Goal: Information Seeking & Learning: Learn about a topic

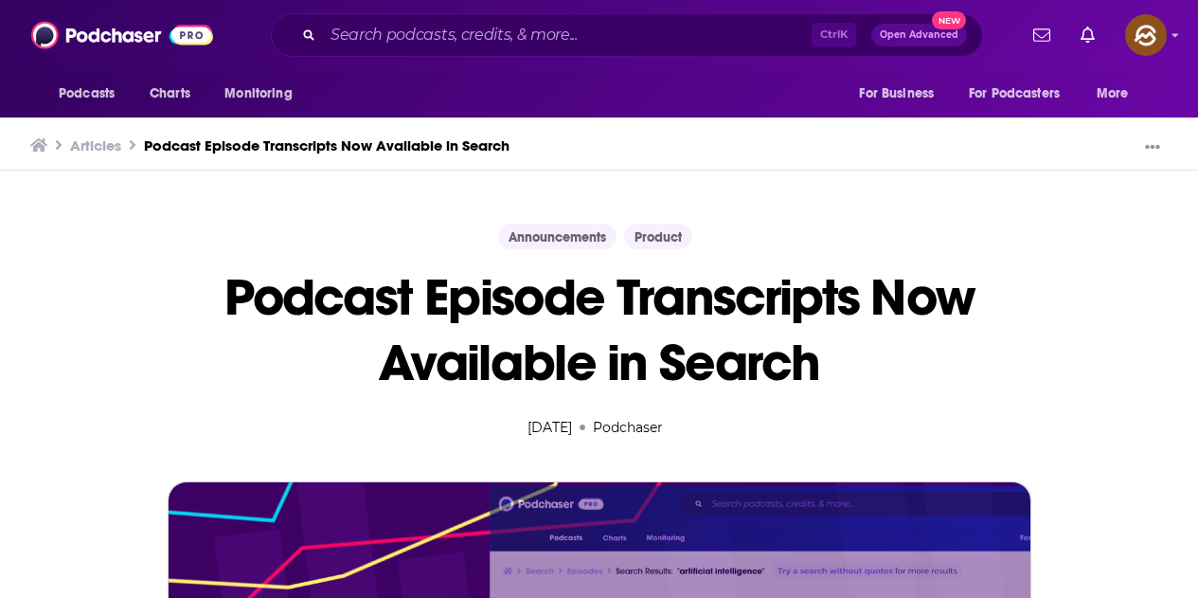
click at [507, 50] on div "Ctrl K Open Advanced New" at bounding box center [627, 35] width 712 height 44
click at [513, 43] on input "Search podcasts, credits, & more..." at bounding box center [567, 35] width 489 height 30
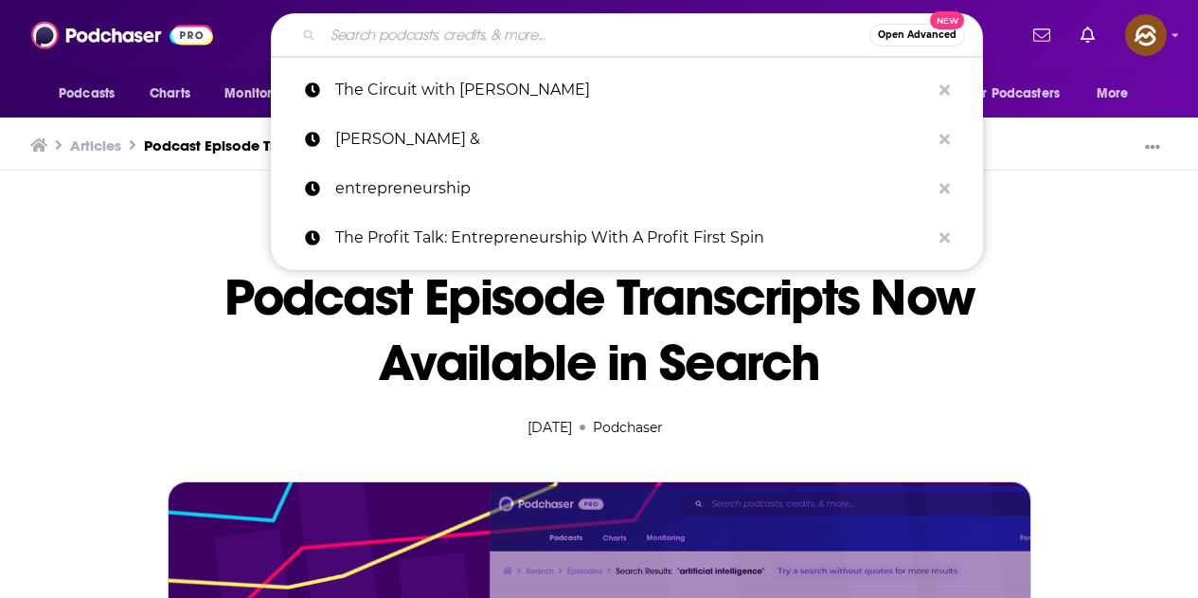
paste input "Congresswoman [PERSON_NAME]"
type input "Congresswoman [PERSON_NAME]"
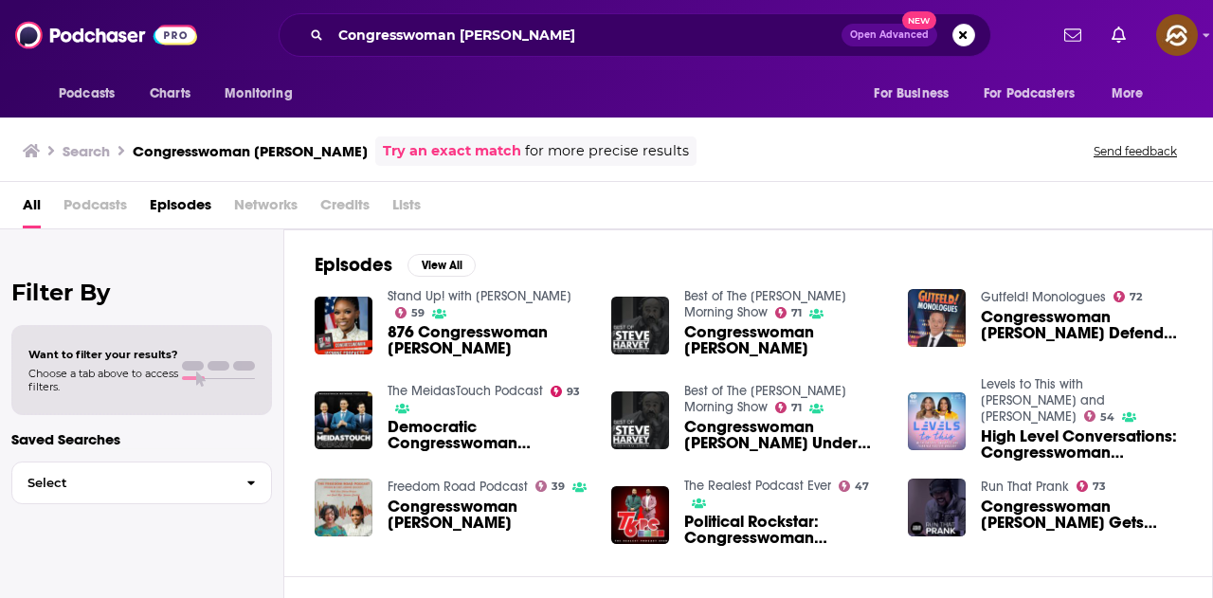
click at [530, 205] on div "All Podcasts Episodes Networks Credits Lists" at bounding box center [610, 208] width 1175 height 39
click at [109, 207] on span "Podcasts" at bounding box center [94, 208] width 63 height 39
click at [164, 198] on span "Episodes" at bounding box center [181, 208] width 62 height 39
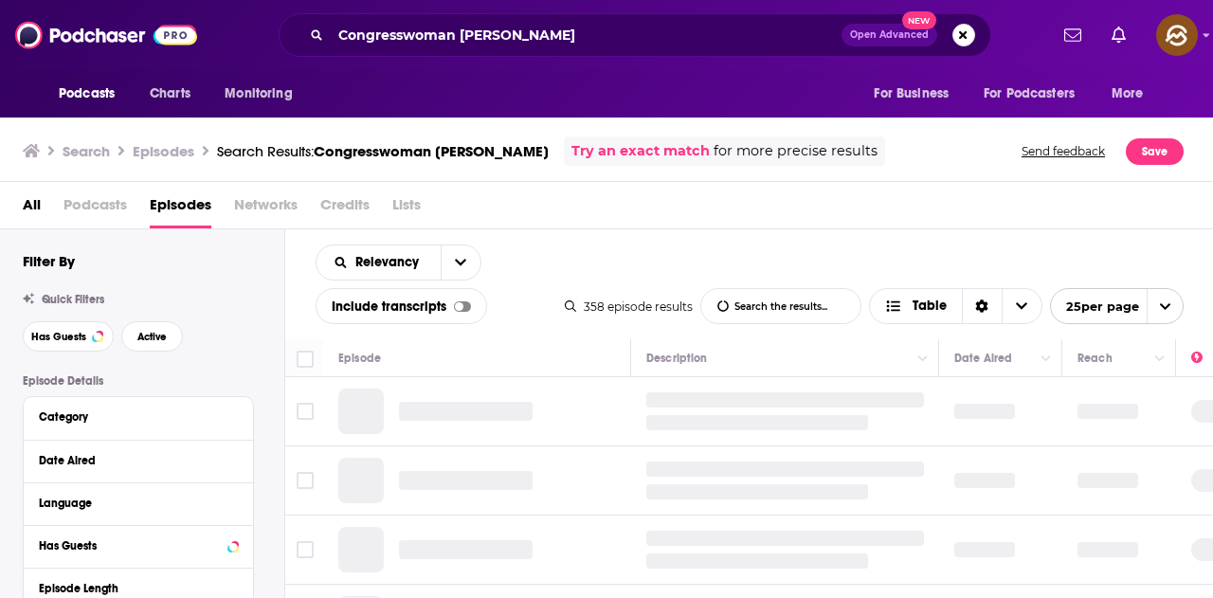
click at [463, 304] on div at bounding box center [462, 306] width 17 height 10
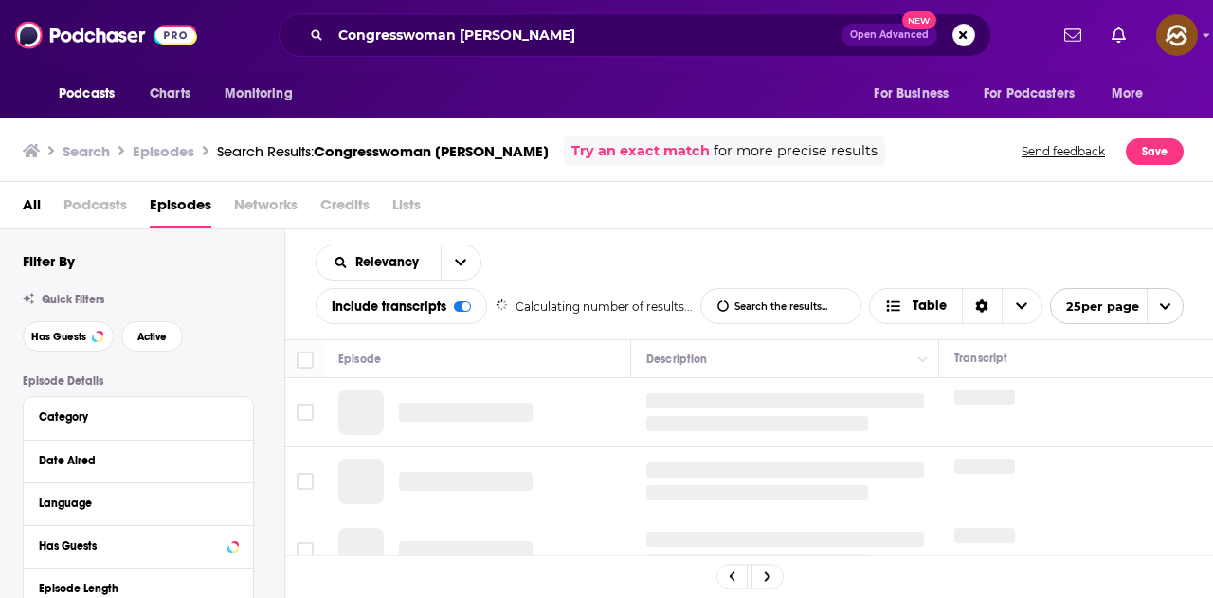
scroll to position [95, 0]
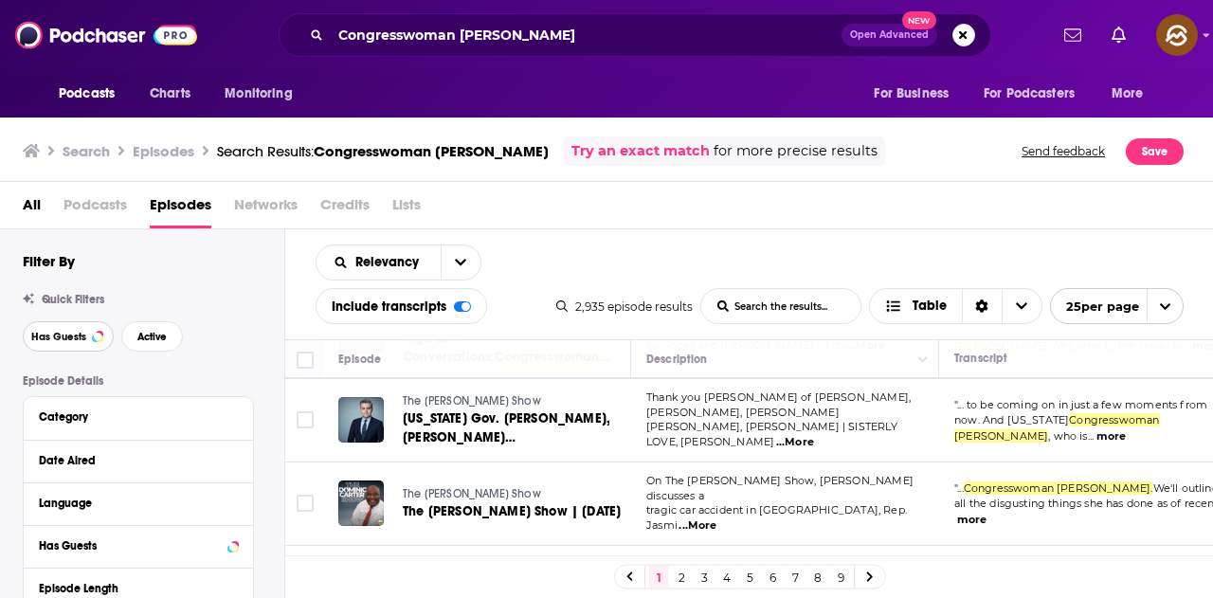
click at [81, 332] on span "Has Guests" at bounding box center [58, 337] width 55 height 10
click at [148, 338] on span "Active" at bounding box center [151, 337] width 29 height 10
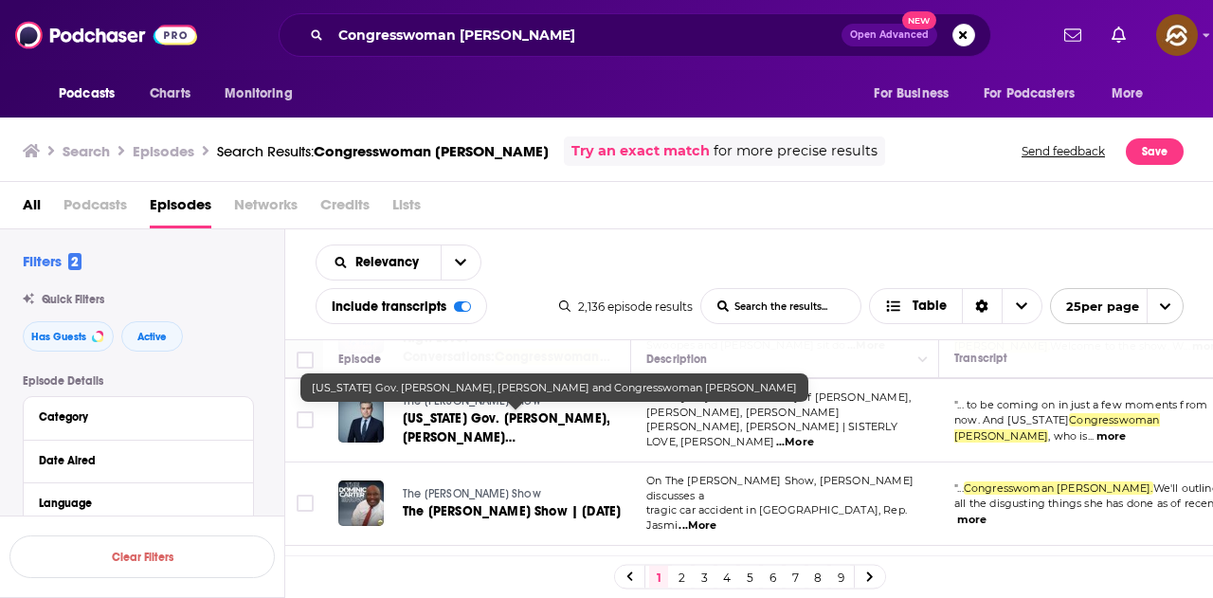
click at [446, 425] on link "Colorado Gov. Jared Polis, Katie Couric and Congresswoman Jasmine Crockett" at bounding box center [515, 428] width 225 height 38
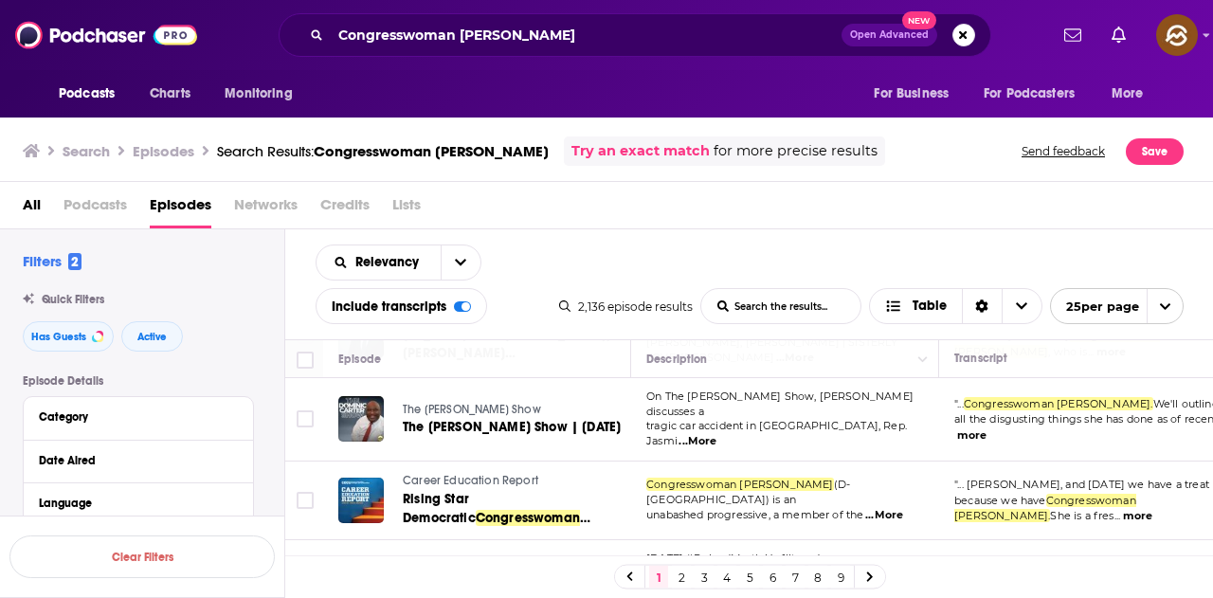
scroll to position [189, 0]
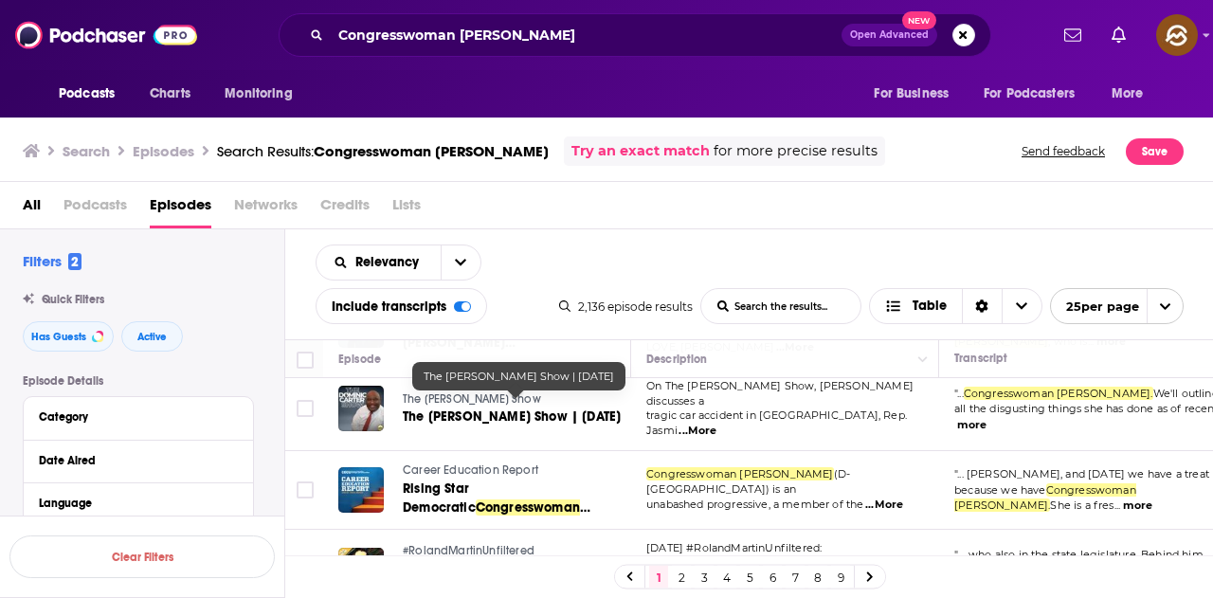
click at [588, 408] on span "The Dominic Carter Show | 03-31-25" at bounding box center [512, 416] width 218 height 16
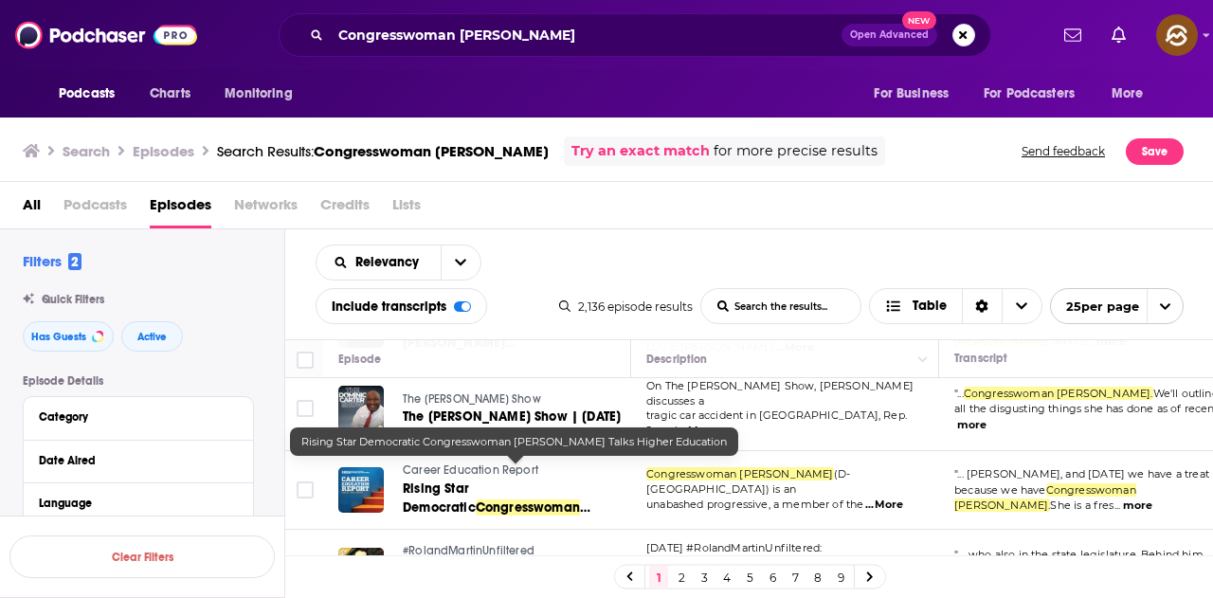
click at [476, 480] on span "Rising Star Democratic" at bounding box center [439, 497] width 73 height 35
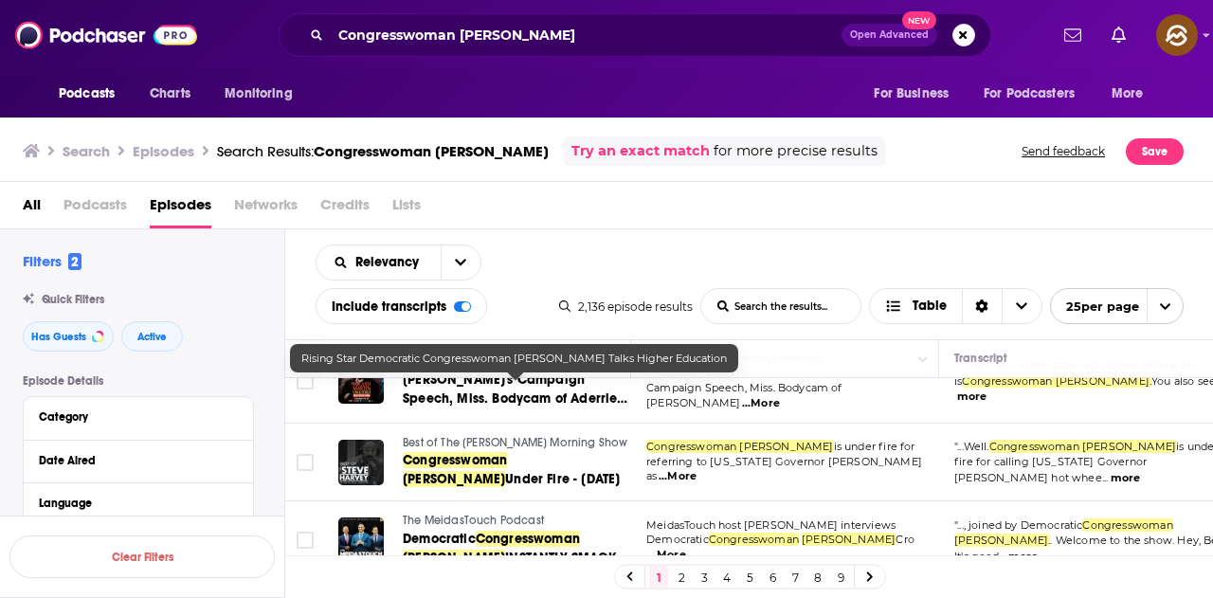
scroll to position [284, 0]
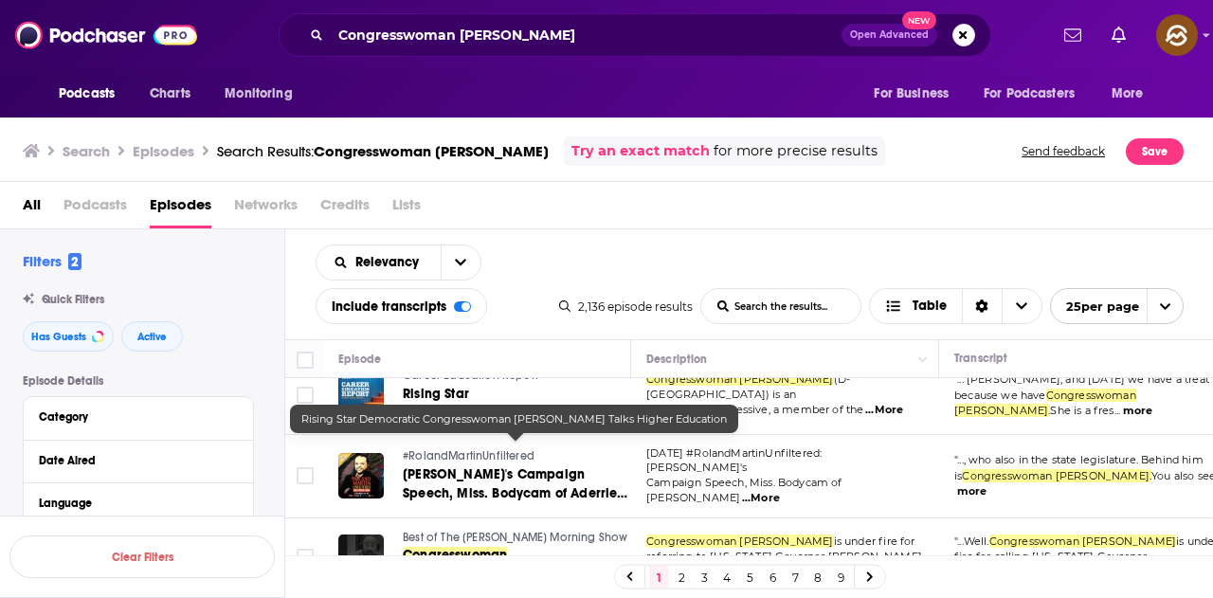
click at [770, 435] on td "1.8.2024 #RolandMartinUnfiltered: Biden's Campaign Speech, Miss. Bodycam of Ade…" at bounding box center [785, 476] width 308 height 83
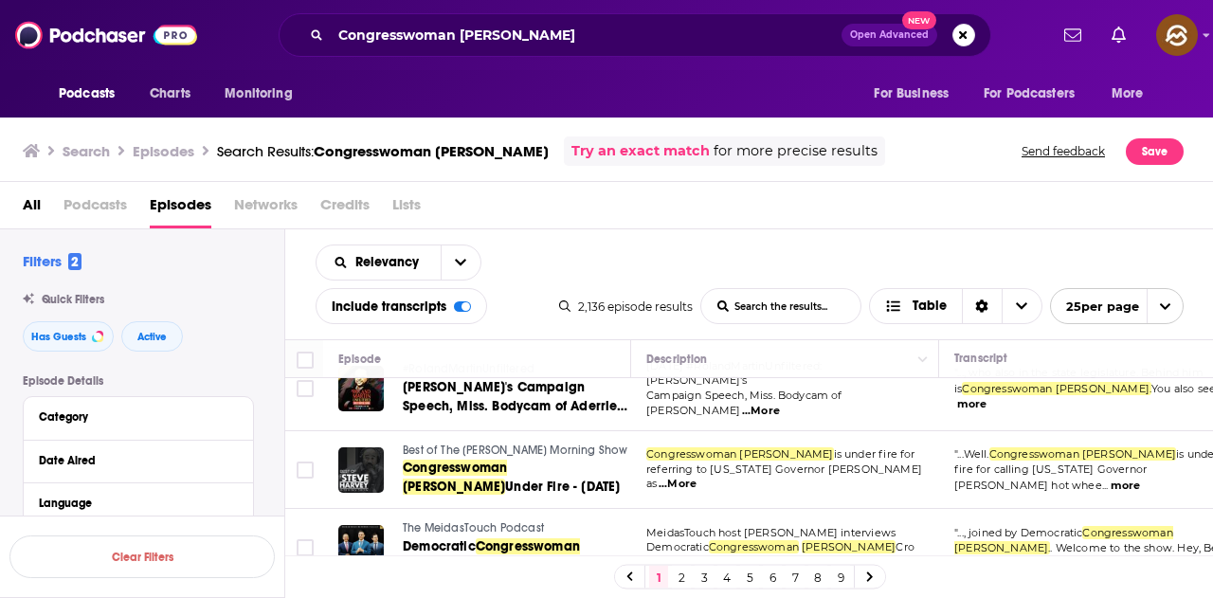
scroll to position [379, 0]
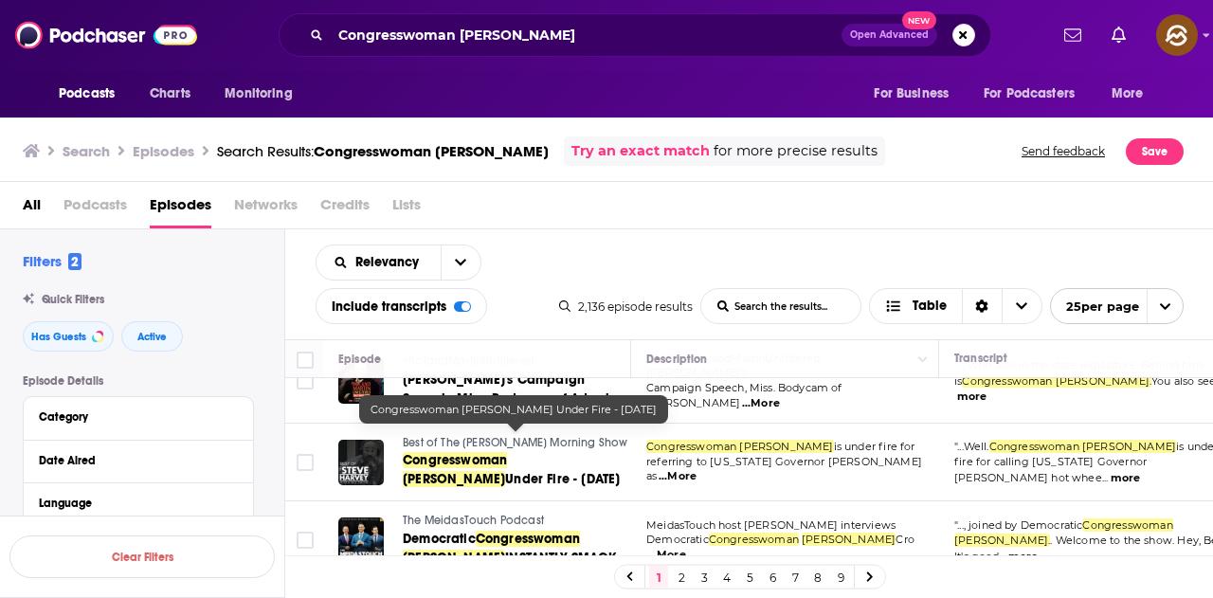
click at [477, 452] on span "Congresswoman Jasmine Crockett" at bounding box center [455, 469] width 104 height 35
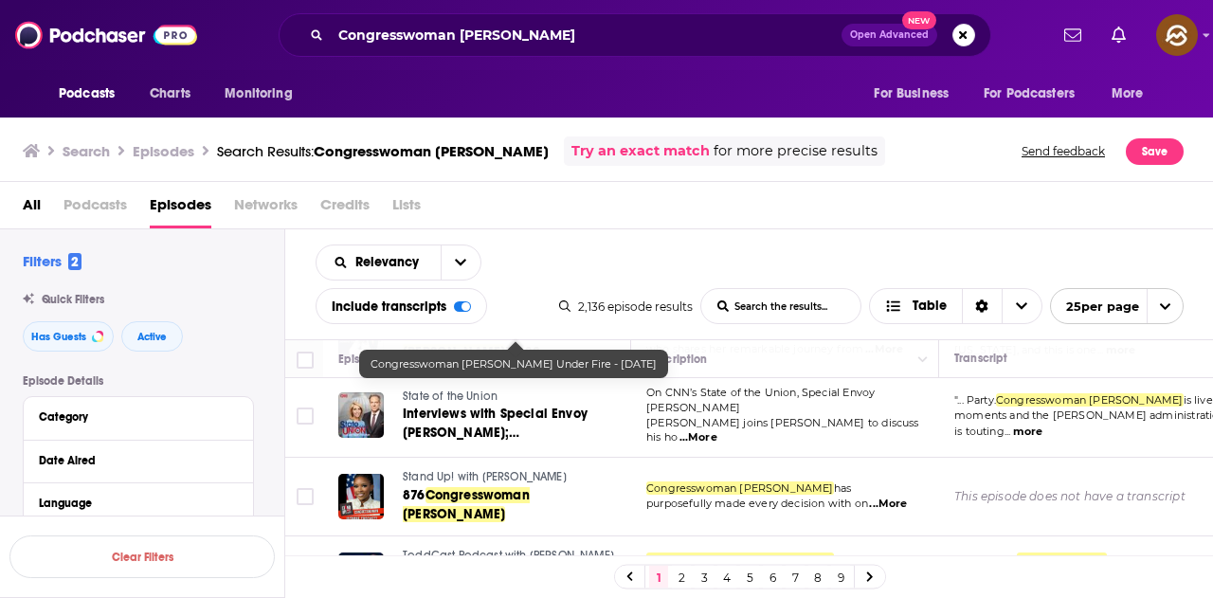
scroll to position [568, 0]
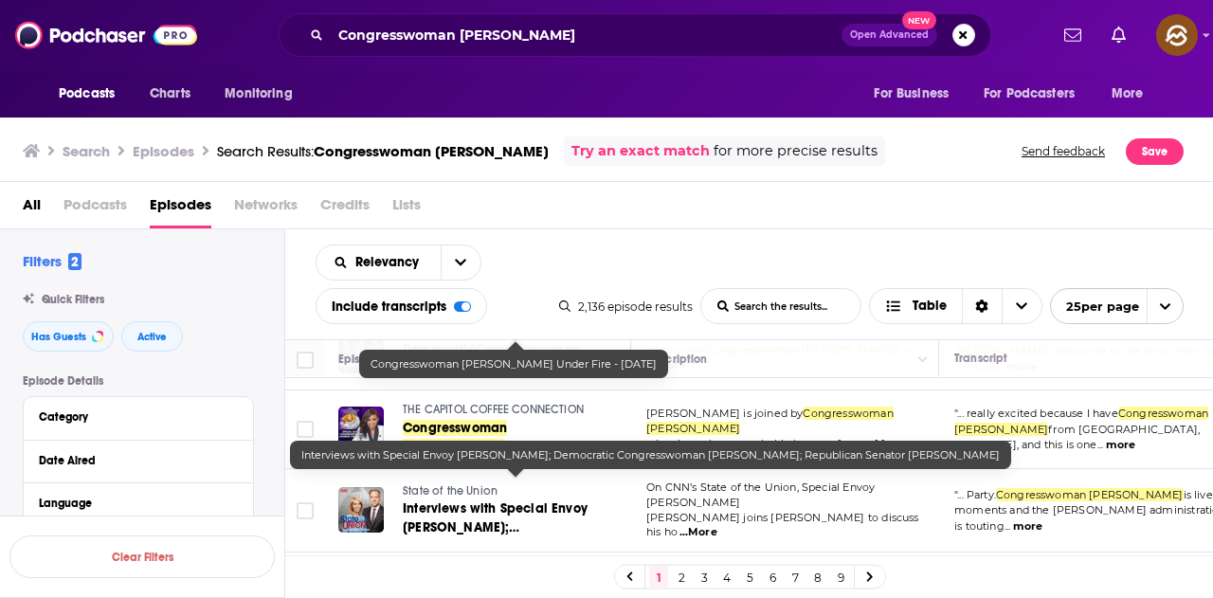
click at [493, 500] on span "Interviews with Special Envoy Steve Witkoff; Democratic" at bounding box center [495, 527] width 185 height 54
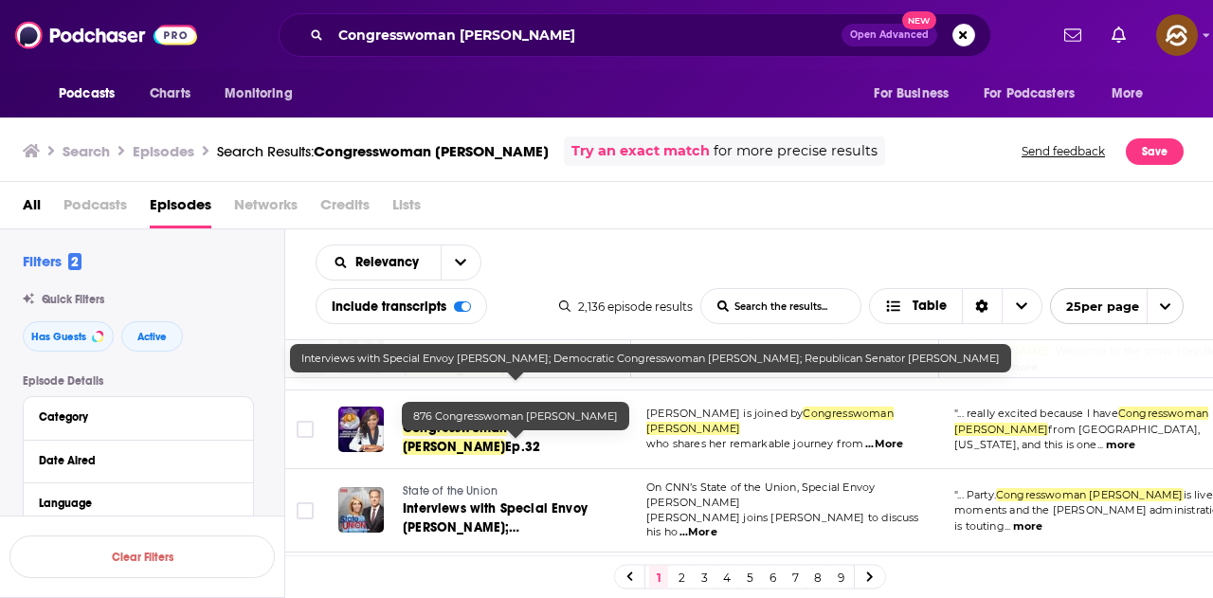
scroll to position [758, 0]
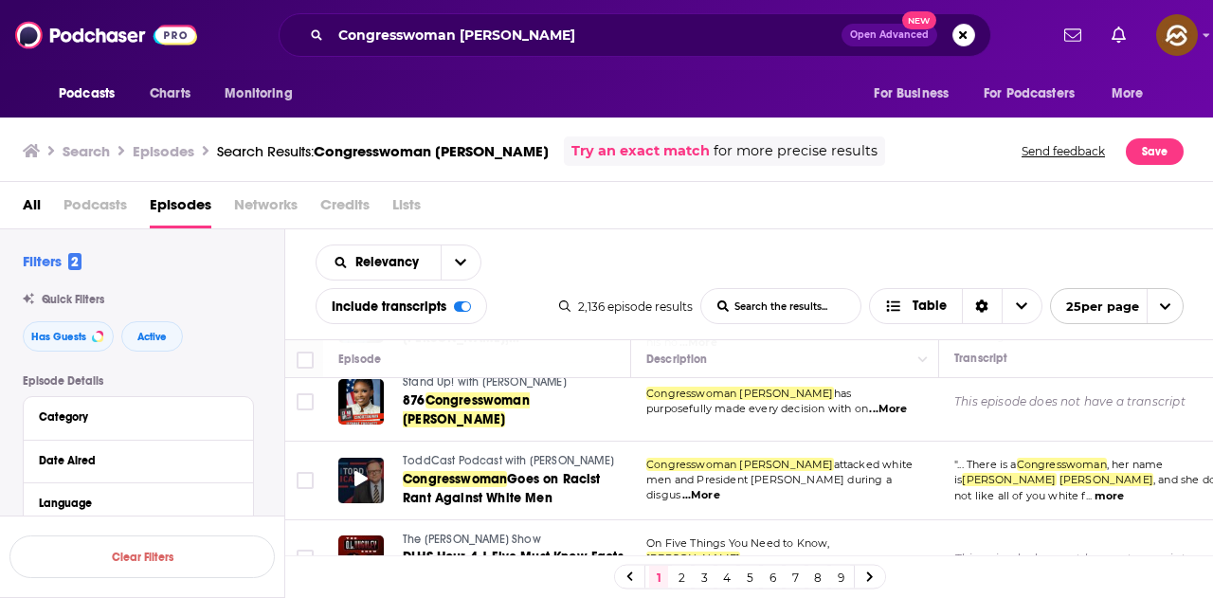
click at [368, 458] on div at bounding box center [360, 480] width 45 height 45
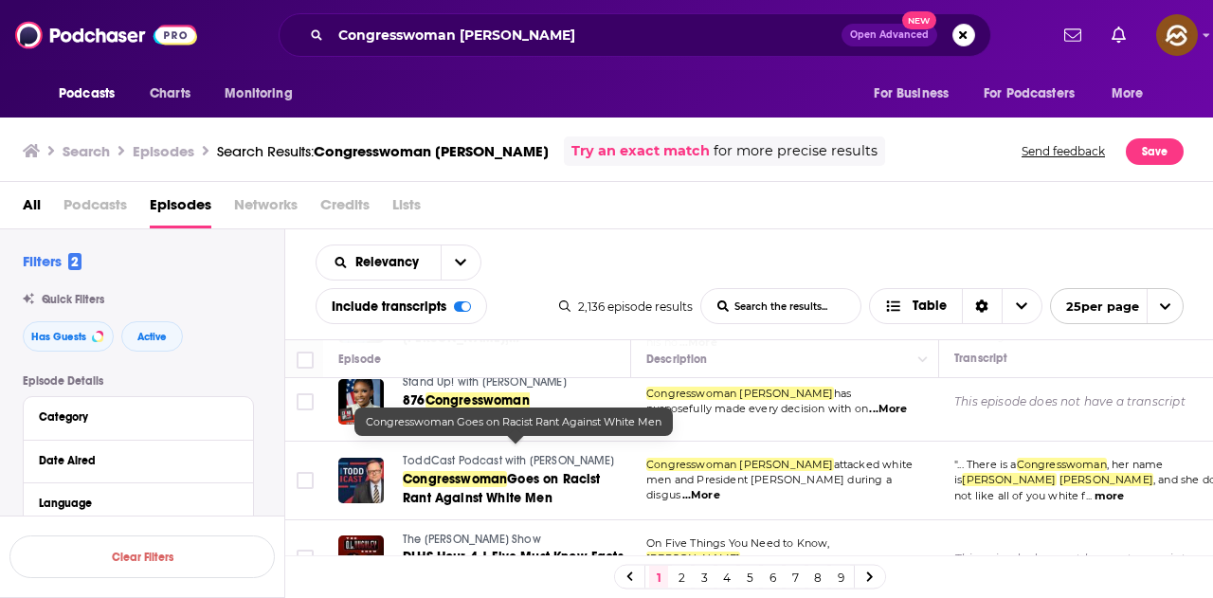
click at [462, 471] on span "Congresswoman" at bounding box center [455, 479] width 104 height 16
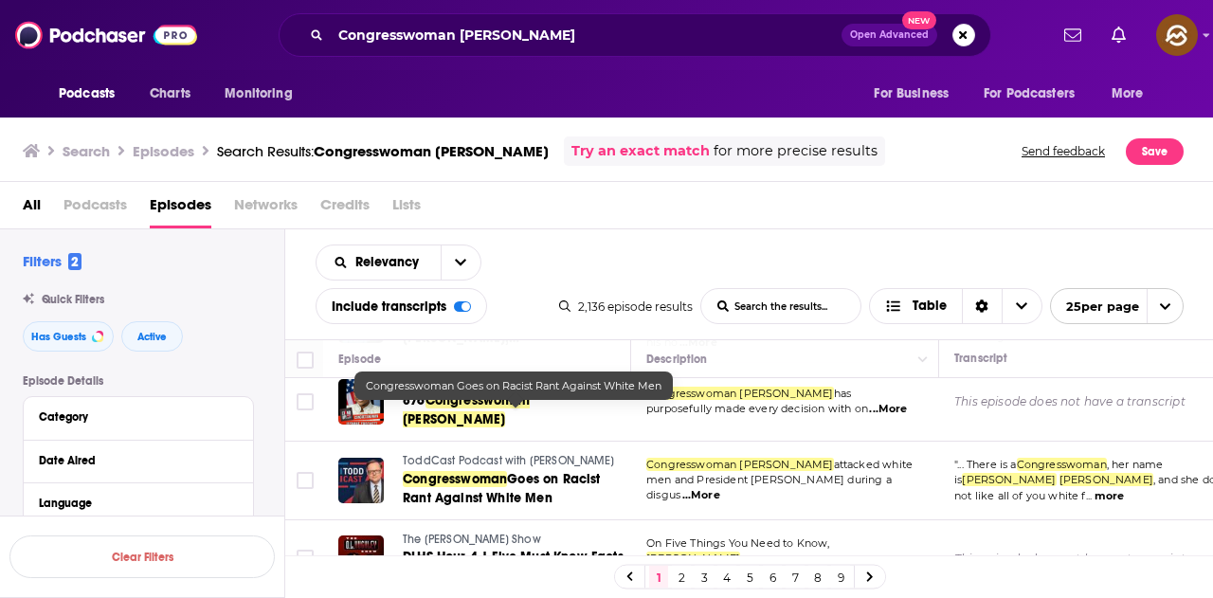
scroll to position [853, 0]
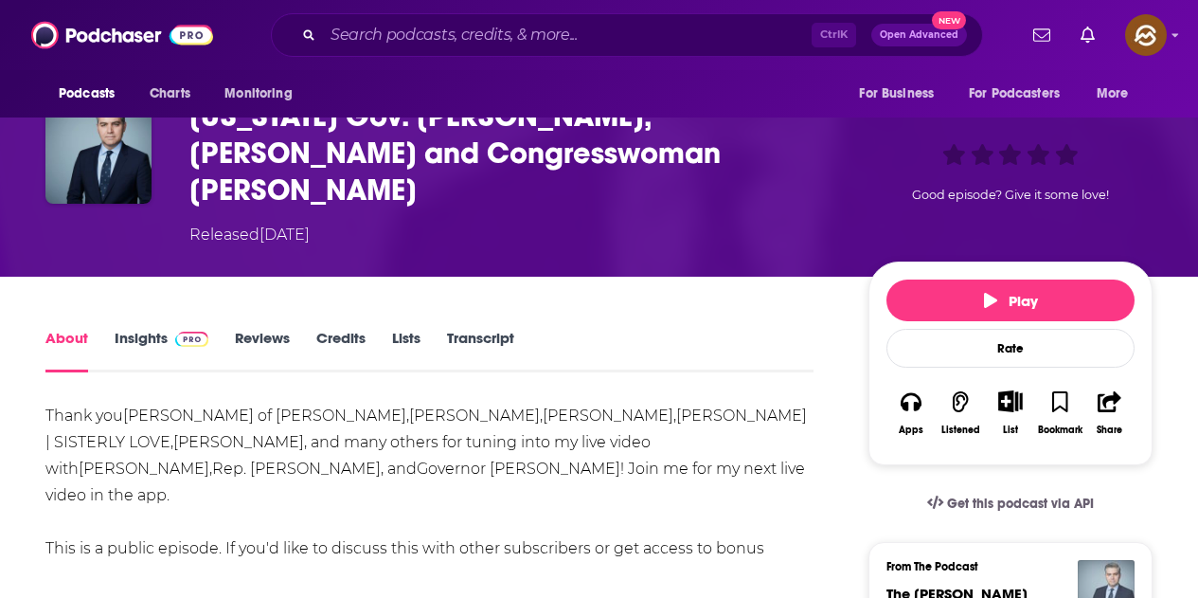
scroll to position [95, 0]
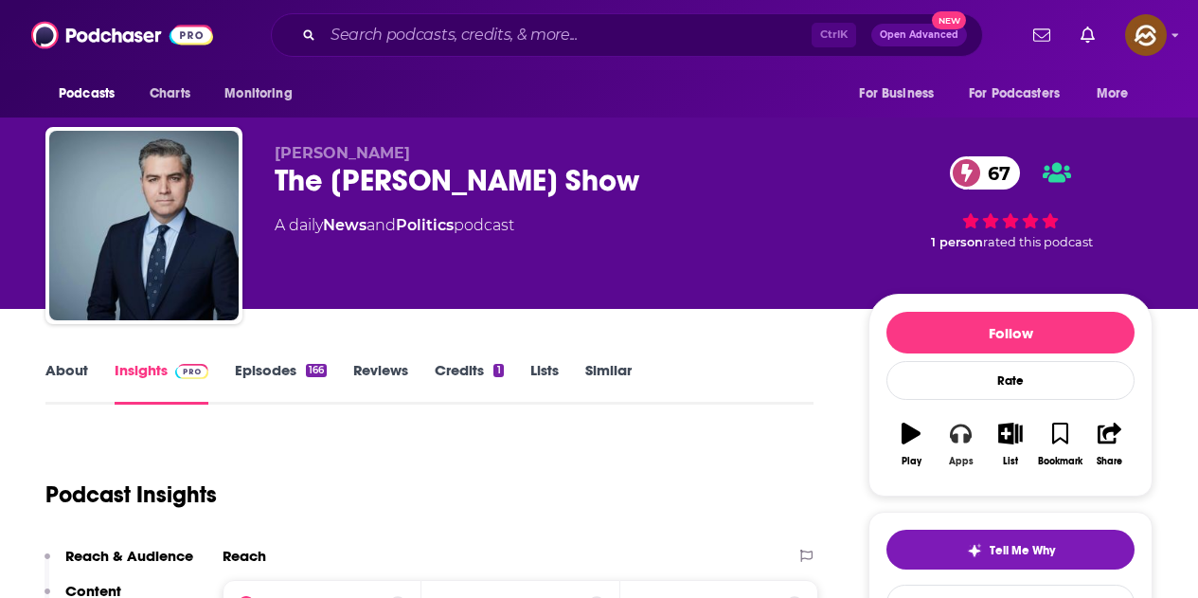
click at [976, 441] on button "Apps" at bounding box center [960, 444] width 49 height 68
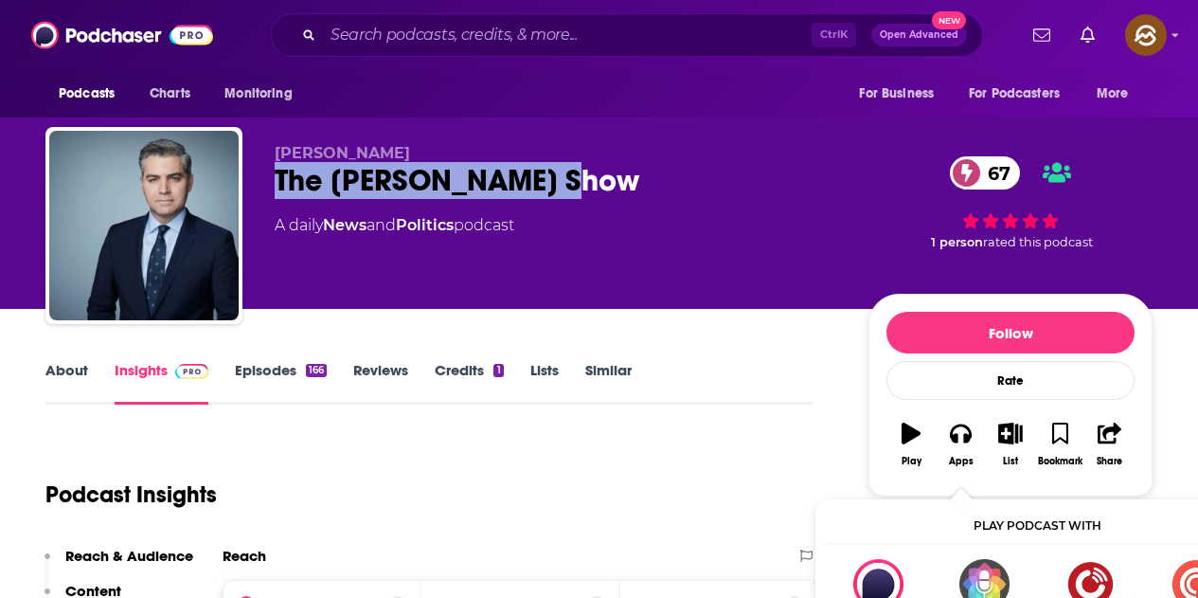
drag, startPoint x: 267, startPoint y: 185, endPoint x: 560, endPoint y: 188, distance: 292.8
click at [560, 188] on div "Jim Acosta The Jim Acosta Show 67 A daily News and Politics podcast 67 1 person…" at bounding box center [599, 229] width 1108 height 205
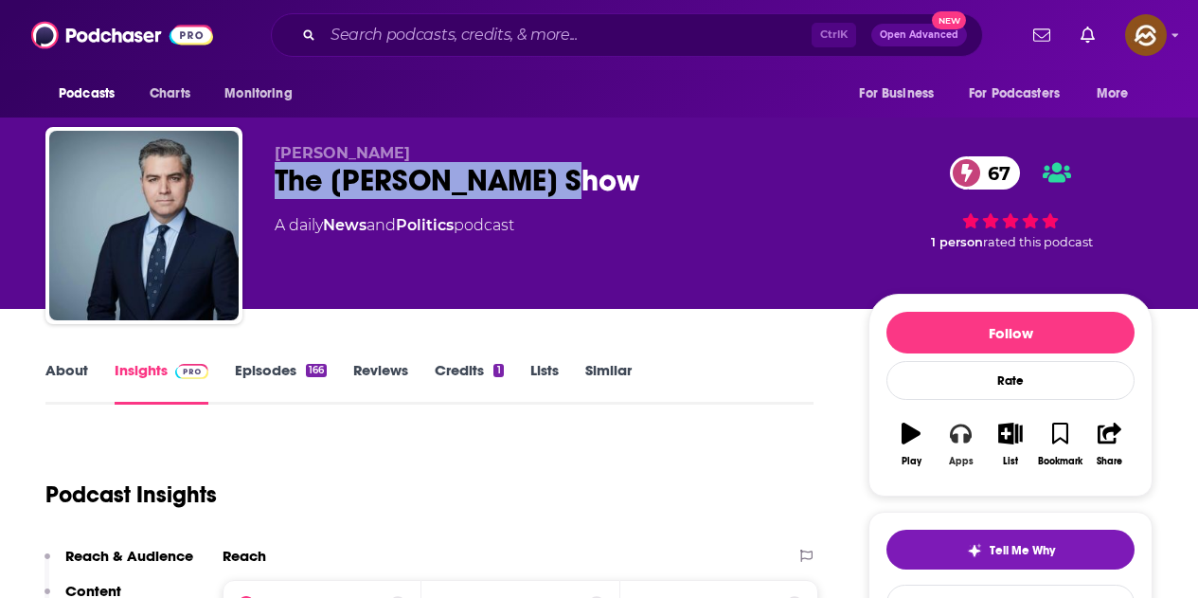
click at [973, 441] on button "Apps" at bounding box center [960, 444] width 49 height 68
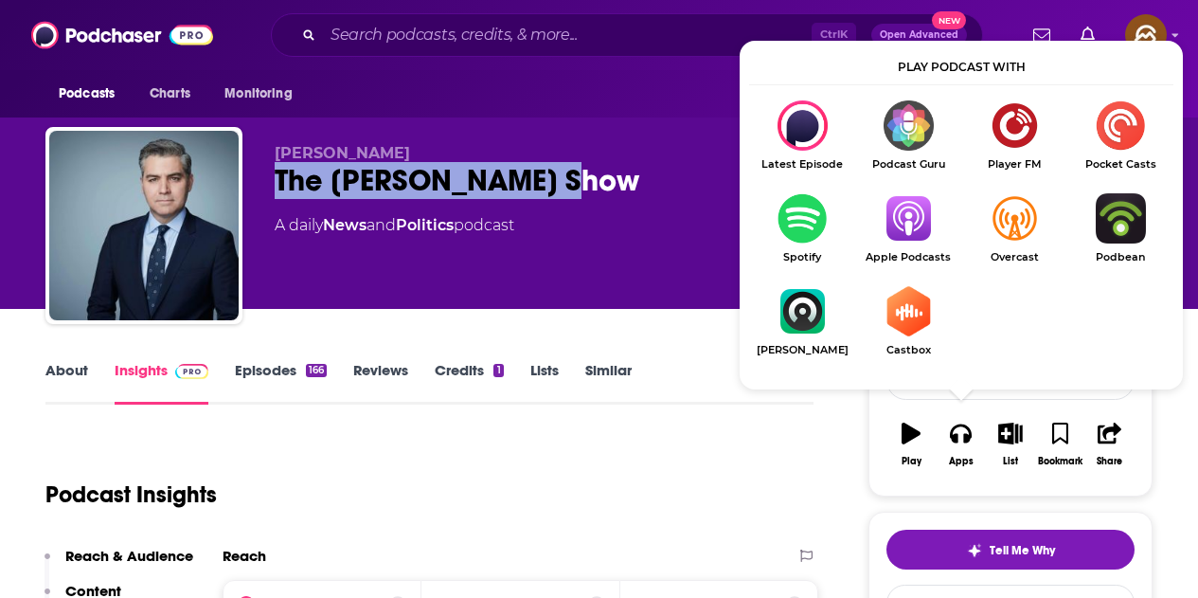
click at [922, 226] on img "Show Listen On dropdown" at bounding box center [909, 218] width 106 height 50
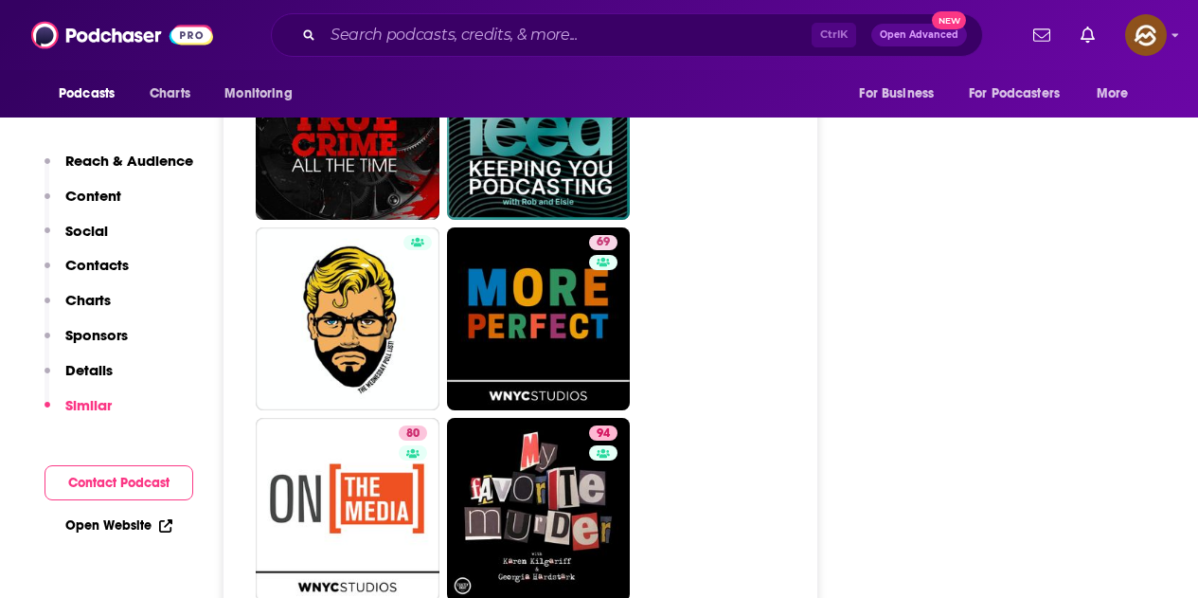
scroll to position [7200, 0]
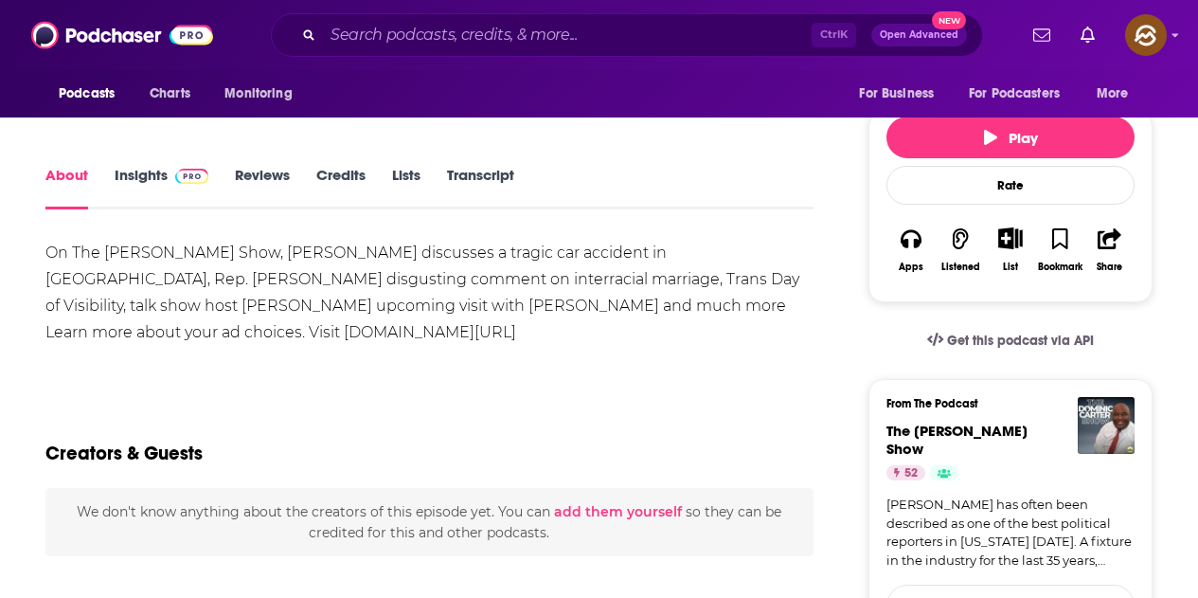
scroll to position [284, 0]
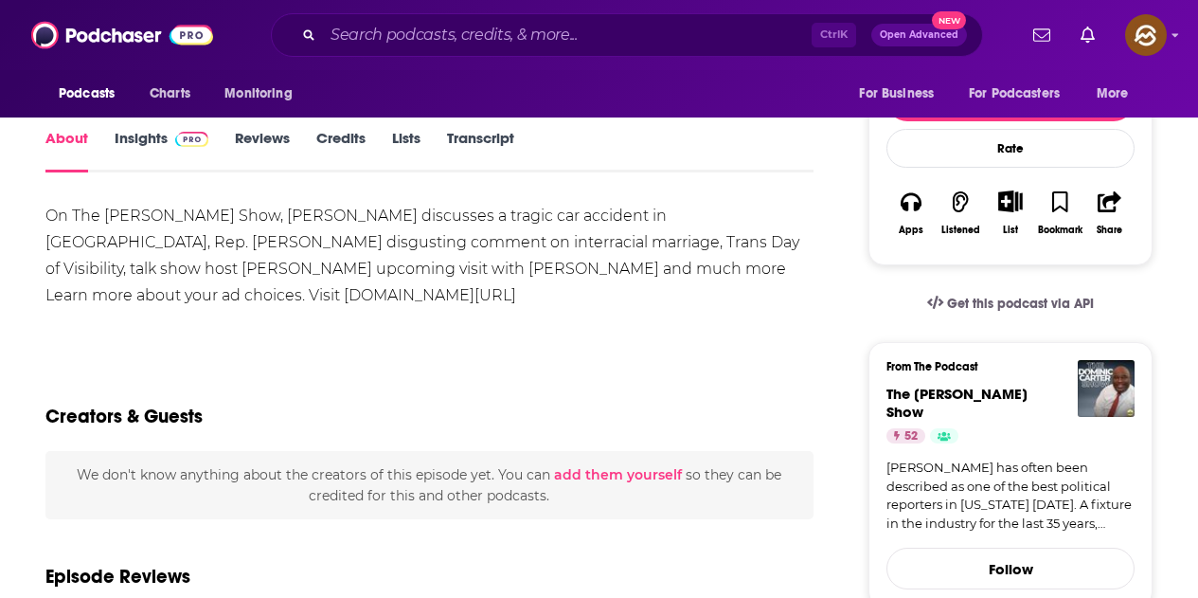
drag, startPoint x: 1104, startPoint y: 358, endPoint x: 1152, endPoint y: 336, distance: 53.0
drag, startPoint x: 667, startPoint y: 212, endPoint x: 108, endPoint y: 242, distance: 559.8
click at [108, 242] on div "On The Dominic Carter Show, Dominic discusses a tragic car accident in Brooklyn…" at bounding box center [429, 256] width 768 height 106
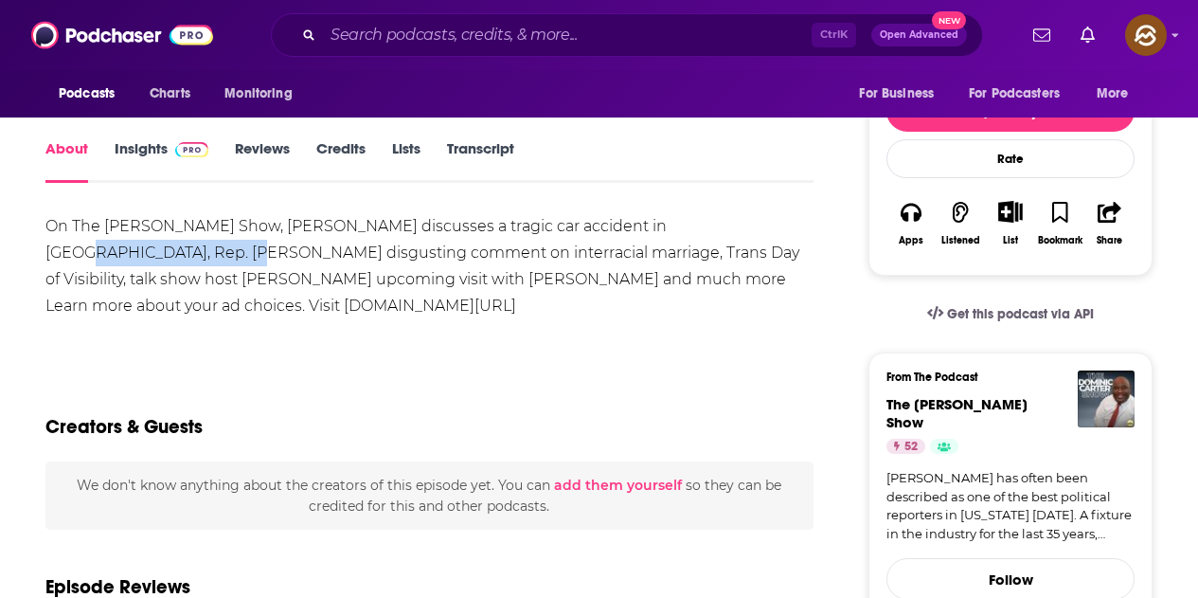
scroll to position [0, 0]
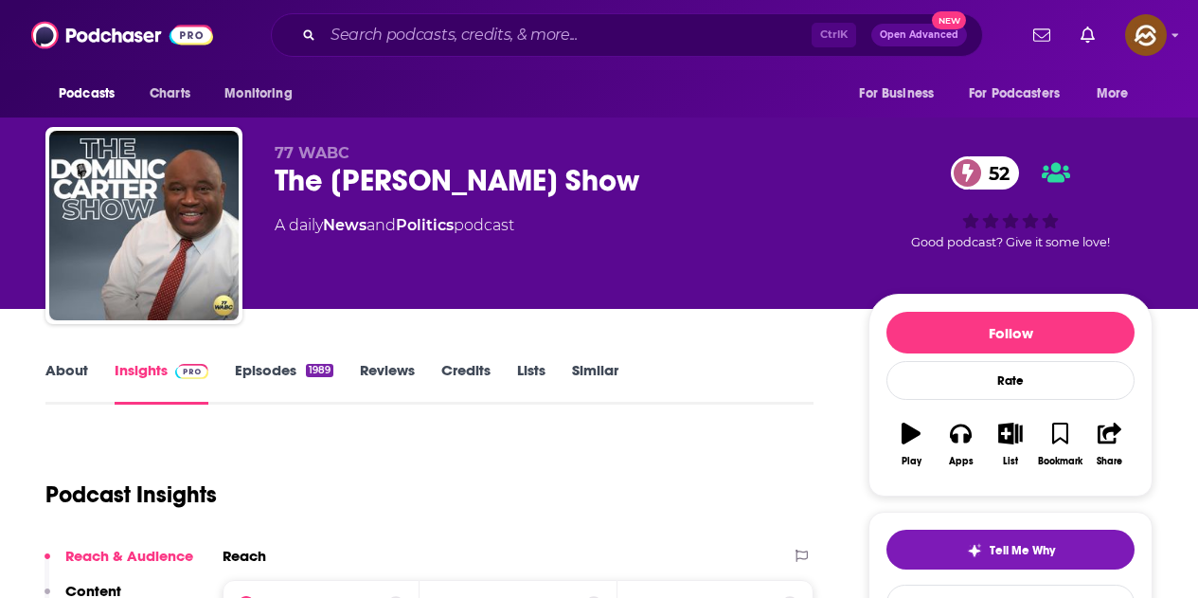
drag, startPoint x: 276, startPoint y: 181, endPoint x: 623, endPoint y: 181, distance: 347.7
click at [623, 181] on div "The [PERSON_NAME] Show 52" at bounding box center [557, 180] width 564 height 37
click at [971, 434] on icon "button" at bounding box center [960, 433] width 21 height 19
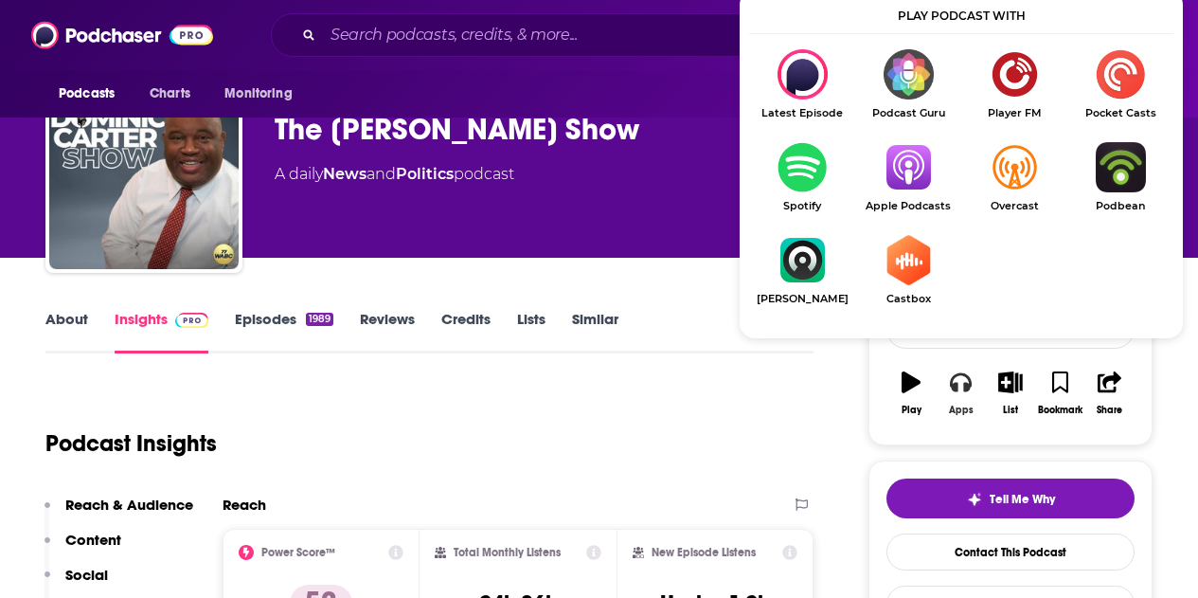
scroll to position [95, 0]
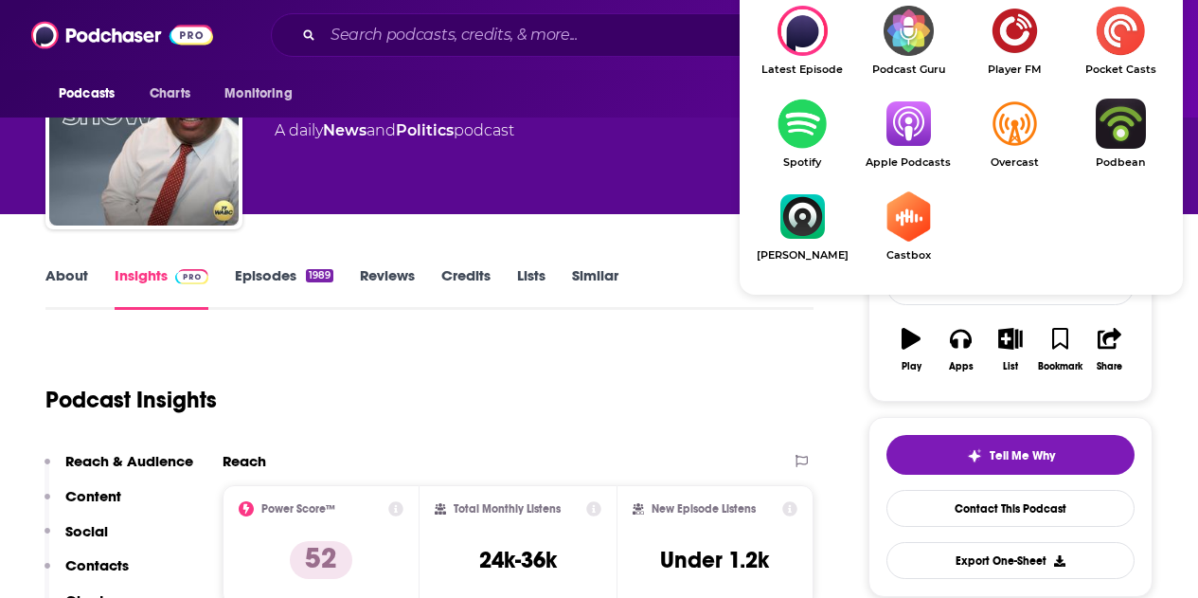
click at [906, 158] on span "Apple Podcasts" at bounding box center [909, 162] width 106 height 12
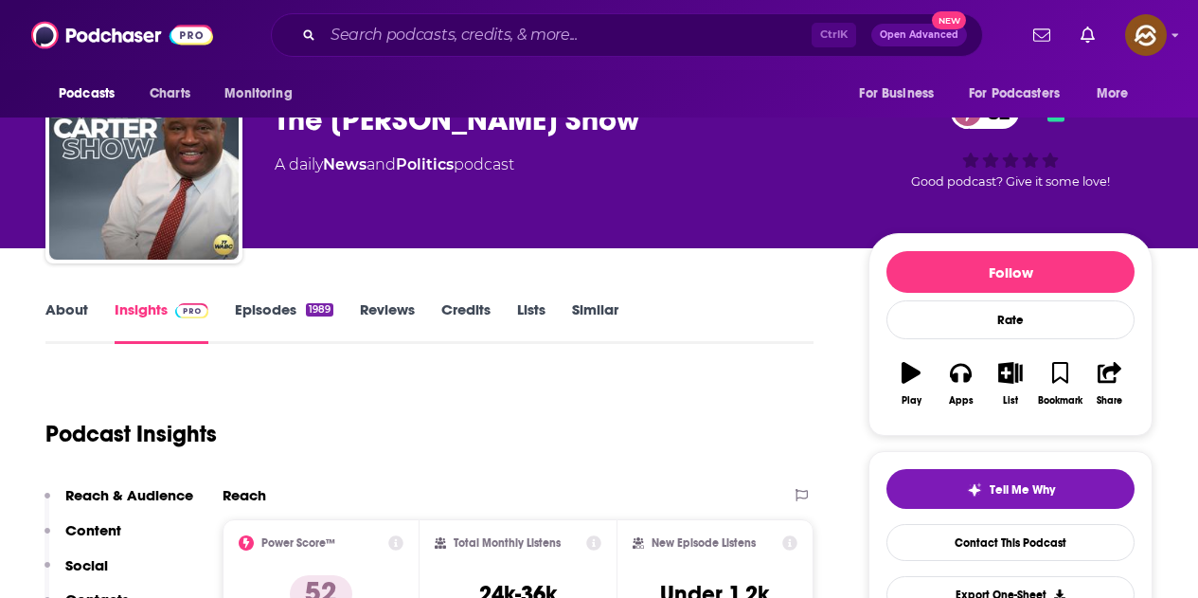
scroll to position [0, 0]
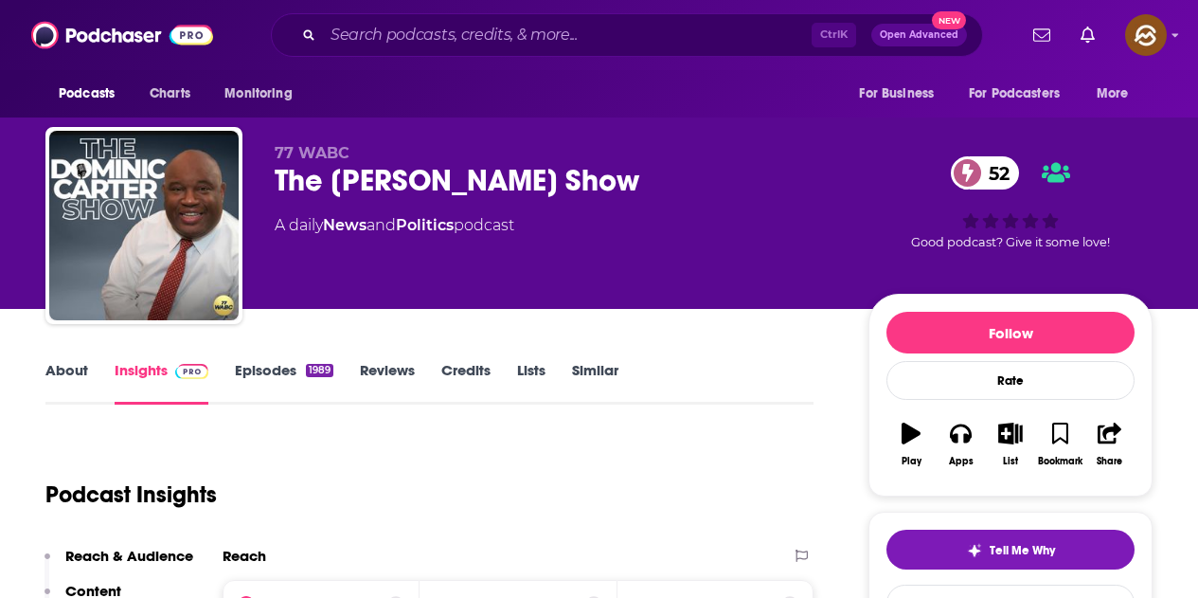
click at [523, 179] on div "The Dominic Carter Show 52" at bounding box center [557, 180] width 564 height 37
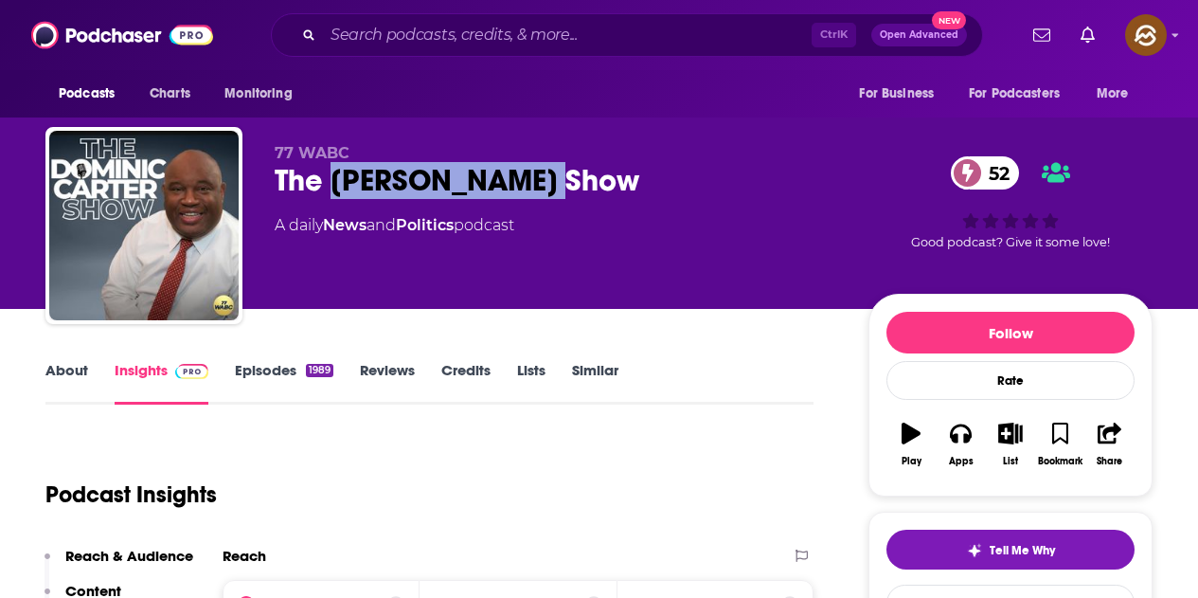
drag, startPoint x: 333, startPoint y: 177, endPoint x: 540, endPoint y: 178, distance: 207.5
click at [540, 178] on div "The Dominic Carter Show 52" at bounding box center [557, 180] width 564 height 37
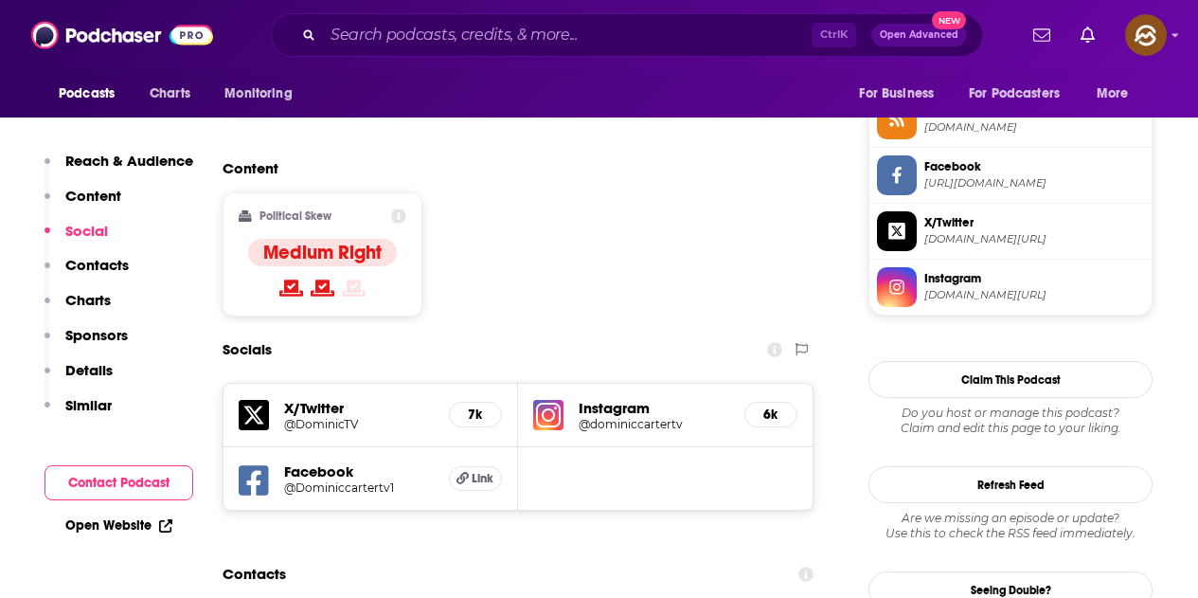
scroll to position [1516, 0]
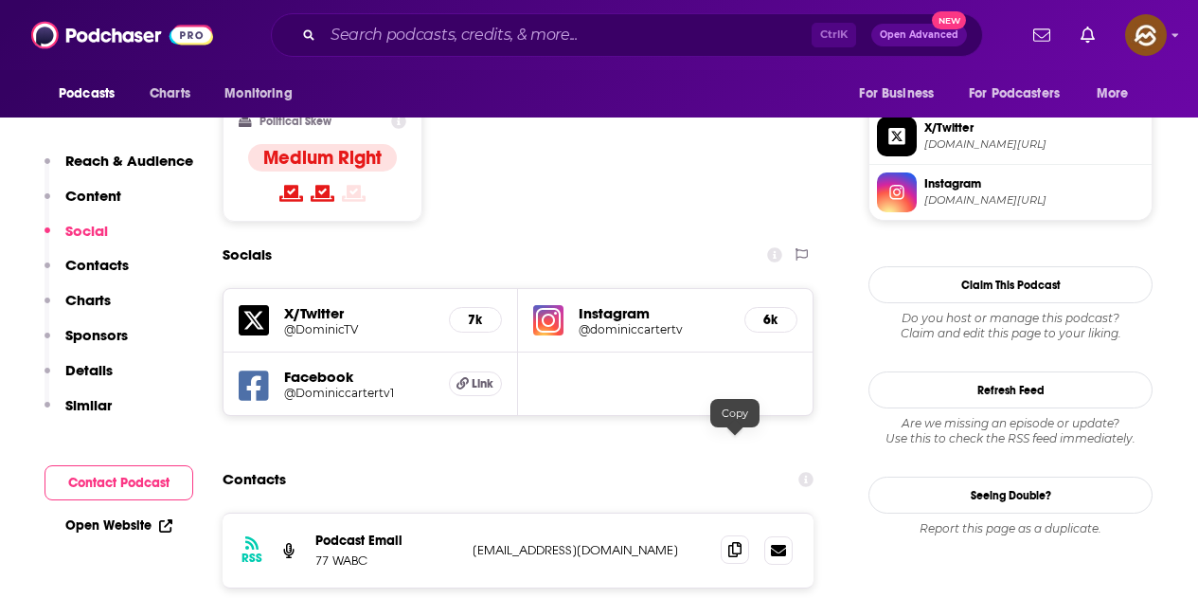
click at [736, 542] on icon at bounding box center [735, 549] width 13 height 15
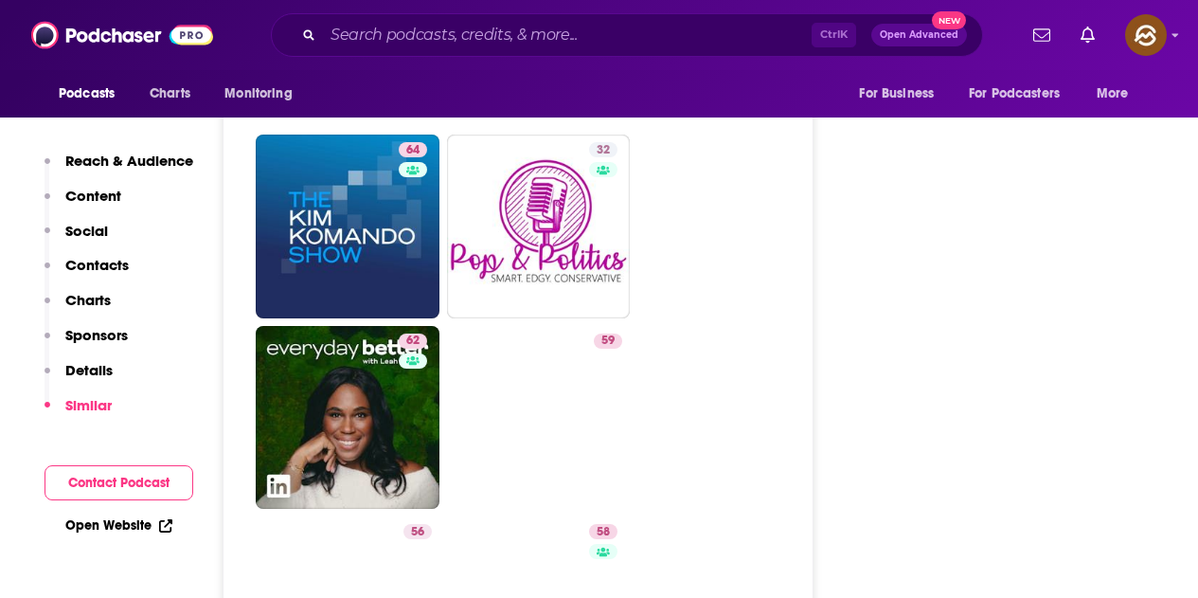
scroll to position [2748, 0]
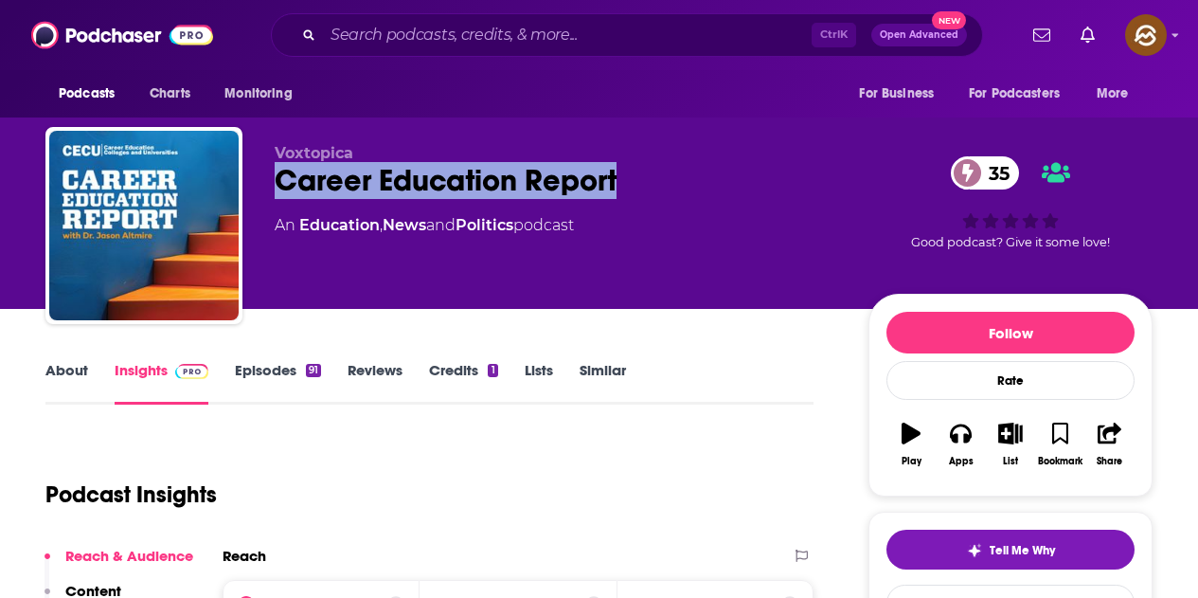
drag, startPoint x: 275, startPoint y: 172, endPoint x: 616, endPoint y: 187, distance: 341.4
click at [617, 186] on div "Career Education Report 35" at bounding box center [557, 180] width 564 height 37
click at [981, 434] on button "Apps" at bounding box center [960, 444] width 49 height 68
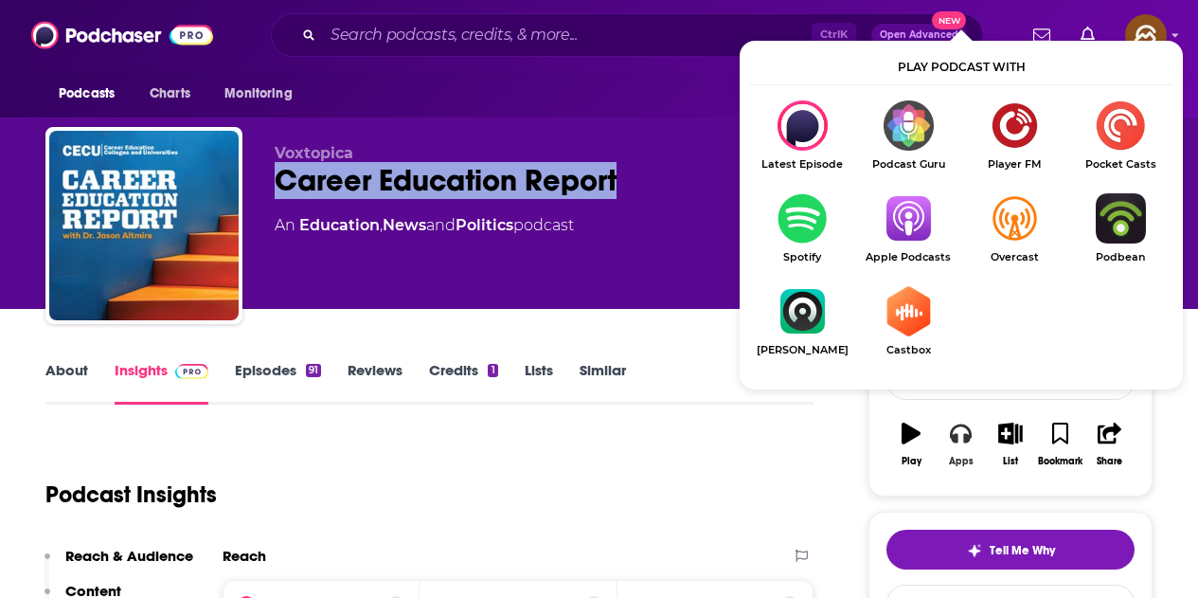
scroll to position [95, 0]
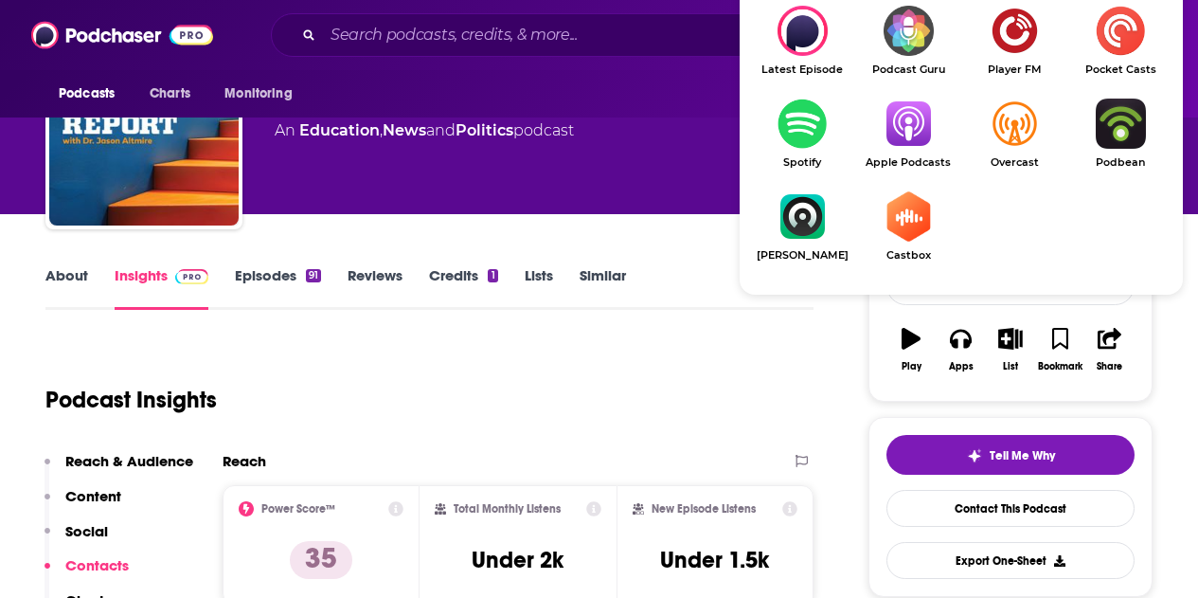
click at [910, 130] on img "Show Listen On dropdown" at bounding box center [909, 124] width 106 height 50
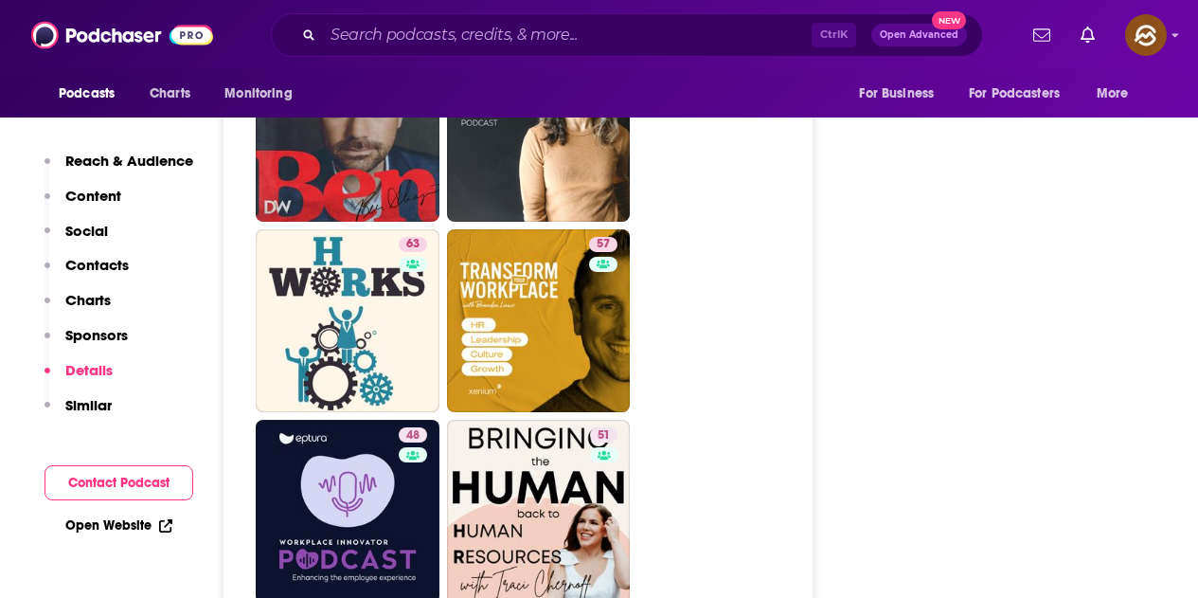
scroll to position [3695, 0]
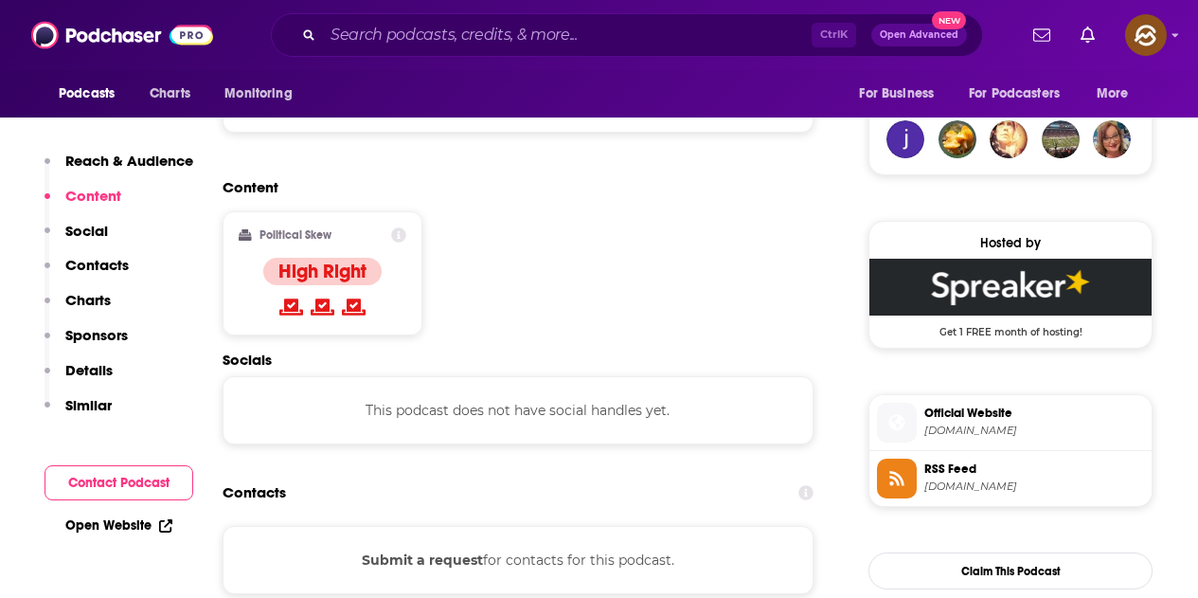
scroll to position [1232, 0]
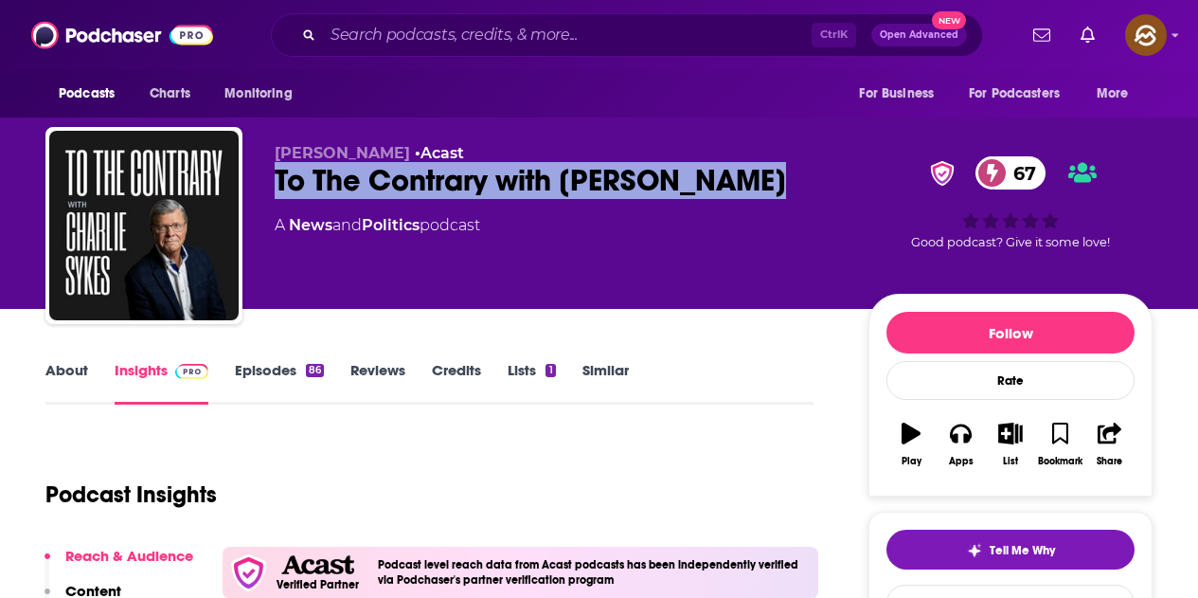
drag, startPoint x: 276, startPoint y: 181, endPoint x: 746, endPoint y: 200, distance: 470.3
click at [746, 200] on div "[PERSON_NAME] • Acast To The Contrary with [PERSON_NAME] 67 A News and Politics…" at bounding box center [557, 220] width 564 height 152
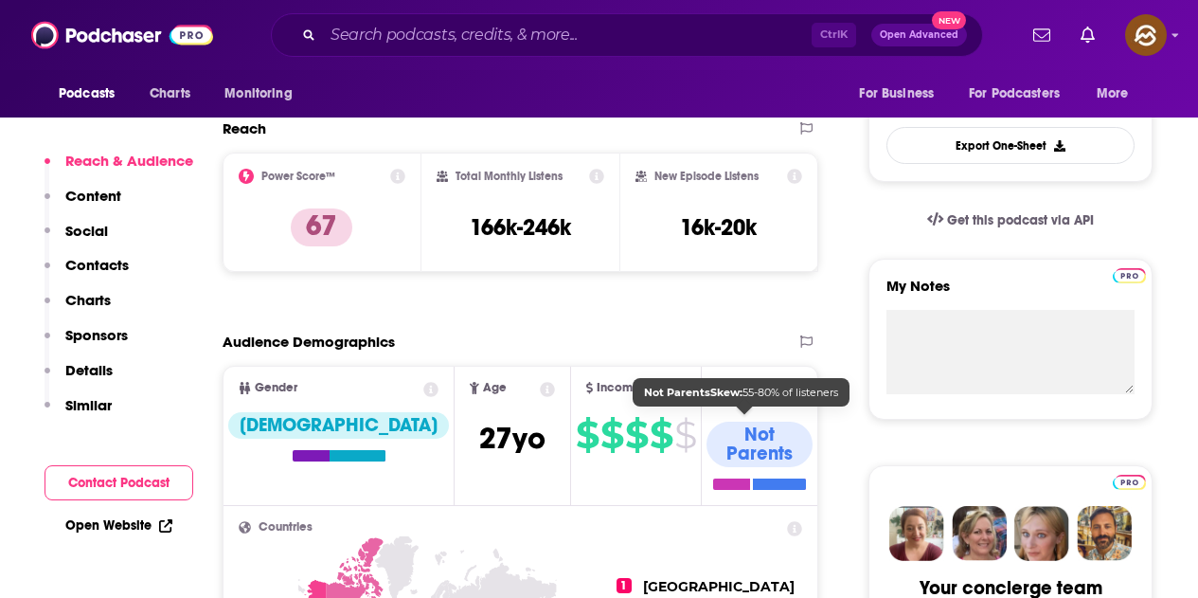
scroll to position [663, 0]
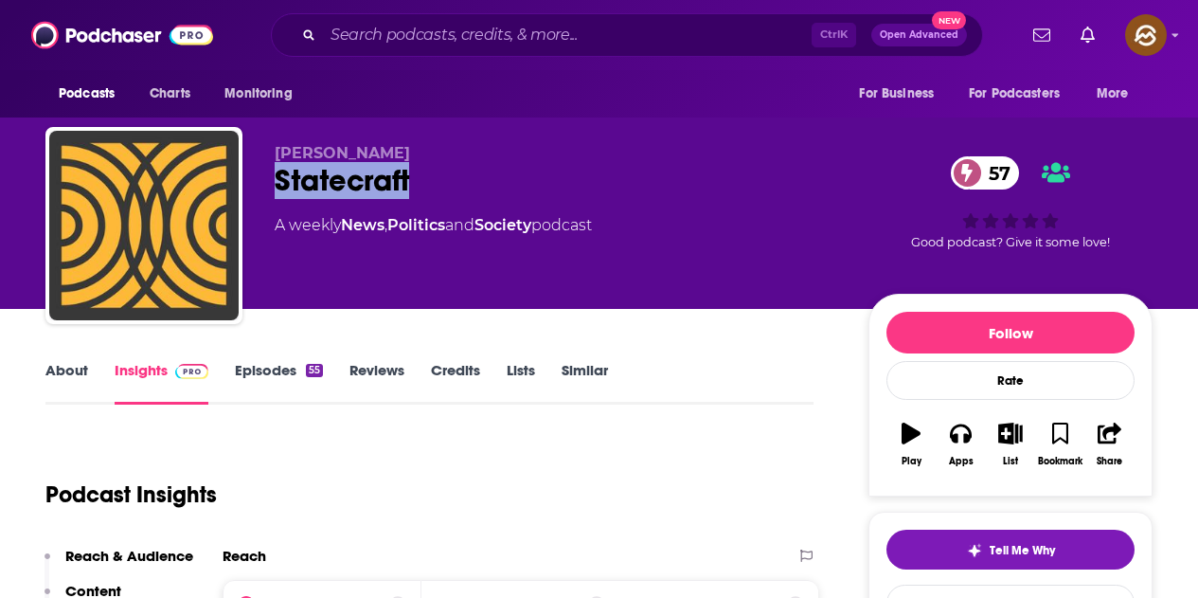
drag, startPoint x: 280, startPoint y: 177, endPoint x: 410, endPoint y: 179, distance: 129.8
click at [410, 179] on div "Statecraft 57" at bounding box center [557, 180] width 564 height 37
click at [964, 429] on icon "button" at bounding box center [960, 433] width 21 height 21
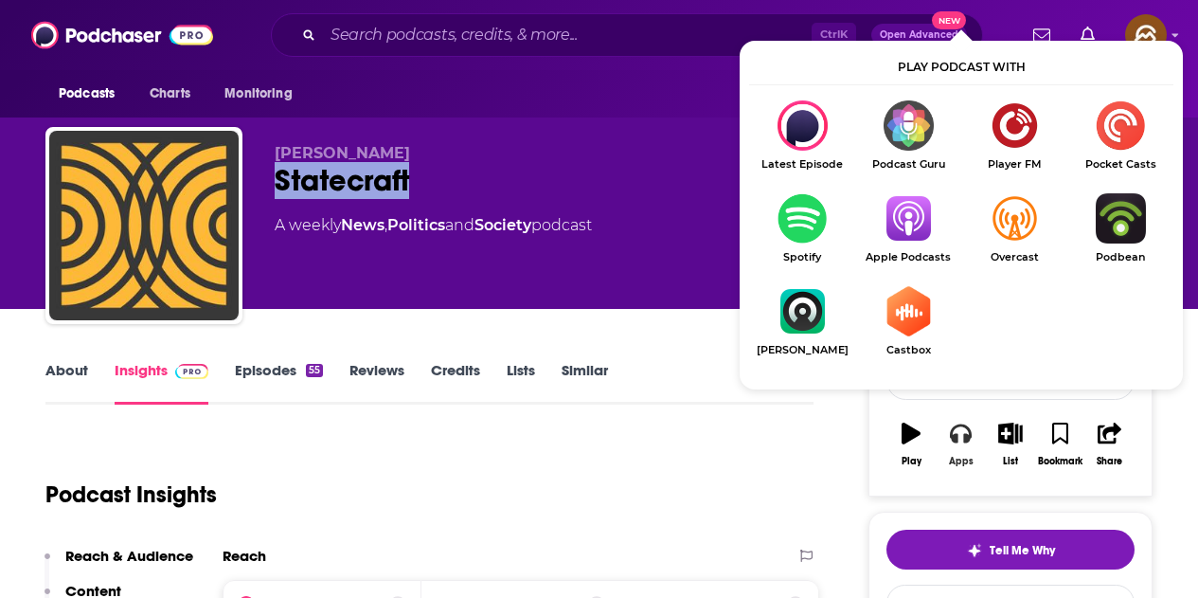
scroll to position [95, 0]
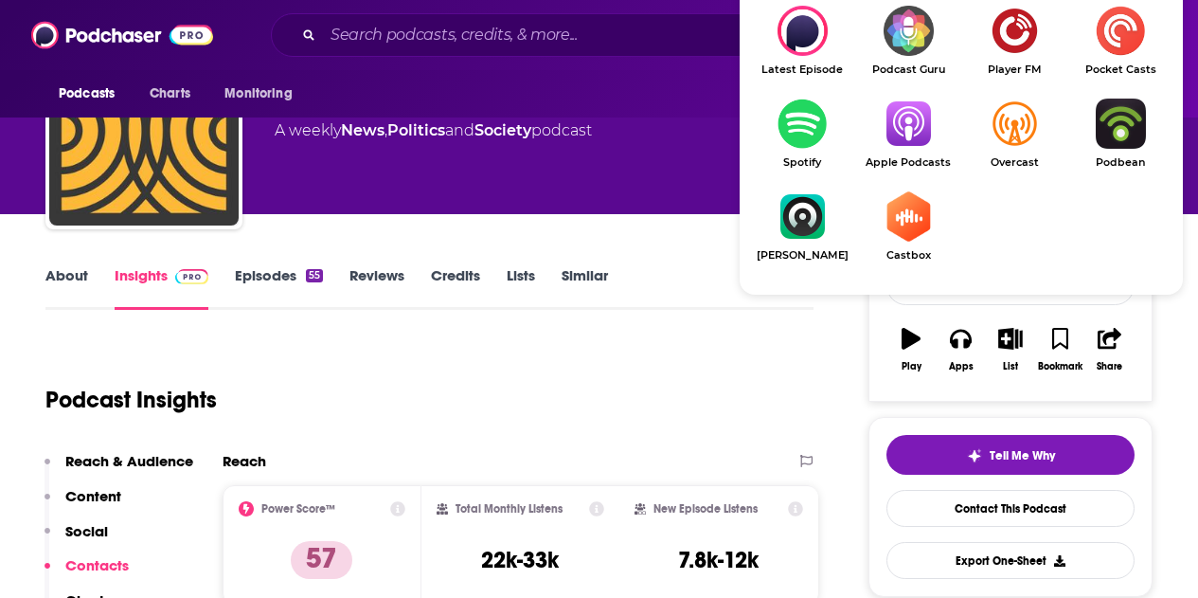
click at [908, 135] on img "Show Listen On dropdown" at bounding box center [909, 124] width 106 height 50
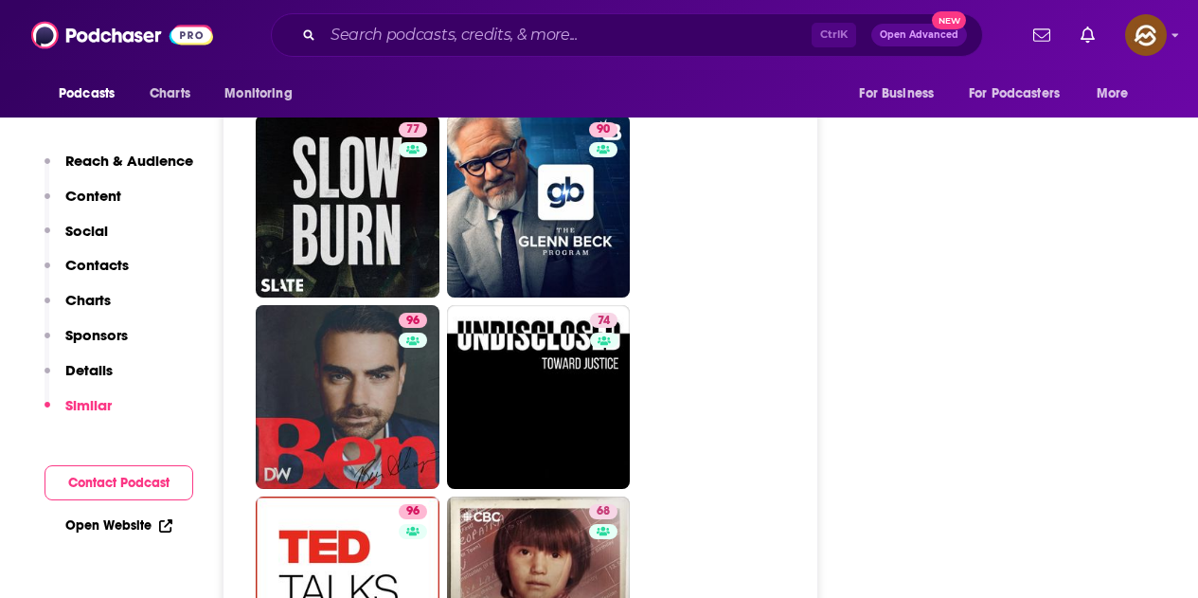
scroll to position [8906, 0]
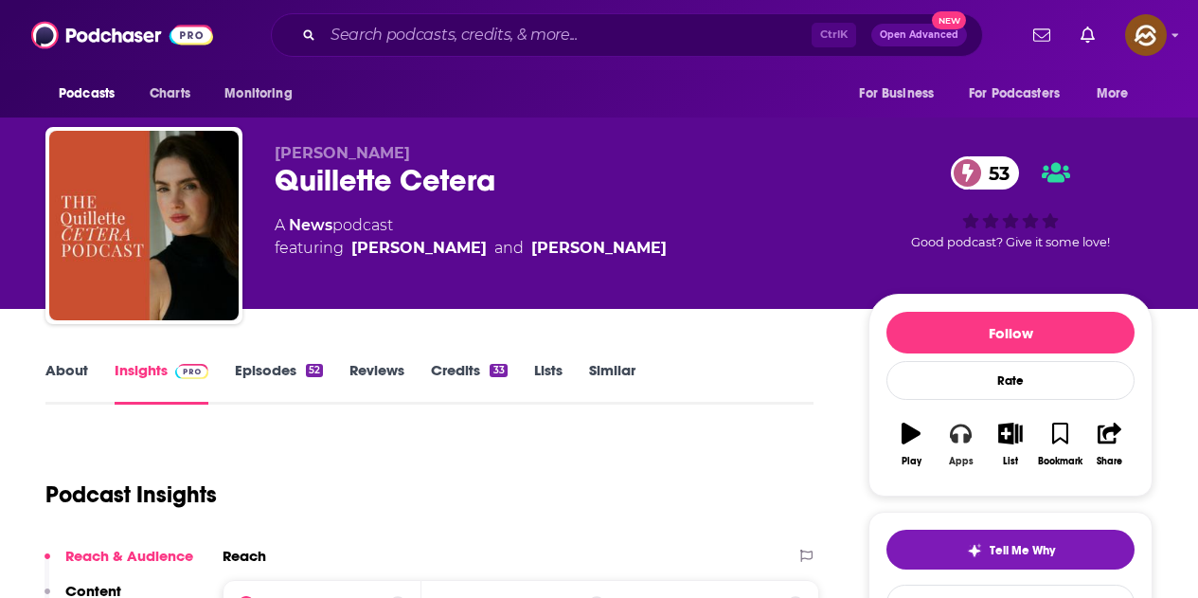
click at [978, 429] on button "Apps" at bounding box center [960, 444] width 49 height 68
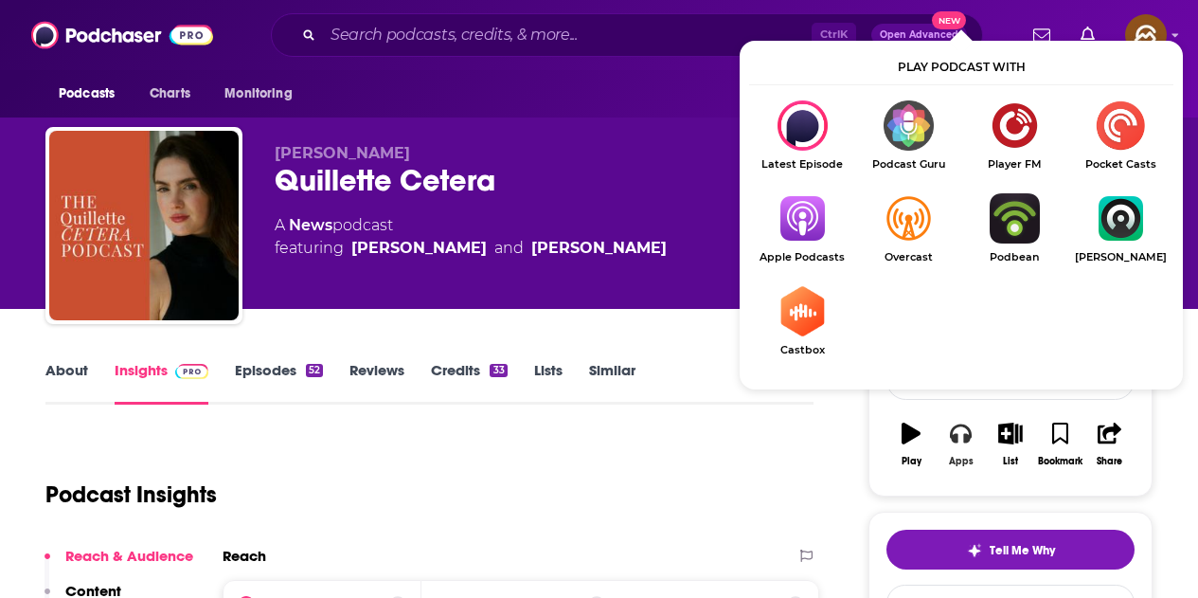
scroll to position [95, 0]
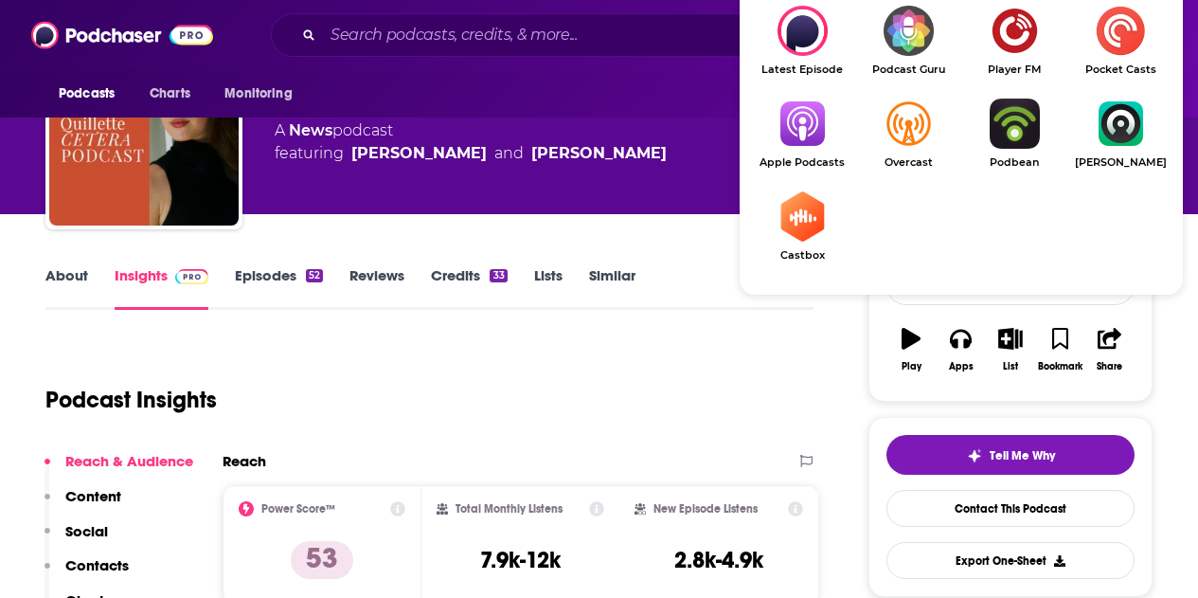
click at [807, 111] on img "Show Listen On dropdown" at bounding box center [802, 124] width 106 height 50
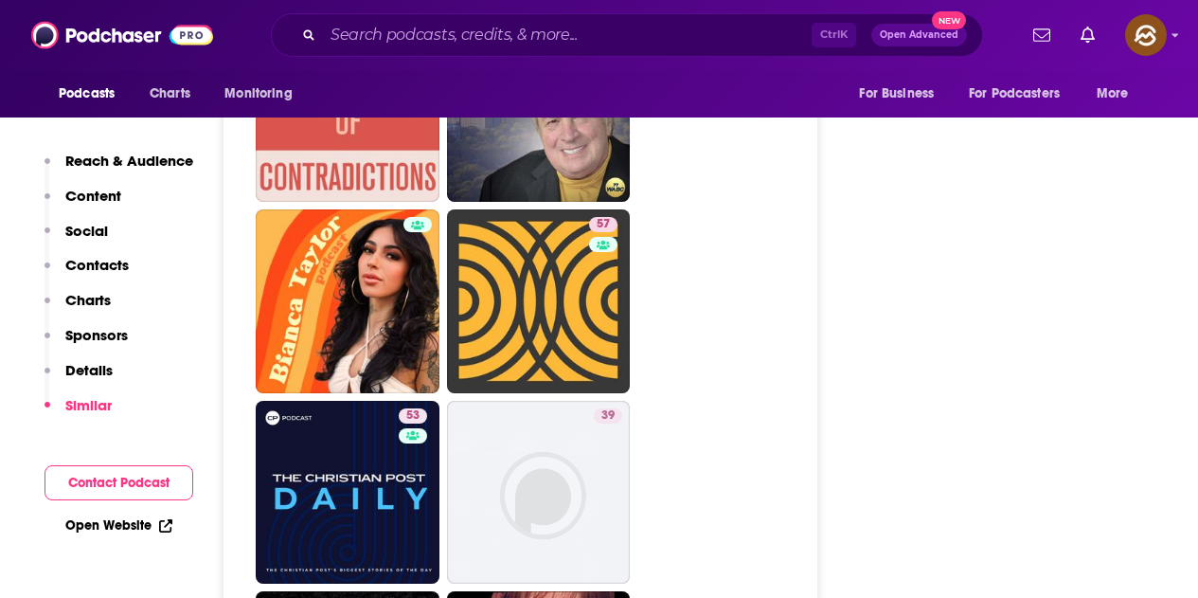
scroll to position [5211, 0]
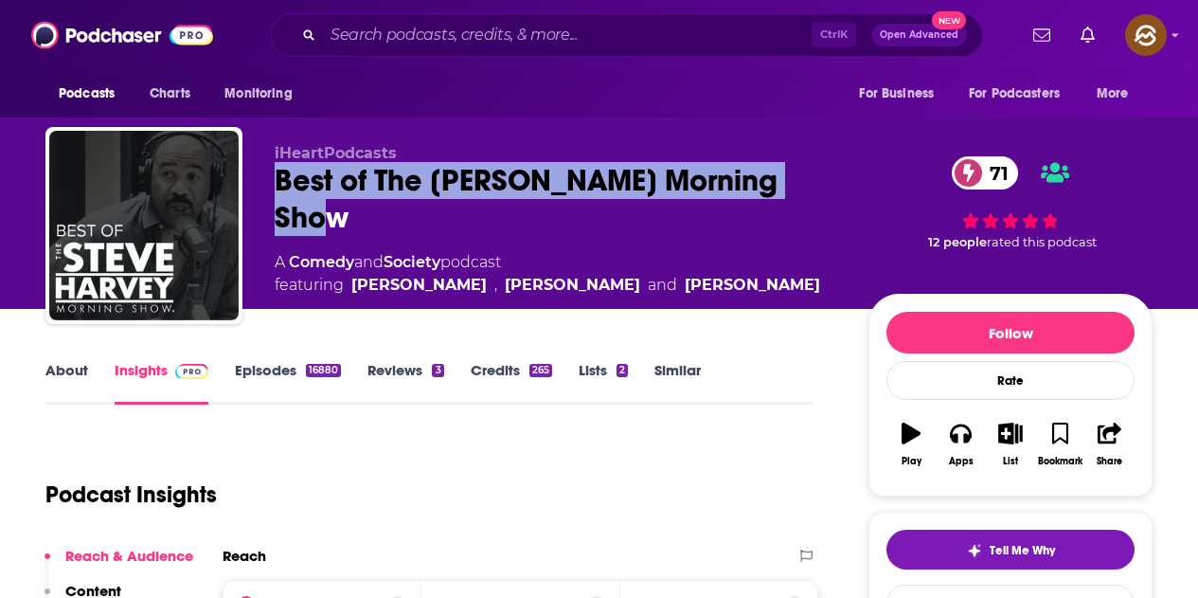
drag, startPoint x: 276, startPoint y: 183, endPoint x: 805, endPoint y: 181, distance: 529.6
click at [805, 181] on div "Best of The Steve Harvey Morning Show 71" at bounding box center [557, 199] width 564 height 74
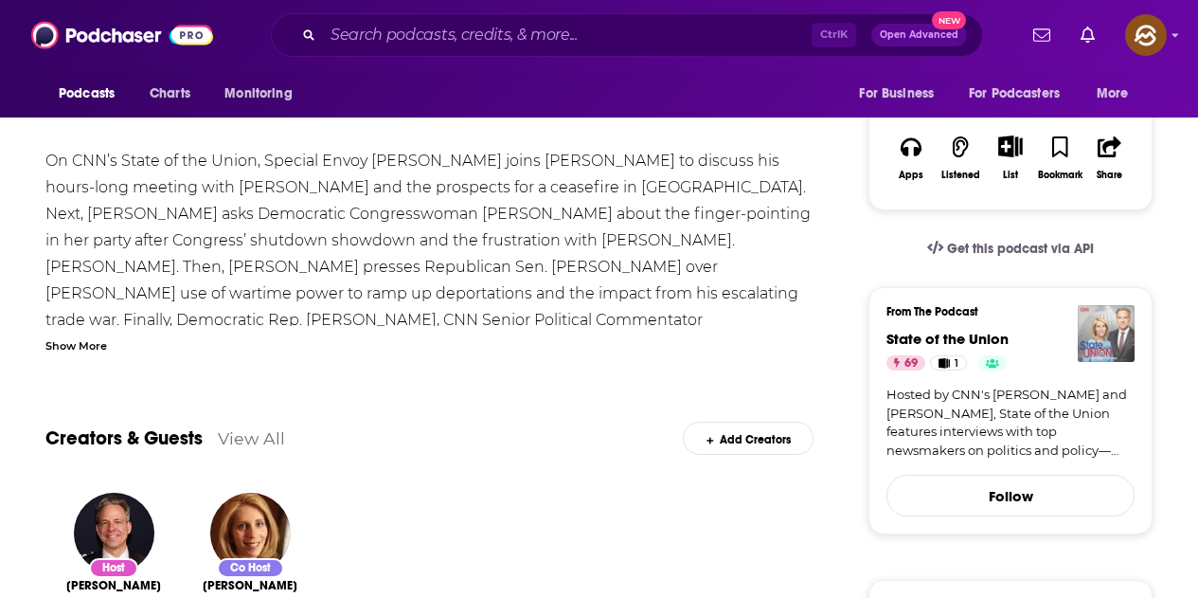
scroll to position [379, 0]
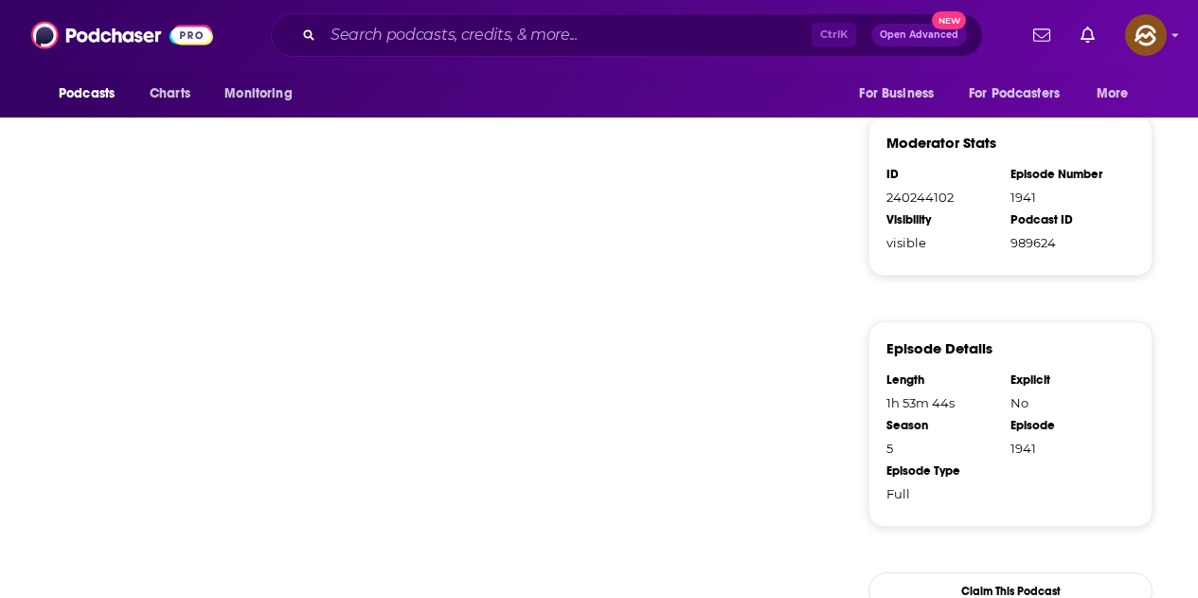
scroll to position [1317, 0]
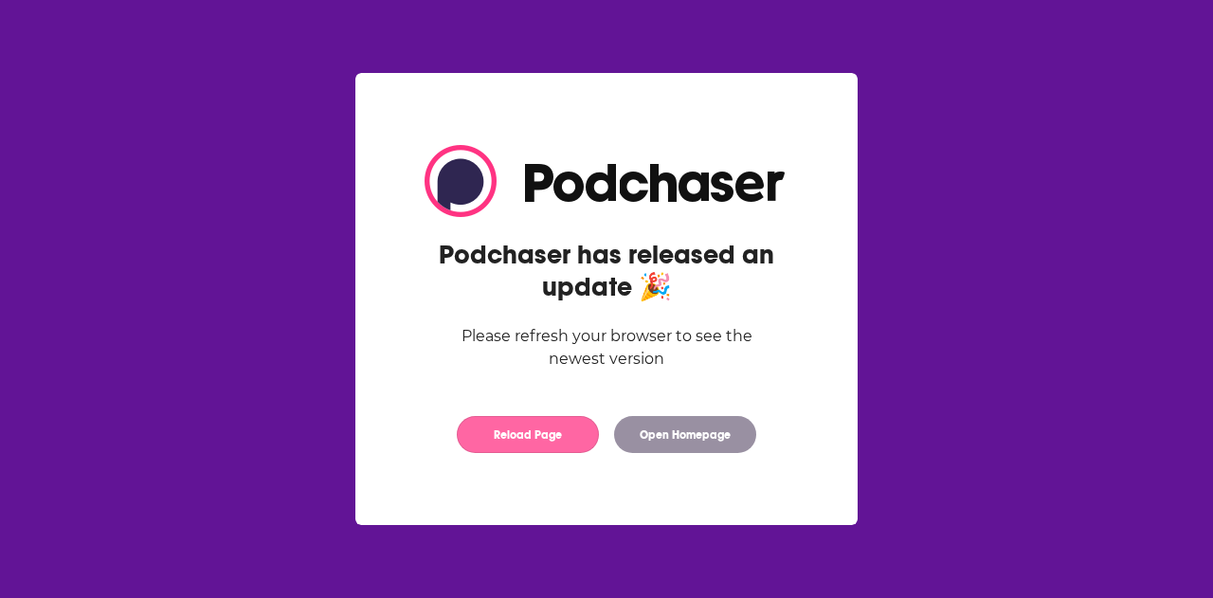
click at [564, 438] on button "Reload Page" at bounding box center [528, 434] width 142 height 37
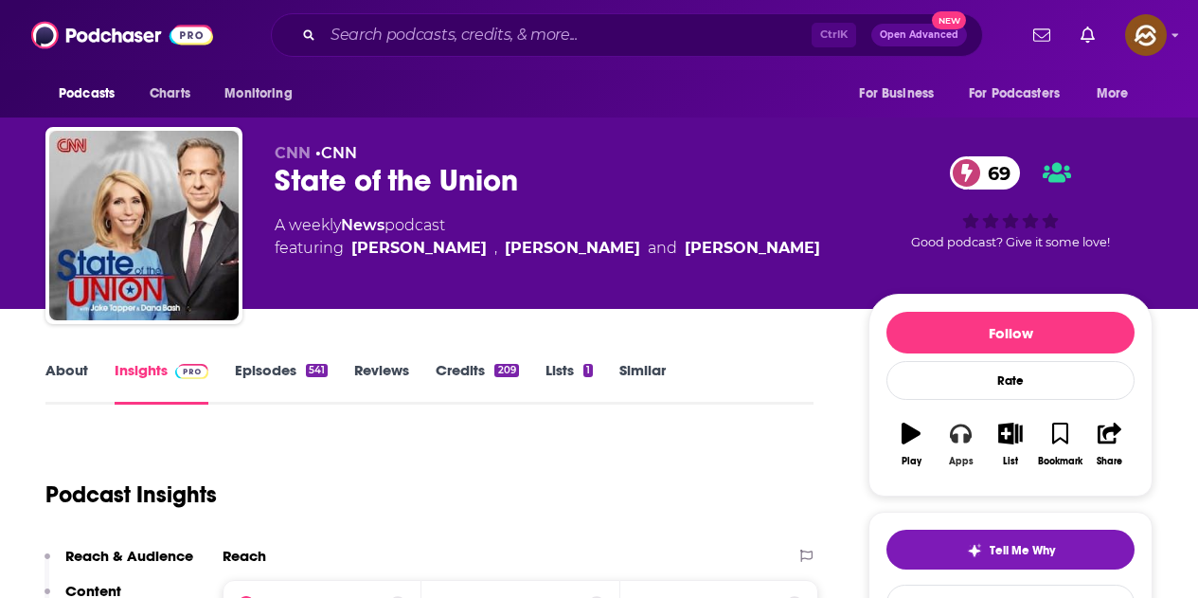
click at [972, 452] on button "Apps" at bounding box center [960, 444] width 49 height 68
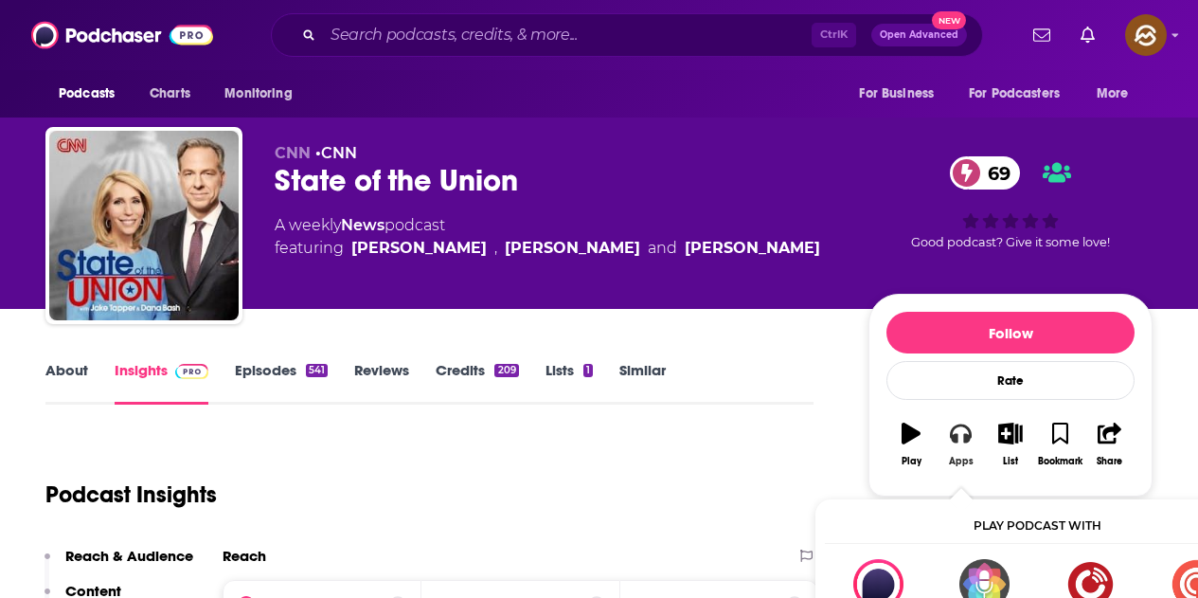
scroll to position [95, 0]
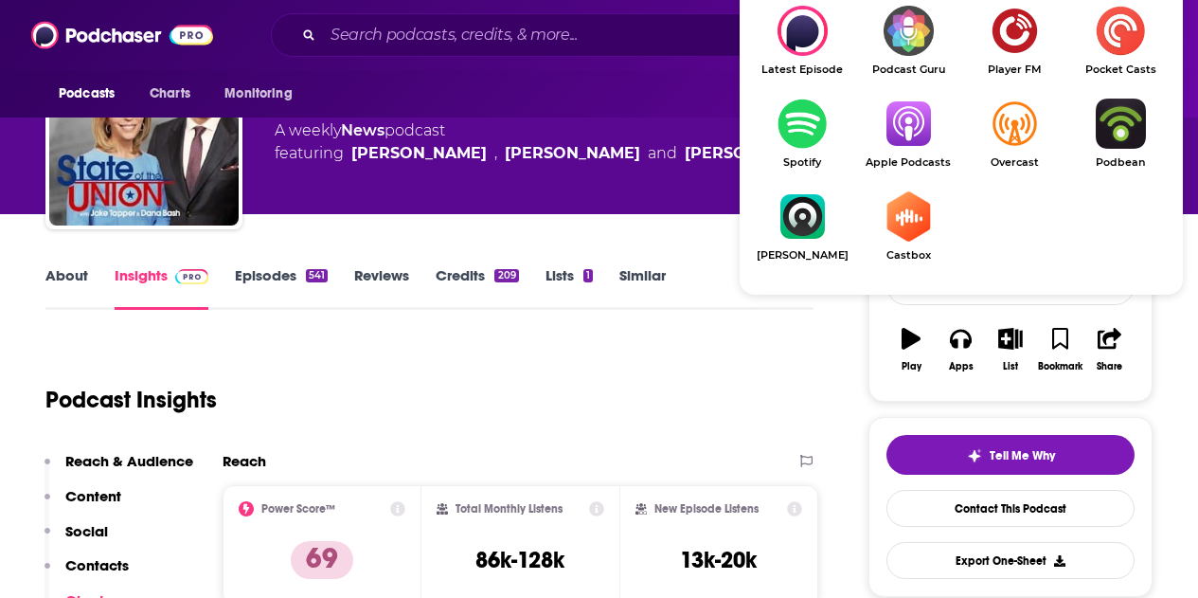
click at [928, 135] on img "Show Listen On dropdown" at bounding box center [909, 124] width 106 height 50
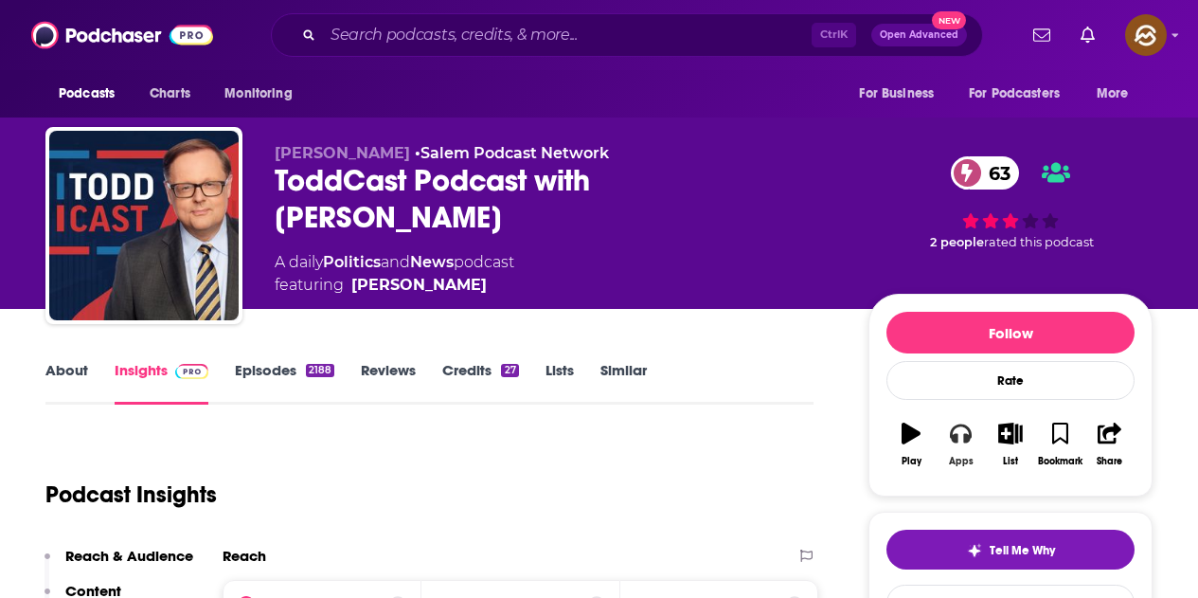
click at [952, 444] on button "Apps" at bounding box center [960, 444] width 49 height 68
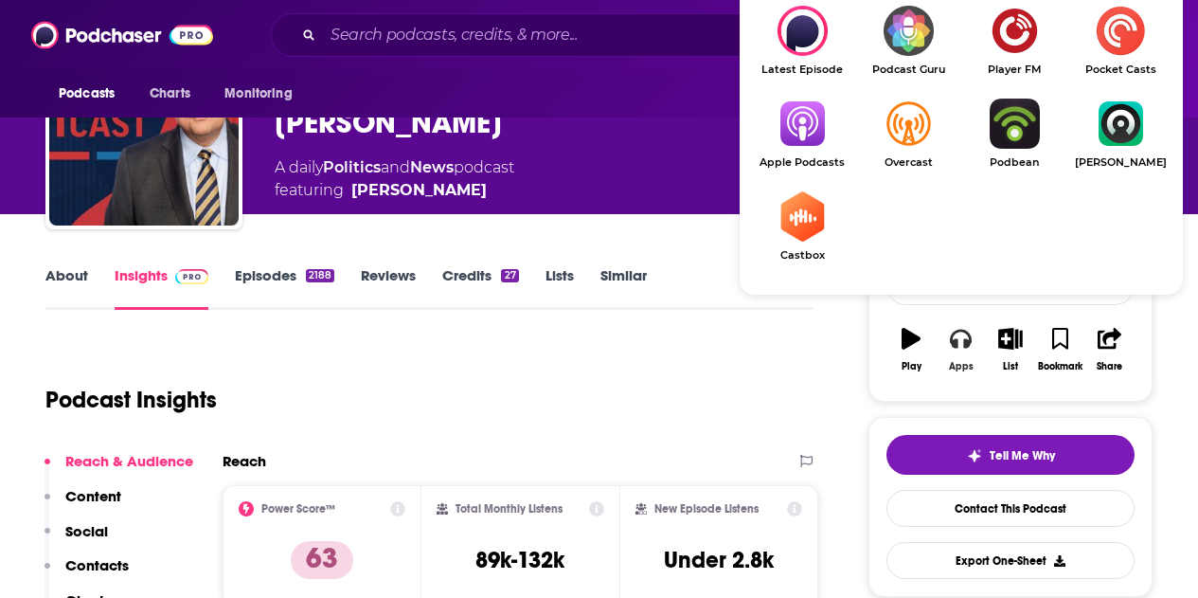
scroll to position [189, 0]
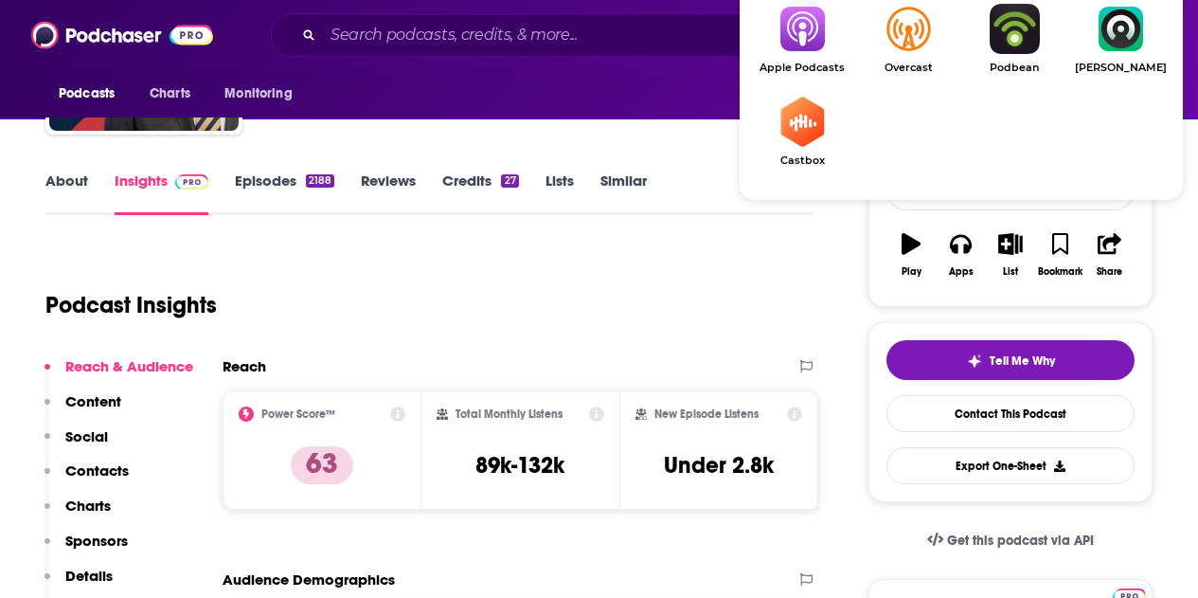
click at [806, 21] on img "Show Listen On dropdown" at bounding box center [802, 29] width 106 height 50
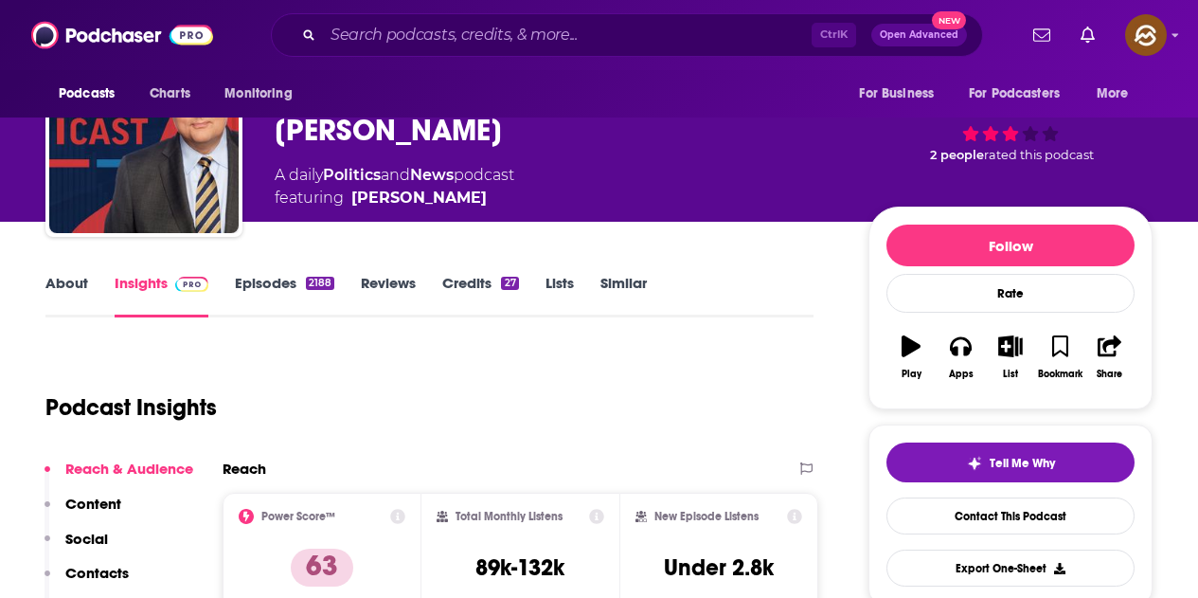
scroll to position [0, 0]
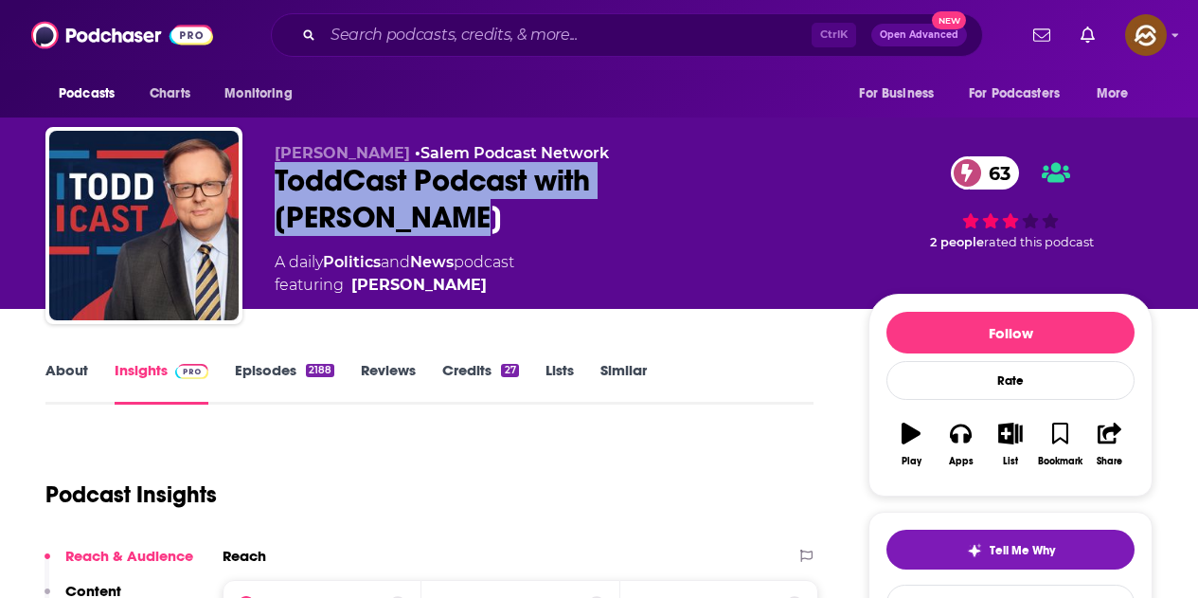
drag, startPoint x: 279, startPoint y: 172, endPoint x: 783, endPoint y: 186, distance: 504.2
click at [783, 186] on div "ToddCast Podcast with Todd Starnes 63" at bounding box center [557, 199] width 564 height 74
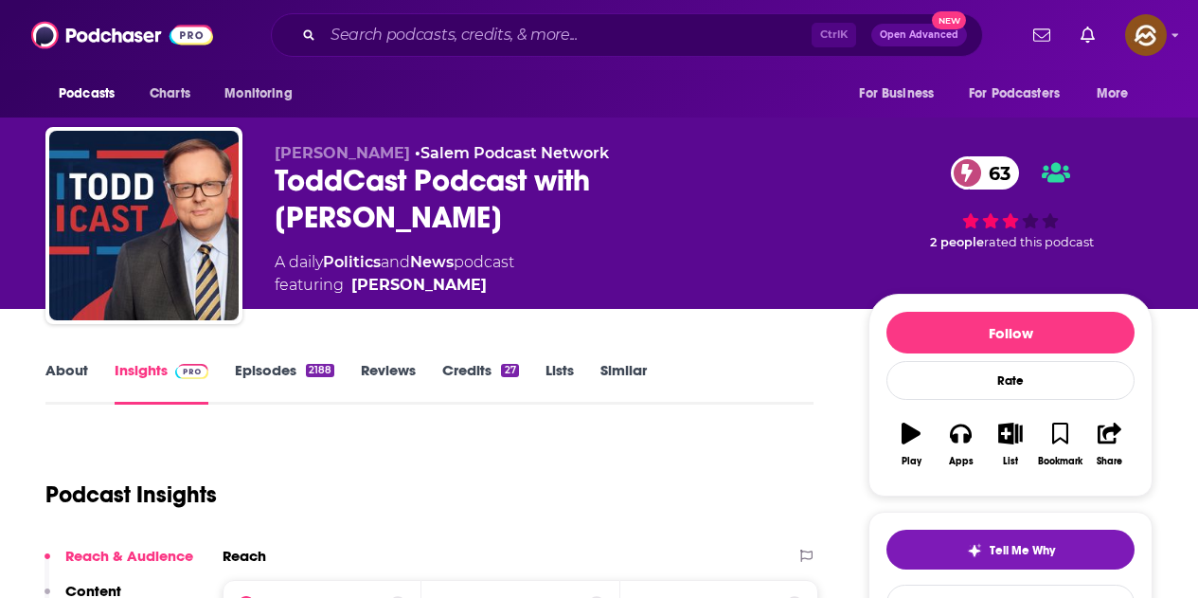
click at [563, 259] on div "A daily Politics and News podcast featuring Todd Starnes" at bounding box center [557, 273] width 564 height 45
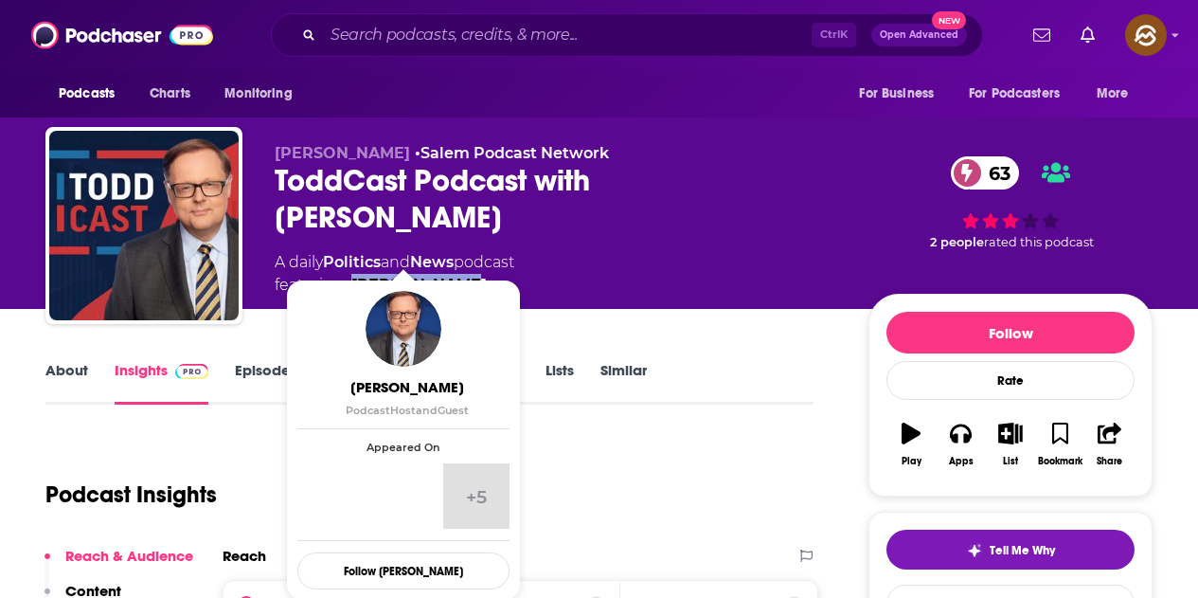
drag, startPoint x: 468, startPoint y: 260, endPoint x: 353, endPoint y: 245, distance: 115.5
click at [353, 245] on div "Marcus Brown • Salem Podcast Network ToddCast Podcast with Todd Starnes 63 A da…" at bounding box center [557, 220] width 564 height 153
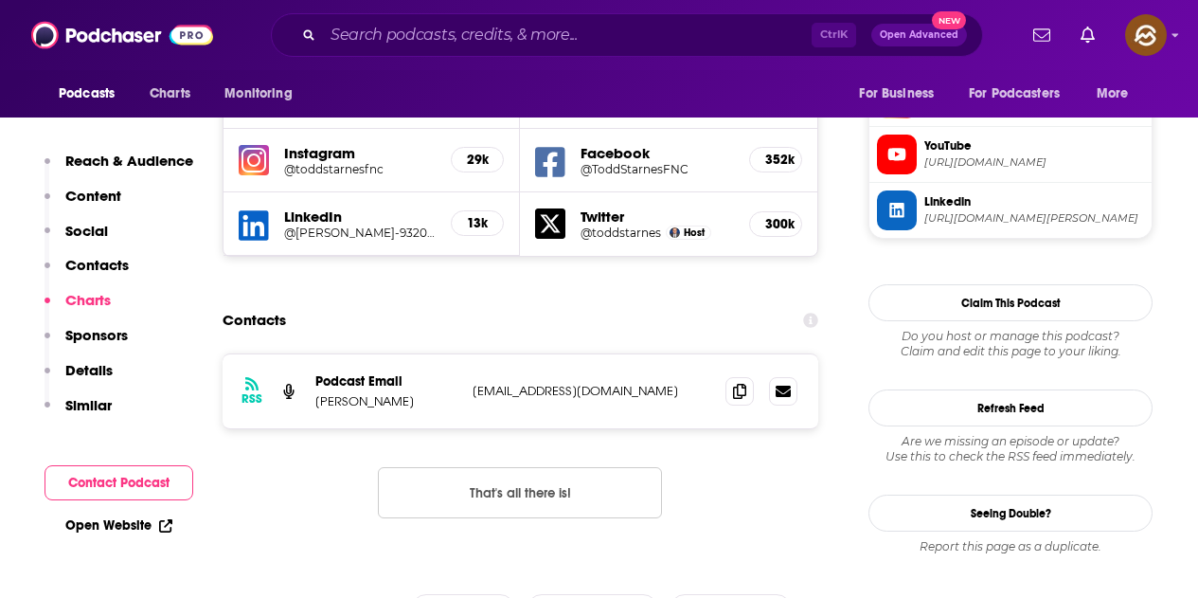
scroll to position [1705, 0]
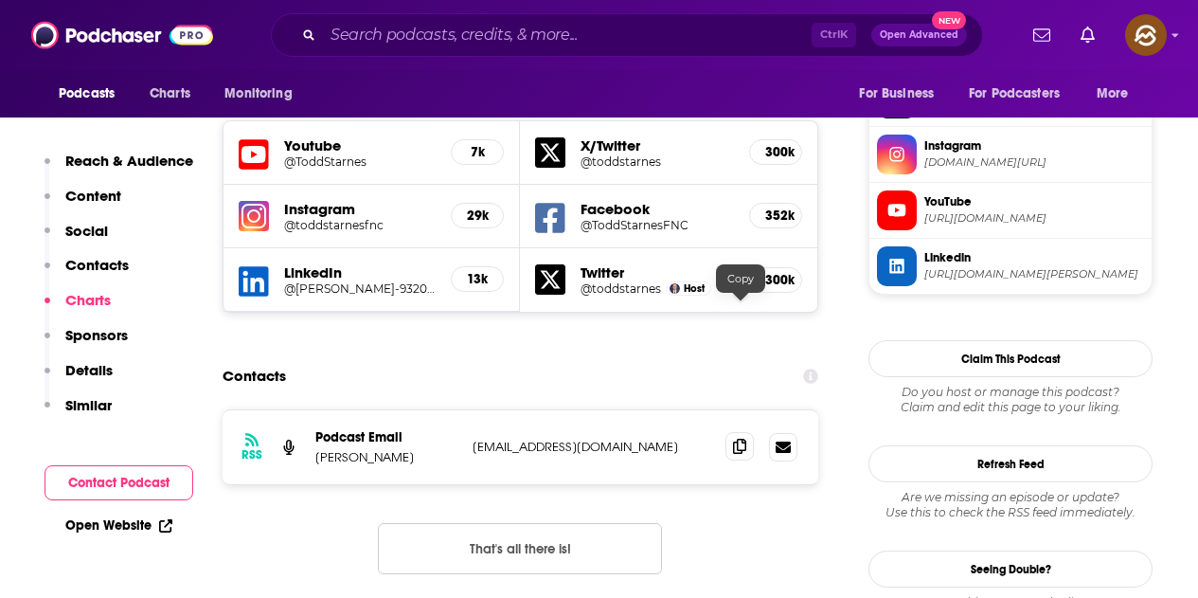
click at [739, 439] on icon at bounding box center [739, 446] width 13 height 15
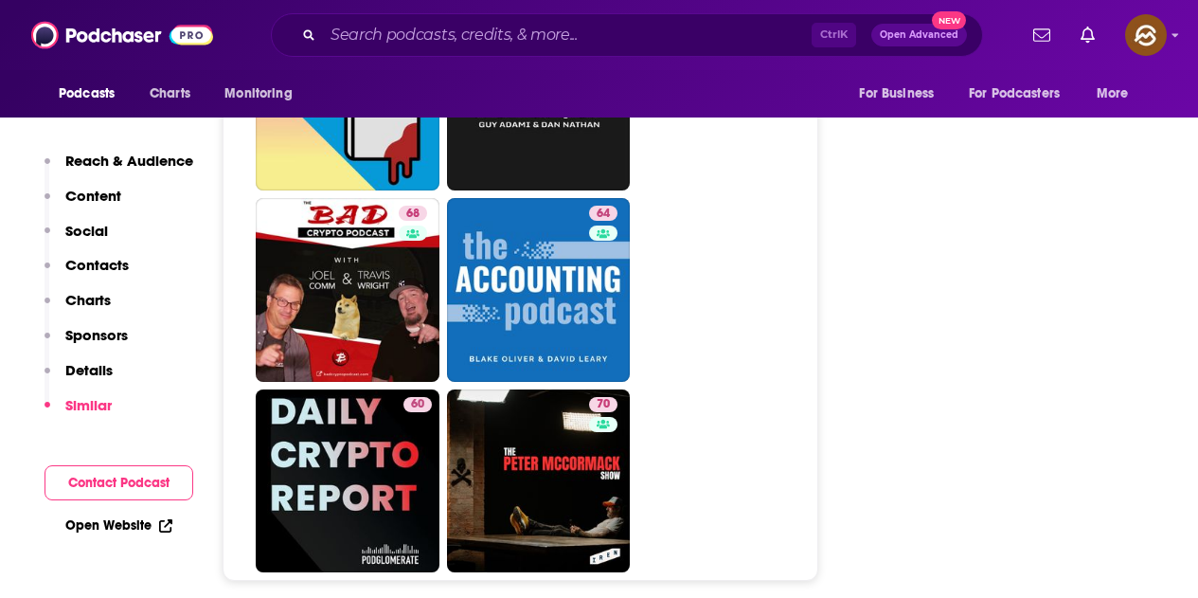
scroll to position [9474, 0]
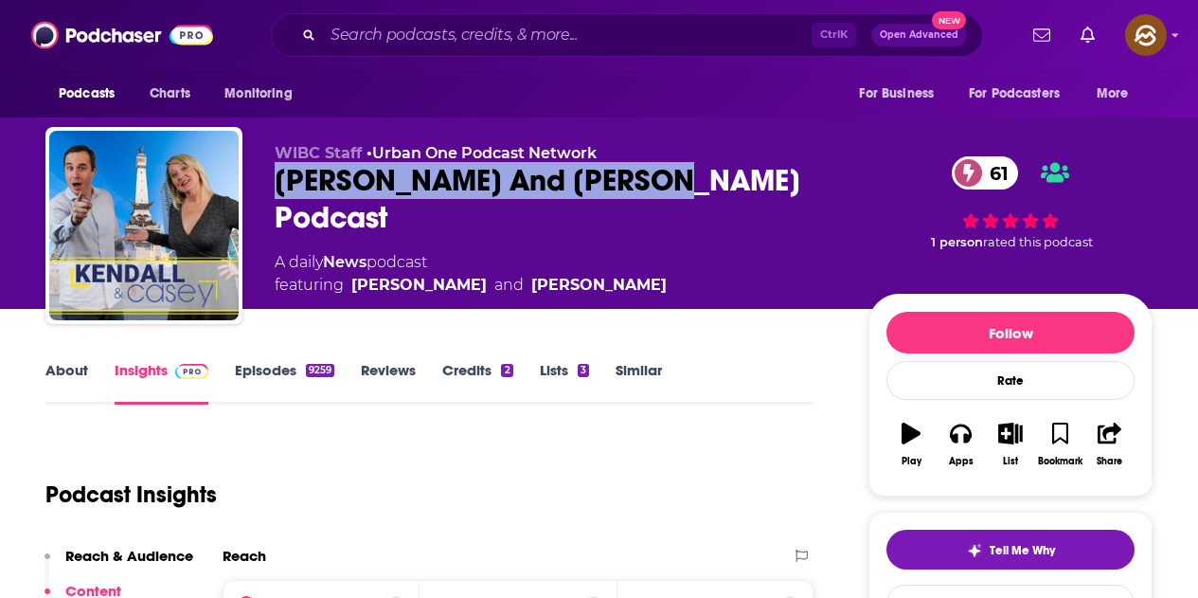
drag, startPoint x: 277, startPoint y: 171, endPoint x: 666, endPoint y: 185, distance: 389.6
click at [666, 185] on div "[PERSON_NAME] And [PERSON_NAME] Podcast 61" at bounding box center [557, 199] width 564 height 74
click at [953, 441] on icon "button" at bounding box center [960, 433] width 21 height 21
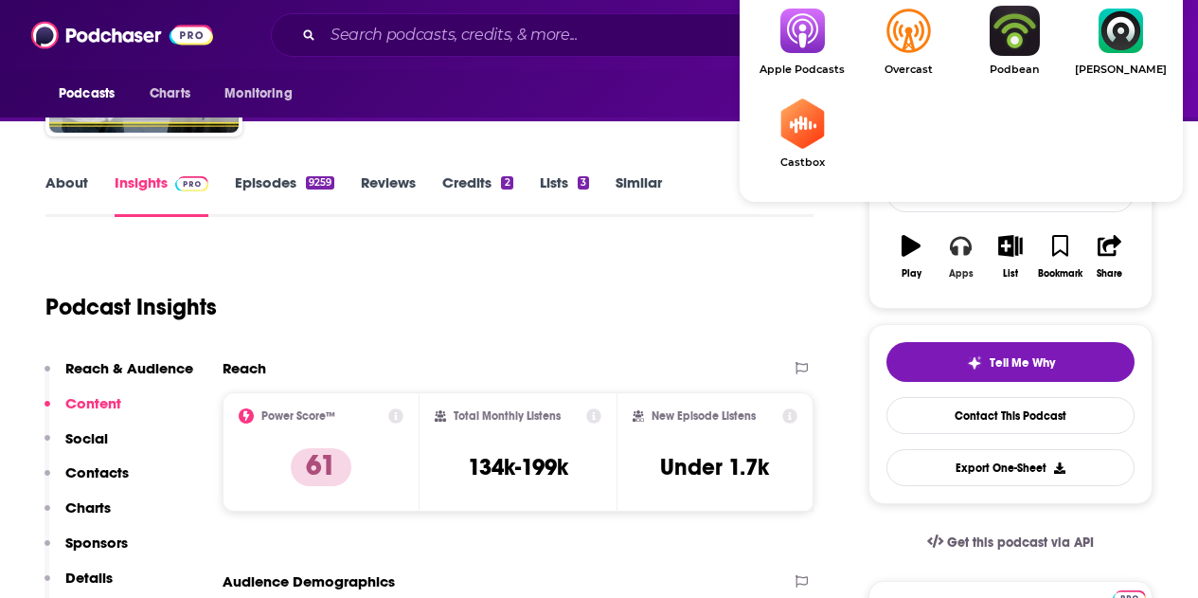
scroll to position [189, 0]
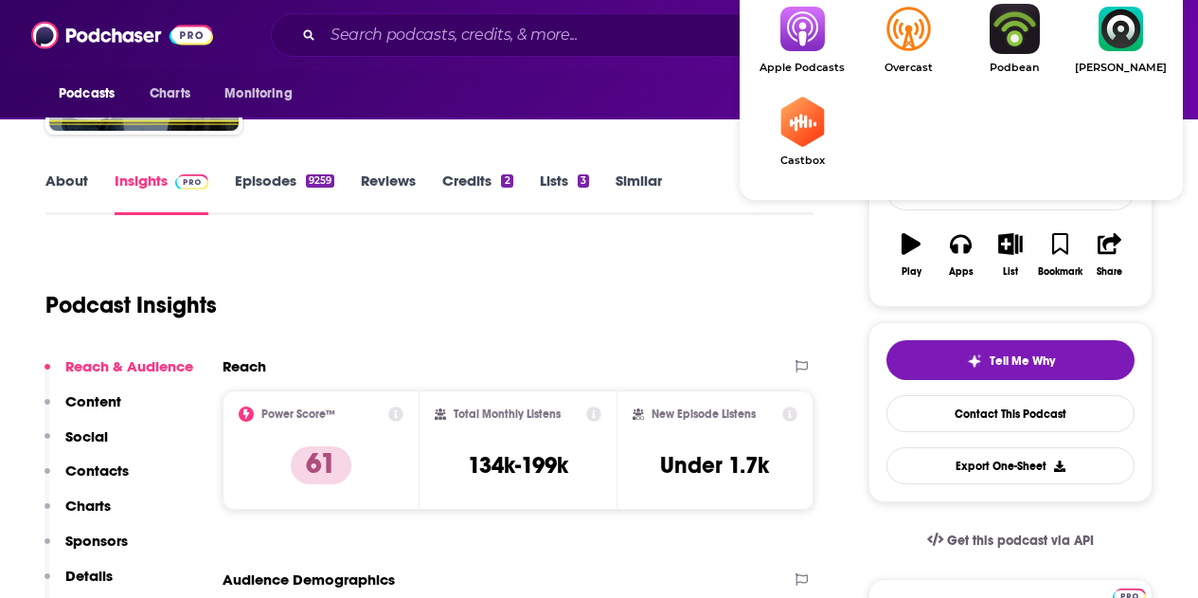
click at [798, 18] on img "Show Listen On dropdown" at bounding box center [802, 29] width 106 height 50
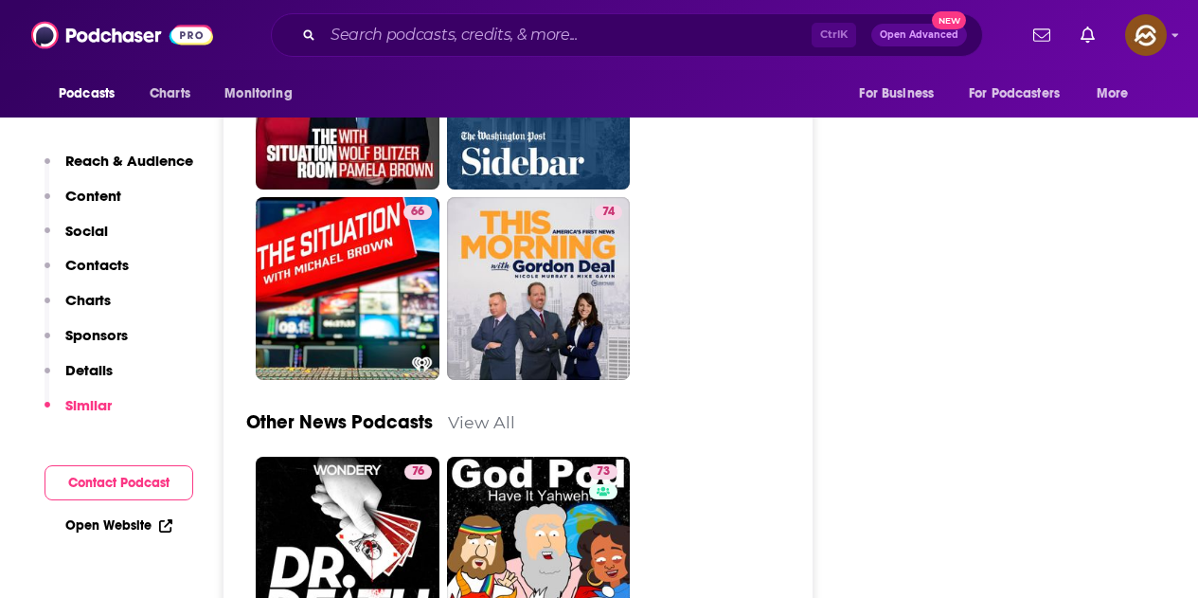
scroll to position [5969, 0]
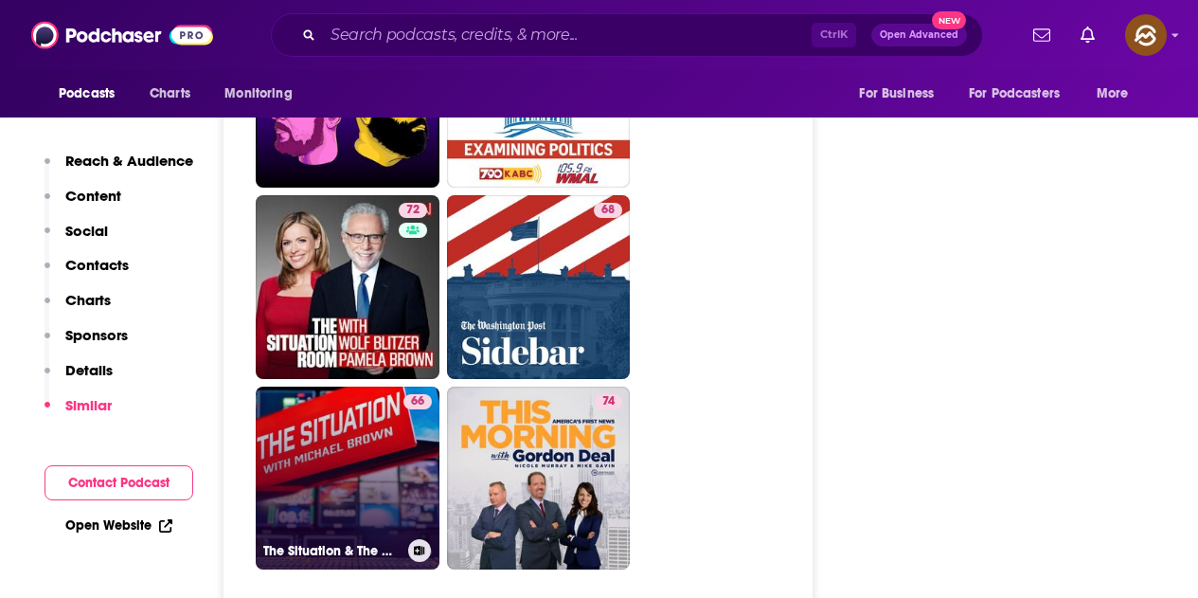
drag, startPoint x: 367, startPoint y: 317, endPoint x: 356, endPoint y: 320, distance: 10.8
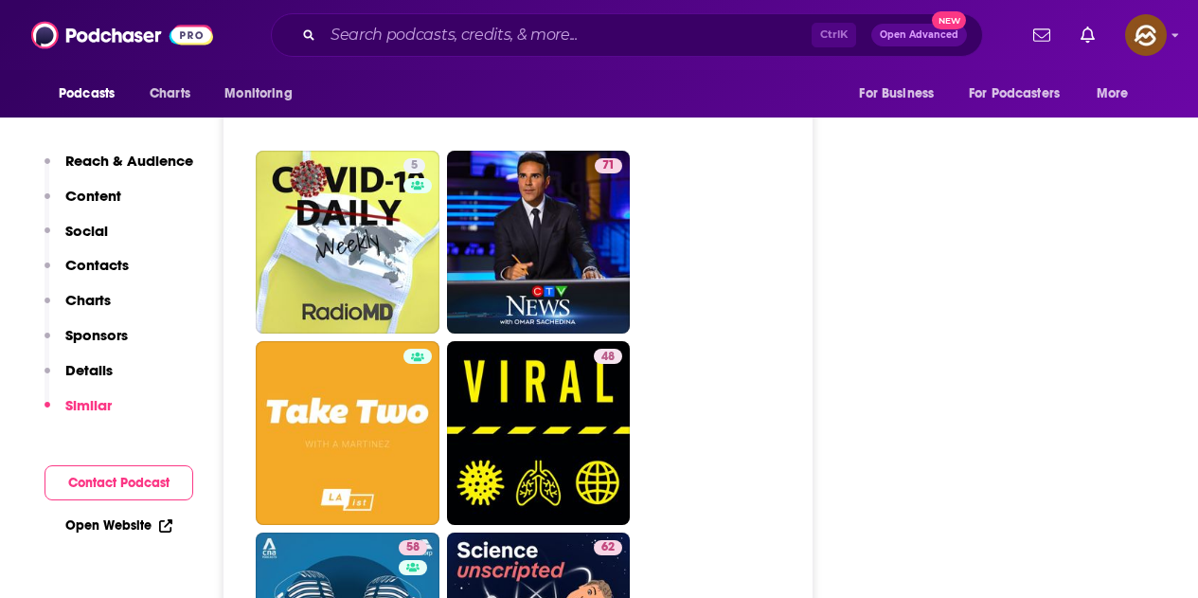
scroll to position [5116, 0]
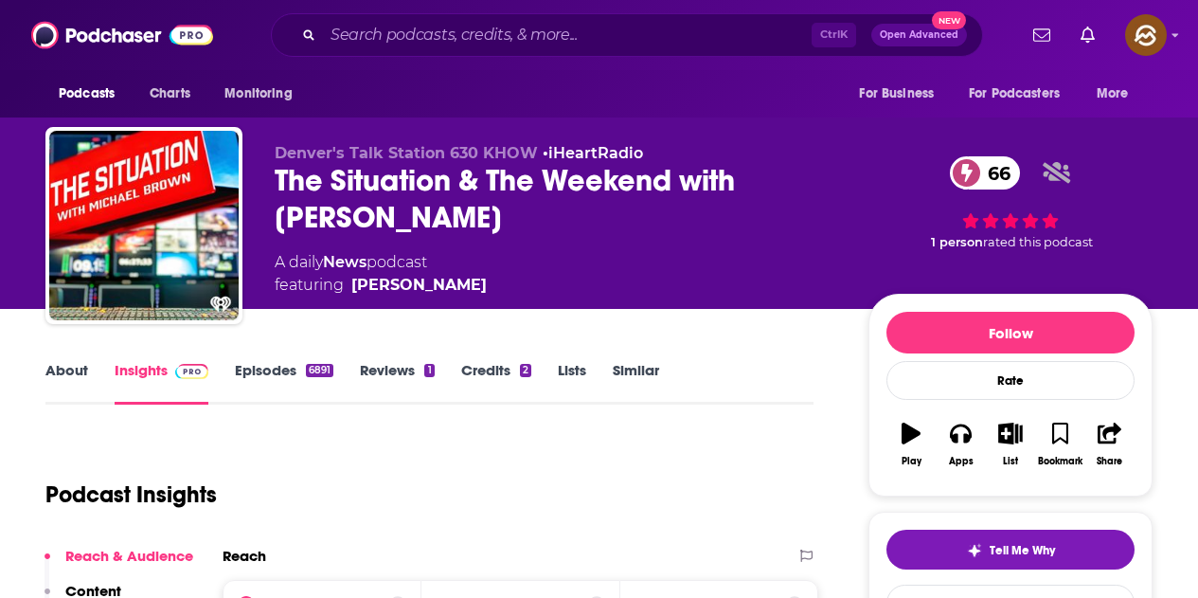
click at [482, 225] on div "The Situation & The Weekend with [PERSON_NAME] 66" at bounding box center [557, 199] width 564 height 74
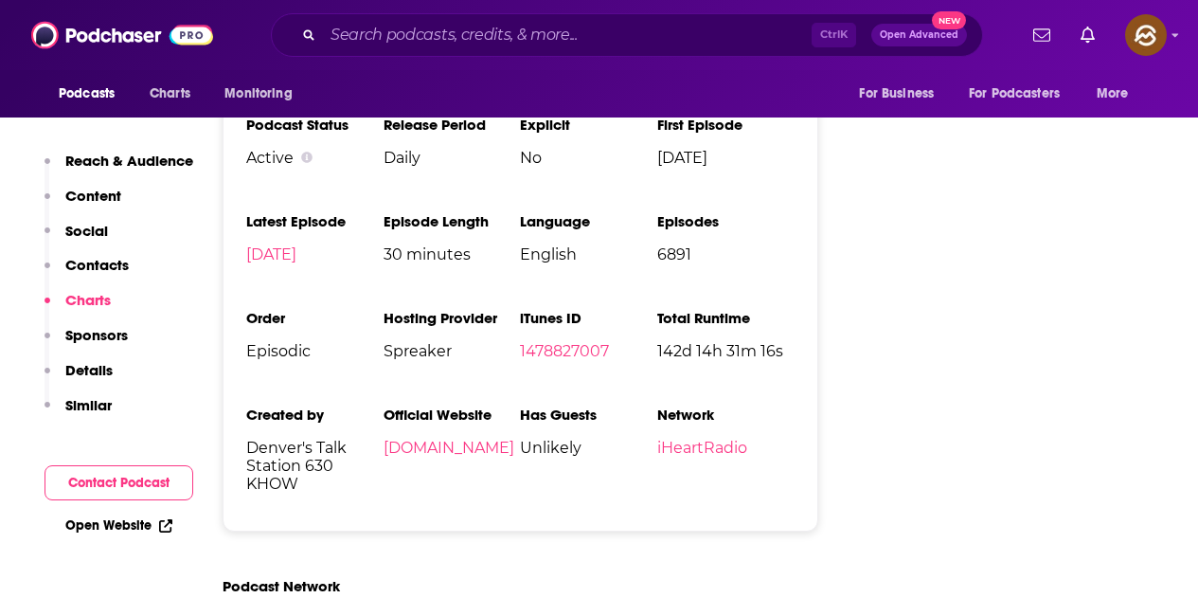
scroll to position [3127, 0]
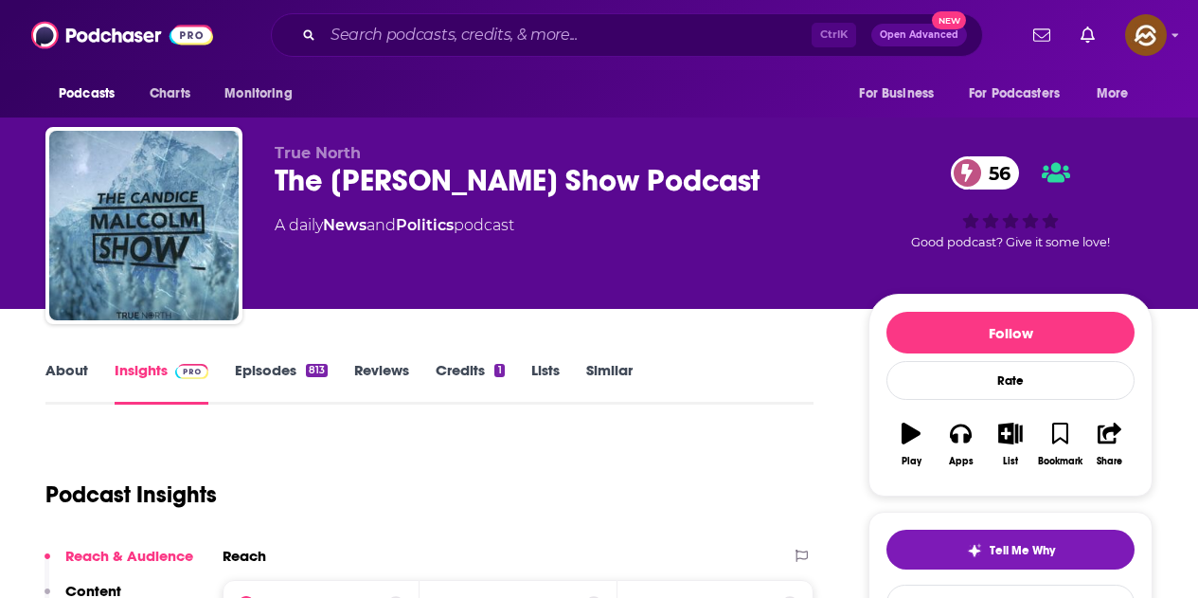
drag, startPoint x: 591, startPoint y: 192, endPoint x: 757, endPoint y: 215, distance: 167.4
click at [780, 175] on div "The [PERSON_NAME] Show Podcast 56" at bounding box center [557, 180] width 564 height 37
click at [756, 216] on div "A daily News and Politics podcast" at bounding box center [557, 225] width 564 height 23
click at [789, 175] on div "The Candice Malcolm Show Podcast 56" at bounding box center [557, 180] width 564 height 37
click at [959, 441] on icon "button" at bounding box center [960, 433] width 21 height 21
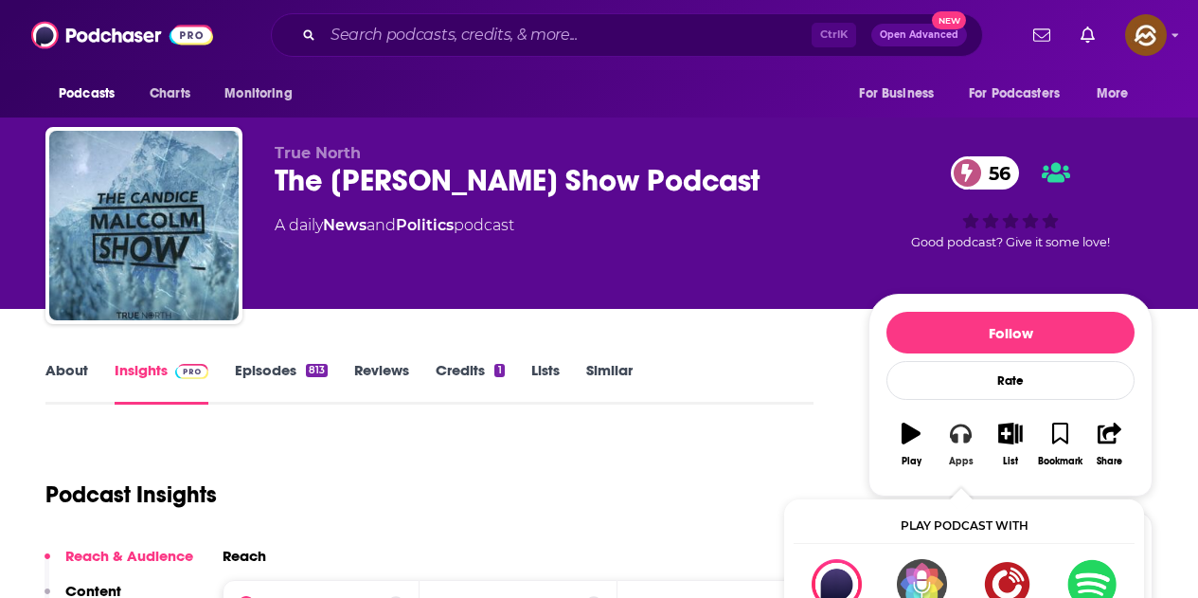
scroll to position [189, 0]
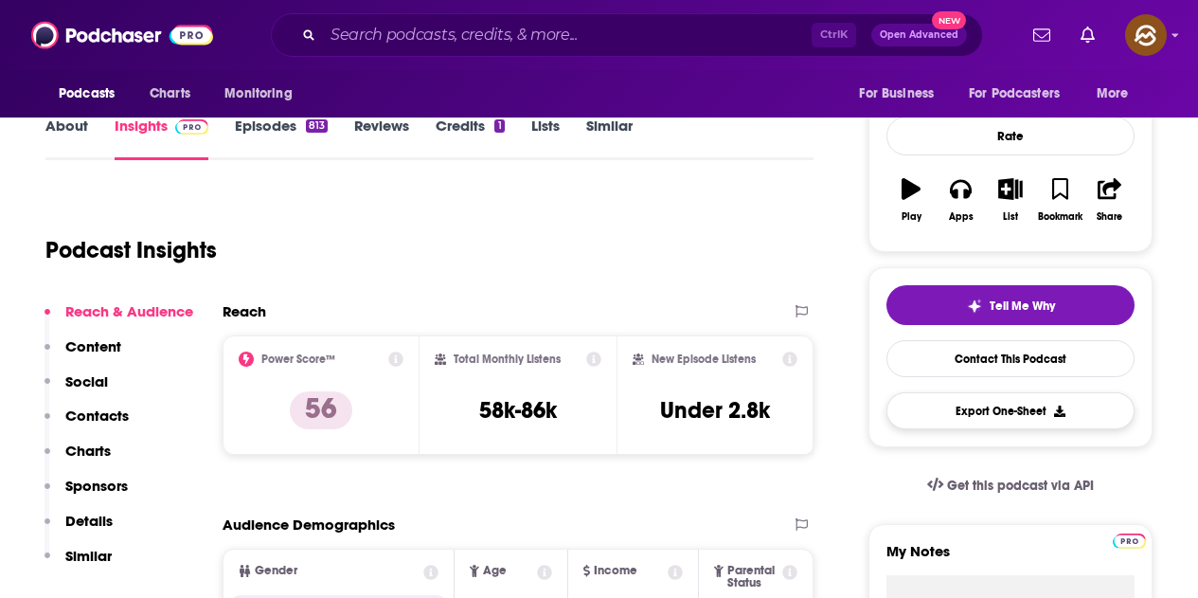
scroll to position [284, 0]
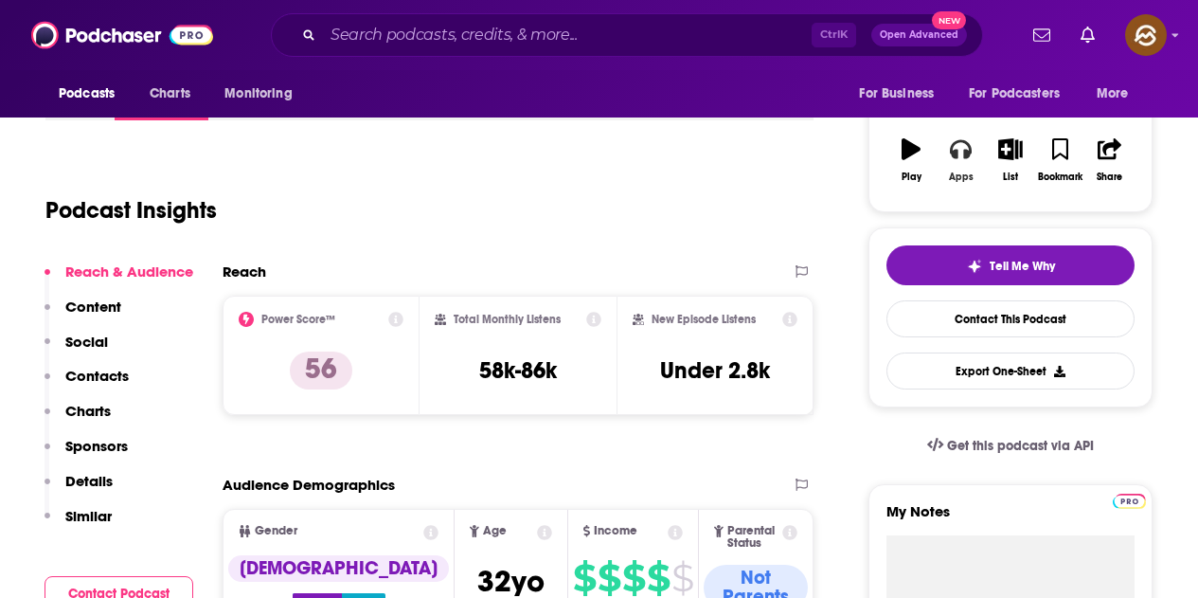
click at [961, 170] on button "Apps" at bounding box center [960, 160] width 49 height 68
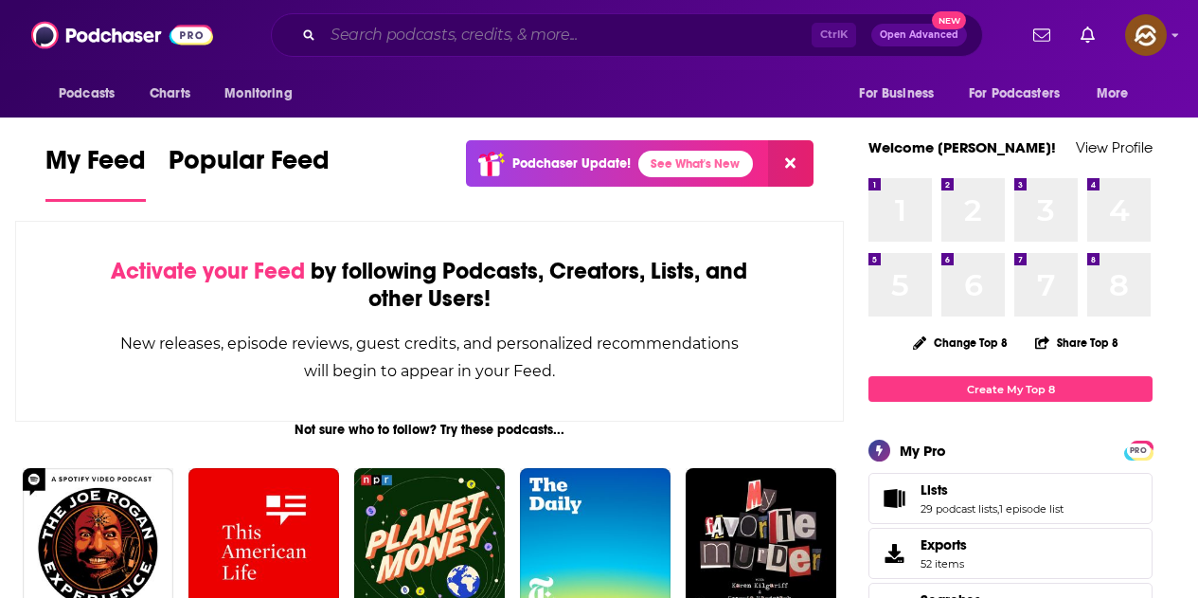
click at [485, 41] on input "Search podcasts, credits, & more..." at bounding box center [567, 35] width 489 height 30
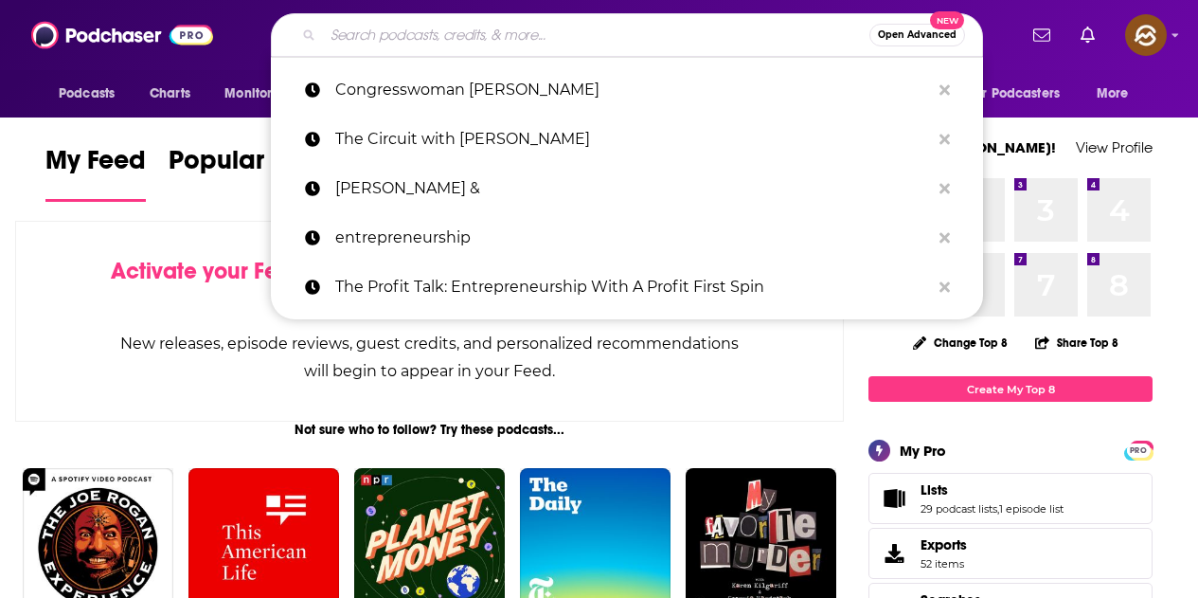
click at [421, 28] on input "Search podcasts, credits, & more..." at bounding box center [596, 35] width 547 height 30
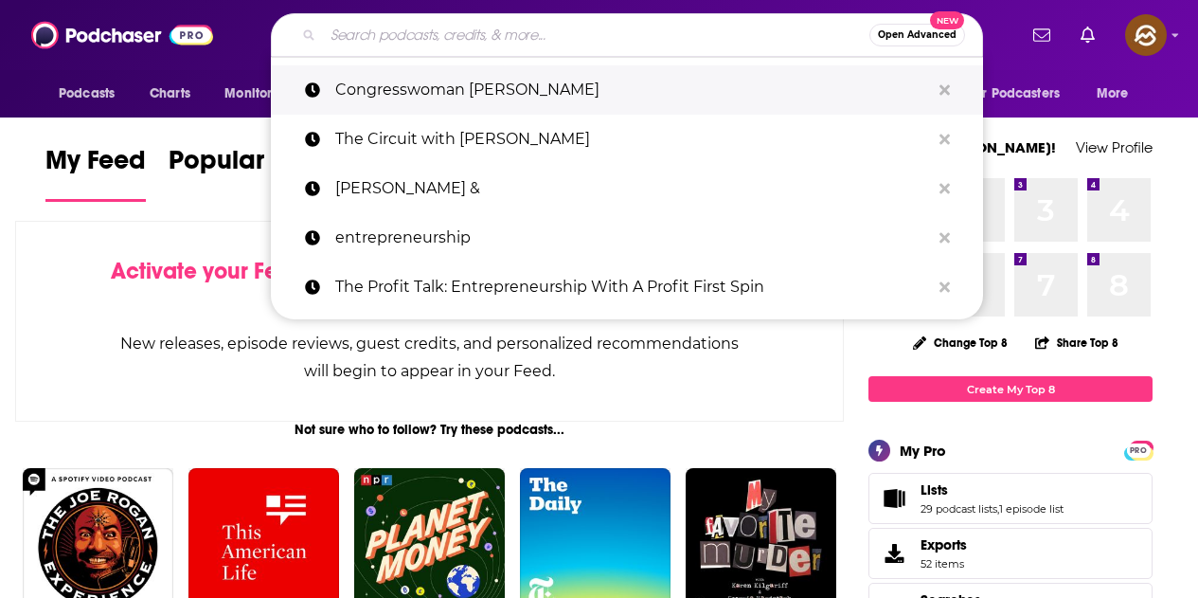
click at [482, 89] on p "Congresswoman Jasmine Crockett" at bounding box center [632, 89] width 595 height 49
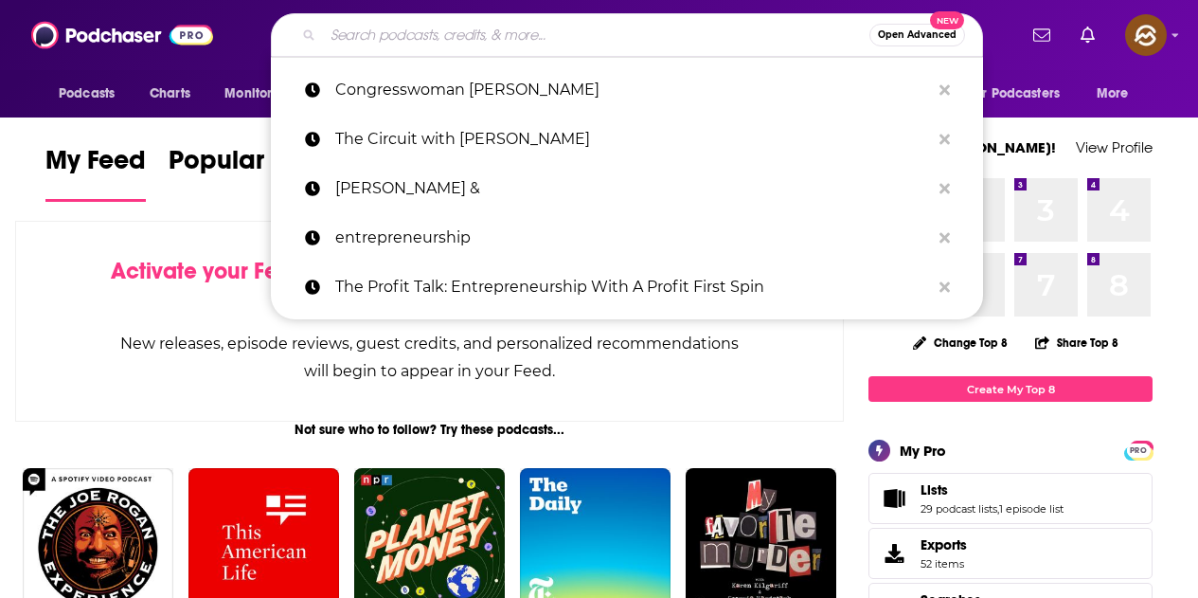
type input "Congresswoman Jasmine Crockett"
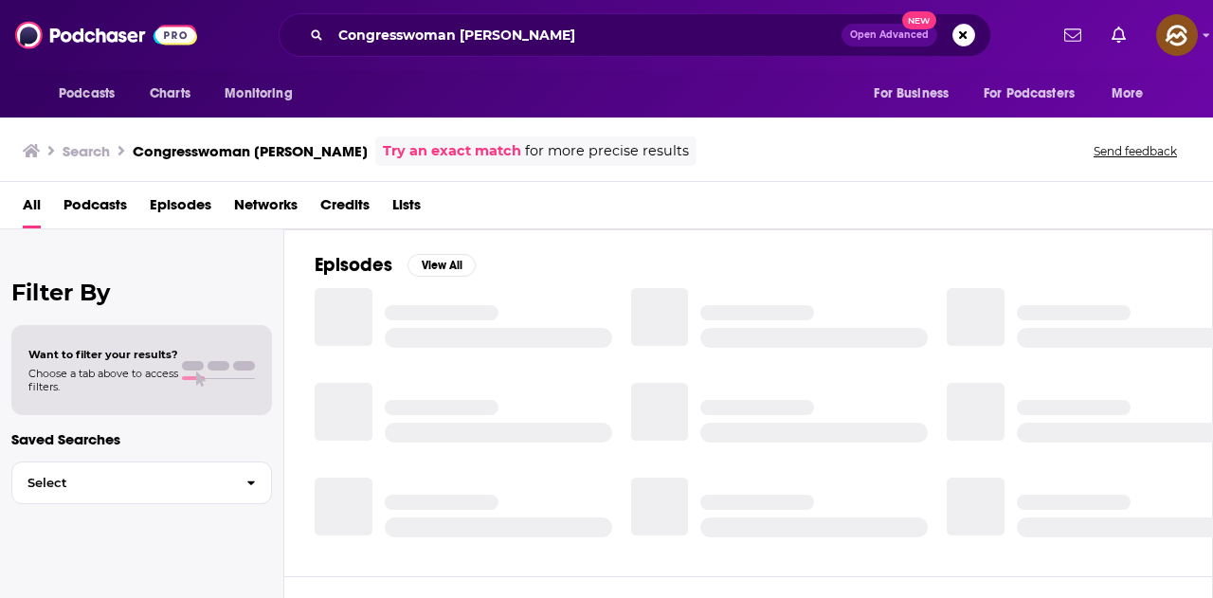
click at [96, 206] on span "Podcasts" at bounding box center [94, 208] width 63 height 39
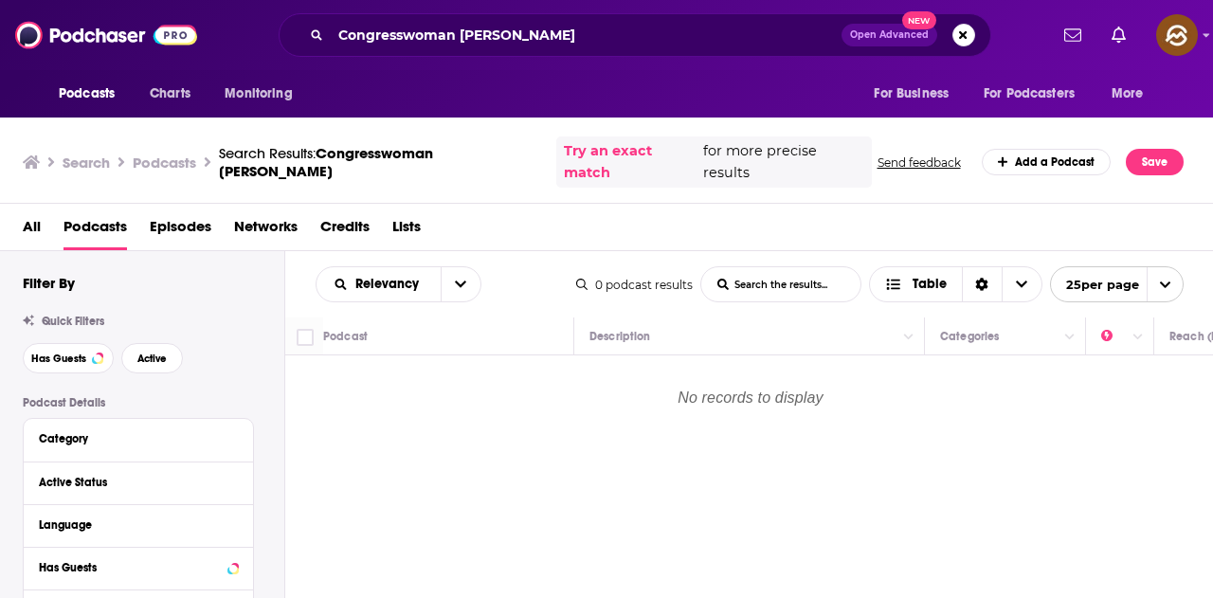
click at [189, 229] on span "Episodes" at bounding box center [181, 230] width 62 height 39
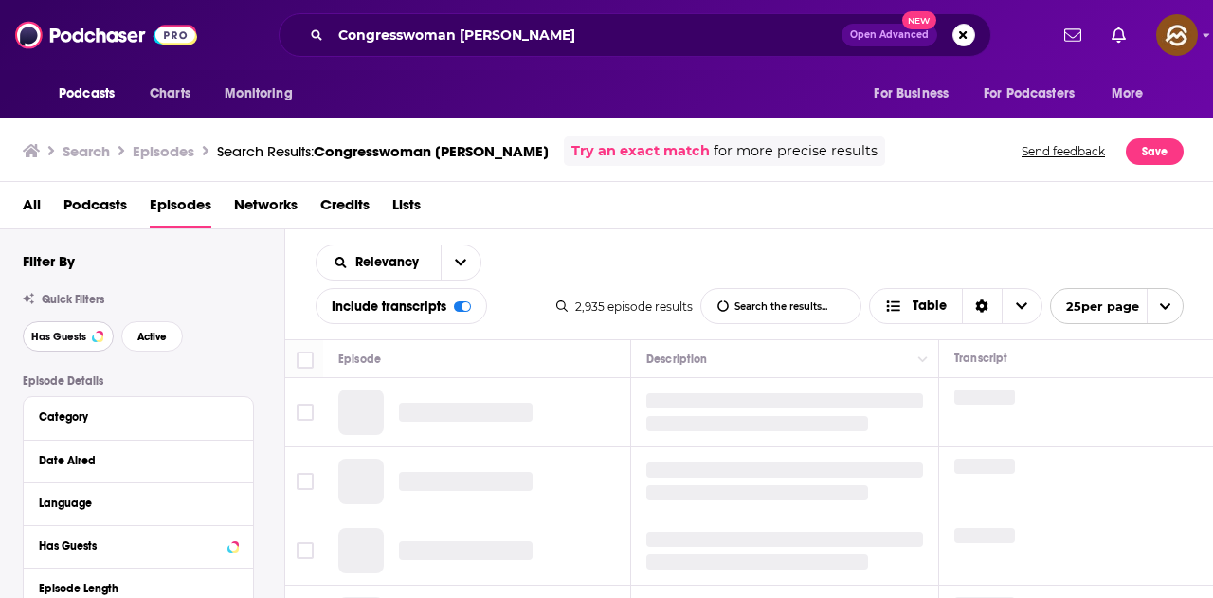
click at [54, 332] on span "Has Guests" at bounding box center [58, 337] width 55 height 10
click at [151, 336] on span "Active" at bounding box center [151, 337] width 29 height 10
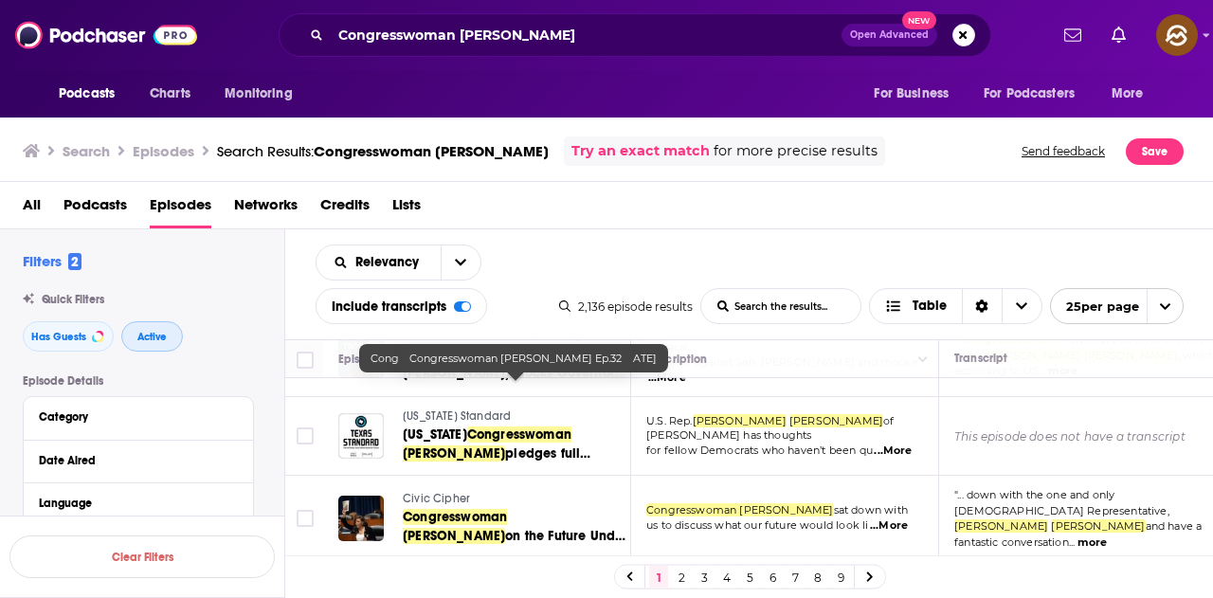
scroll to position [1137, 0]
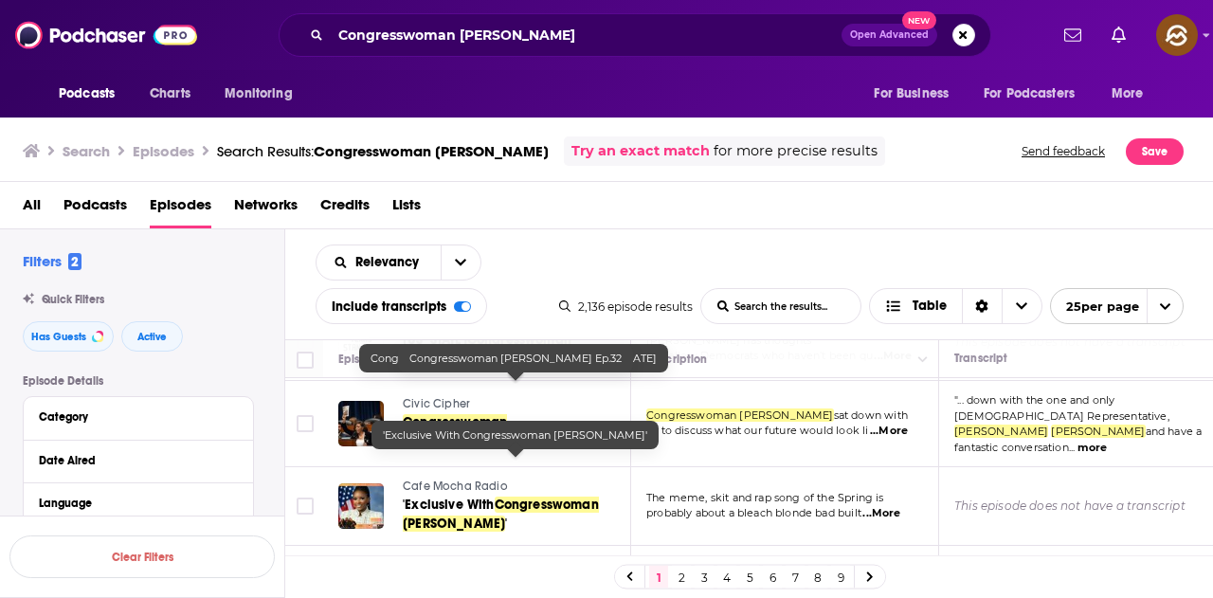
click at [466, 496] on span "'Exclusive With" at bounding box center [449, 504] width 92 height 16
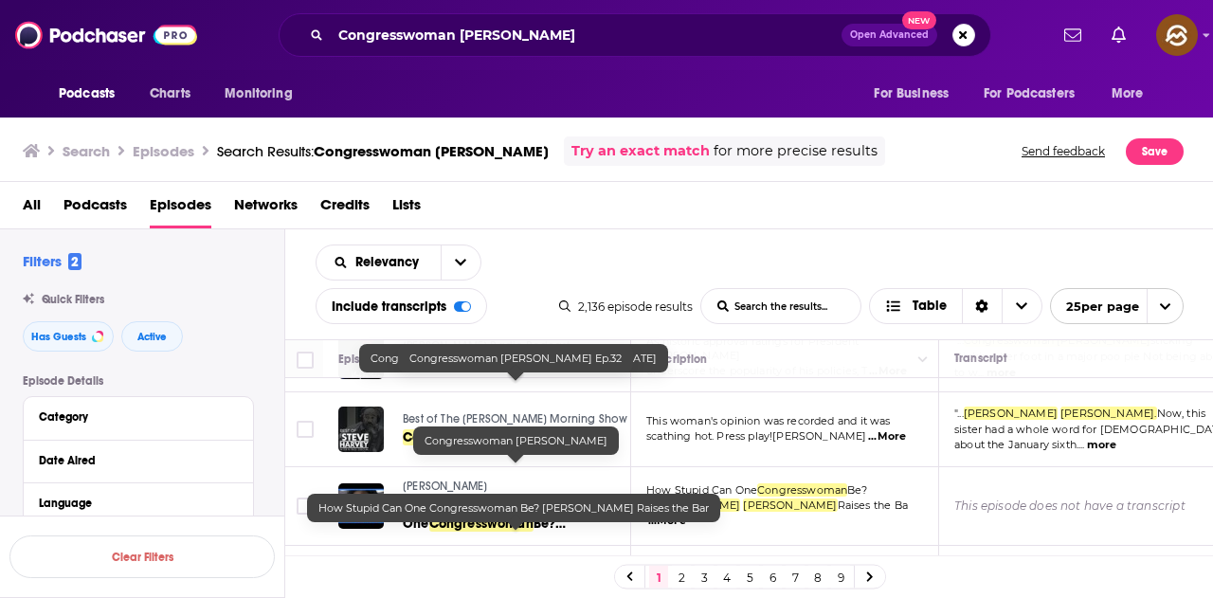
scroll to position [1567, 0]
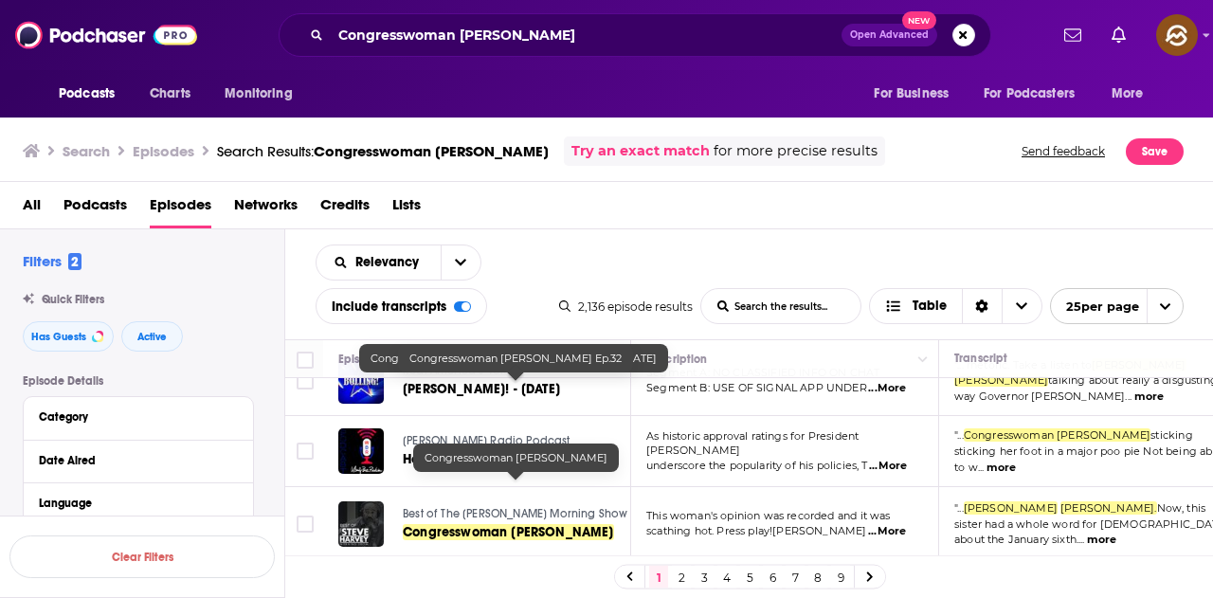
click at [657, 423] on td "As historic approval ratings for President Trump underscore the popularity of h…" at bounding box center [785, 451] width 308 height 71
click at [581, 229] on div "Relevancy List Search Input Search the results... Include transcripts Table 2,1…" at bounding box center [749, 284] width 928 height 110
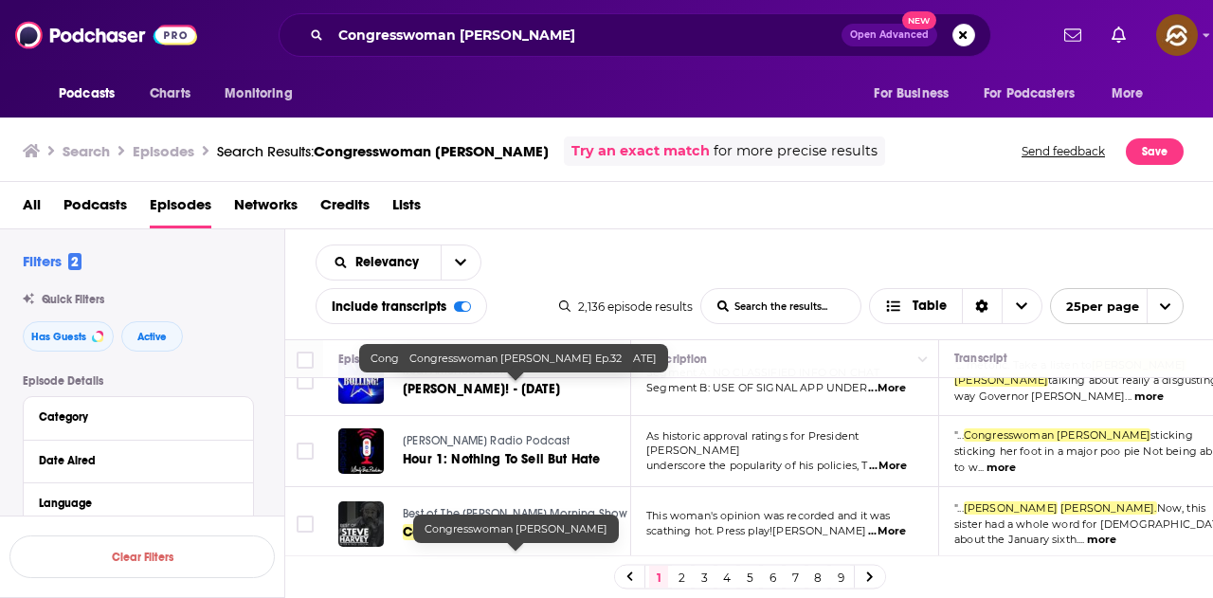
scroll to position [1472, 0]
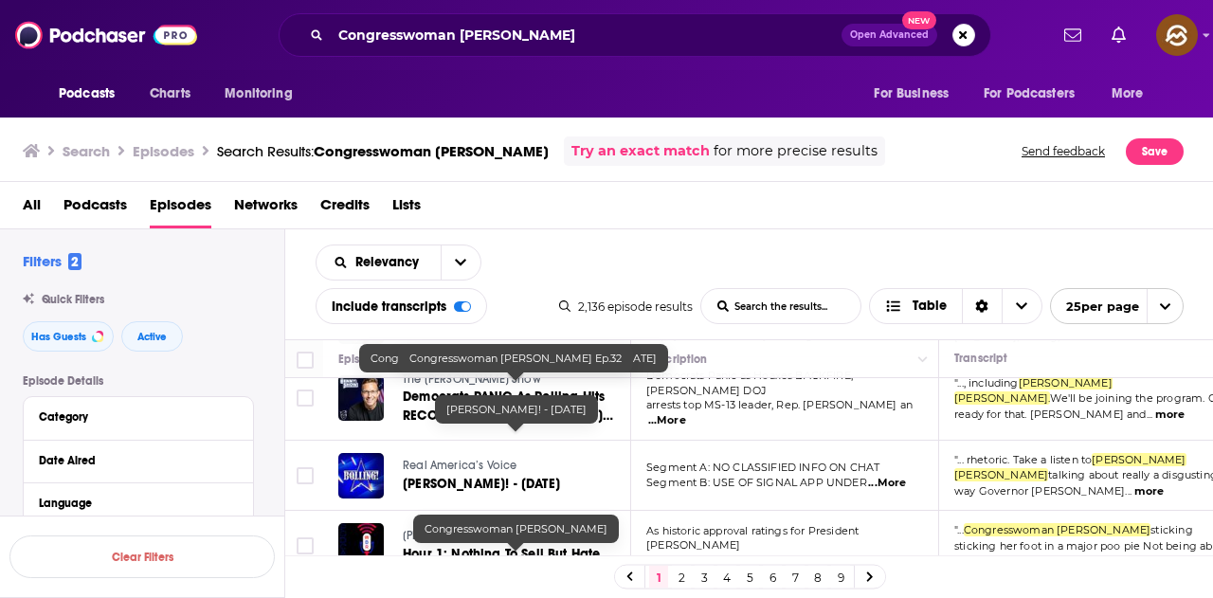
click at [460, 475] on link "Bolling! - March 25th, 2025" at bounding box center [515, 484] width 225 height 19
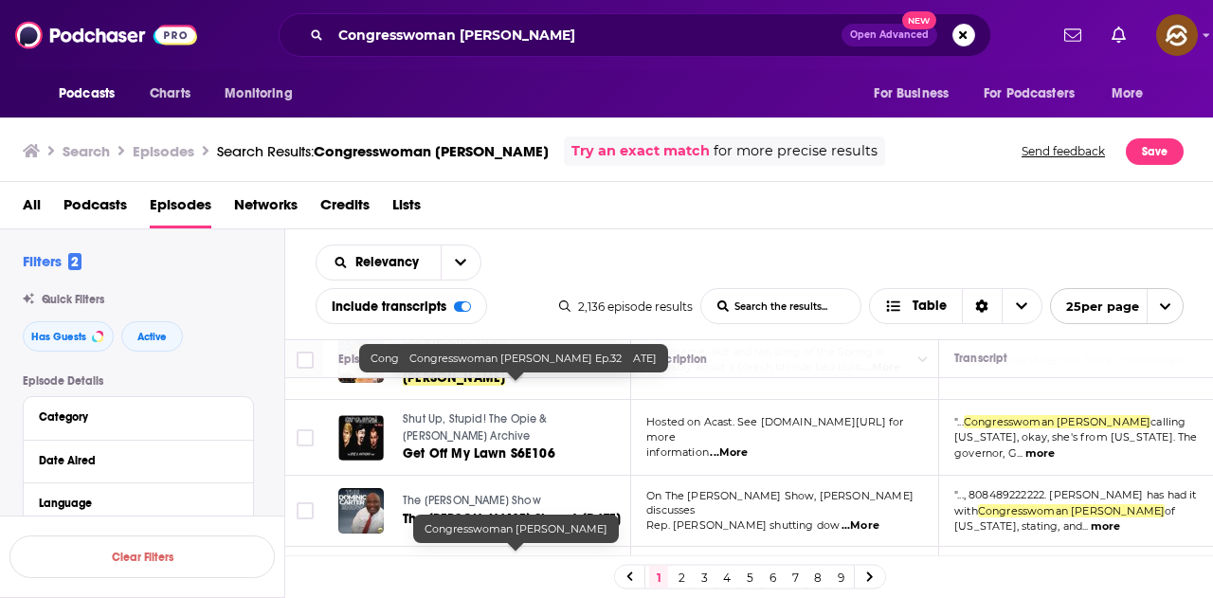
scroll to position [1188, 0]
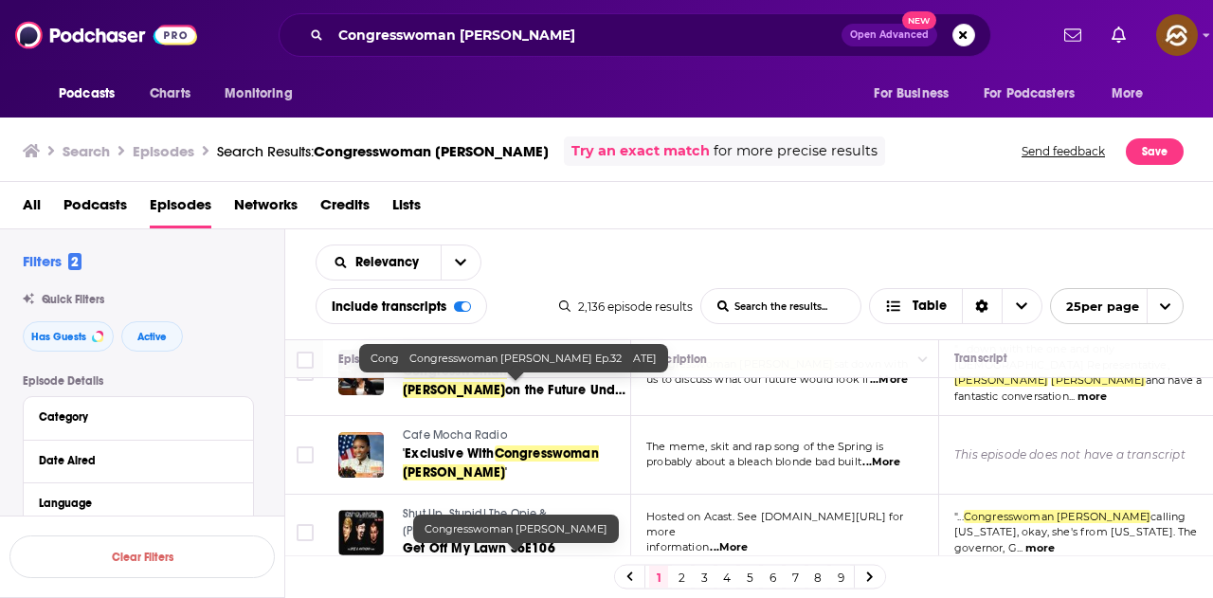
click at [675, 575] on link "2" at bounding box center [681, 577] width 19 height 23
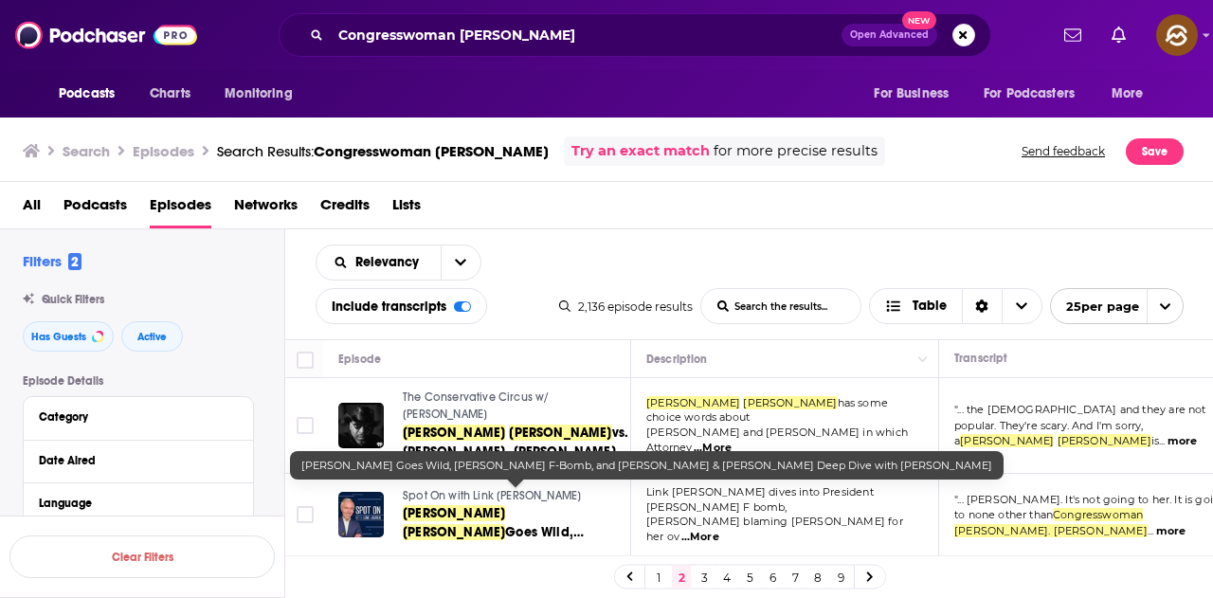
click at [534, 524] on span "Goes Wild, Trump’s F-Bomb, and Meghan & Harry Deep Dive with Dan Wootton" at bounding box center [514, 560] width 222 height 73
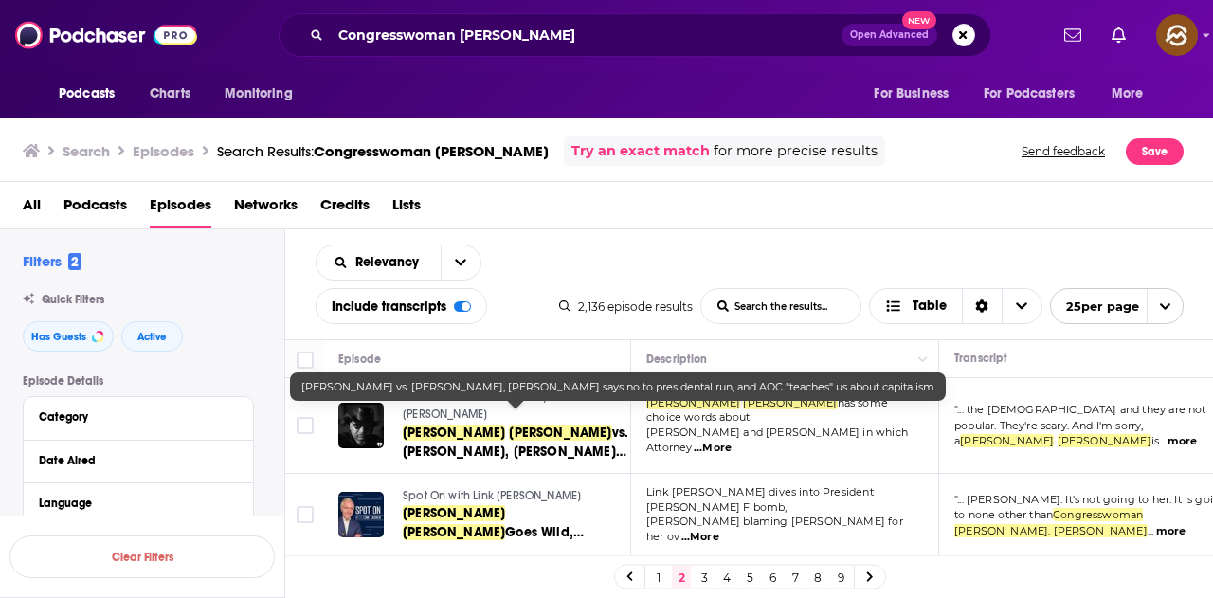
click at [524, 424] on span "vs. Pam Bondi, Michelle Obama says no to presidental run, and AOC "teaches" us …" at bounding box center [515, 460] width 225 height 73
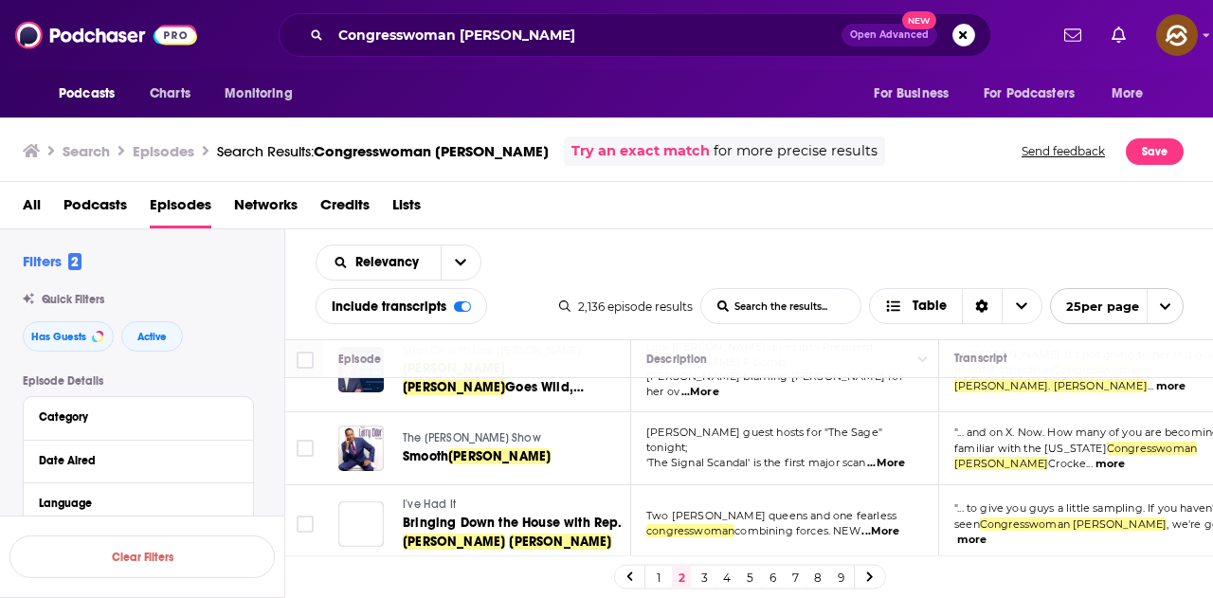
scroll to position [189, 0]
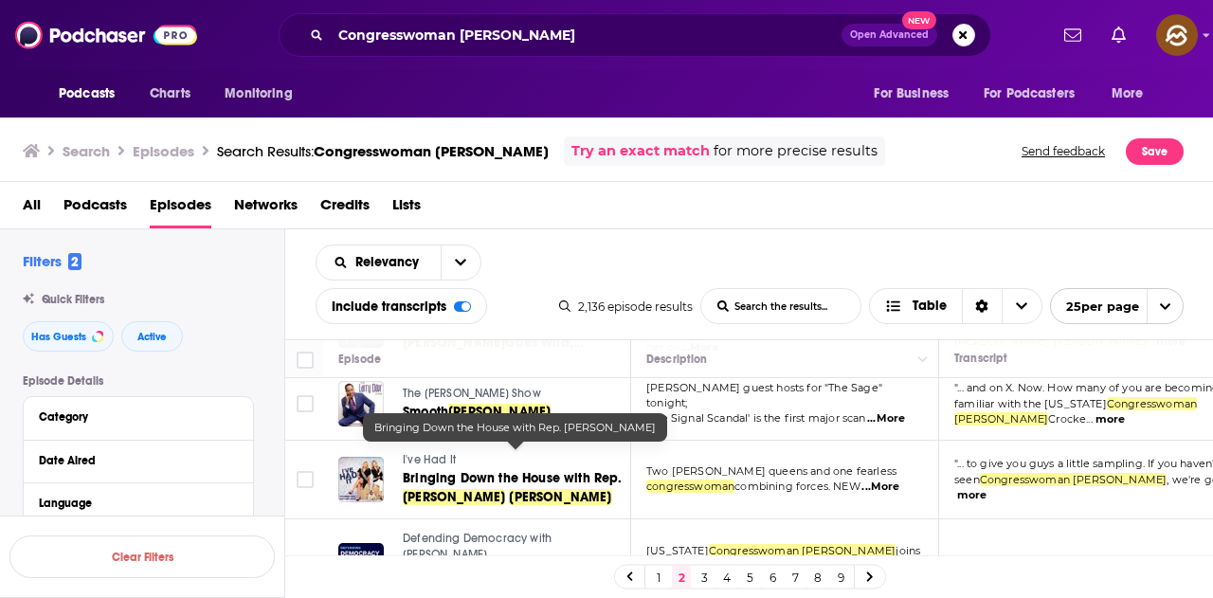
click at [423, 470] on span "Bringing Down the House with Rep." at bounding box center [513, 478] width 220 height 16
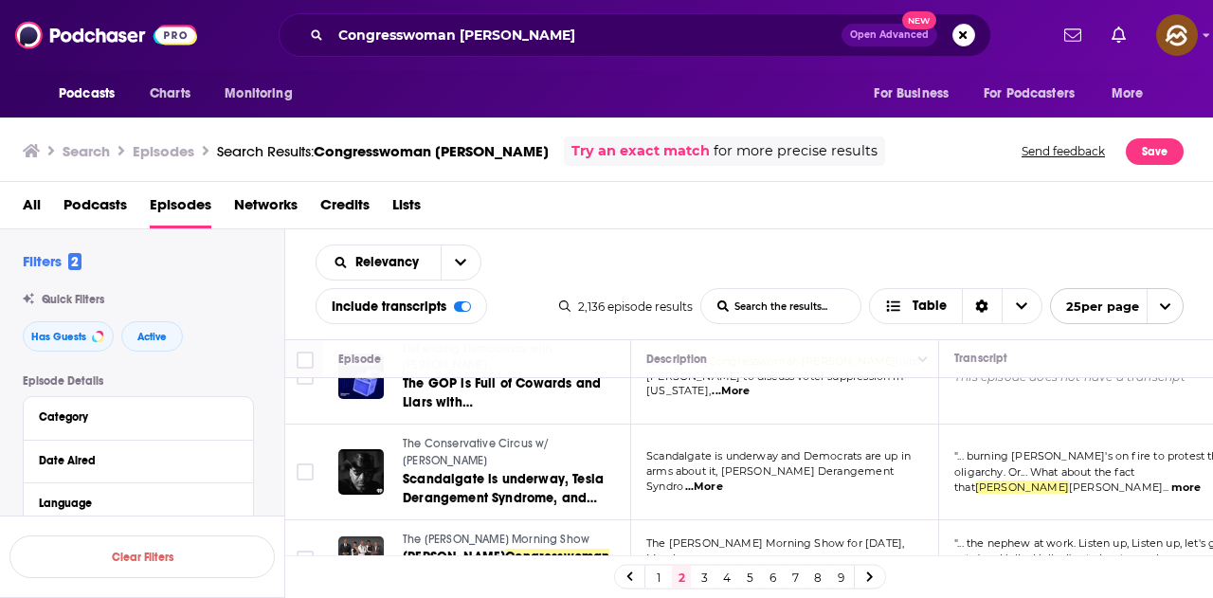
scroll to position [284, 0]
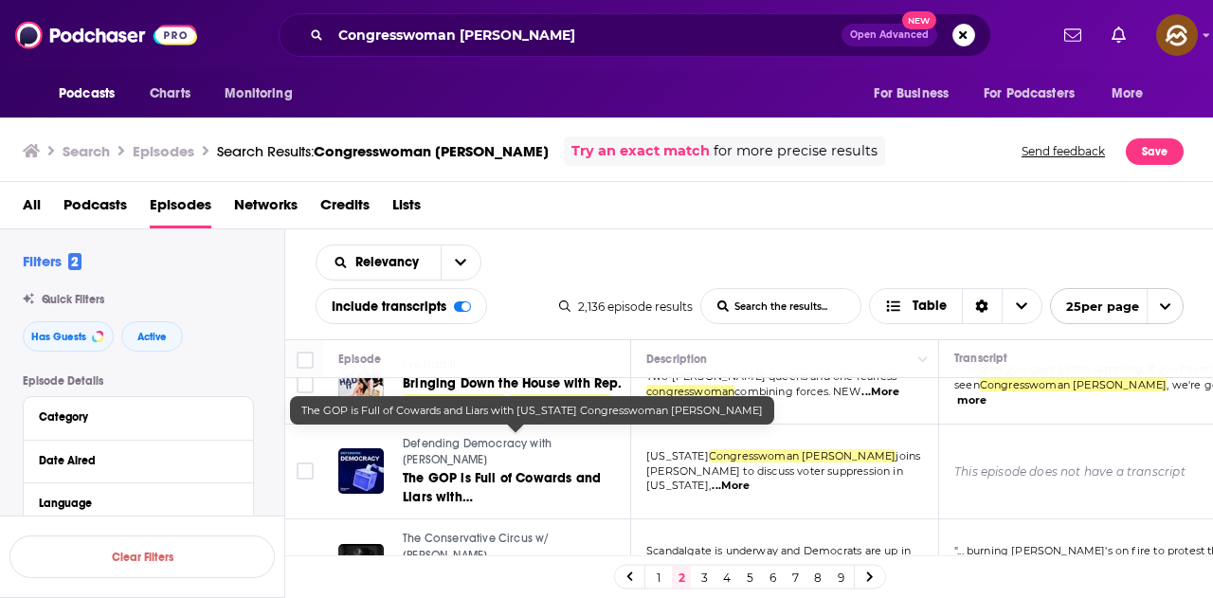
click at [503, 469] on link "The GOP is Full of Cowards and Liars with Texas Congresswoman Jasmine Crockett" at bounding box center [515, 488] width 225 height 38
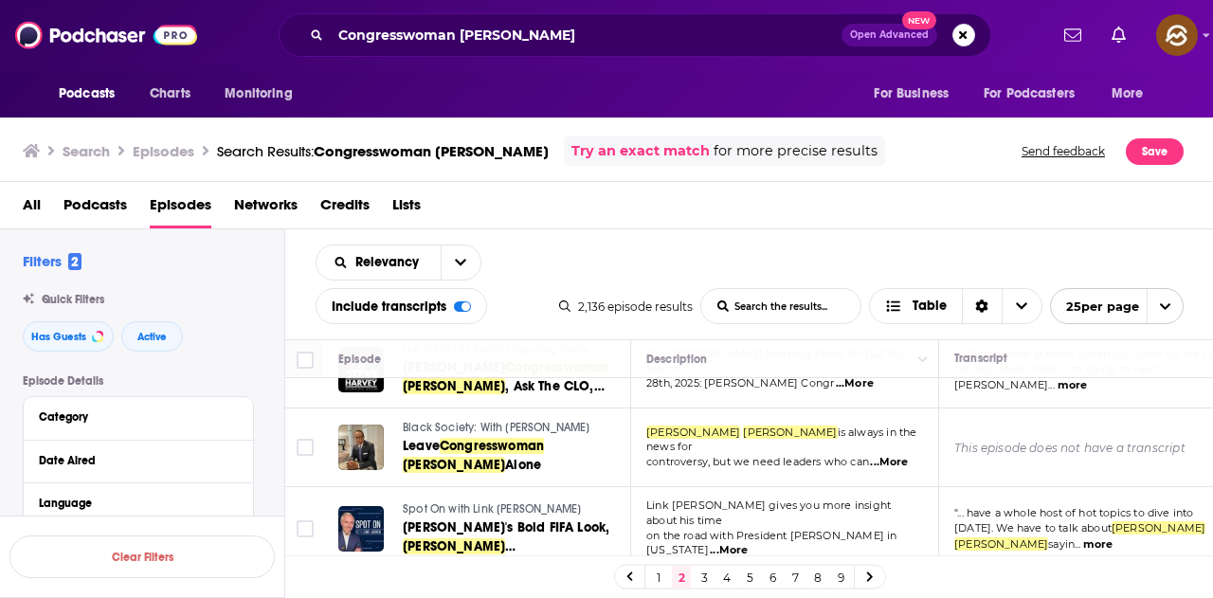
scroll to position [474, 0]
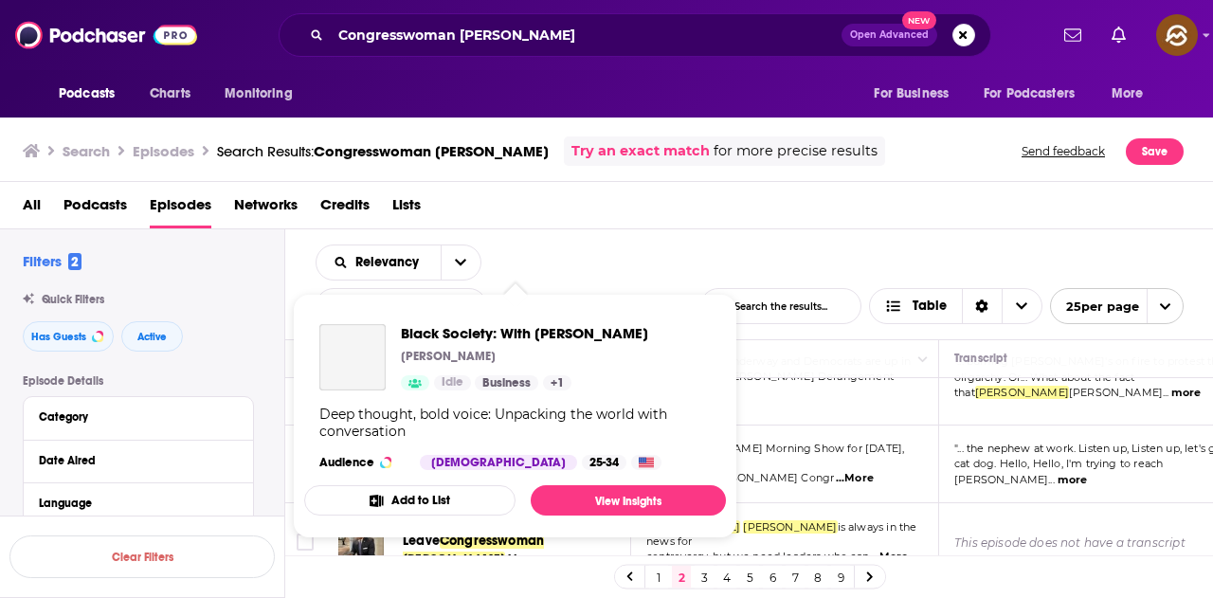
click at [517, 473] on div "Black Society: With Gilbert Wilkerson Sr. Gilbert Wilkerson Idle Business + 1 D…" at bounding box center [515, 397] width 422 height 176
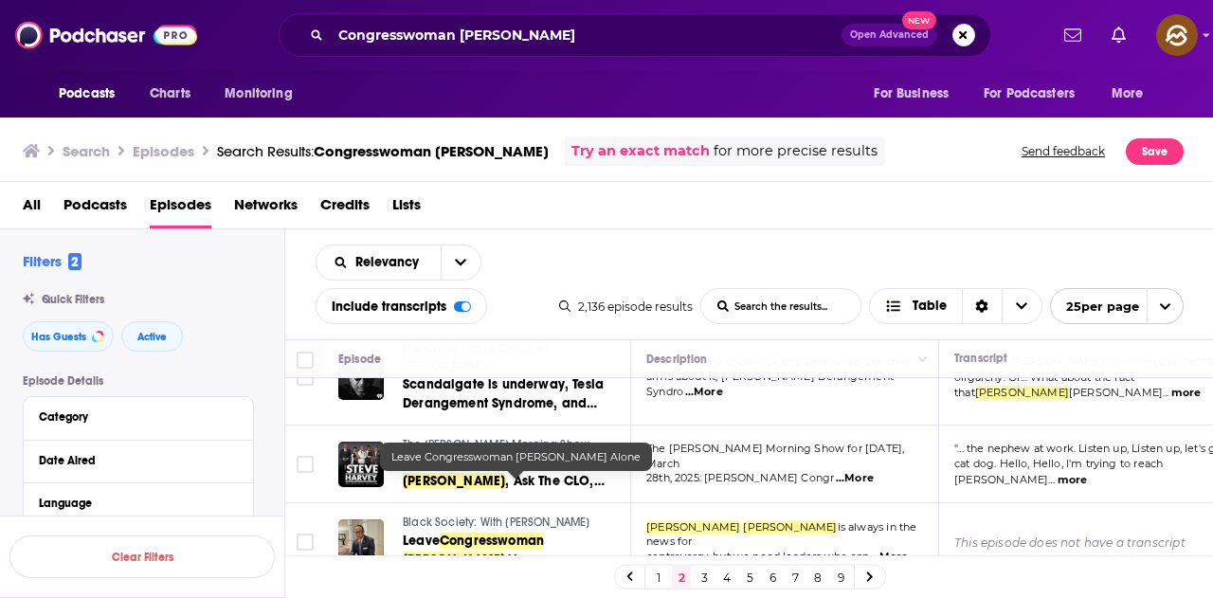
click at [525, 532] on link "Leave Congresswoman Jasmine Crockett Alone" at bounding box center [515, 551] width 225 height 38
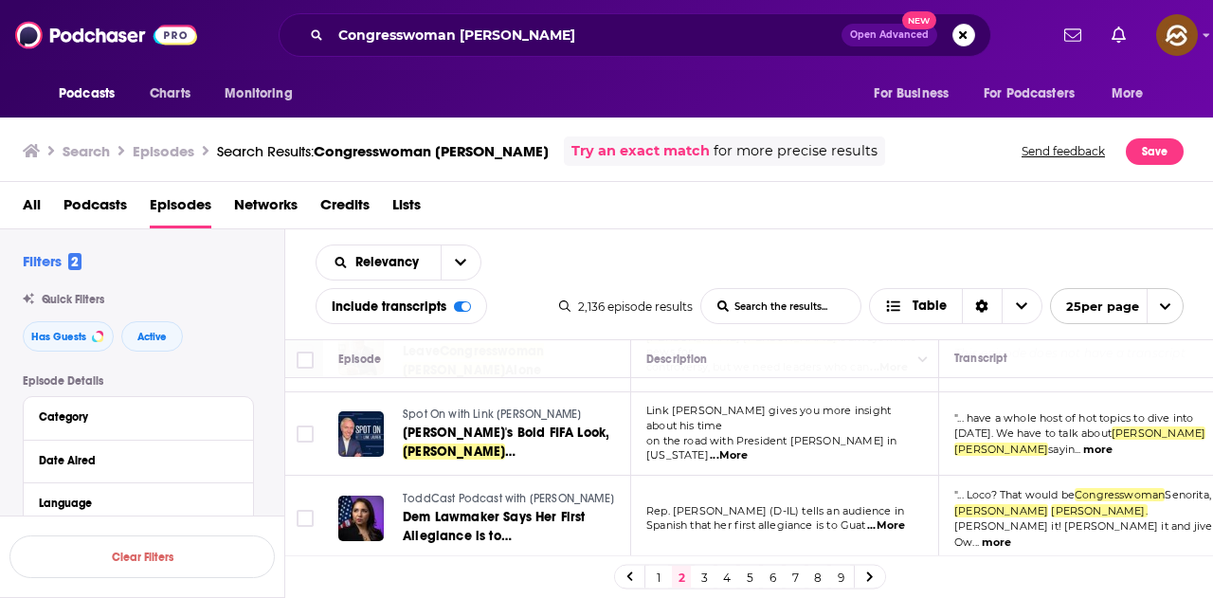
scroll to position [758, 0]
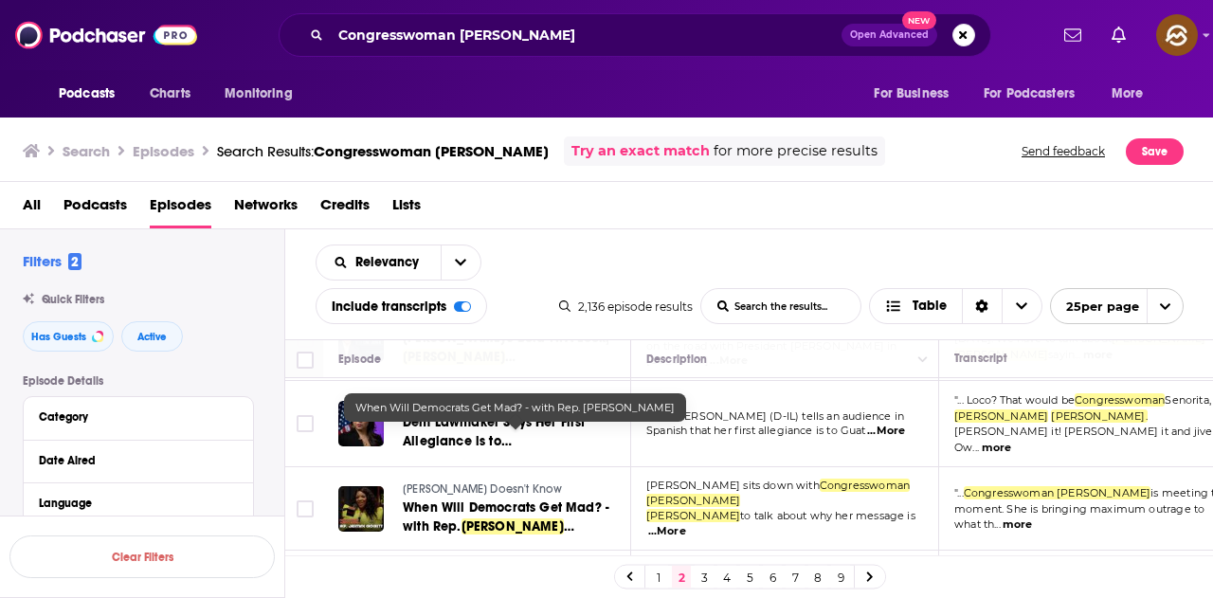
click at [541, 499] on span "When Will Democrats Get Mad? - with Rep." at bounding box center [506, 516] width 207 height 35
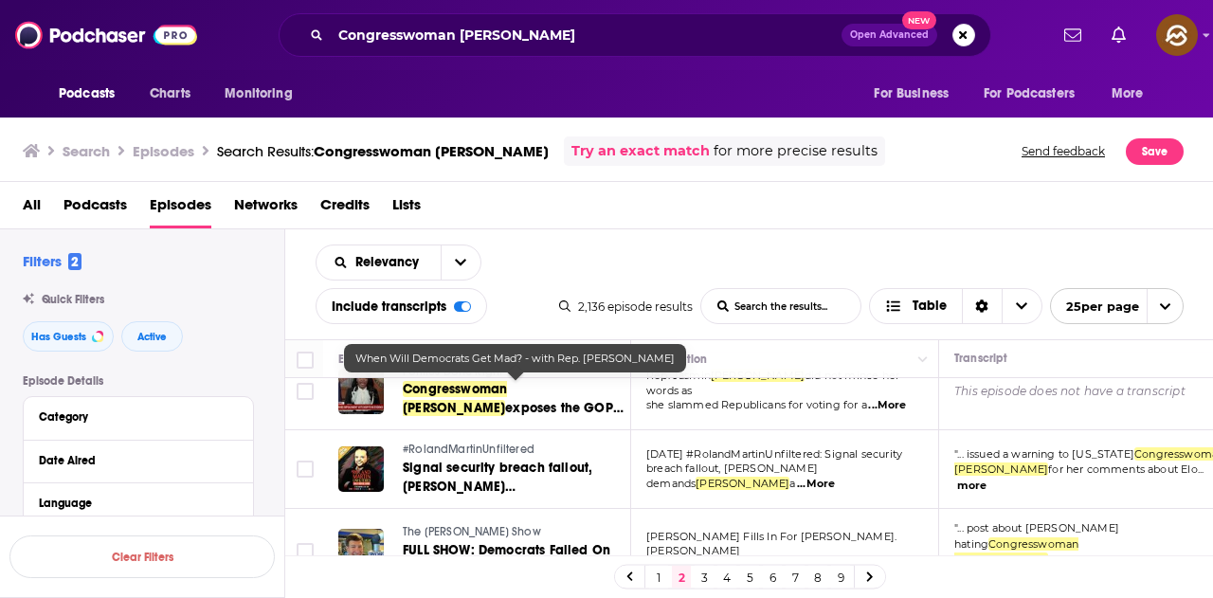
scroll to position [1705, 0]
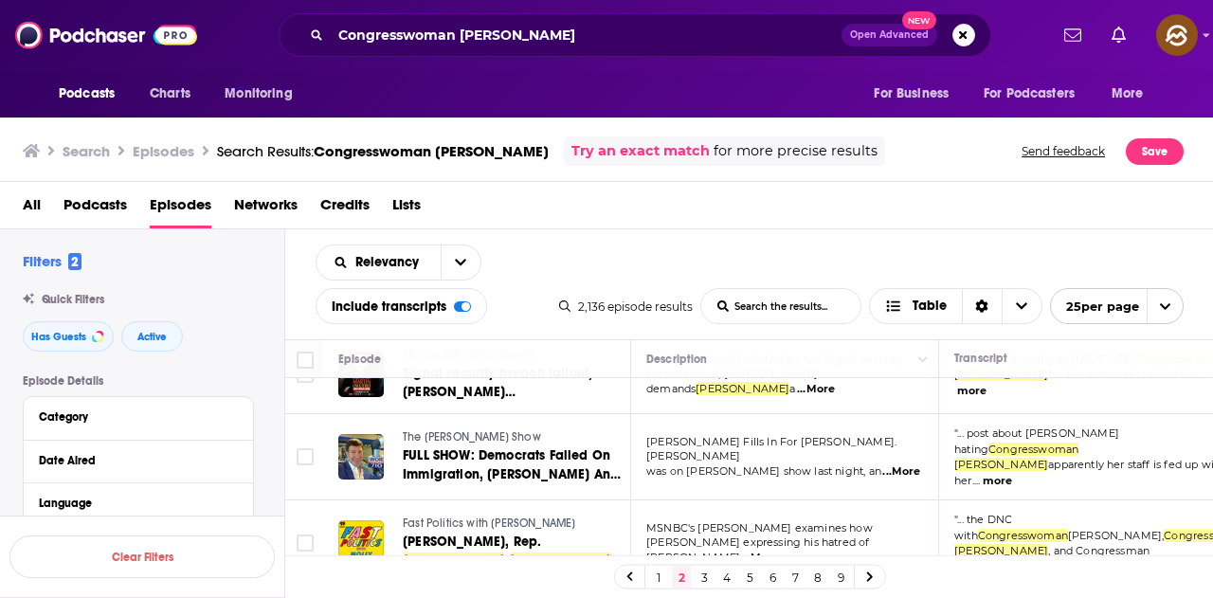
scroll to position [1778, 0]
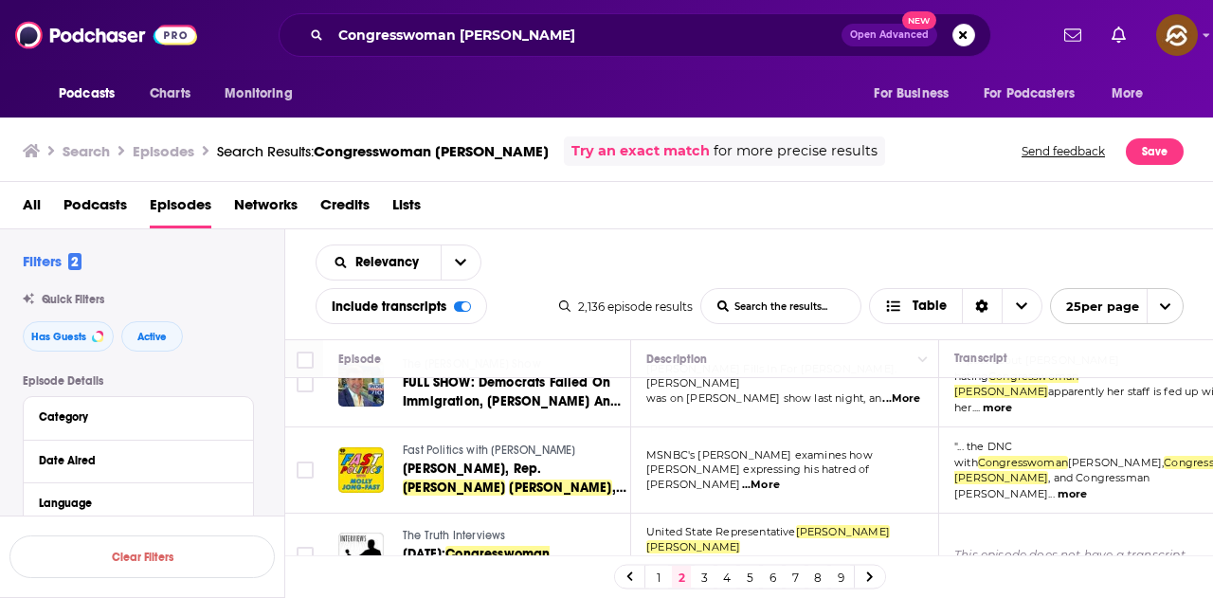
click at [705, 573] on link "3" at bounding box center [703, 577] width 19 height 23
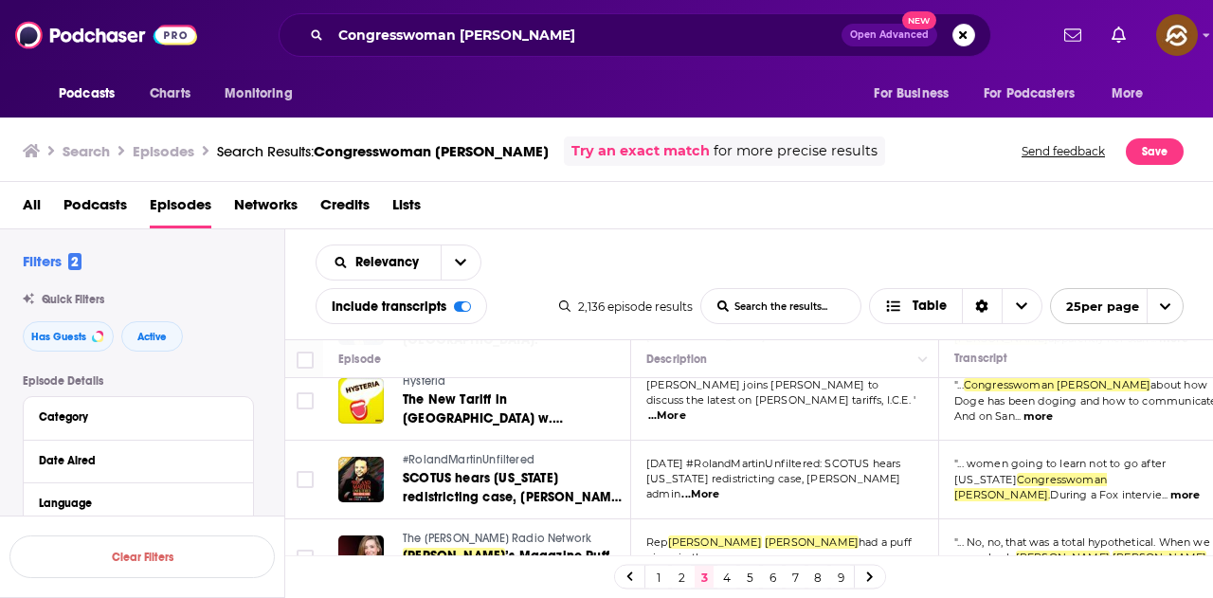
scroll to position [189, 0]
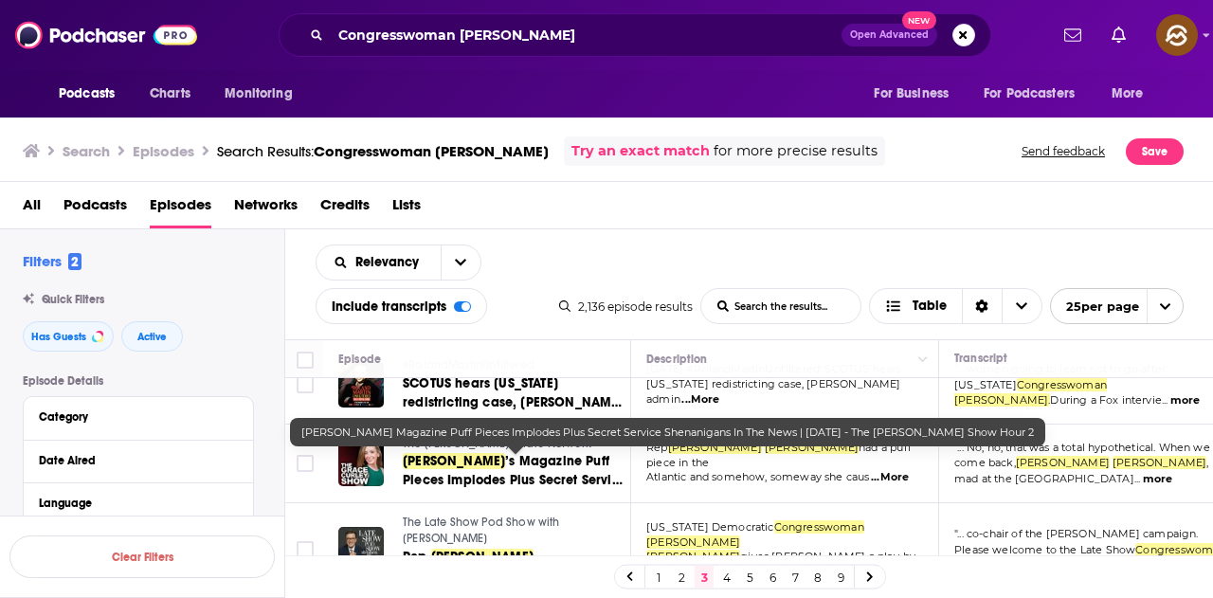
click at [553, 465] on span "’s Magazine Puff Pieces Implodes Plus Secret Service Shenanigans In The News | …" at bounding box center [515, 489] width 225 height 73
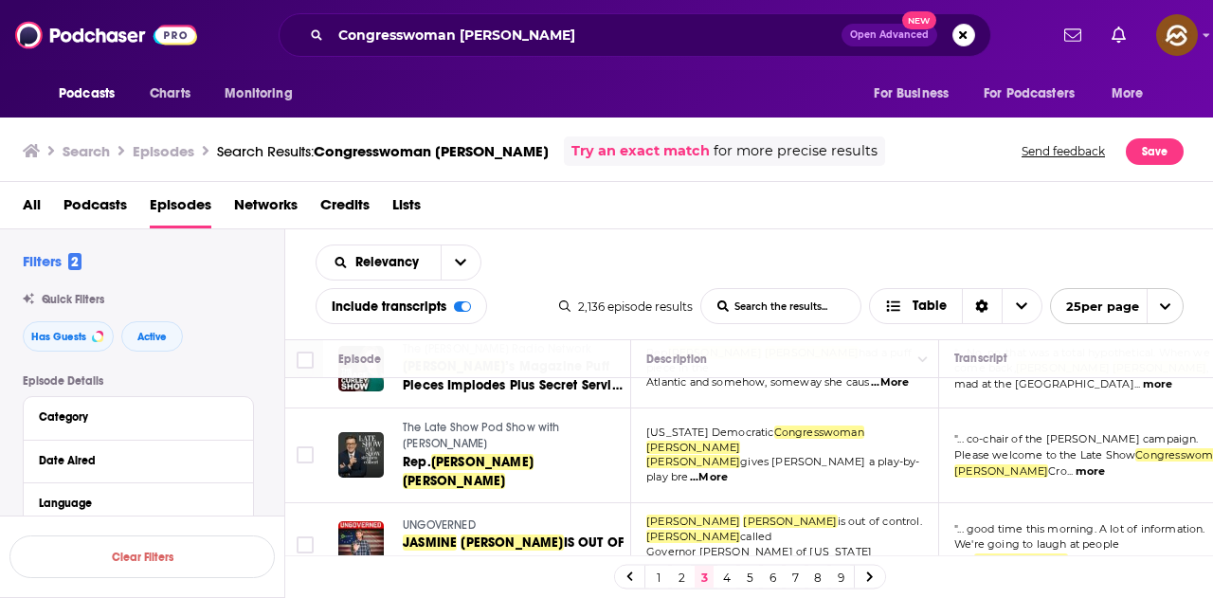
scroll to position [379, 0]
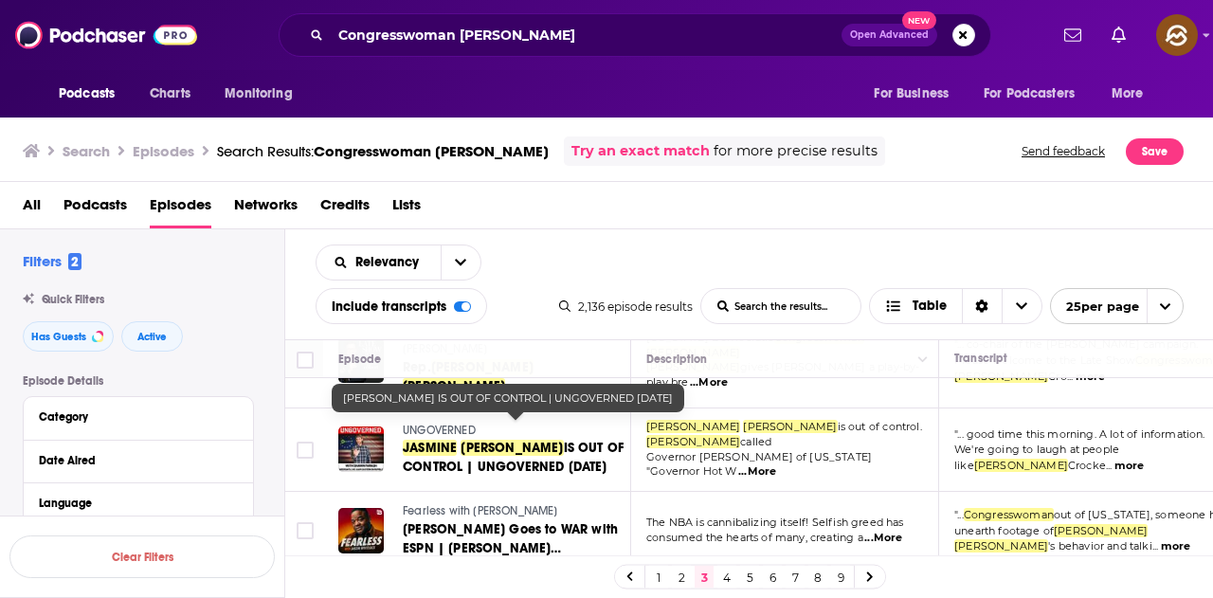
click at [478, 440] on span "CROCKETT" at bounding box center [511, 448] width 102 height 16
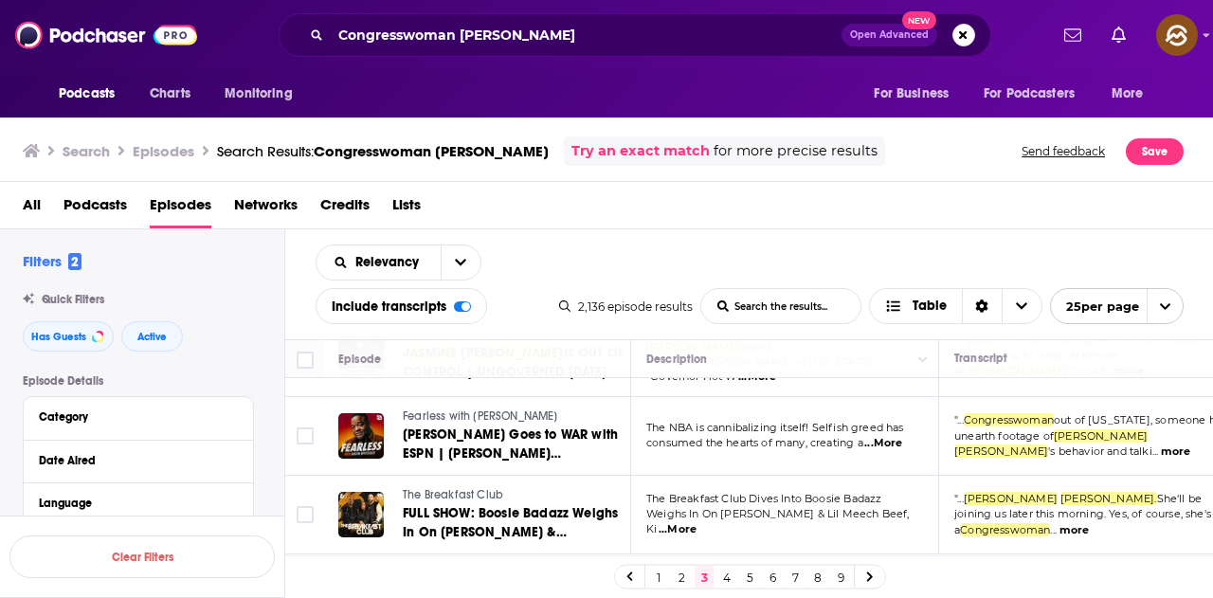
scroll to position [568, 0]
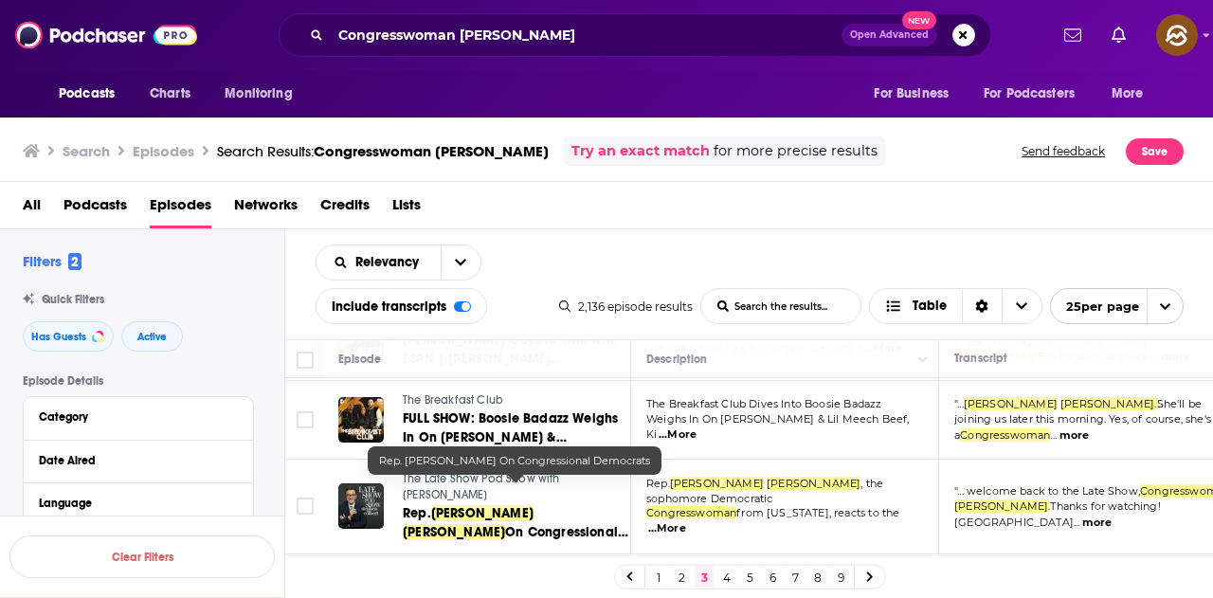
click at [545, 524] on span "On Congressional Democrats" at bounding box center [515, 541] width 225 height 35
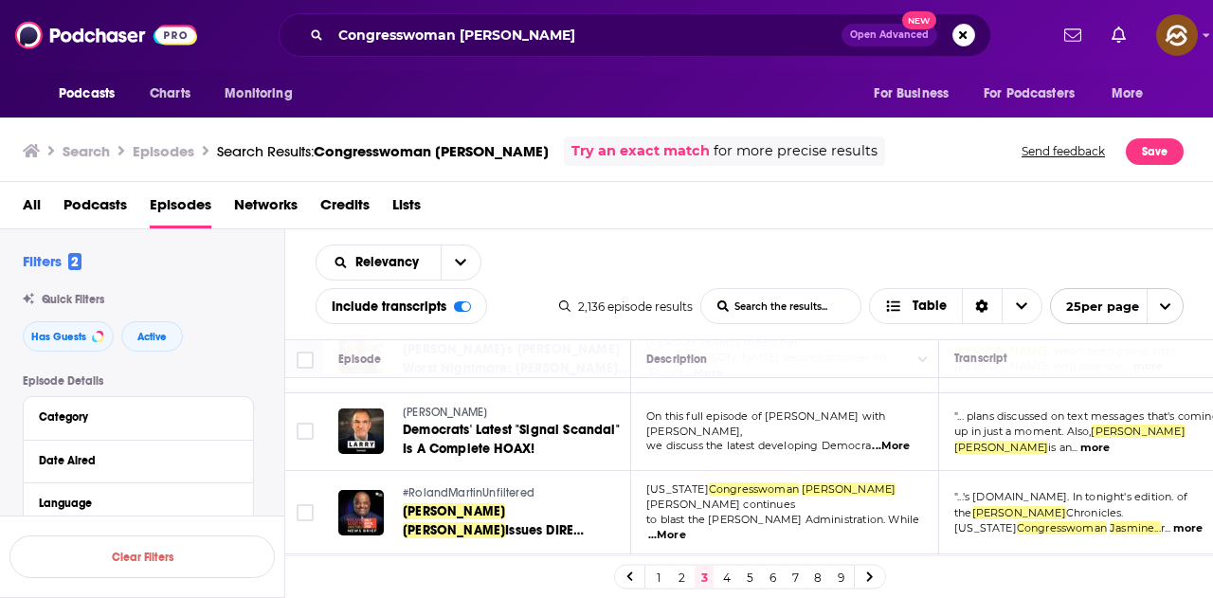
scroll to position [1232, 0]
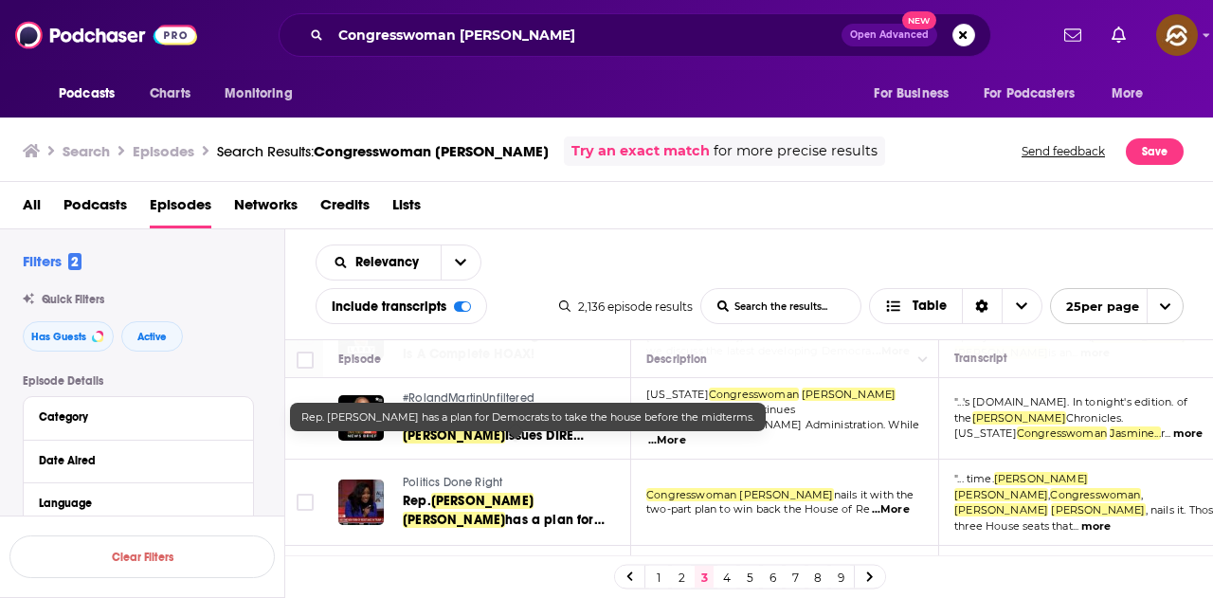
click at [505, 512] on span "Crockett" at bounding box center [454, 520] width 102 height 16
click at [707, 474] on td "Congresswoman Jasmine Crockett nails it with the two-part plan to win back the …" at bounding box center [785, 503] width 308 height 86
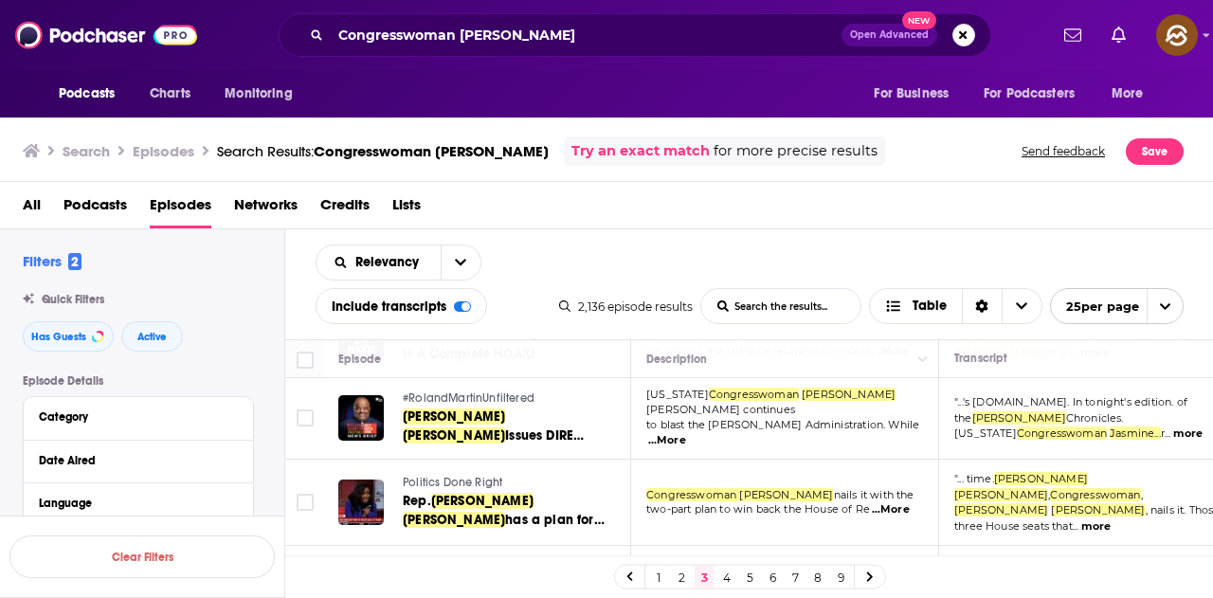
scroll to position [1326, 0]
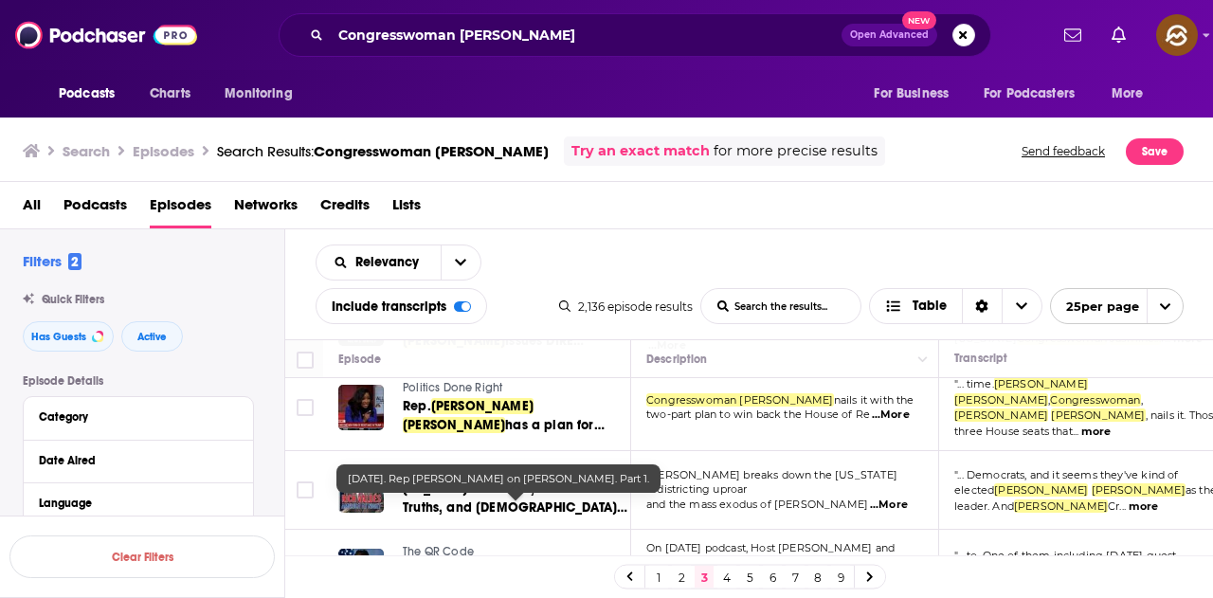
click at [474, 562] on span "October 23, 2024. Rep" at bounding box center [438, 570] width 71 height 16
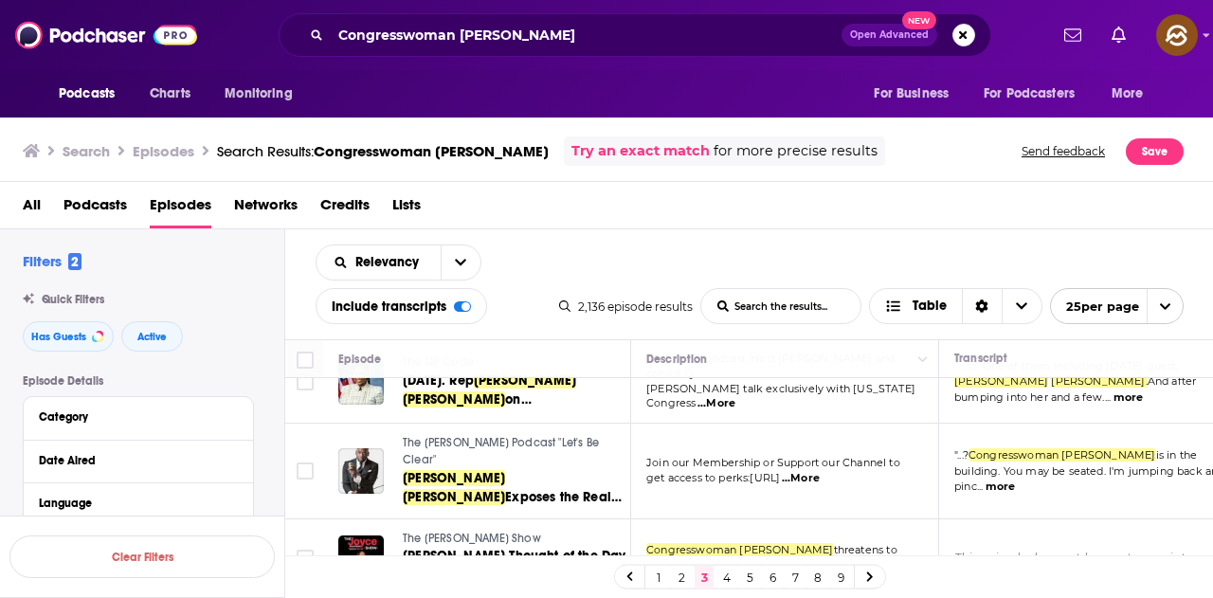
scroll to position [1421, 0]
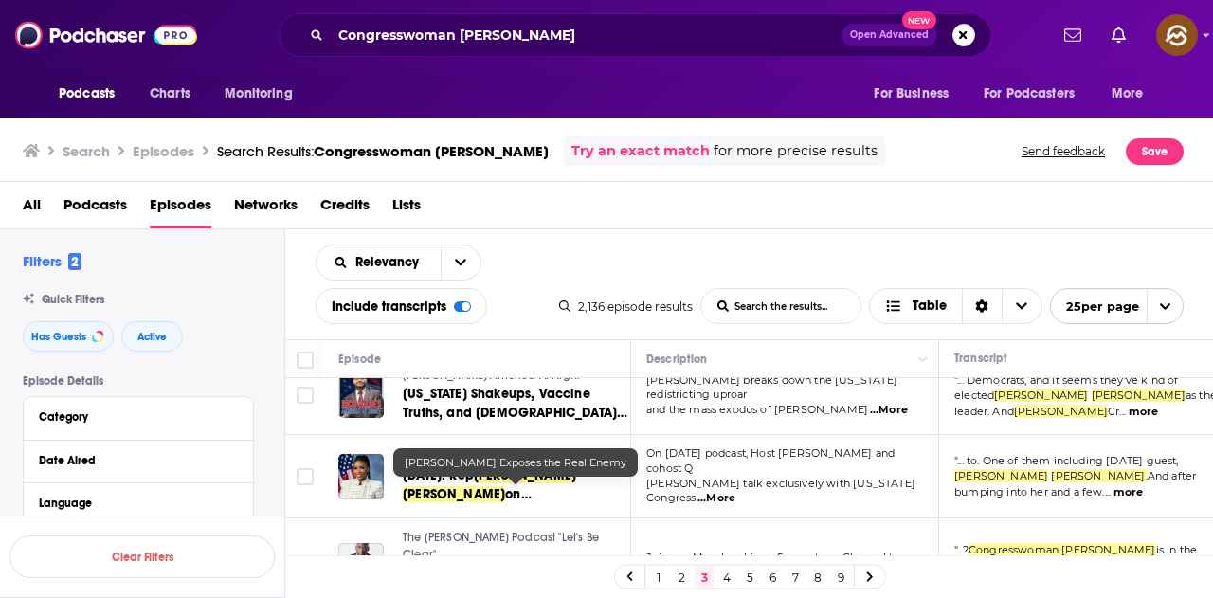
click at [539, 584] on span "Exposes the Real Enemy" at bounding box center [512, 601] width 219 height 35
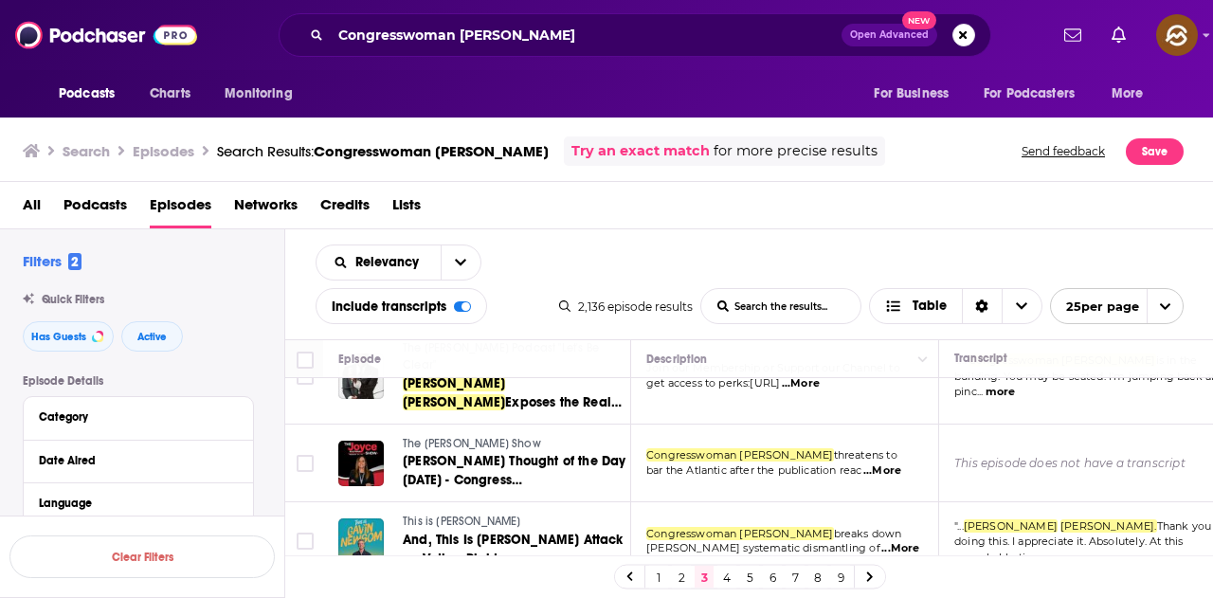
scroll to position [1705, 0]
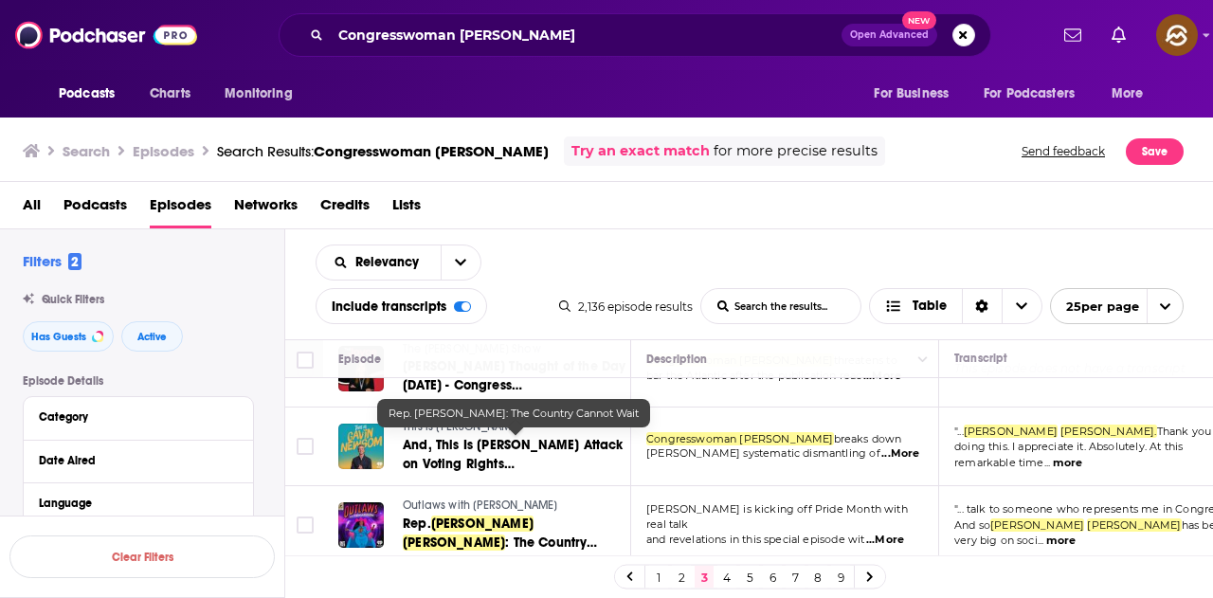
click at [461, 515] on span "Jasmine" at bounding box center [482, 523] width 102 height 16
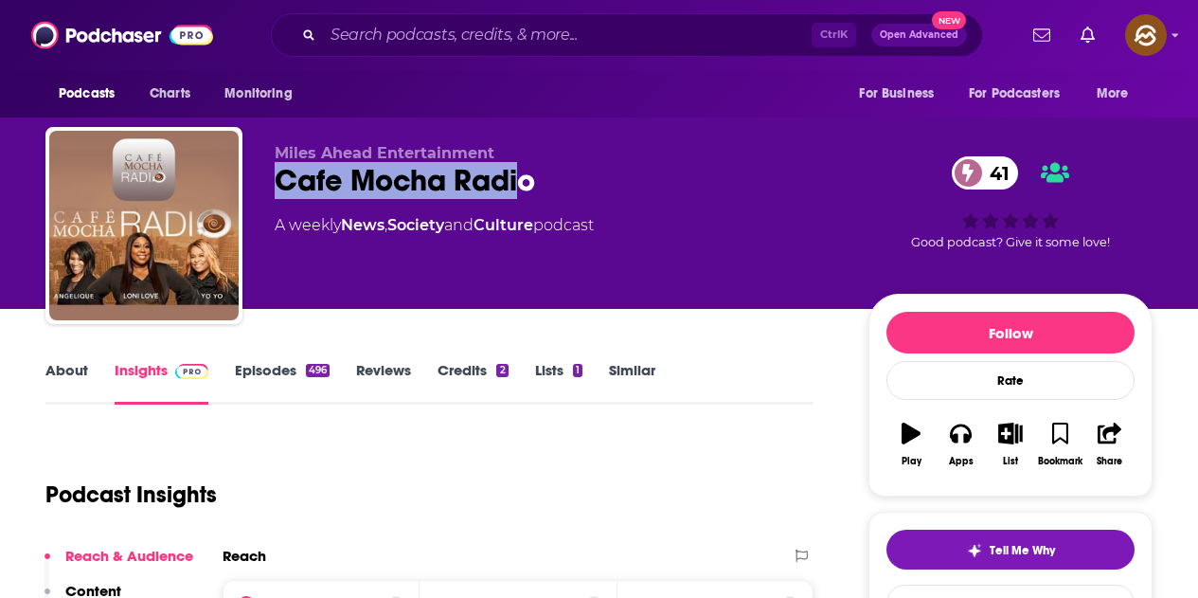
drag, startPoint x: 279, startPoint y: 173, endPoint x: 641, endPoint y: 273, distance: 375.3
click at [532, 182] on div "Cafe Mocha Radio 41" at bounding box center [557, 180] width 564 height 37
click at [953, 462] on div "Apps" at bounding box center [961, 461] width 25 height 11
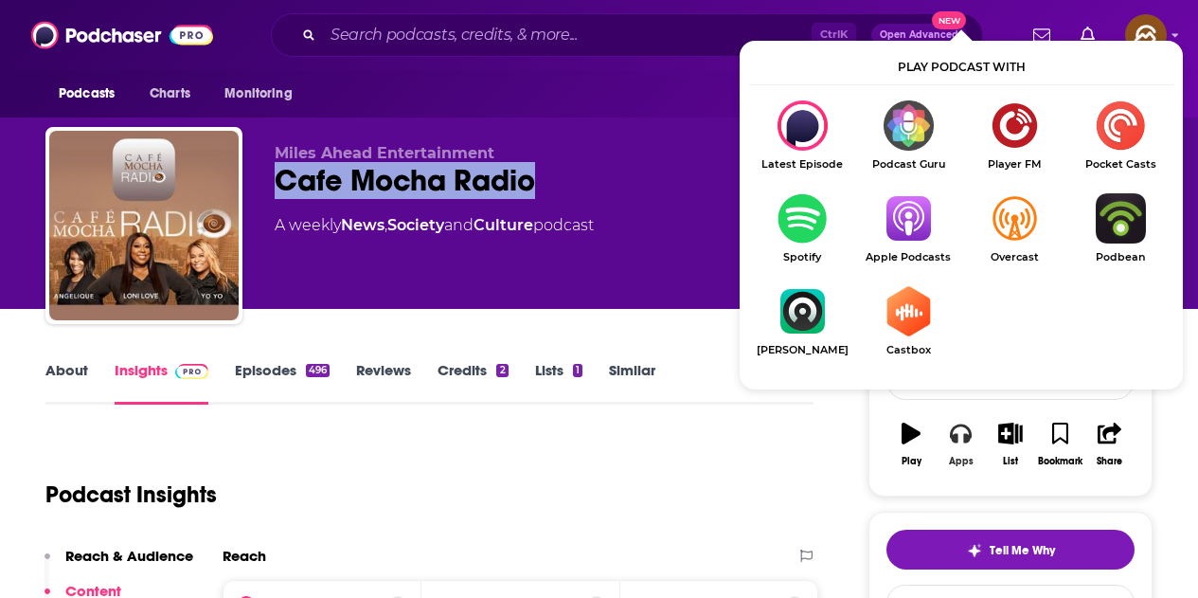
scroll to position [95, 0]
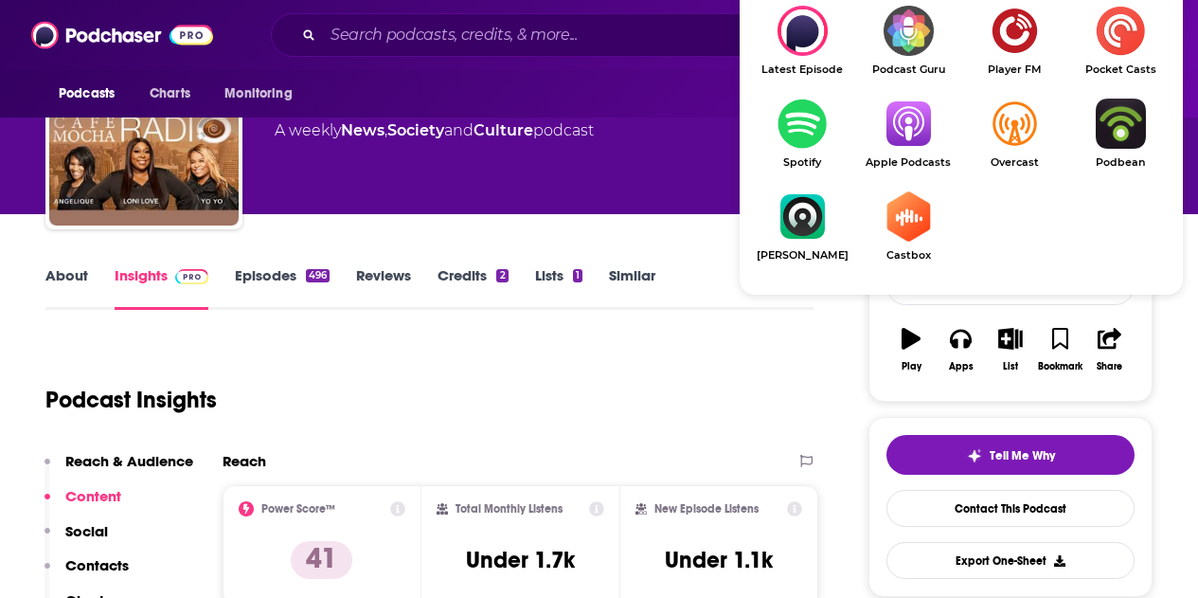
click at [924, 117] on img "Show Listen On dropdown" at bounding box center [909, 124] width 106 height 50
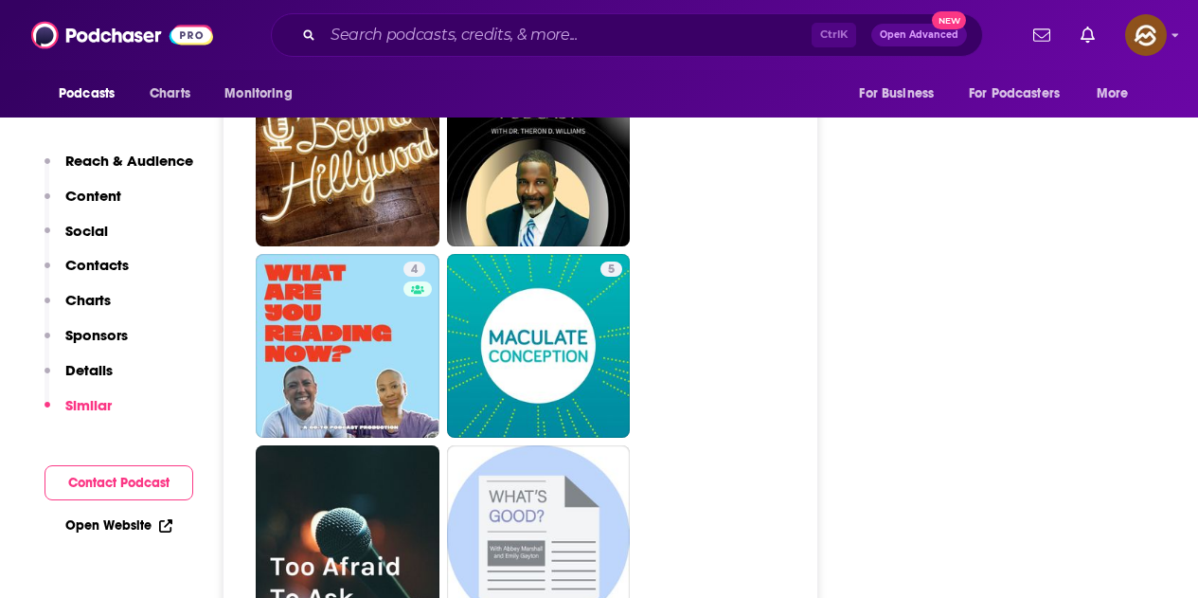
scroll to position [4832, 0]
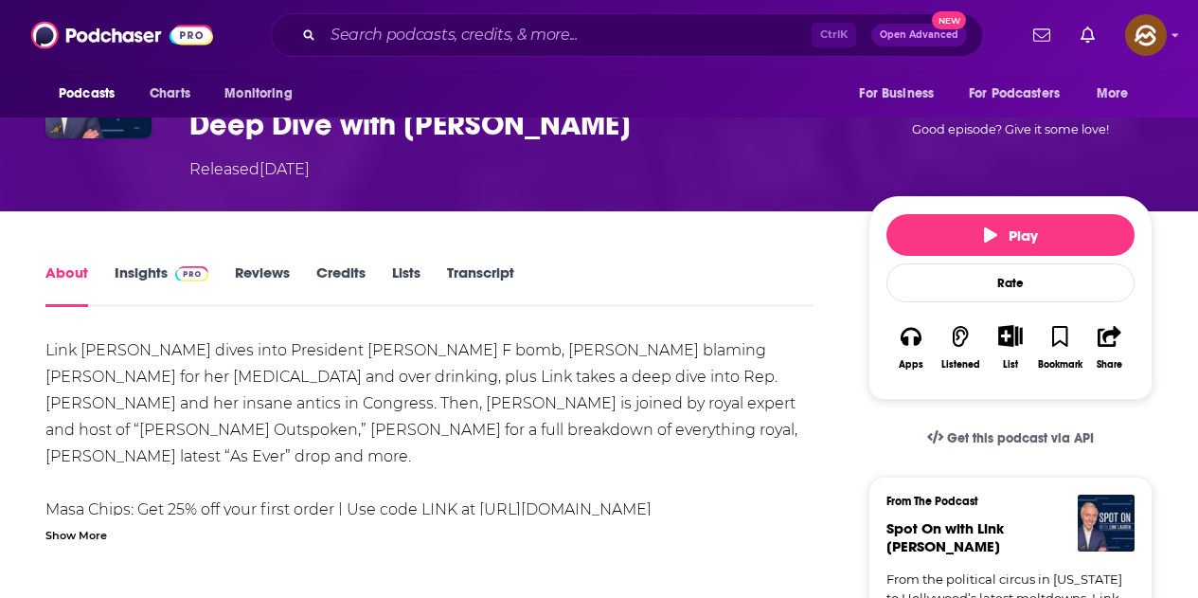
scroll to position [284, 0]
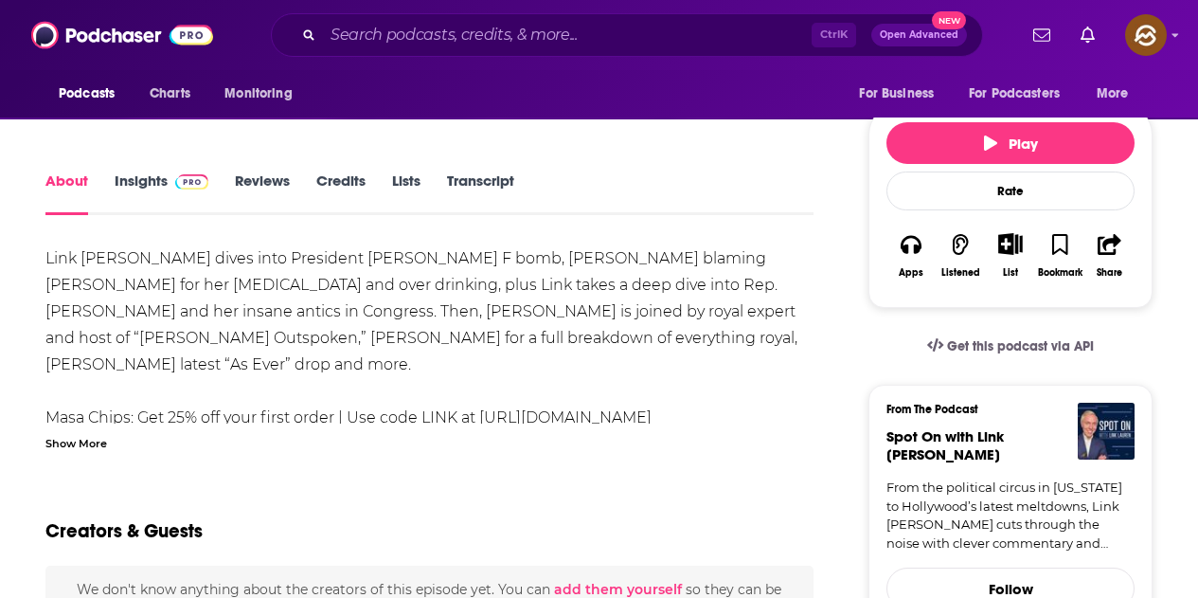
drag, startPoint x: 1111, startPoint y: 441, endPoint x: 1174, endPoint y: 454, distance: 63.7
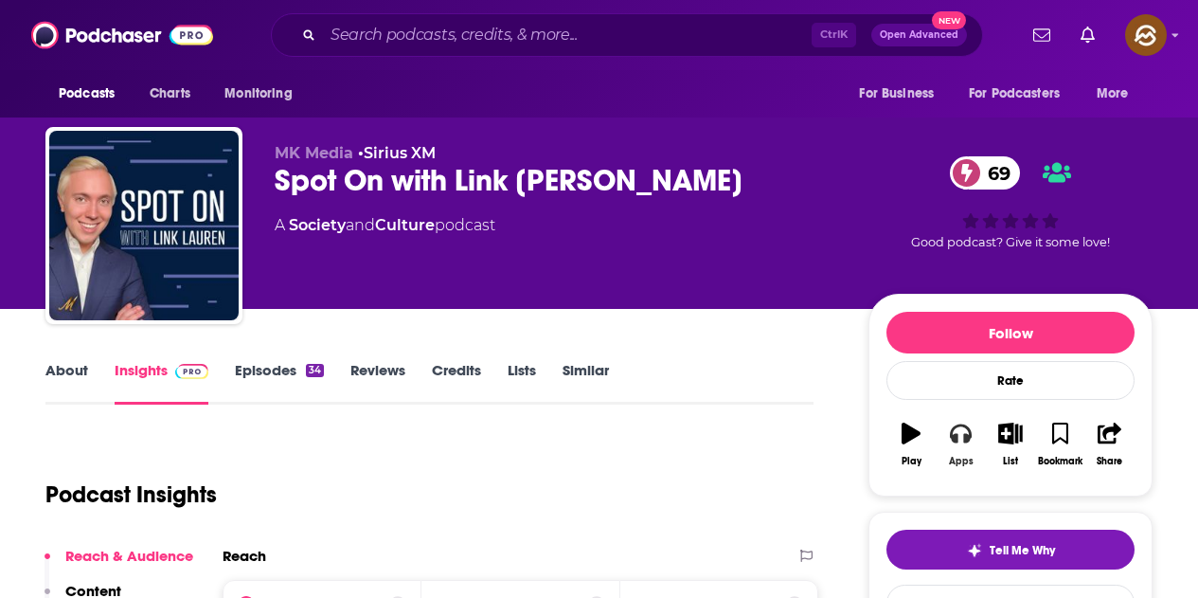
click at [964, 447] on button "Apps" at bounding box center [960, 444] width 49 height 68
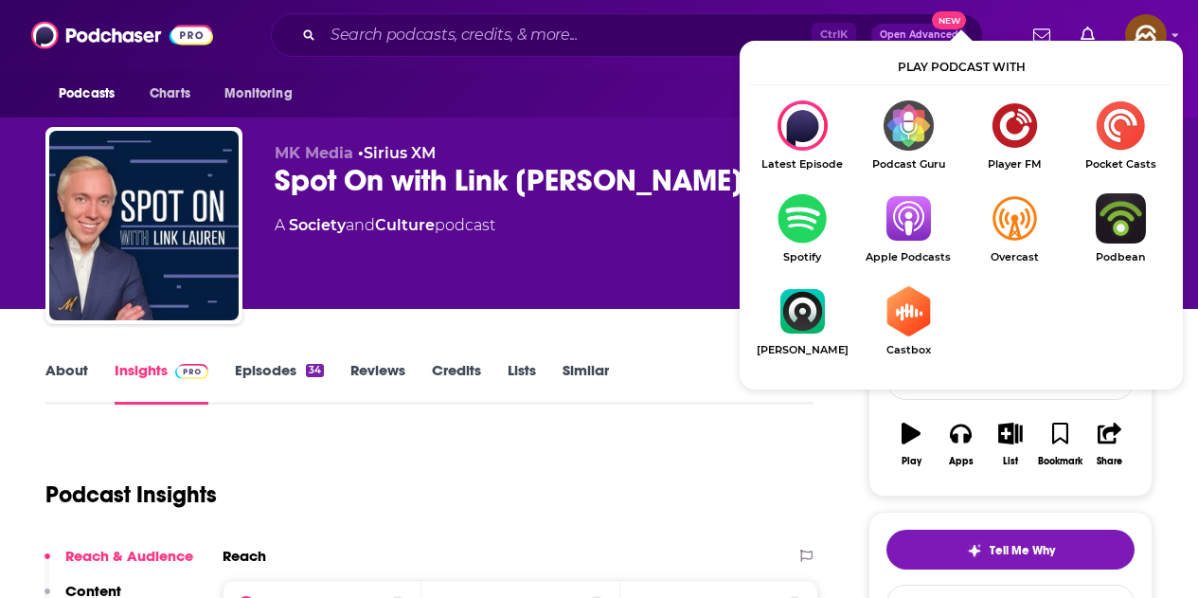
click at [910, 221] on img "Show Listen On dropdown" at bounding box center [909, 218] width 106 height 50
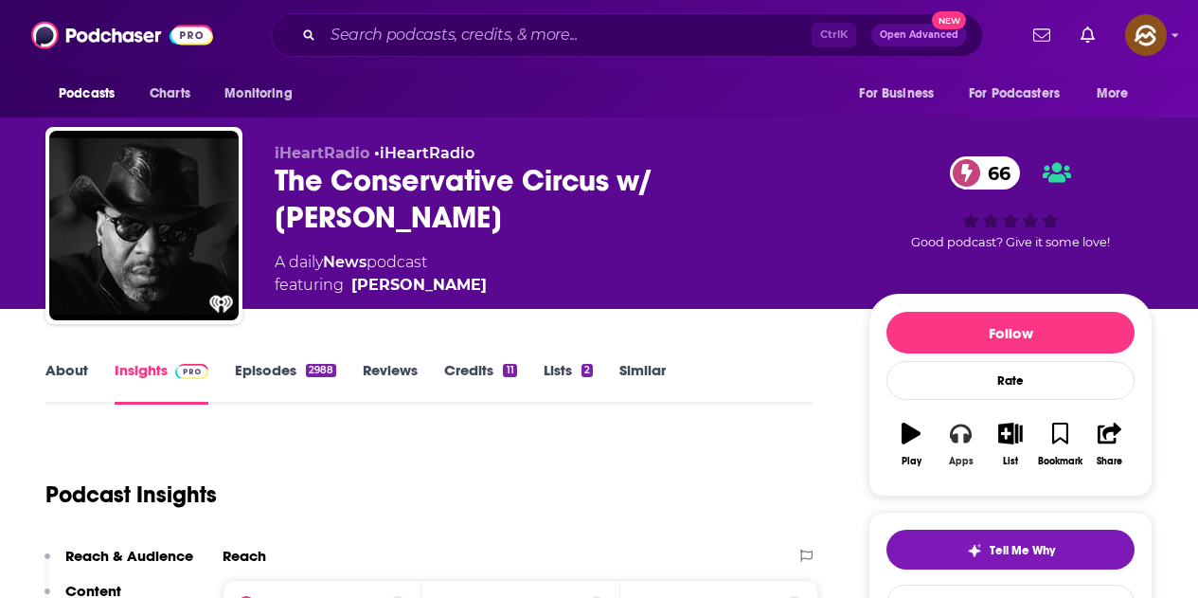
click at [955, 441] on icon "button" at bounding box center [960, 433] width 21 height 19
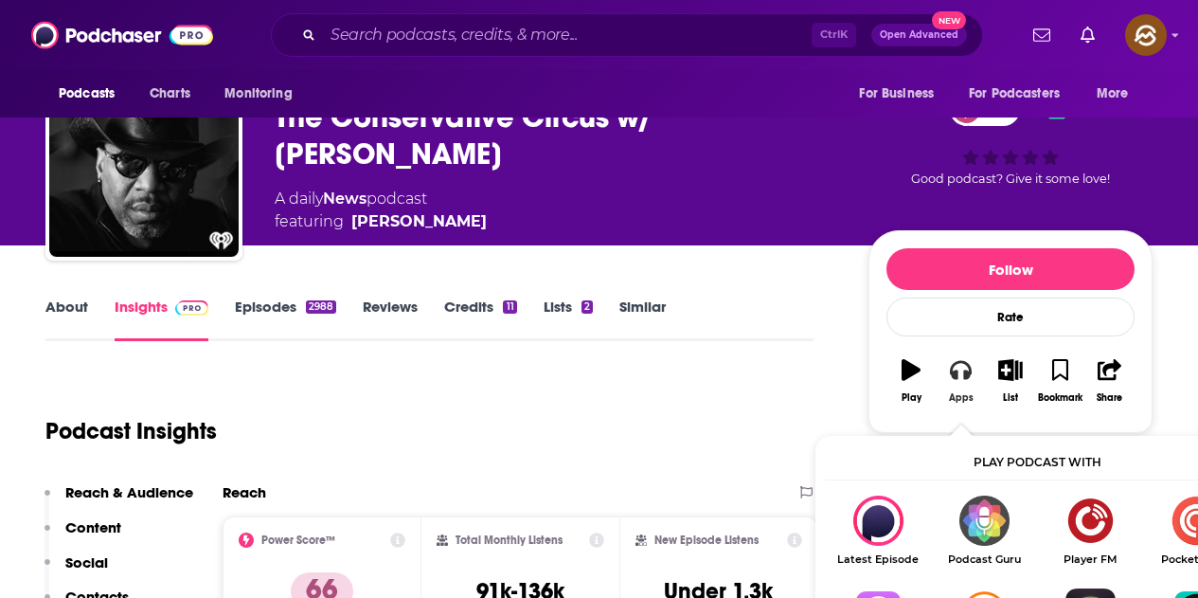
scroll to position [95, 0]
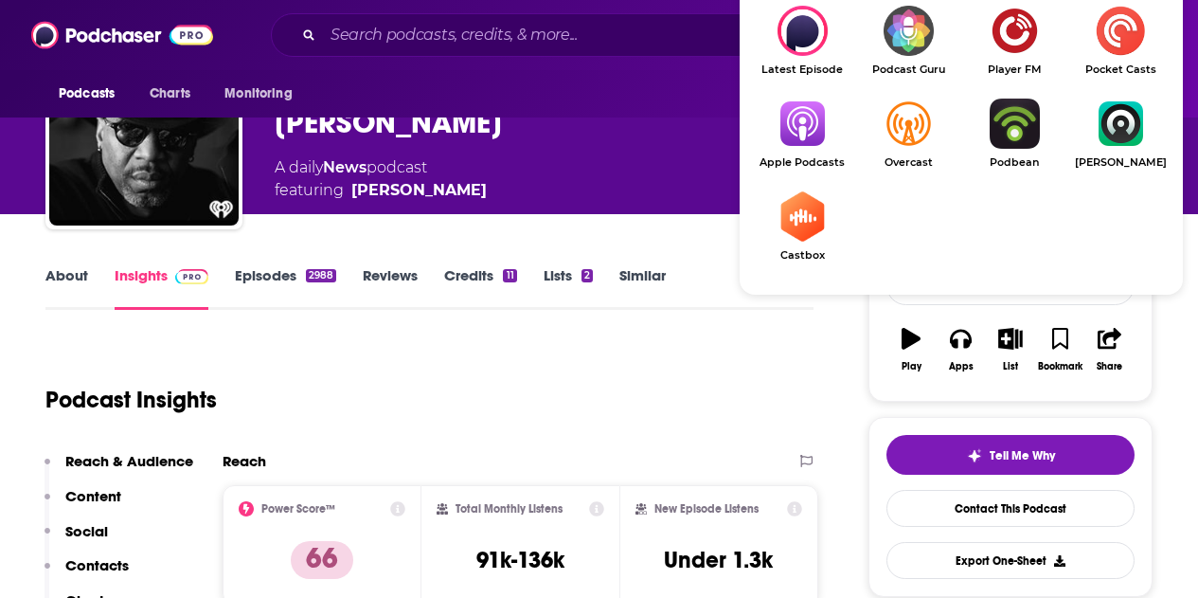
click at [815, 135] on img "Show Listen On dropdown" at bounding box center [802, 124] width 106 height 50
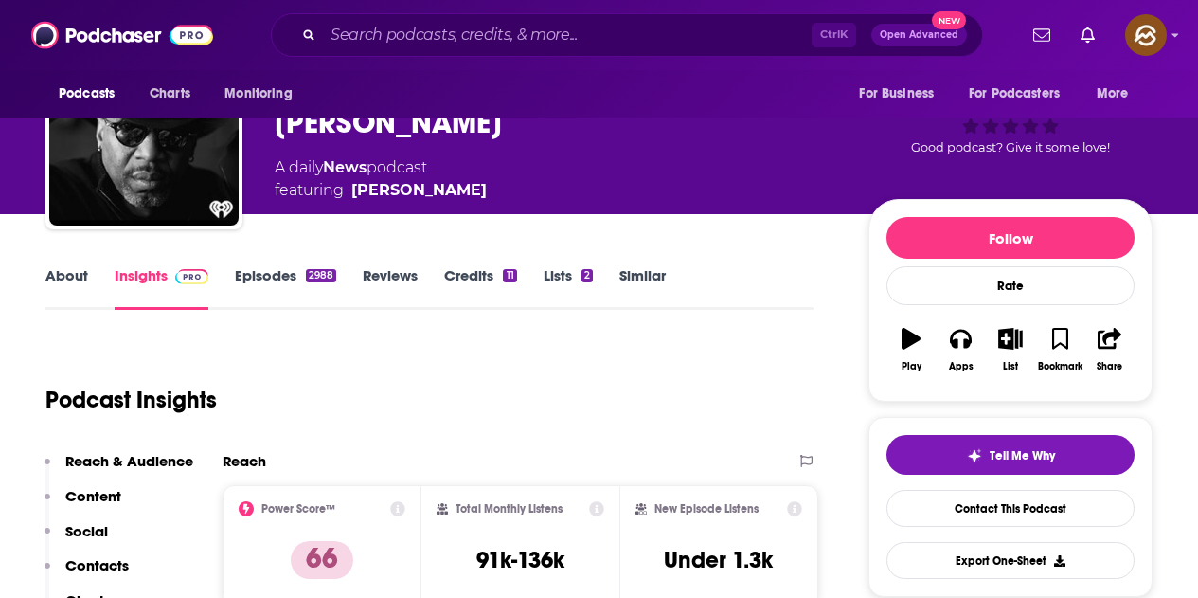
scroll to position [0, 0]
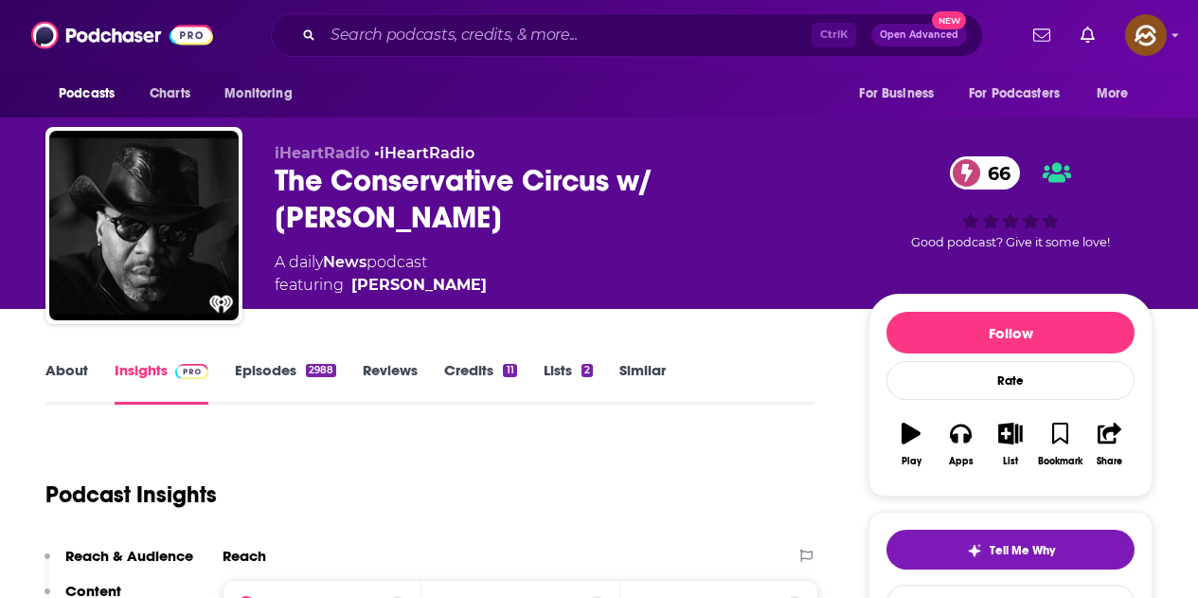
drag, startPoint x: 405, startPoint y: 286, endPoint x: 469, endPoint y: 287, distance: 63.5
click at [469, 287] on div "A daily News podcast featuring James T. Harris" at bounding box center [557, 273] width 564 height 45
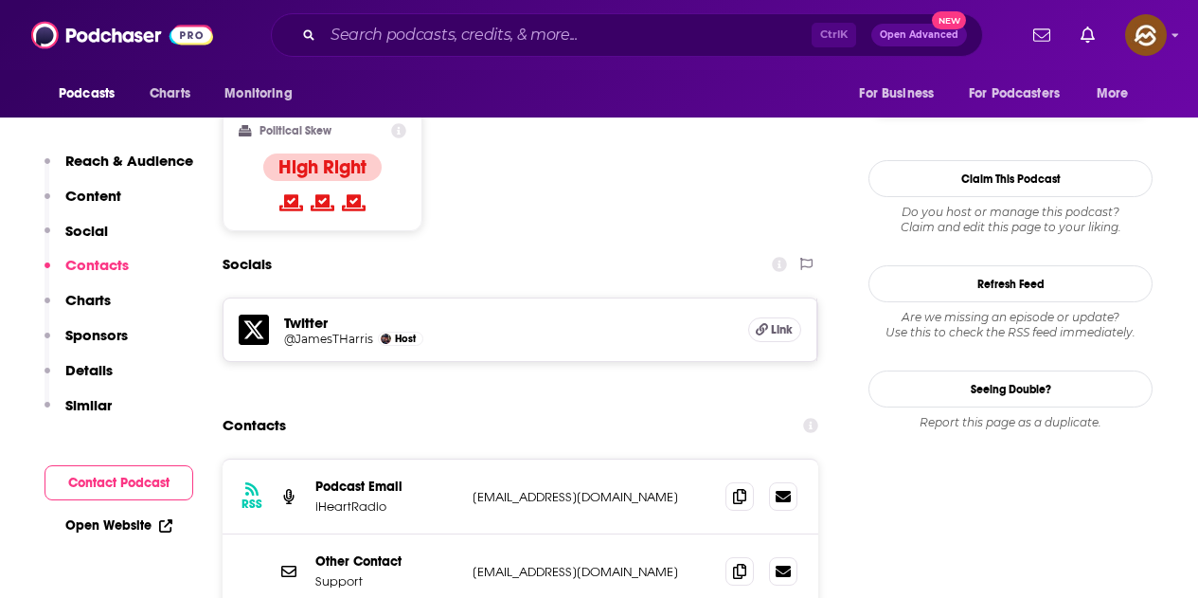
scroll to position [1611, 0]
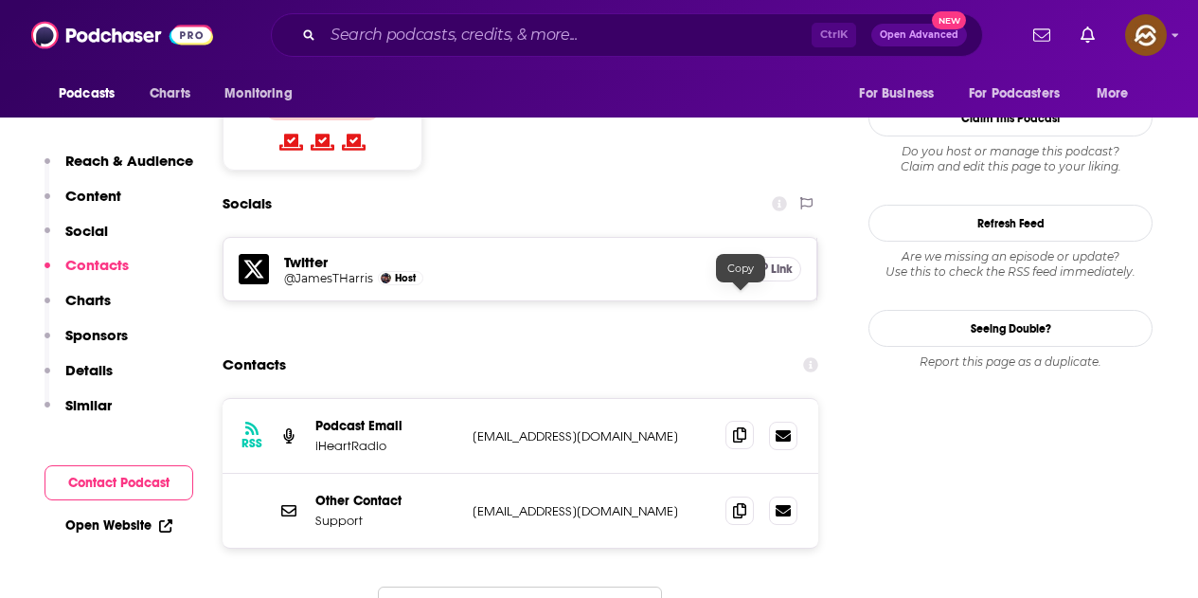
click at [737, 427] on icon at bounding box center [739, 434] width 13 height 15
click at [733, 496] on span at bounding box center [740, 510] width 28 height 28
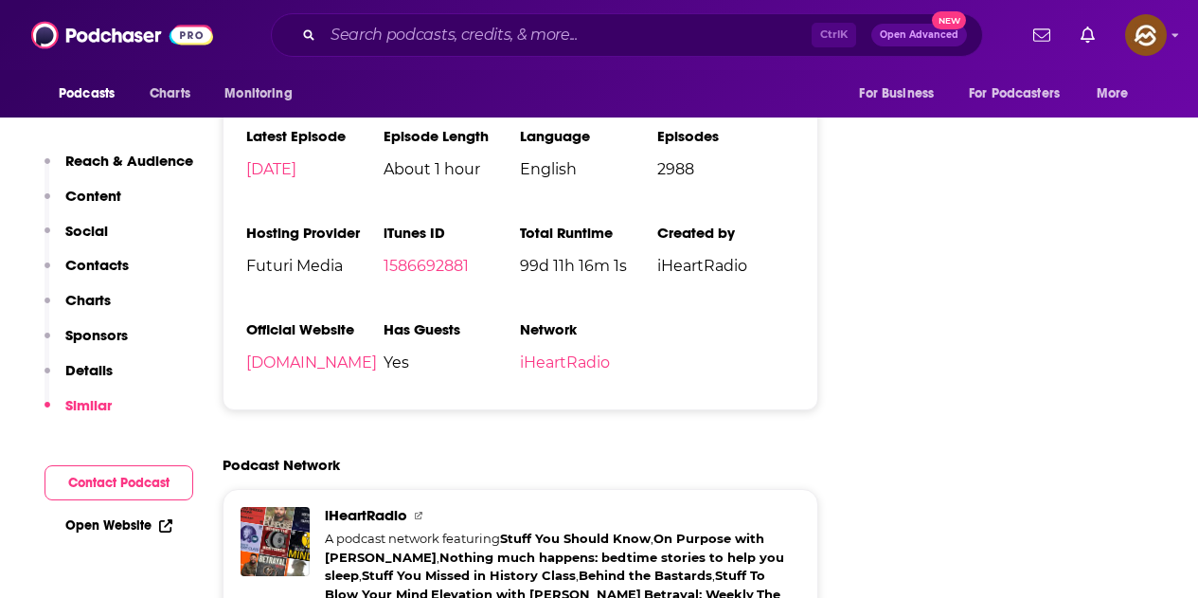
scroll to position [2937, 0]
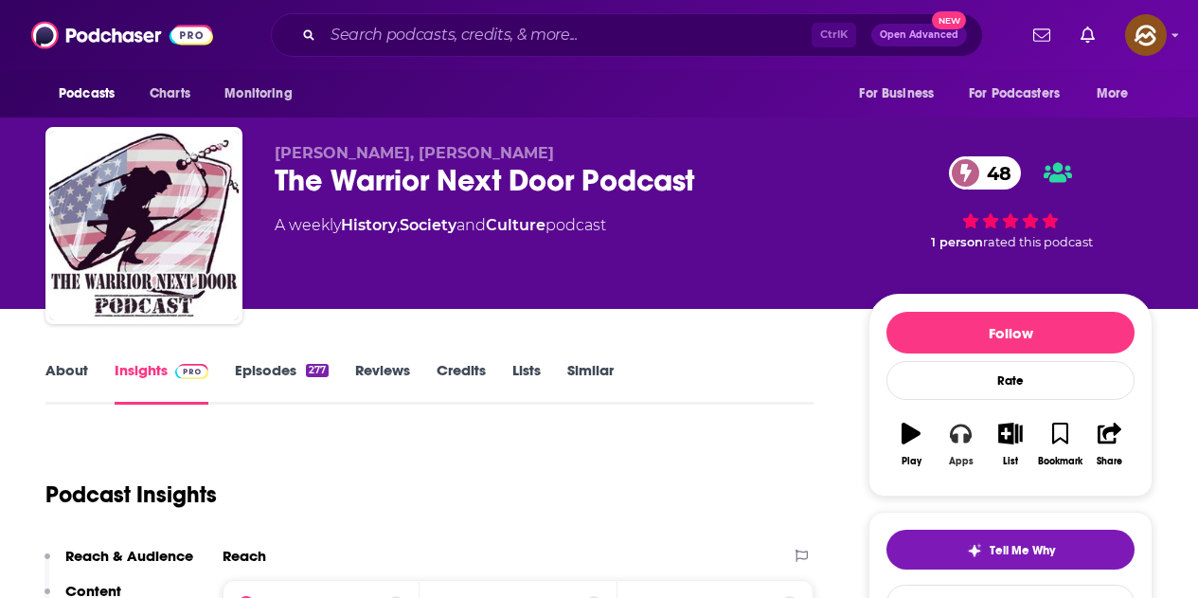
click at [971, 454] on button "Apps" at bounding box center [960, 444] width 49 height 68
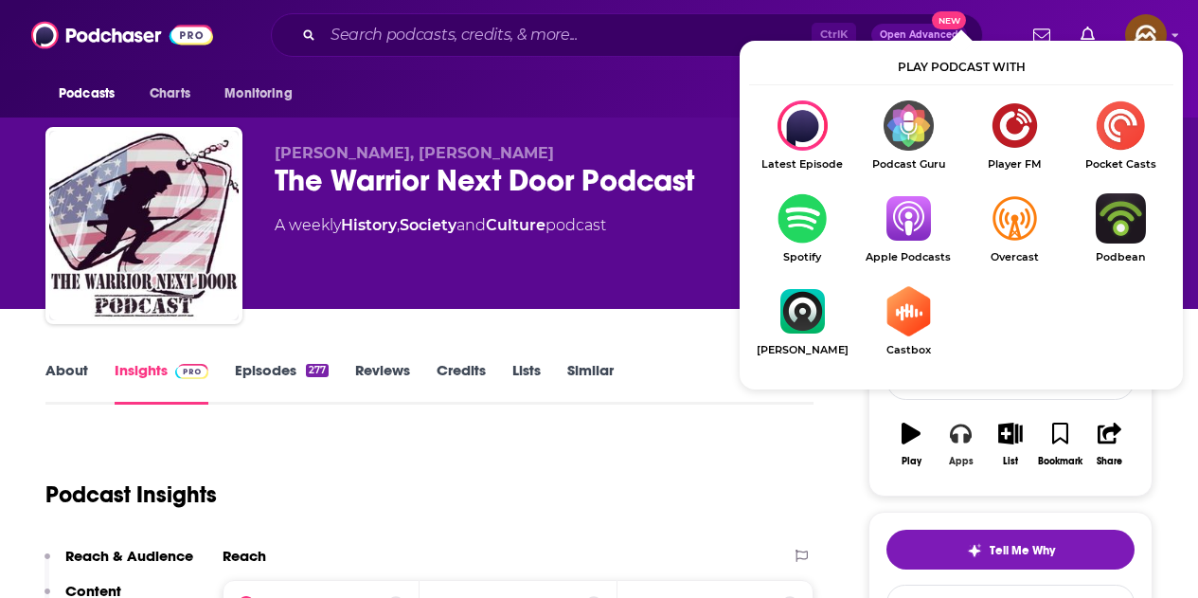
scroll to position [95, 0]
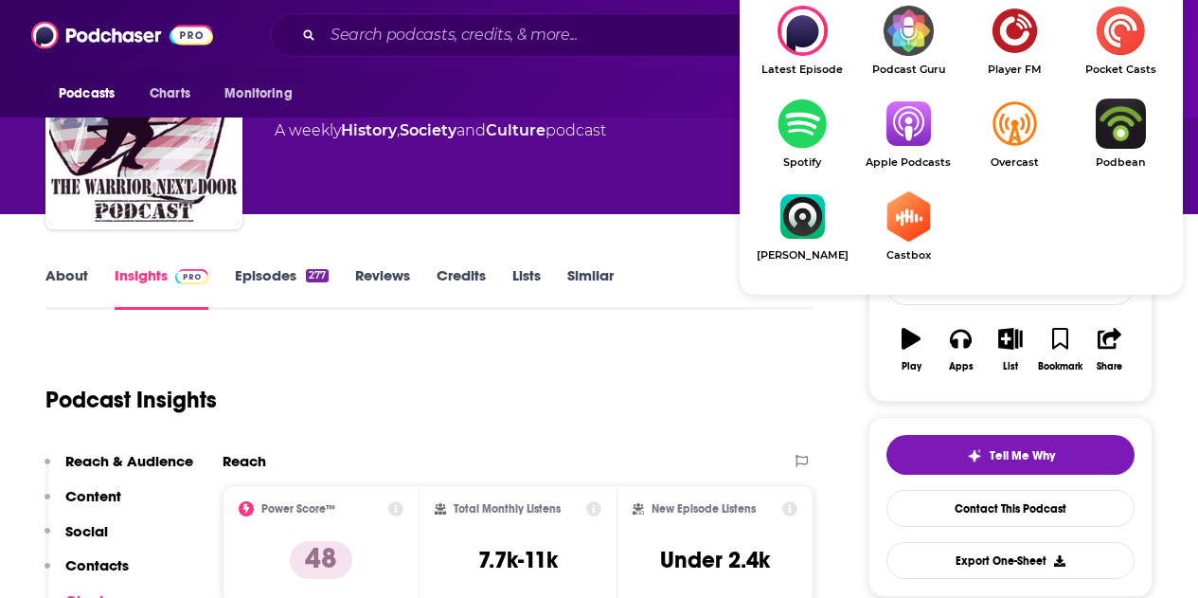
click at [906, 120] on img "Show Listen On dropdown" at bounding box center [909, 124] width 106 height 50
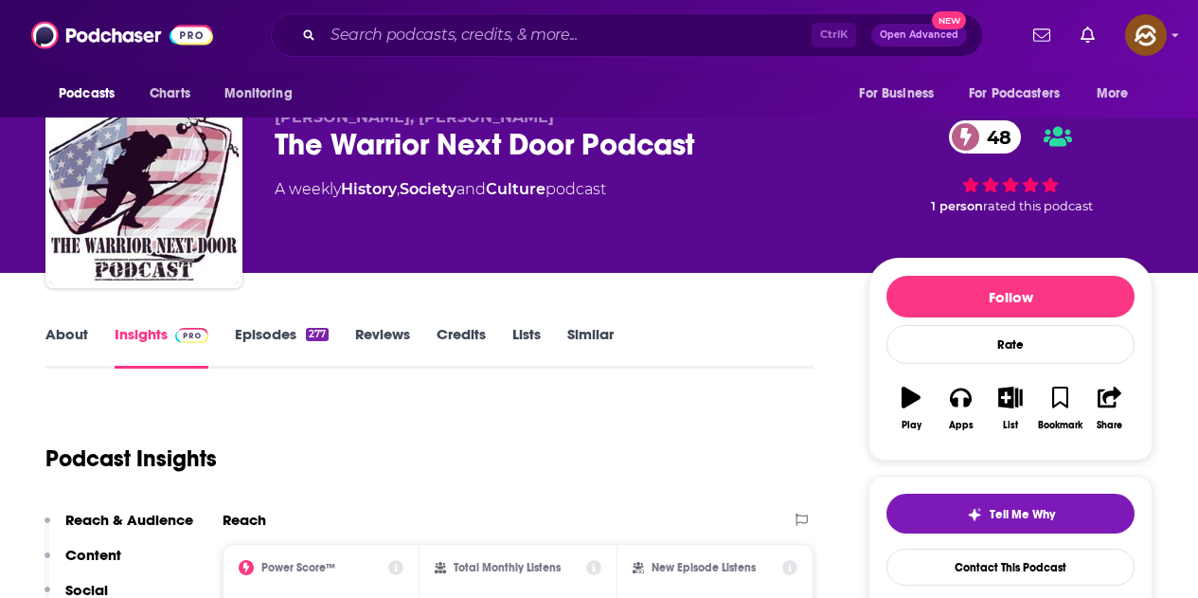
scroll to position [0, 0]
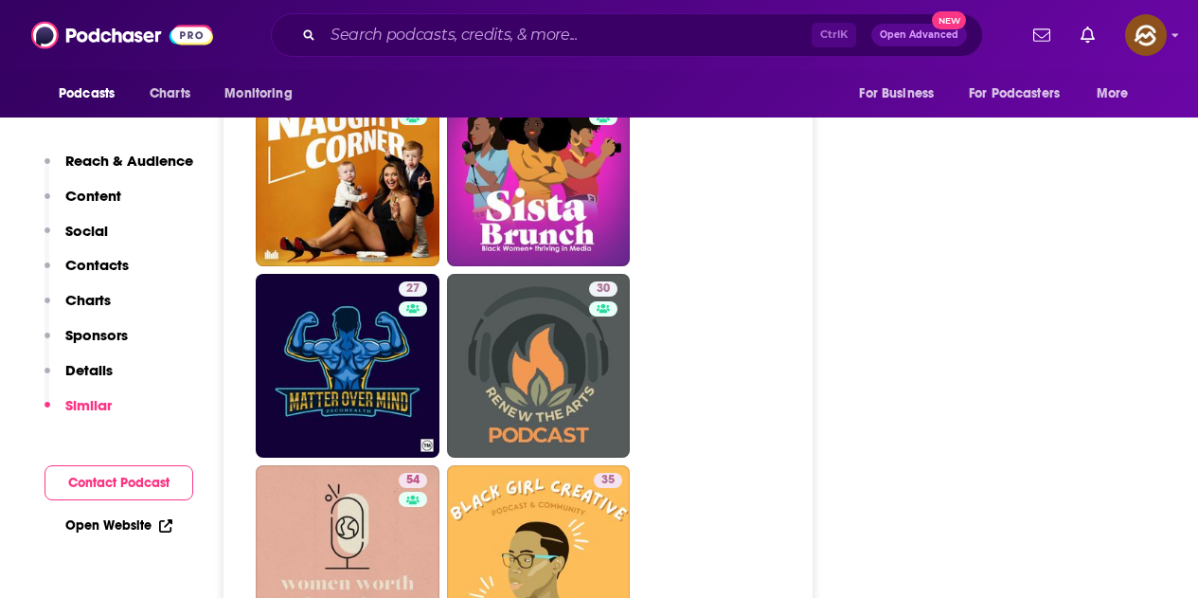
scroll to position [3600, 0]
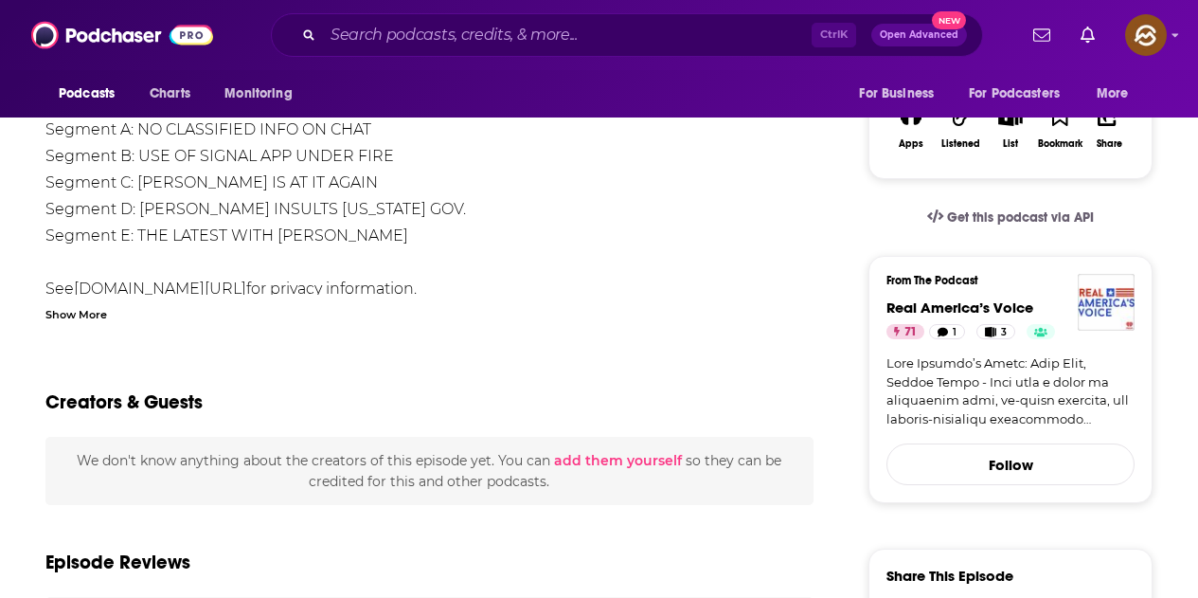
scroll to position [379, 0]
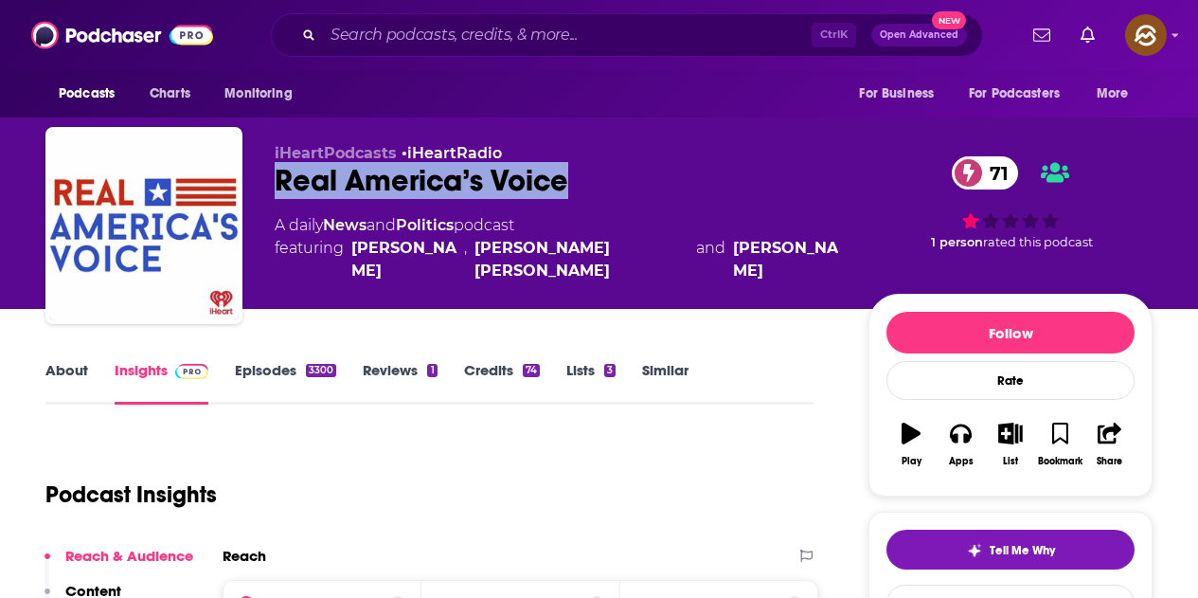
drag, startPoint x: 278, startPoint y: 177, endPoint x: 568, endPoint y: 183, distance: 290.9
click at [568, 183] on div "Real America’s Voice 71" at bounding box center [557, 180] width 564 height 37
click at [951, 433] on icon "button" at bounding box center [960, 433] width 21 height 19
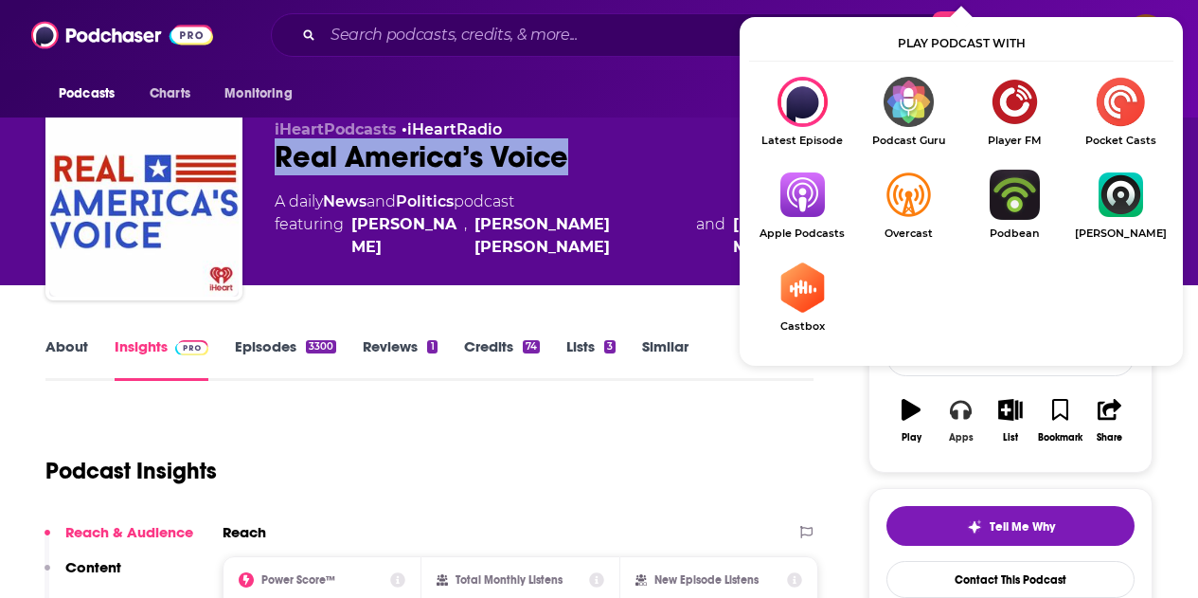
scroll to position [189, 0]
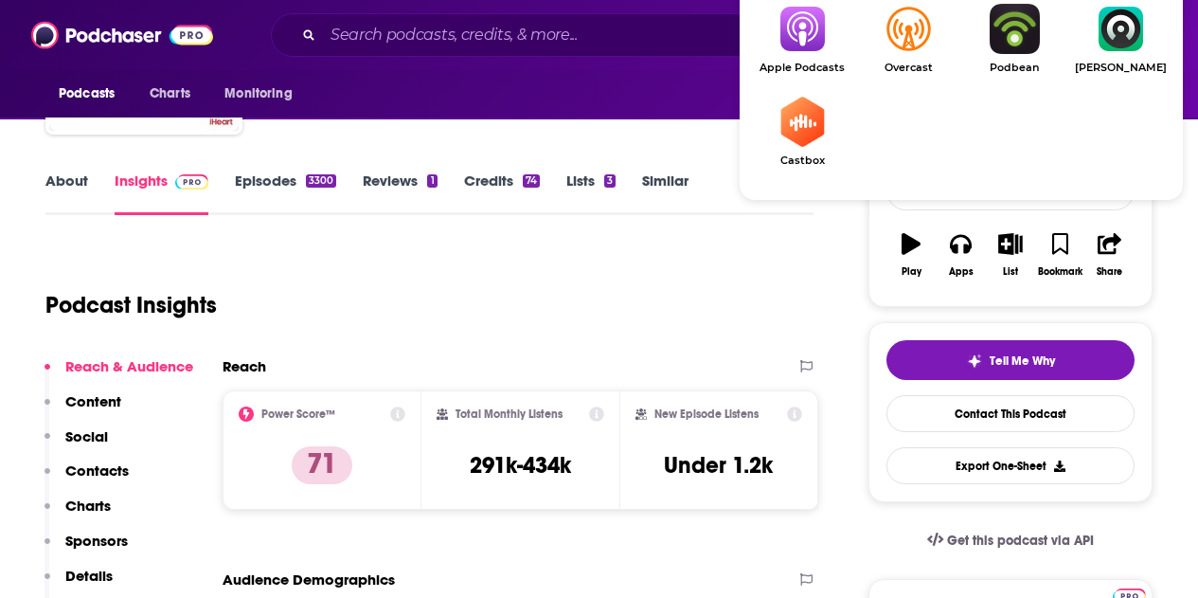
click at [790, 36] on img "Show Listen On dropdown" at bounding box center [802, 29] width 106 height 50
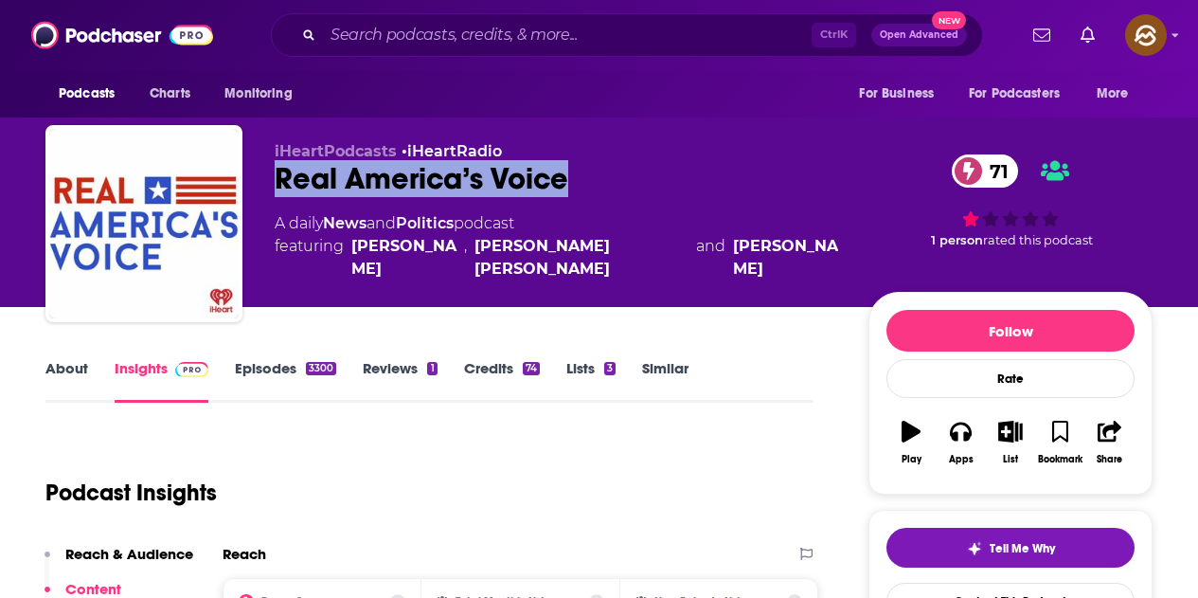
scroll to position [0, 0]
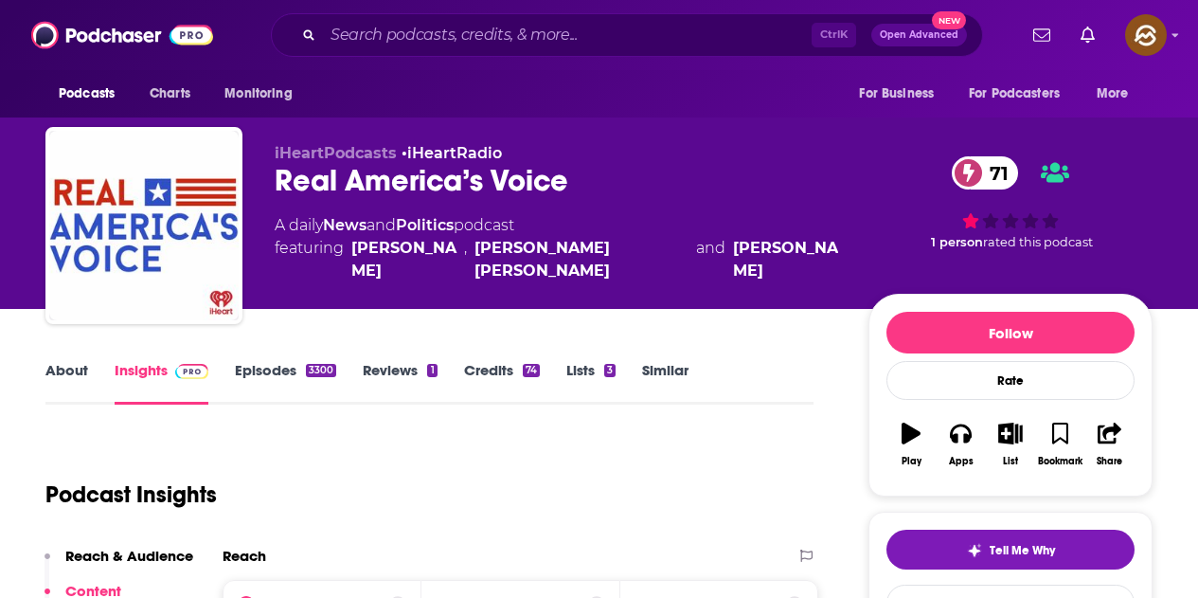
click at [630, 278] on div "iHeartPodcasts • iHeartRadio Real America’s Voice 71 A daily News and Politics …" at bounding box center [557, 220] width 564 height 152
drag, startPoint x: 814, startPoint y: 249, endPoint x: 347, endPoint y: 255, distance: 467.1
click at [347, 255] on div "A daily News and Politics podcast featuring Steve Bannon , Stephen Kevin Bannon…" at bounding box center [557, 248] width 564 height 68
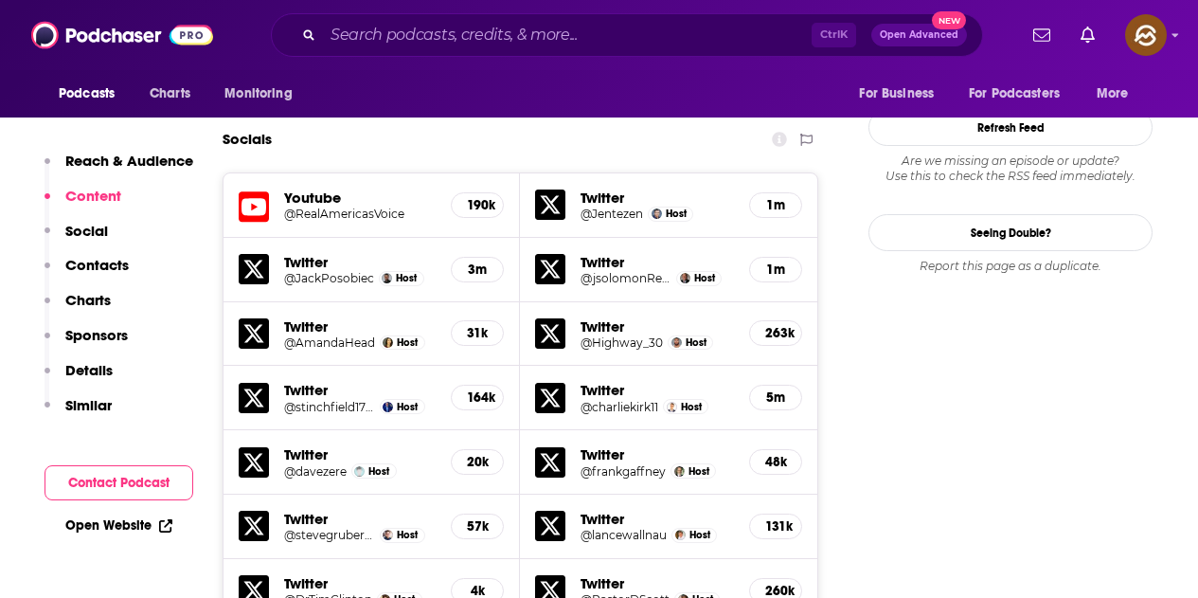
scroll to position [1990, 0]
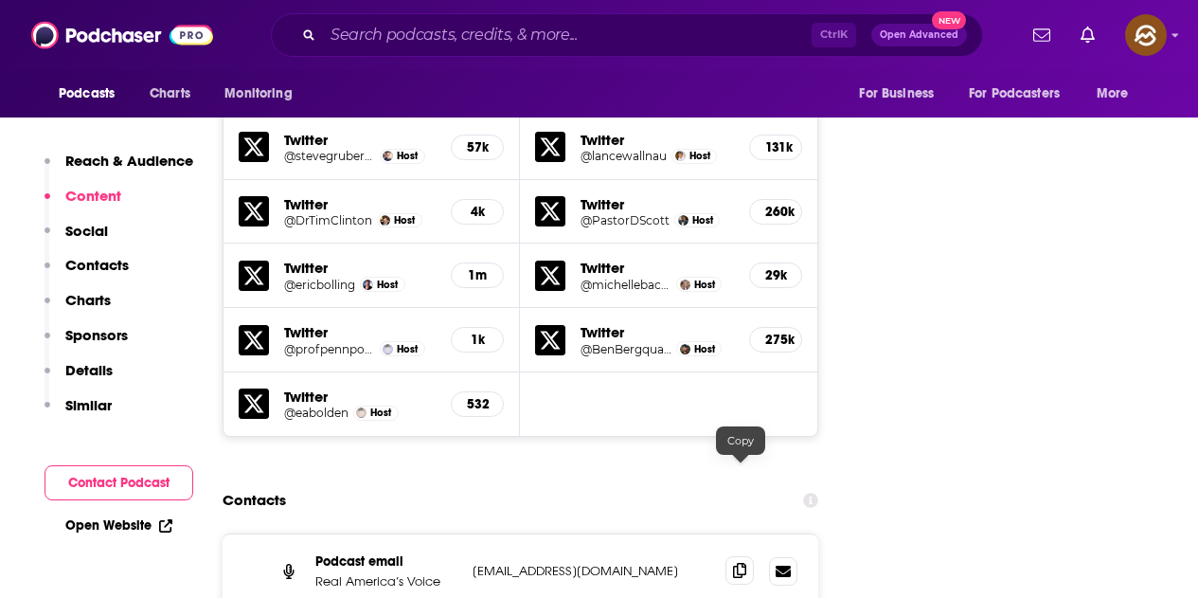
click at [733, 556] on span at bounding box center [740, 570] width 28 height 28
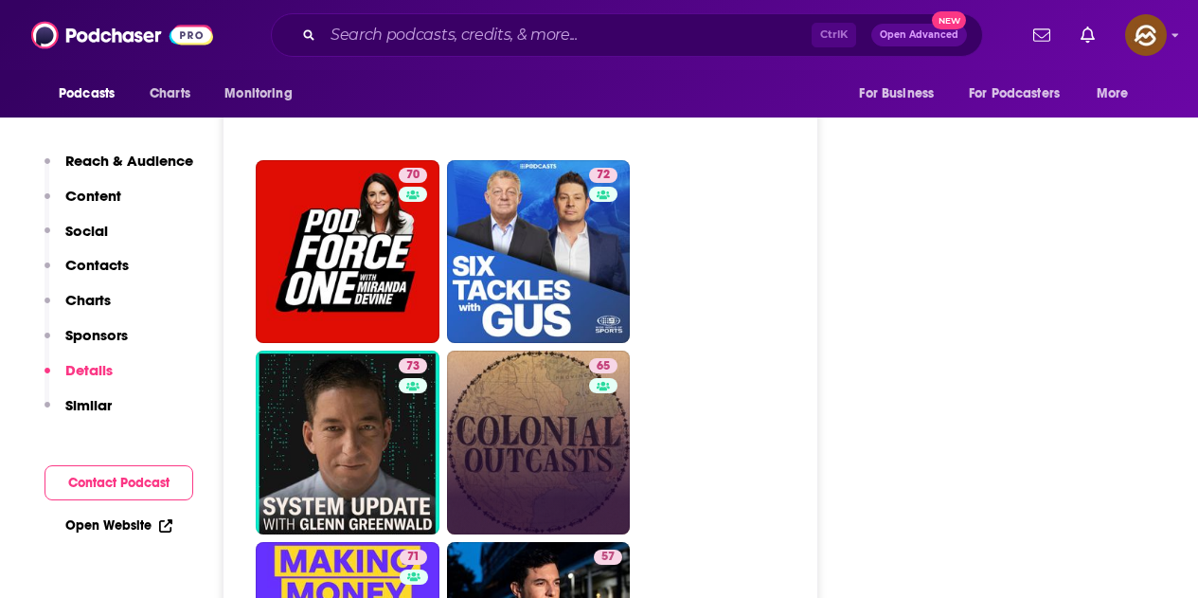
scroll to position [5116, 0]
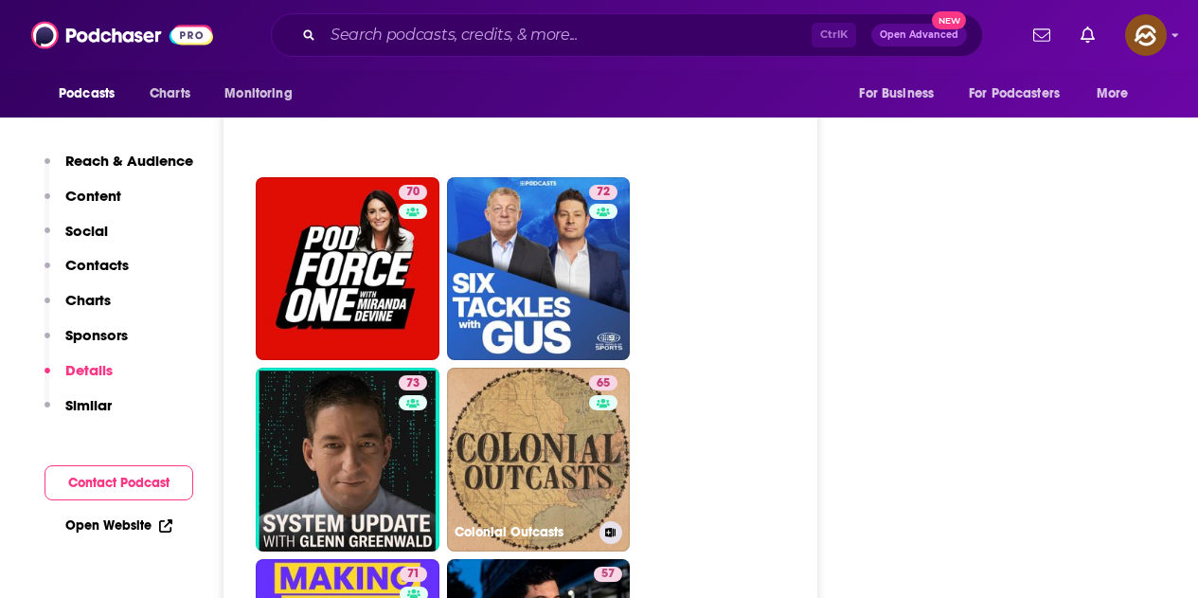
drag, startPoint x: 548, startPoint y: 329, endPoint x: 857, endPoint y: 335, distance: 309.9
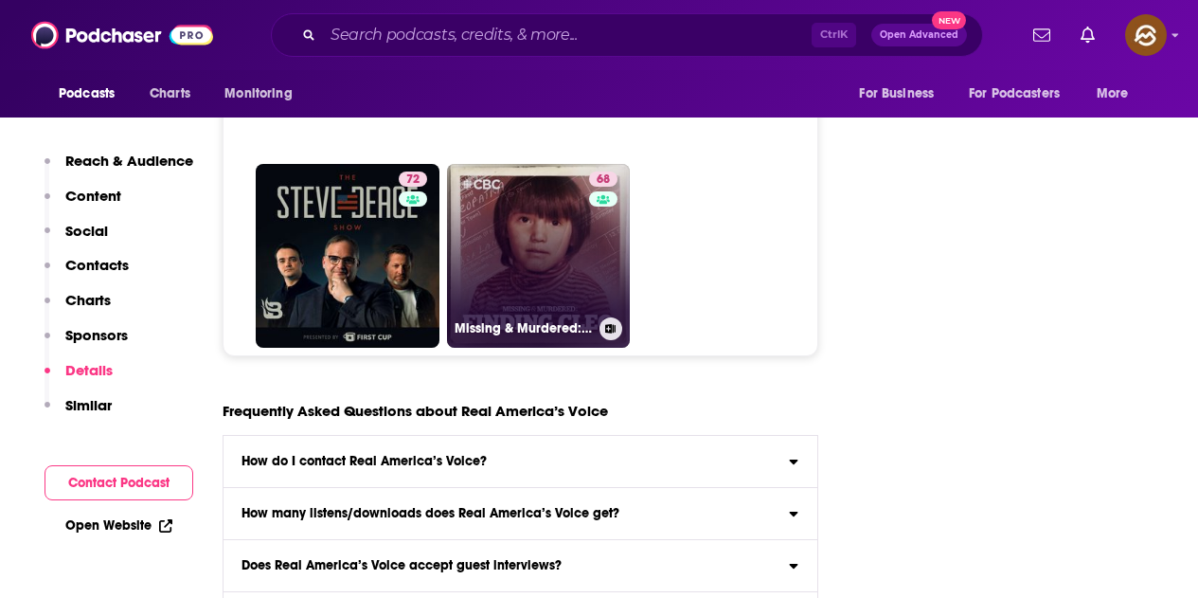
scroll to position [10137, 0]
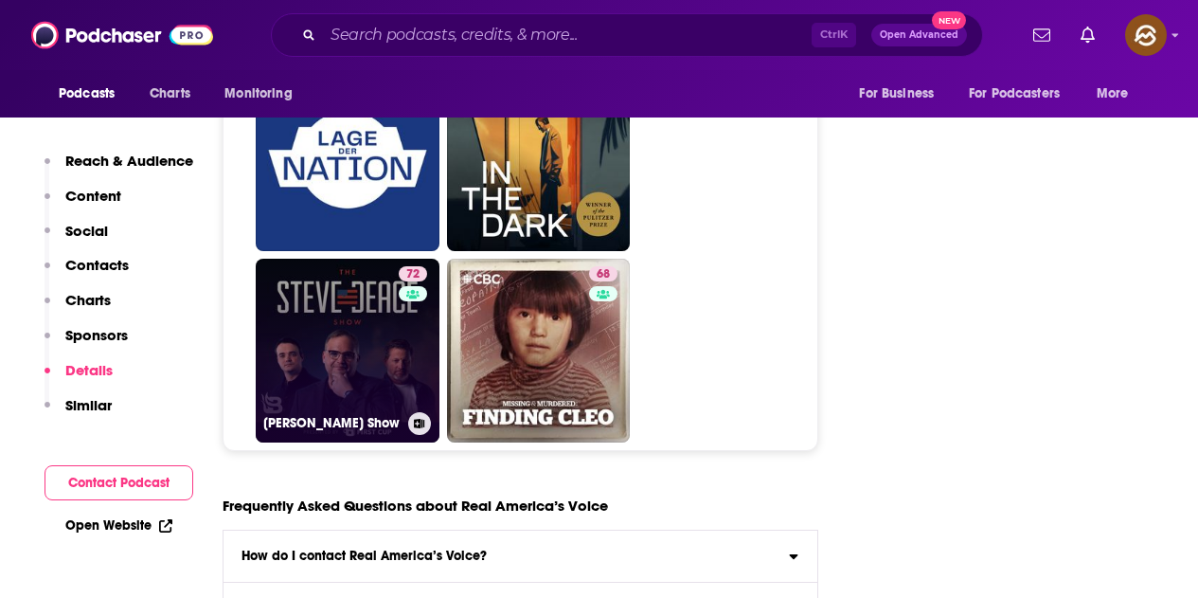
click at [382, 259] on link "72 Steve Deace Show" at bounding box center [348, 351] width 184 height 184
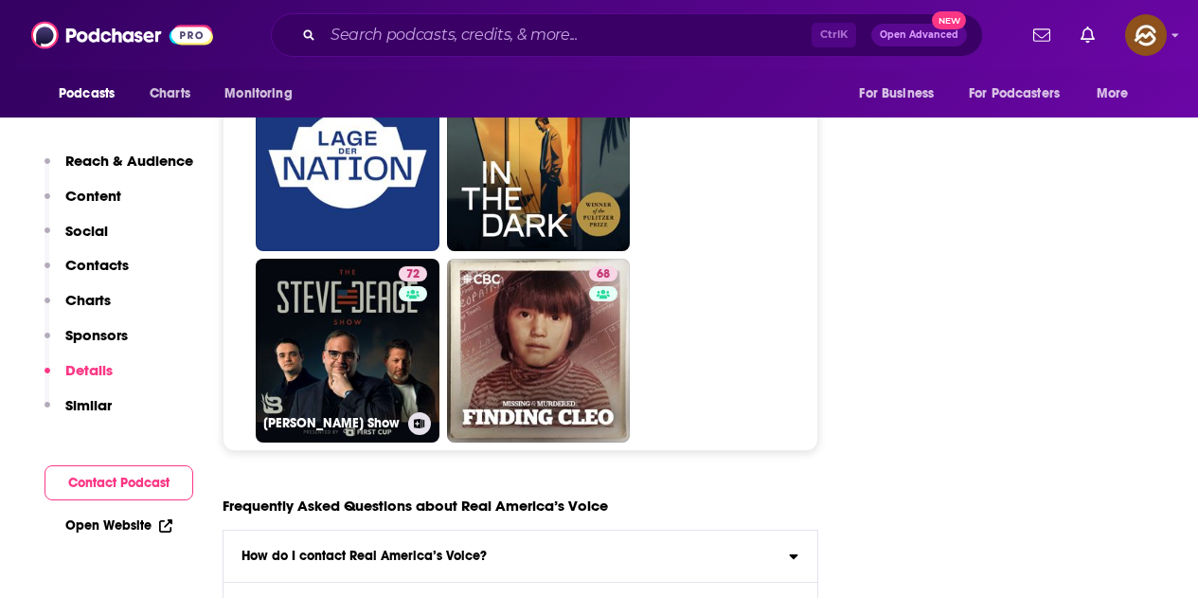
type input "https://www.podchaser.com/podcasts/steve-deace-show-35285"
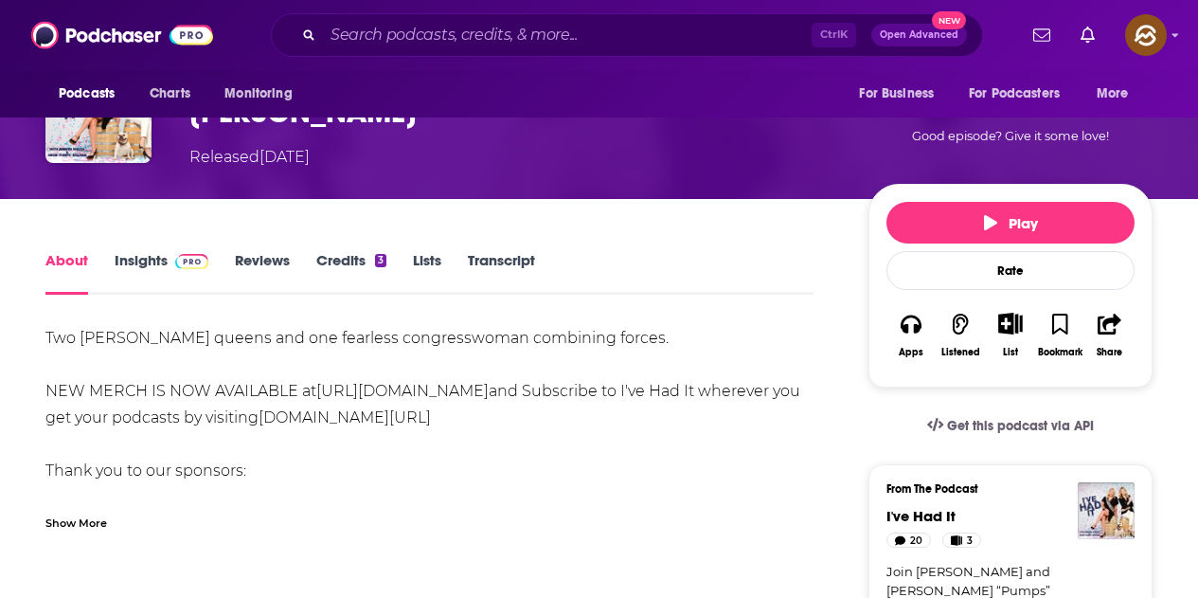
scroll to position [189, 0]
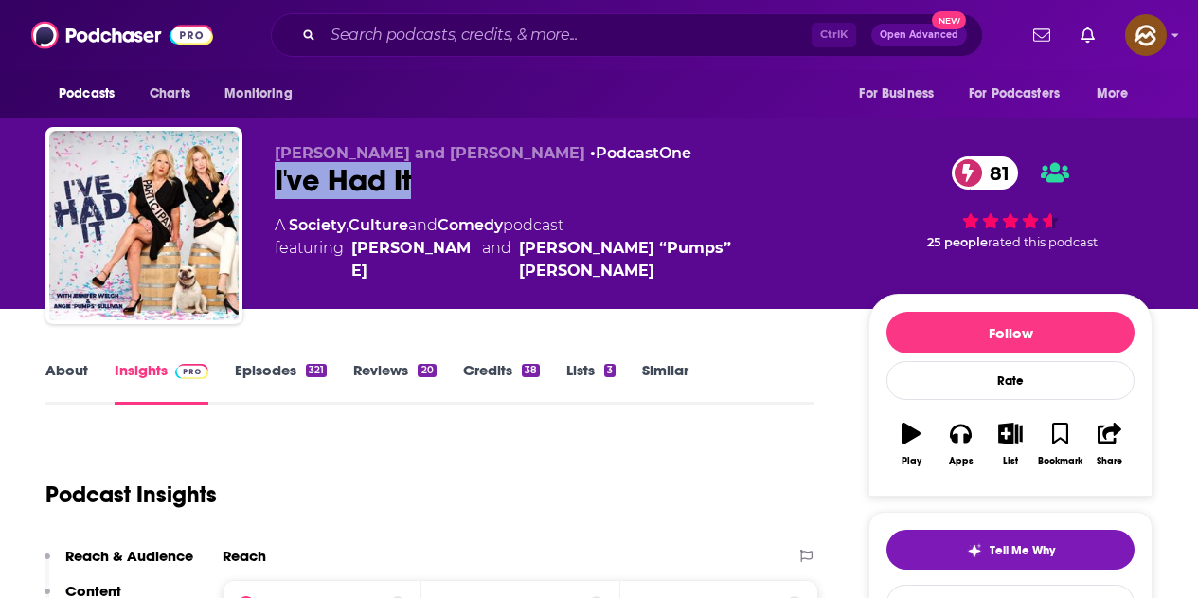
drag, startPoint x: 275, startPoint y: 181, endPoint x: 410, endPoint y: 181, distance: 135.5
click at [410, 181] on div "I've Had It 81" at bounding box center [557, 180] width 564 height 37
click at [973, 439] on button "Apps" at bounding box center [960, 444] width 49 height 68
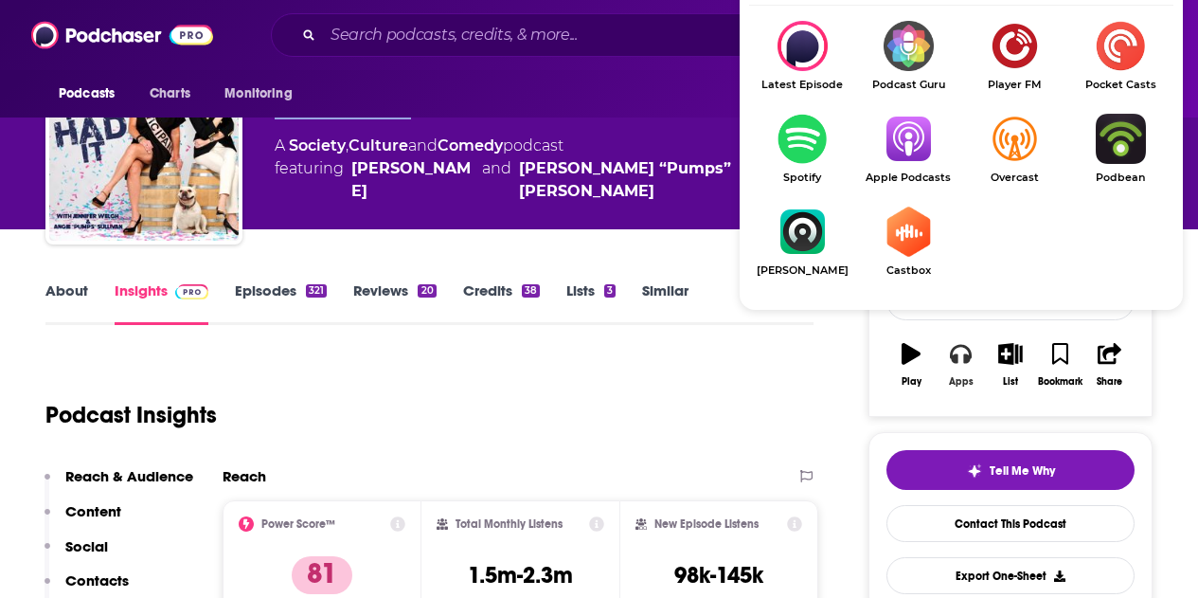
scroll to position [95, 0]
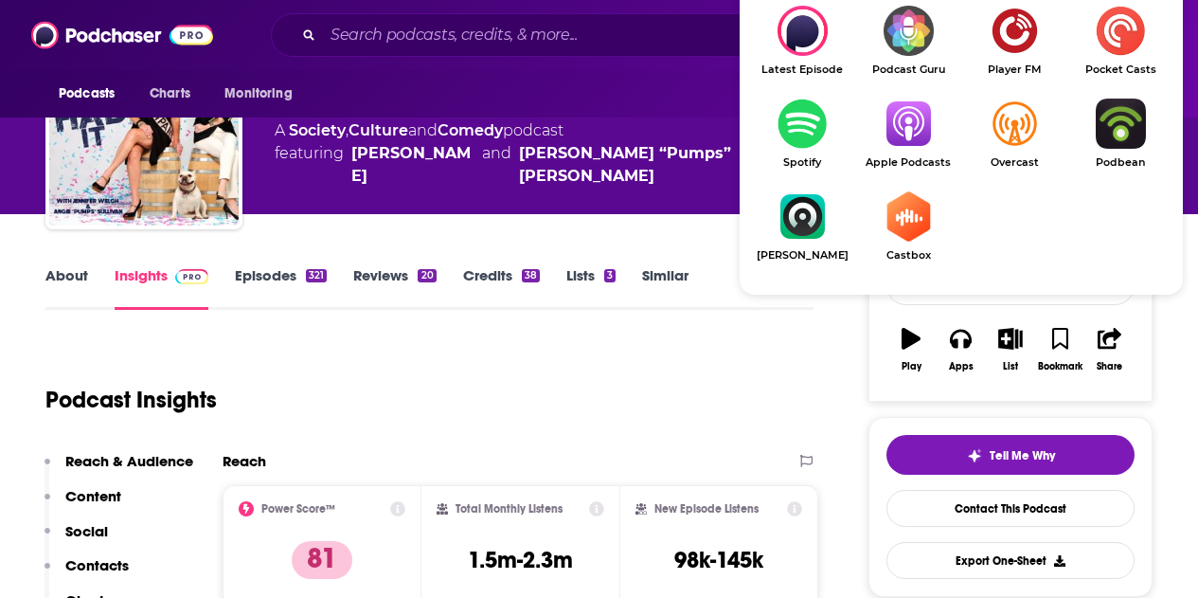
click at [878, 130] on img "Show Listen On dropdown" at bounding box center [909, 124] width 106 height 50
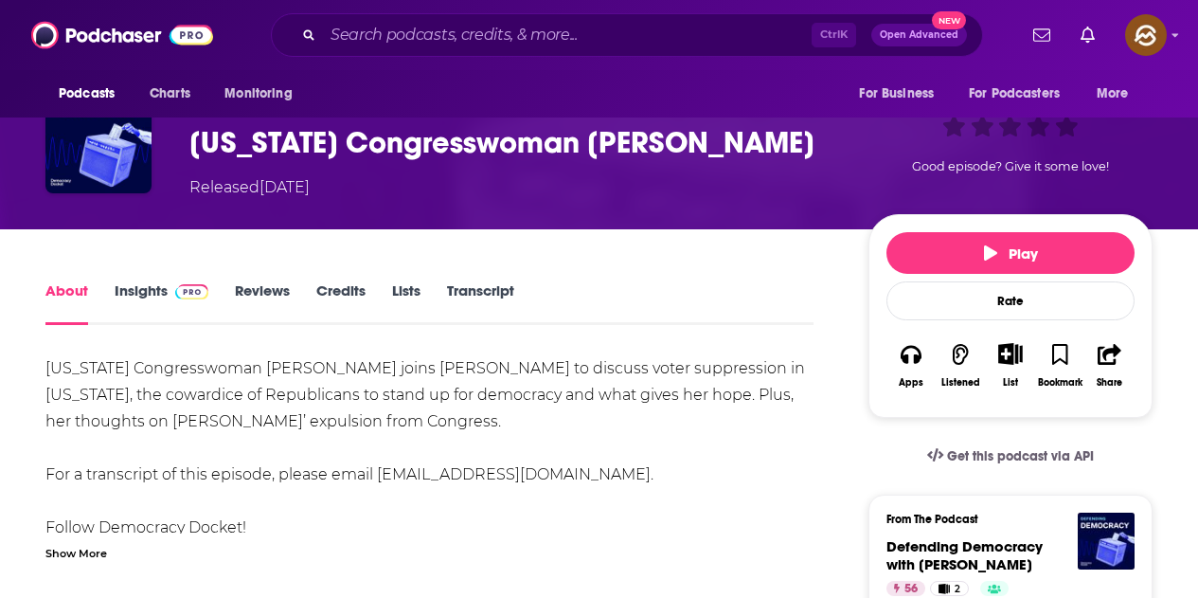
scroll to position [284, 0]
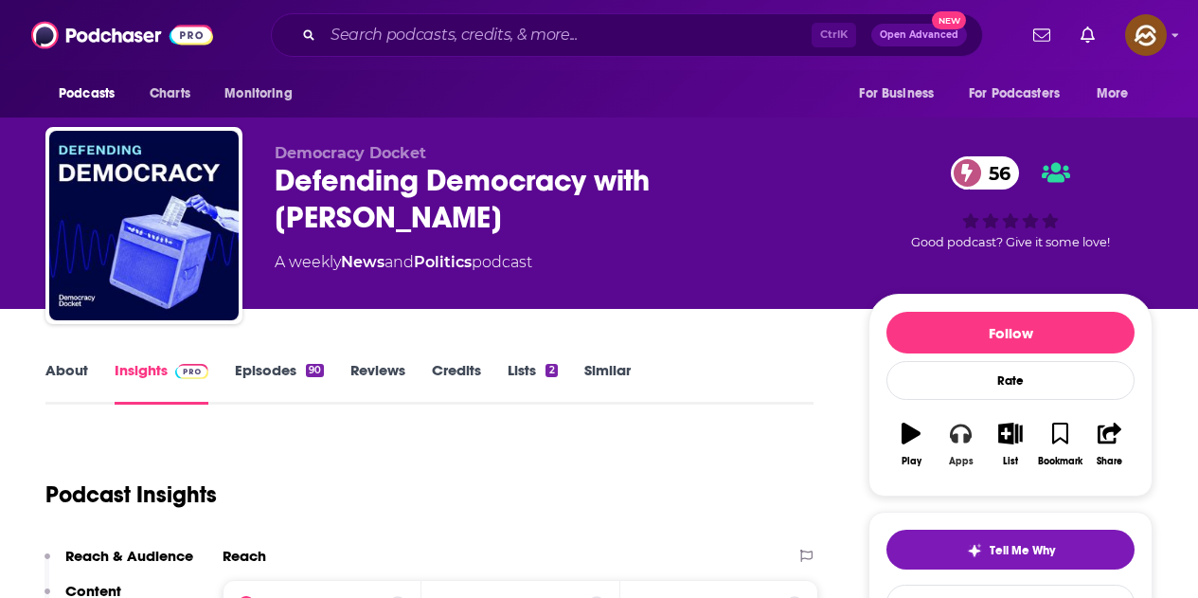
click at [967, 456] on div "Apps" at bounding box center [961, 461] width 25 height 11
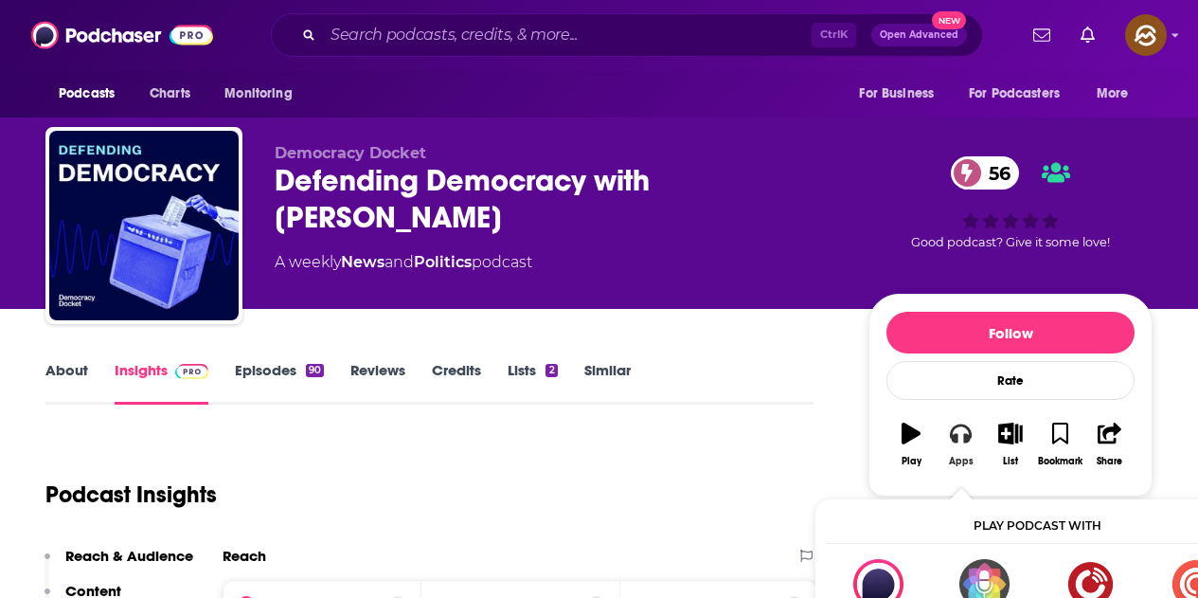
scroll to position [95, 0]
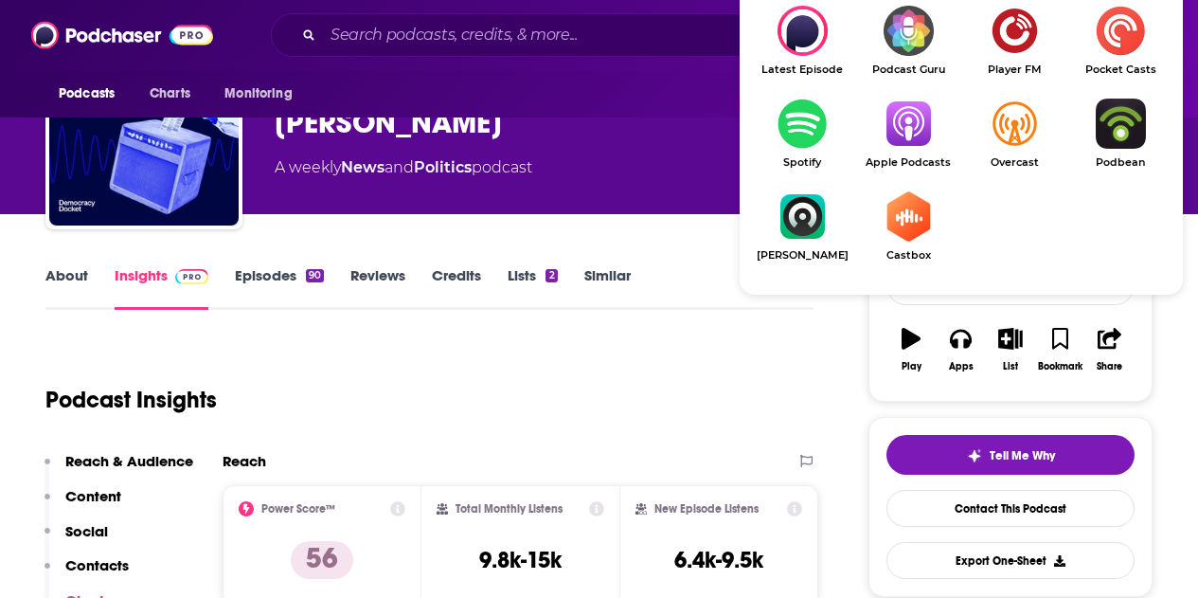
click at [919, 118] on img "Show Listen On dropdown" at bounding box center [909, 124] width 106 height 50
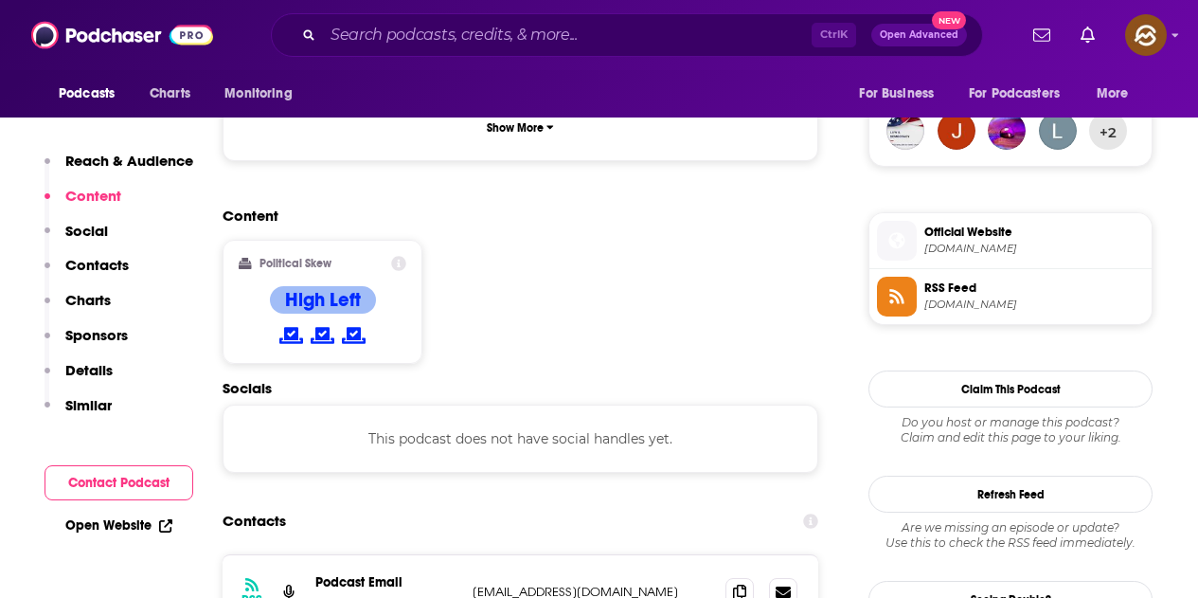
scroll to position [1516, 0]
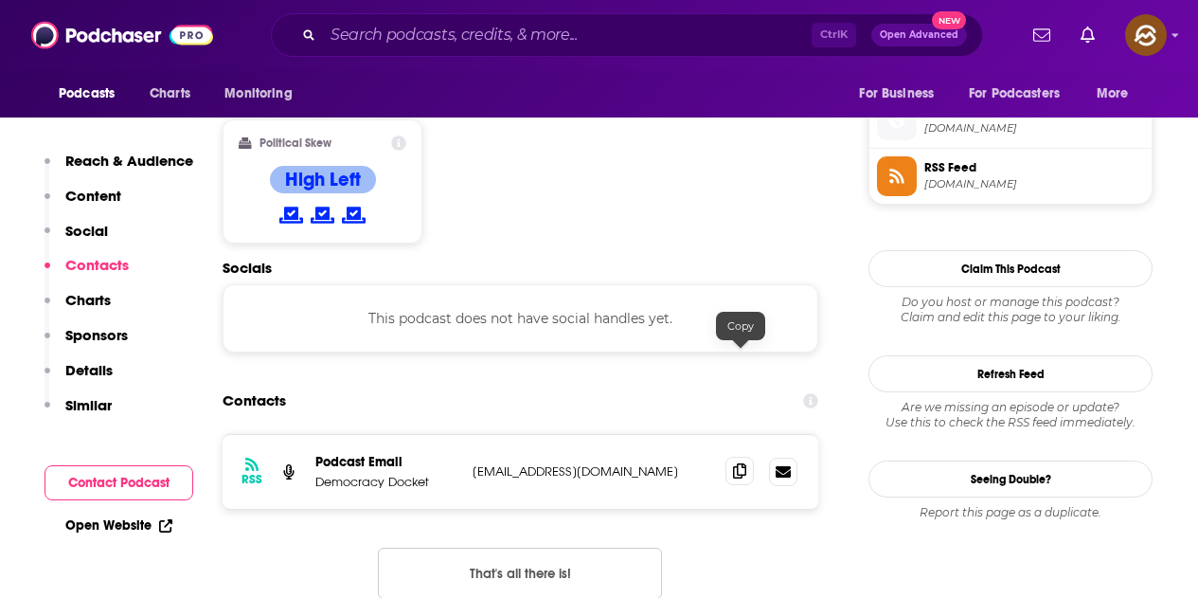
click at [741, 463] on icon at bounding box center [739, 470] width 13 height 15
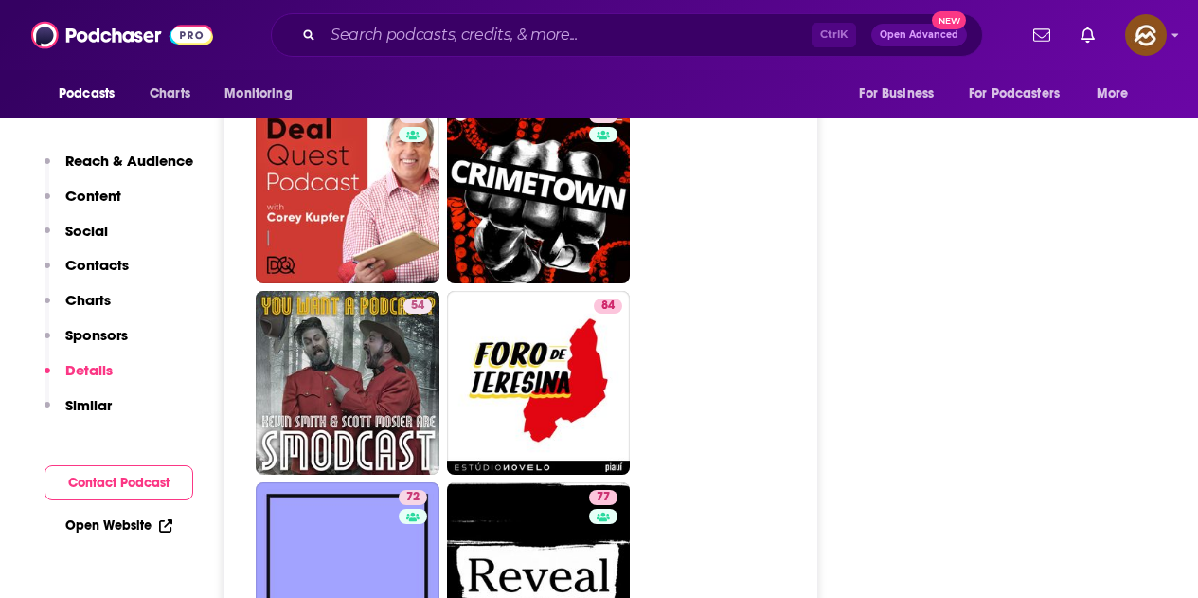
scroll to position [8527, 0]
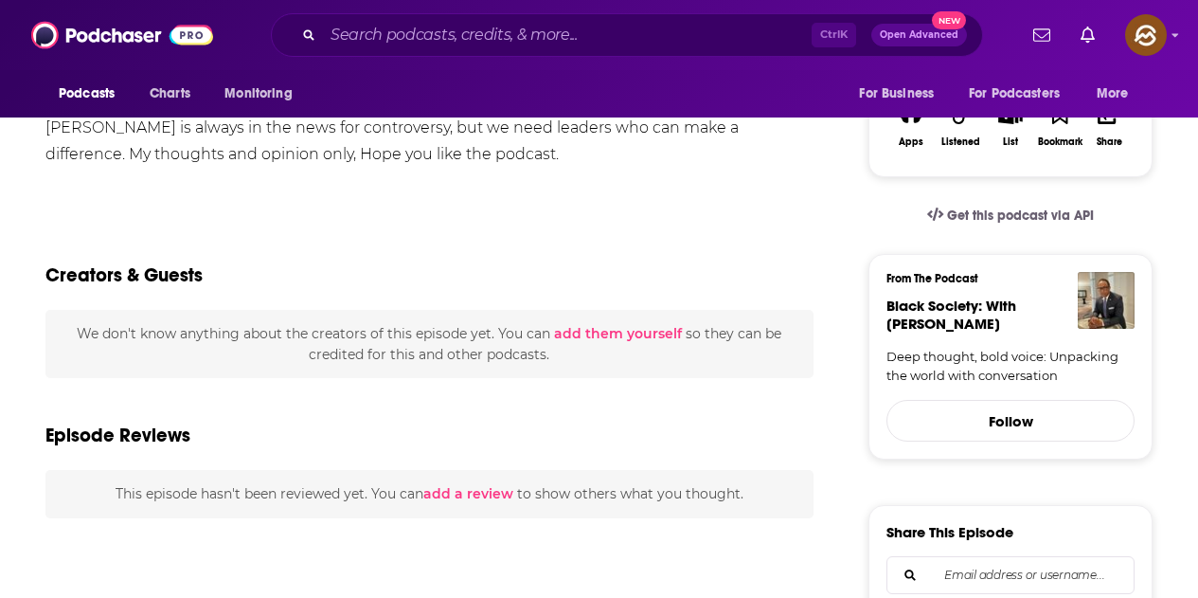
scroll to position [379, 0]
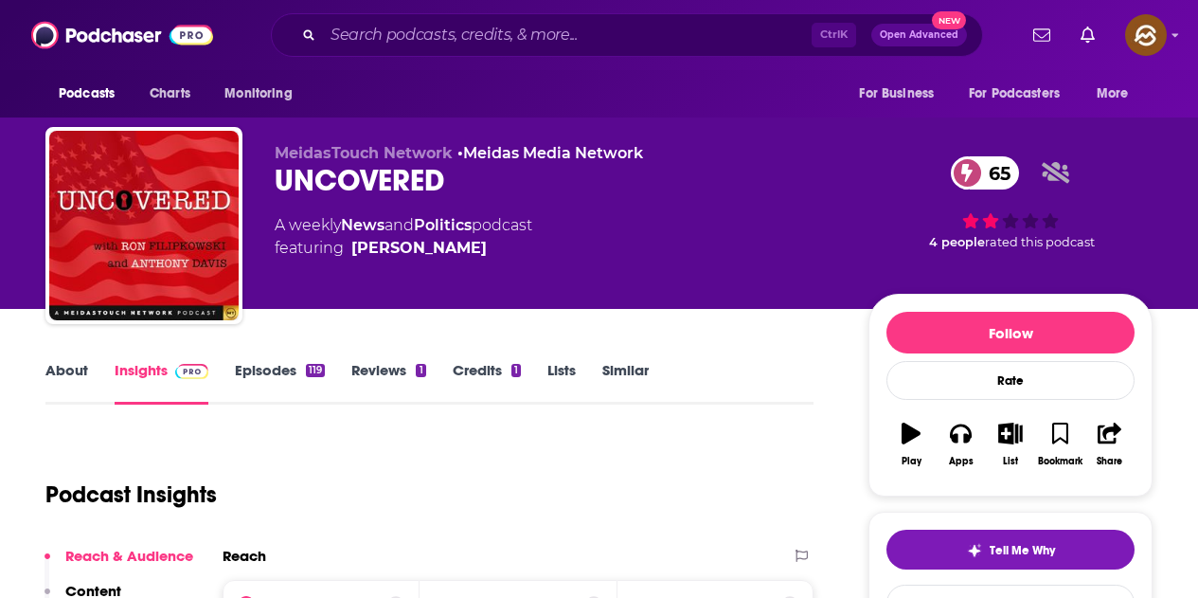
drag, startPoint x: 278, startPoint y: 179, endPoint x: 440, endPoint y: 184, distance: 162.1
click at [440, 184] on div "UNCOVERED 65" at bounding box center [557, 180] width 564 height 37
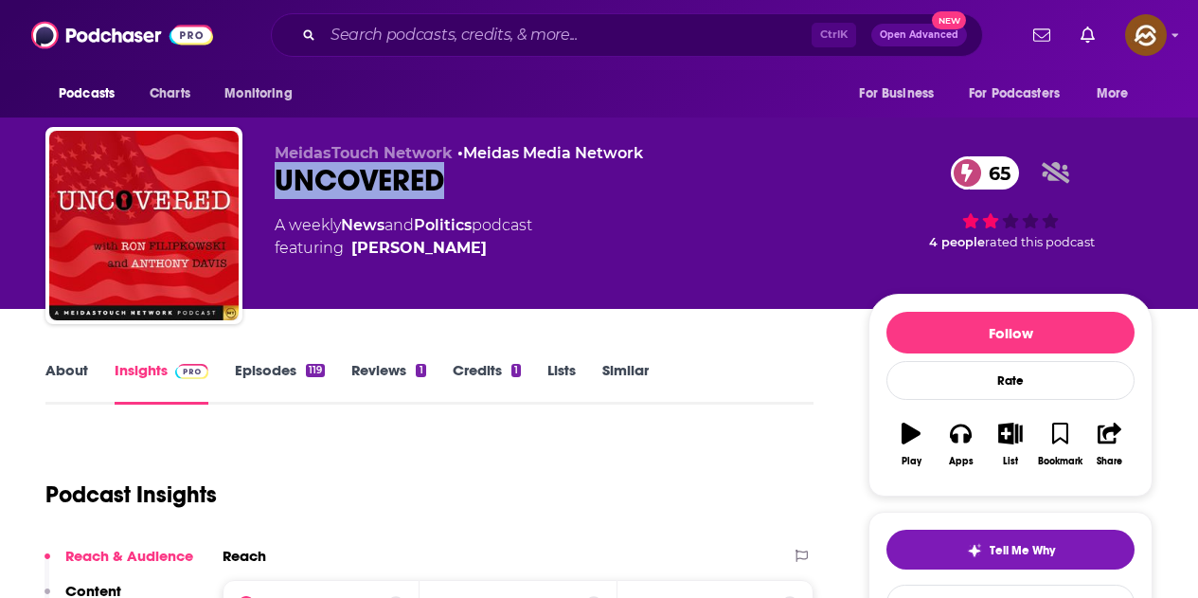
click at [713, 249] on div "A weekly News and Politics podcast featuring [PERSON_NAME]" at bounding box center [557, 236] width 564 height 45
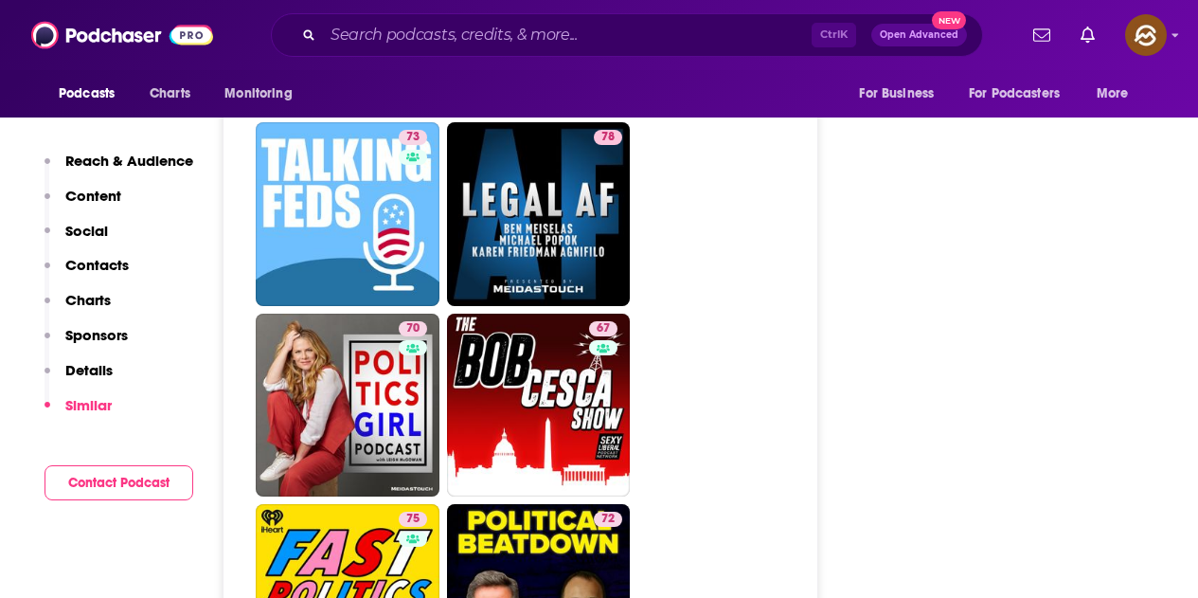
scroll to position [5779, 0]
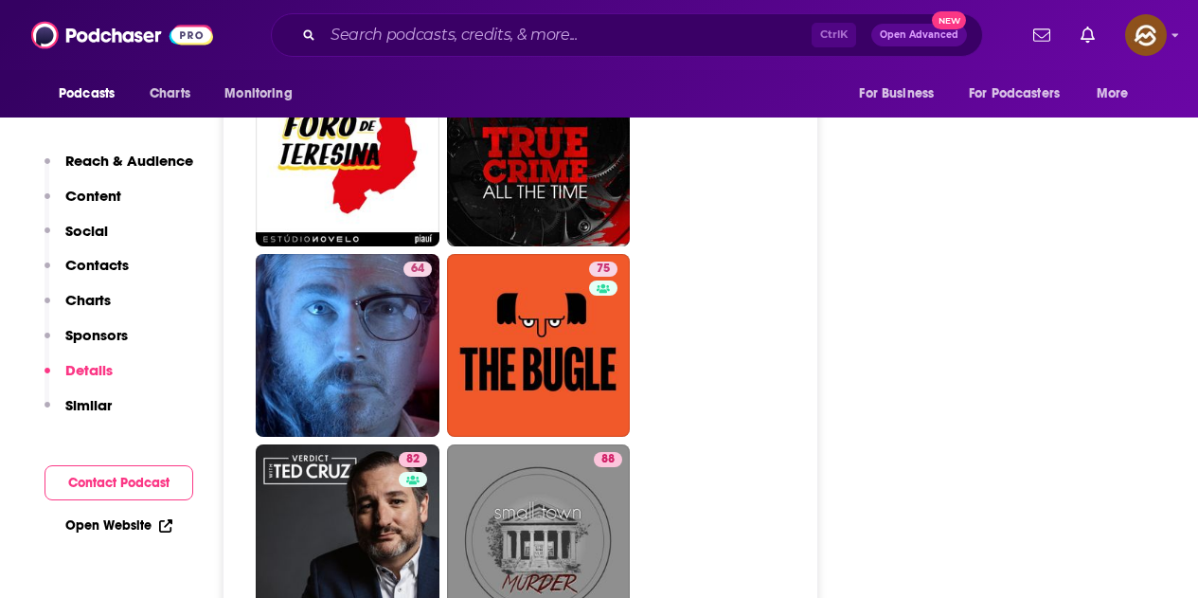
scroll to position [9664, 0]
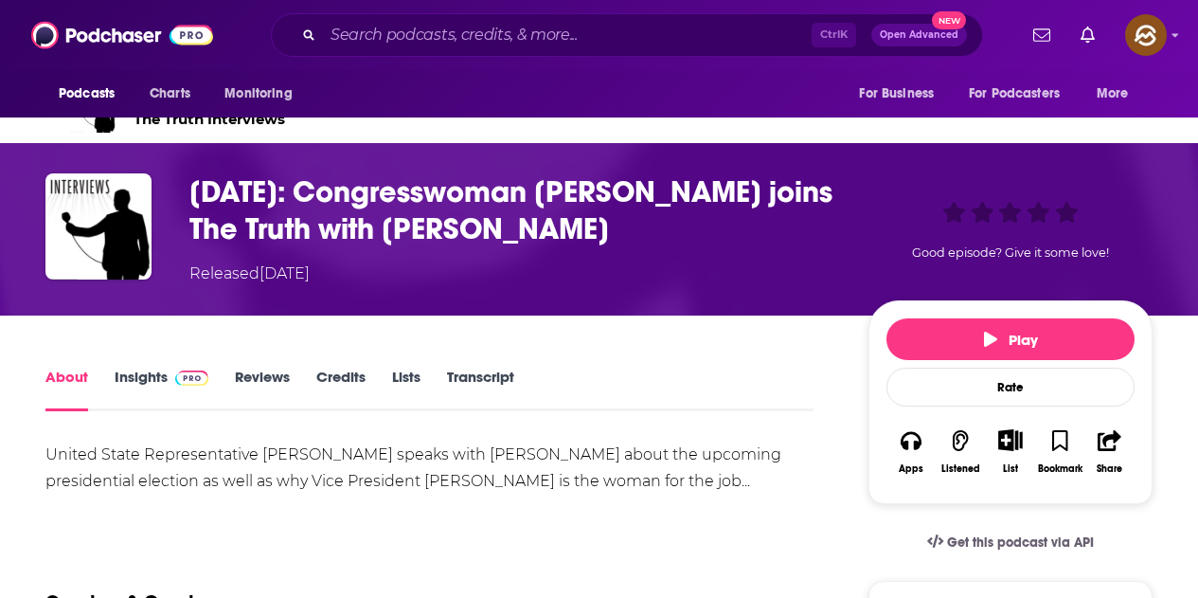
scroll to position [95, 0]
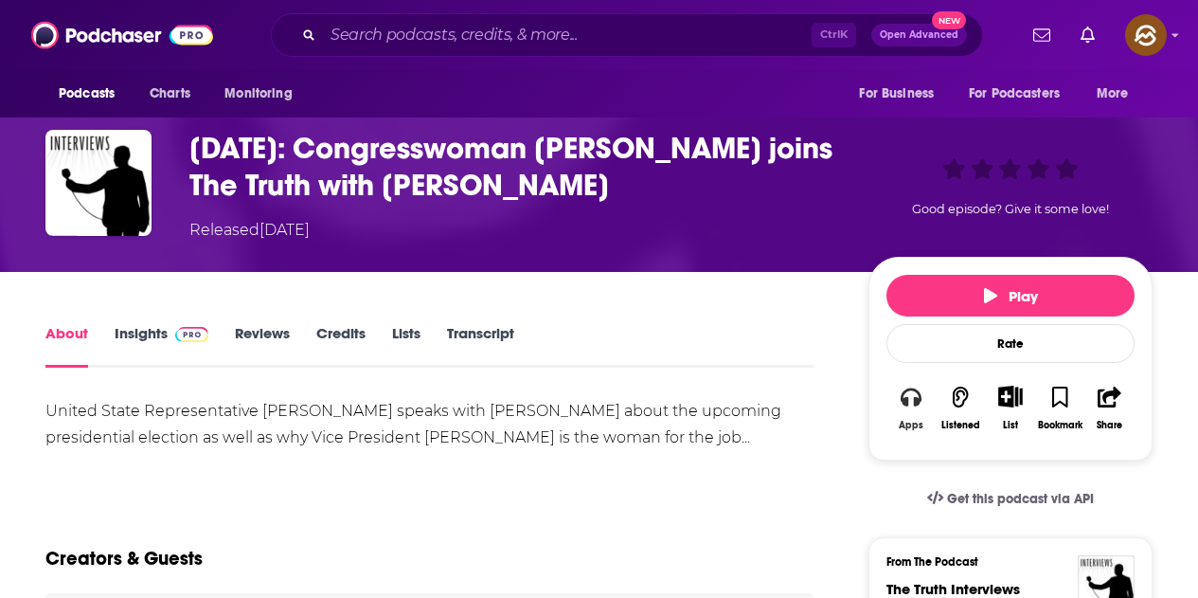
click at [919, 410] on button "Apps" at bounding box center [911, 407] width 49 height 69
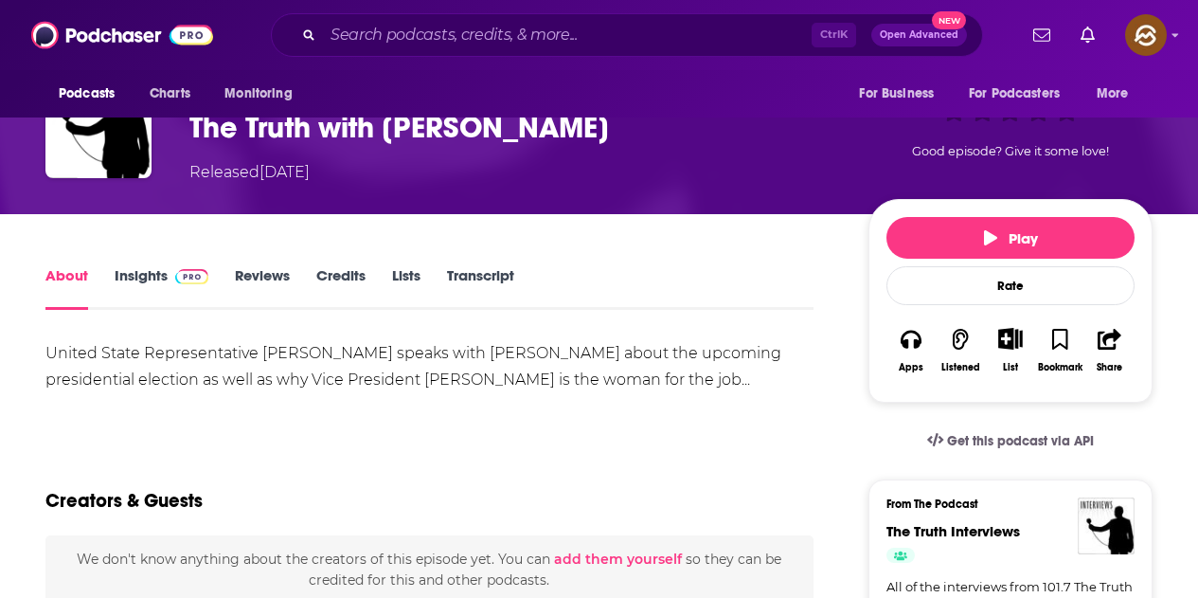
scroll to position [284, 0]
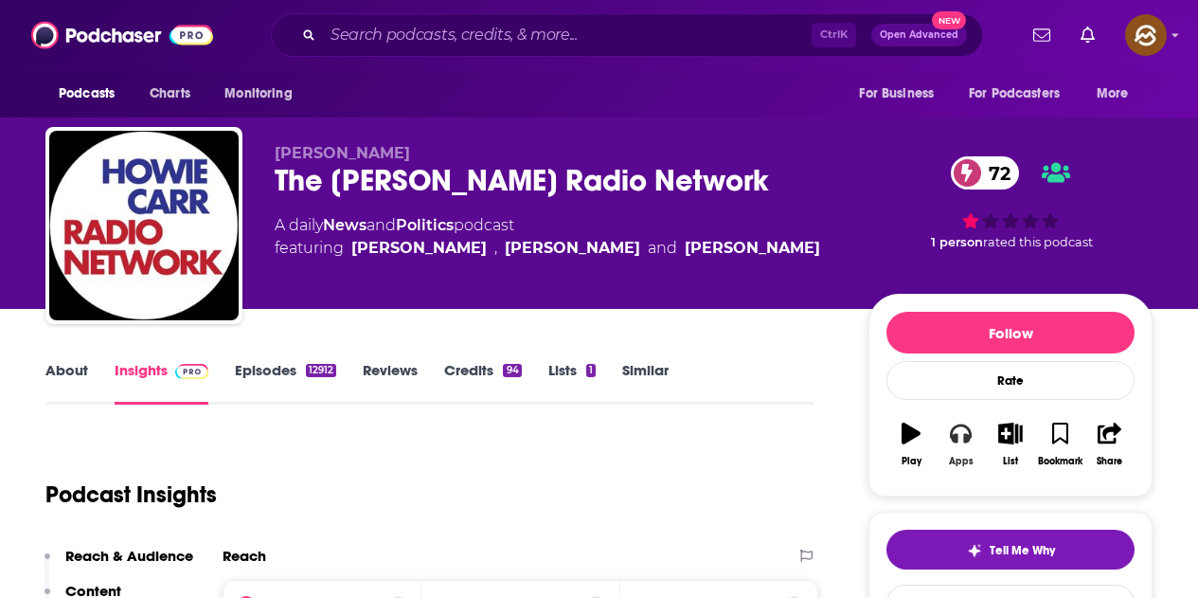
click at [957, 451] on button "Apps" at bounding box center [960, 444] width 49 height 68
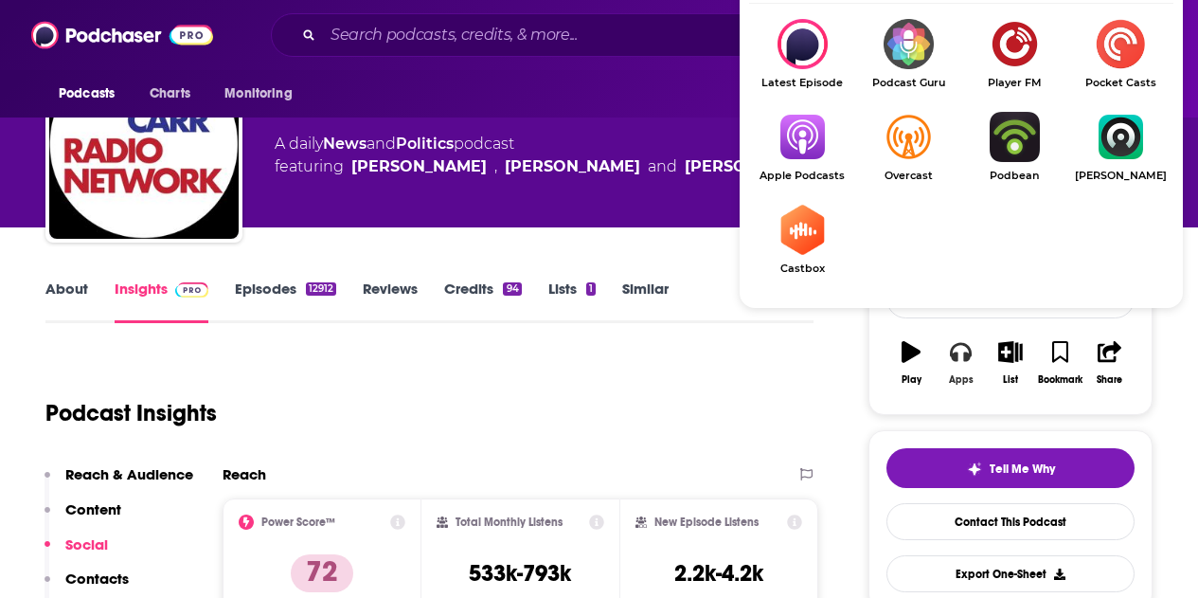
scroll to position [95, 0]
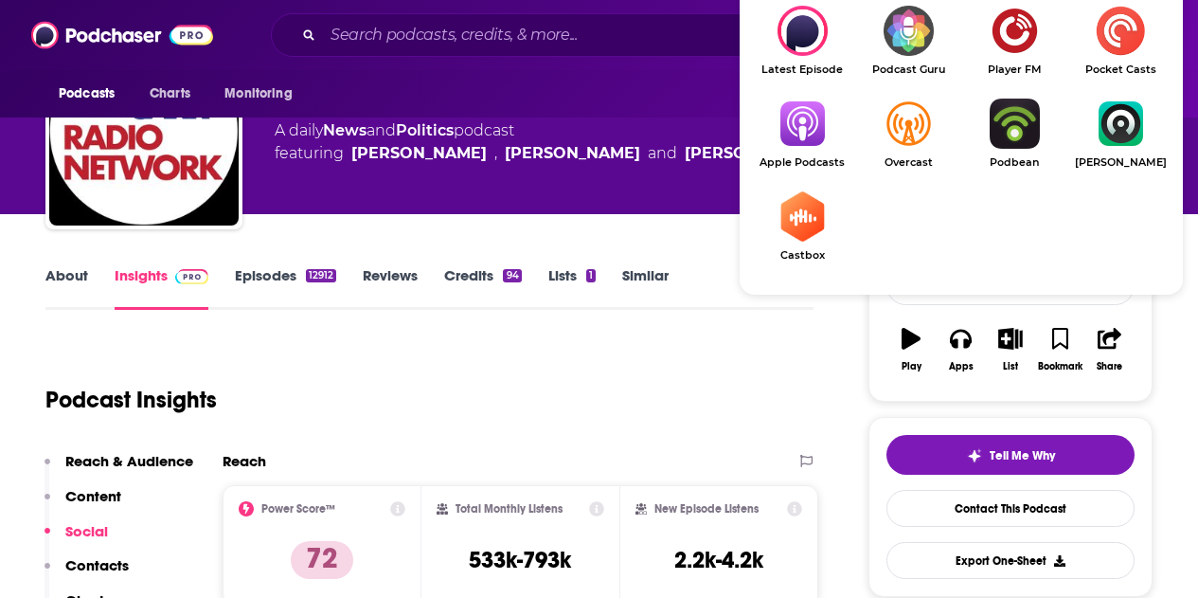
click at [814, 127] on img "Show Listen On dropdown" at bounding box center [802, 124] width 106 height 50
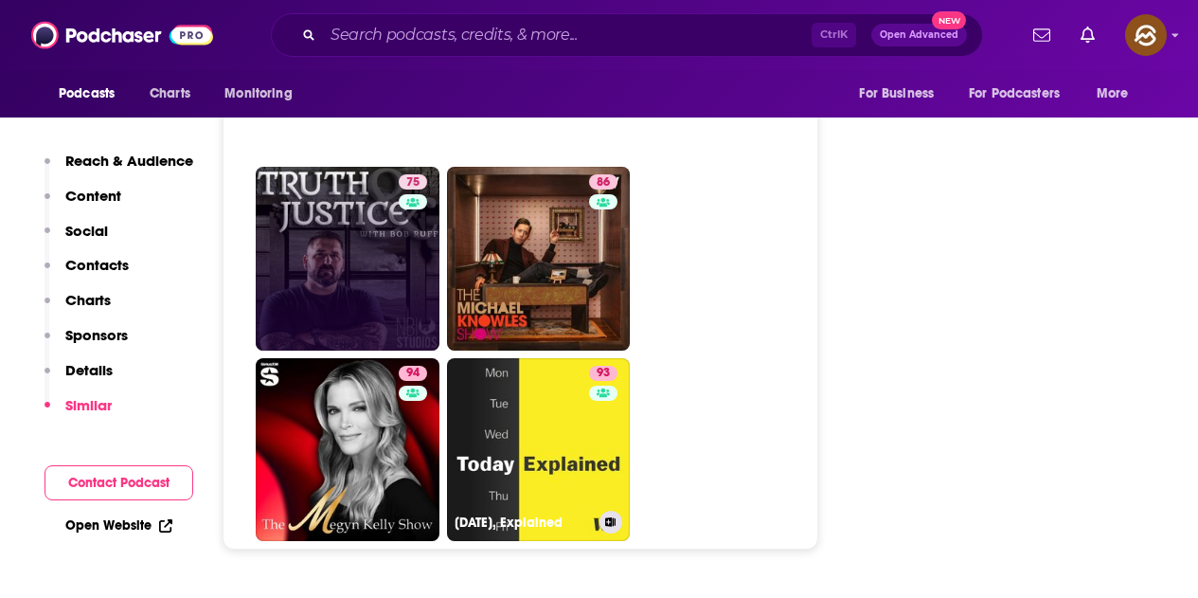
scroll to position [9664, 0]
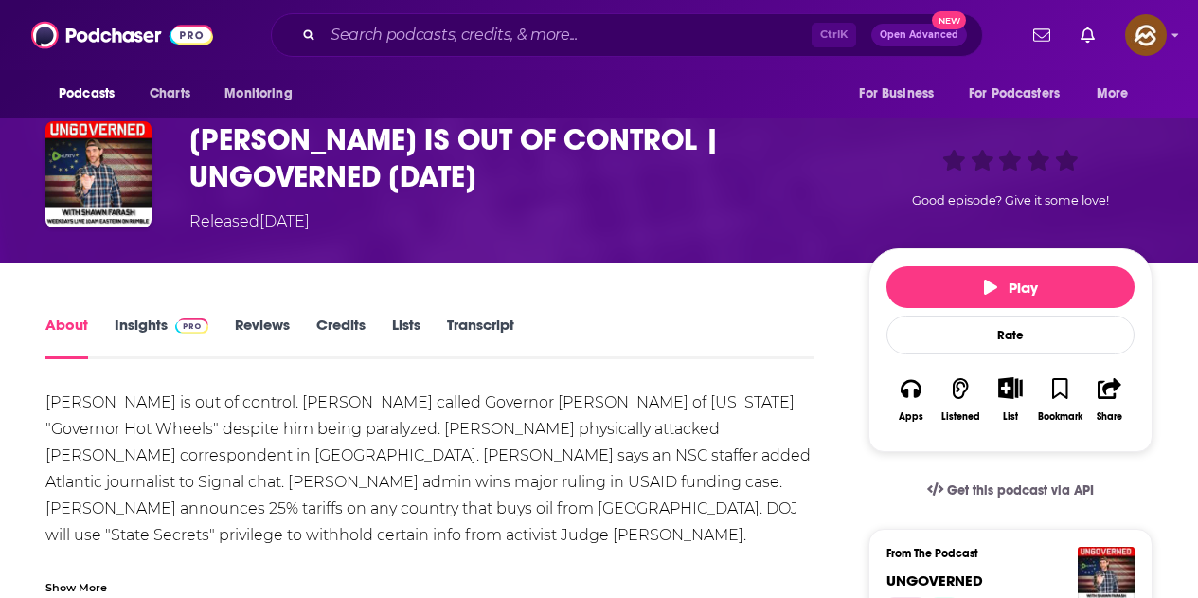
scroll to position [189, 0]
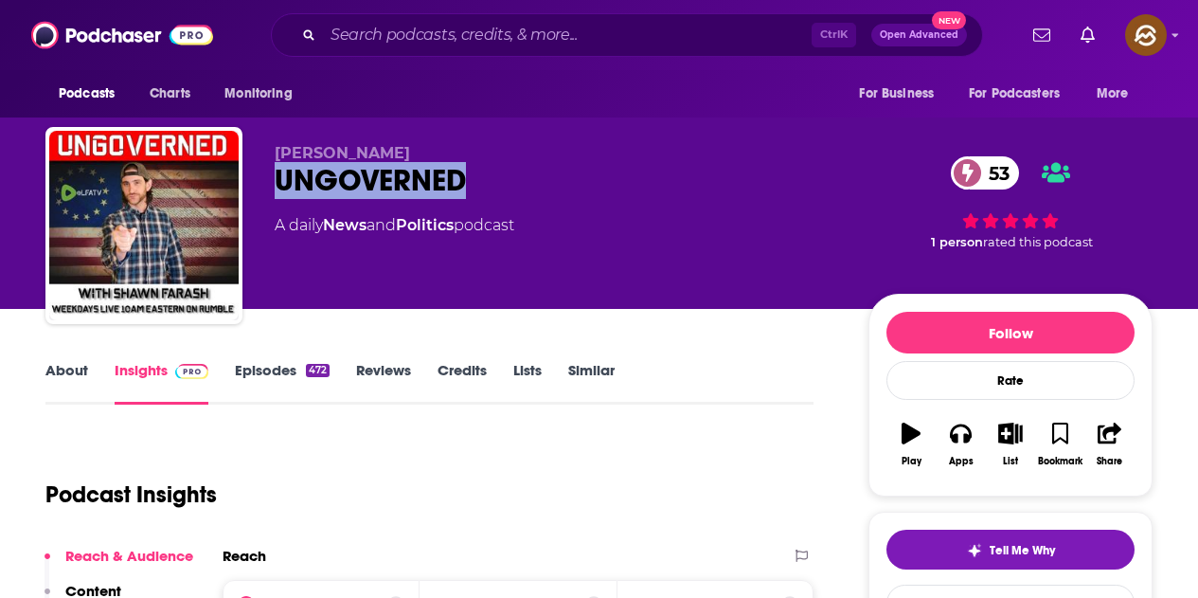
drag, startPoint x: 280, startPoint y: 178, endPoint x: 470, endPoint y: 183, distance: 189.5
click at [470, 183] on div "UNGOVERNED 53" at bounding box center [557, 180] width 564 height 37
click at [952, 444] on button "Apps" at bounding box center [960, 444] width 49 height 68
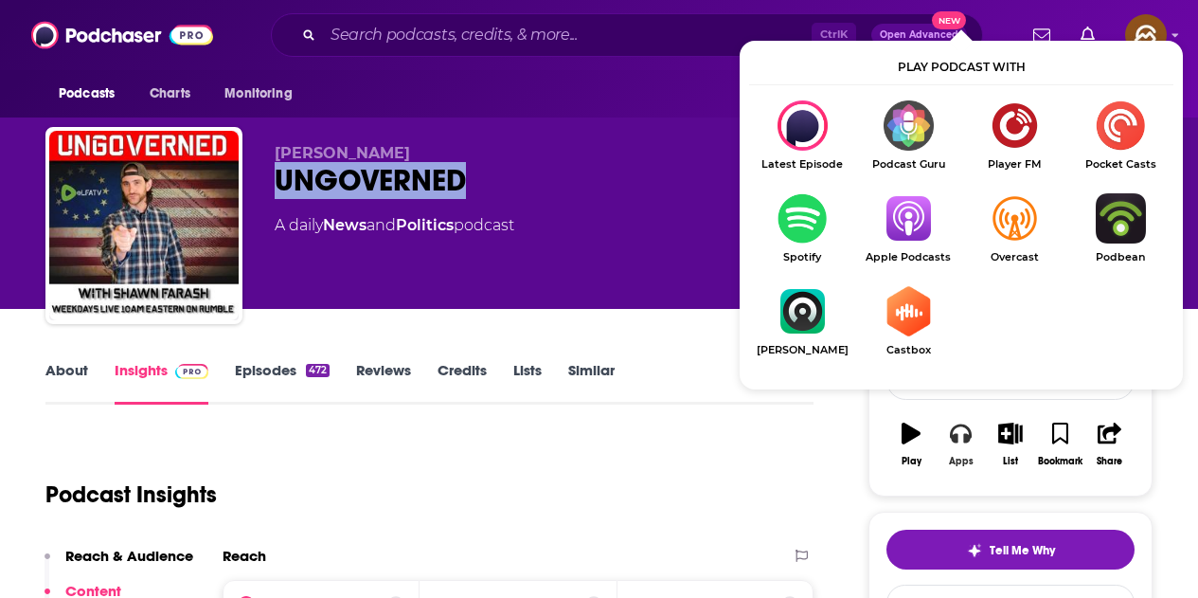
scroll to position [95, 0]
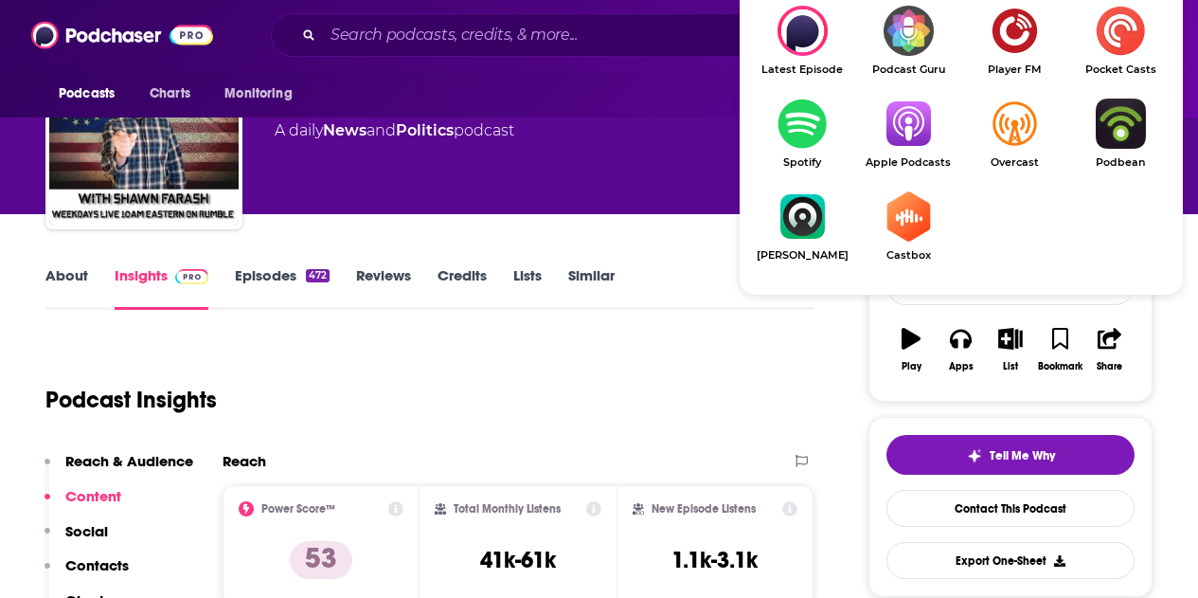
click at [910, 149] on img "Show Listen On dropdown" at bounding box center [909, 124] width 106 height 50
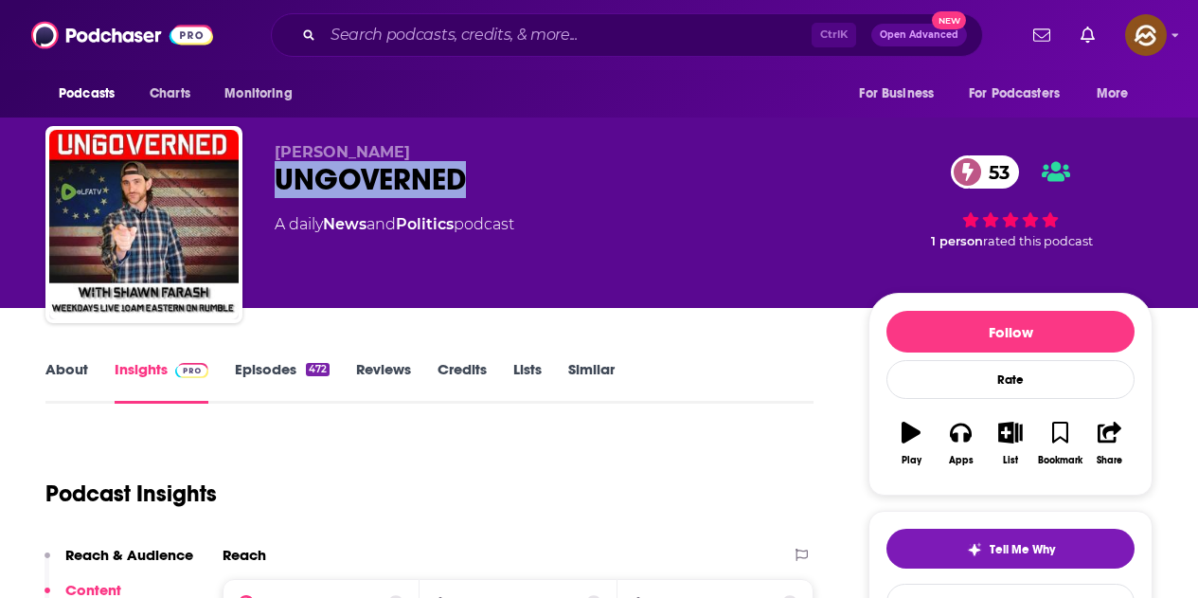
scroll to position [0, 0]
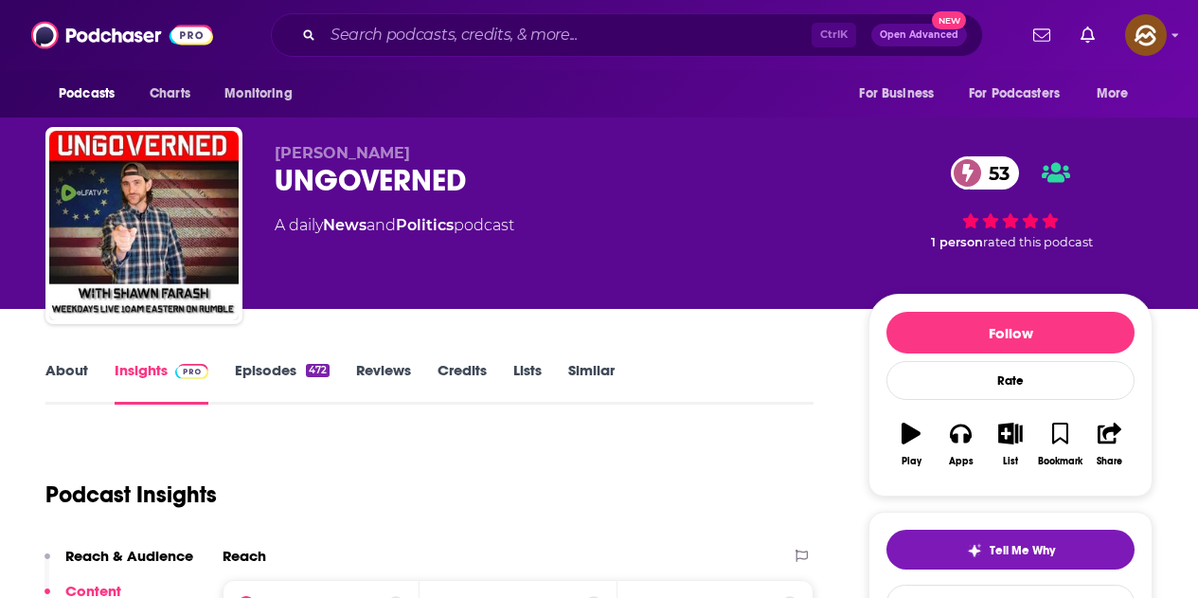
click at [506, 258] on div "Shawn Farash UNGOVERNED 53 A daily News and Politics podcast" at bounding box center [557, 220] width 564 height 152
drag, startPoint x: 275, startPoint y: 149, endPoint x: 386, endPoint y: 160, distance: 111.4
click at [386, 160] on span "Shawn Farash" at bounding box center [342, 153] width 135 height 18
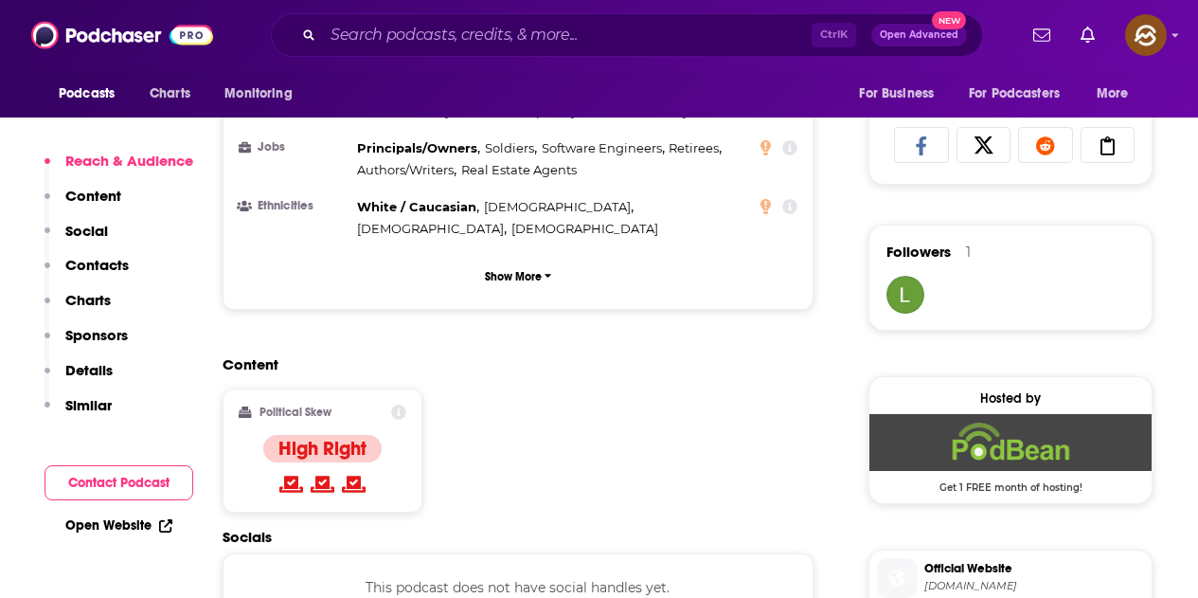
scroll to position [1611, 0]
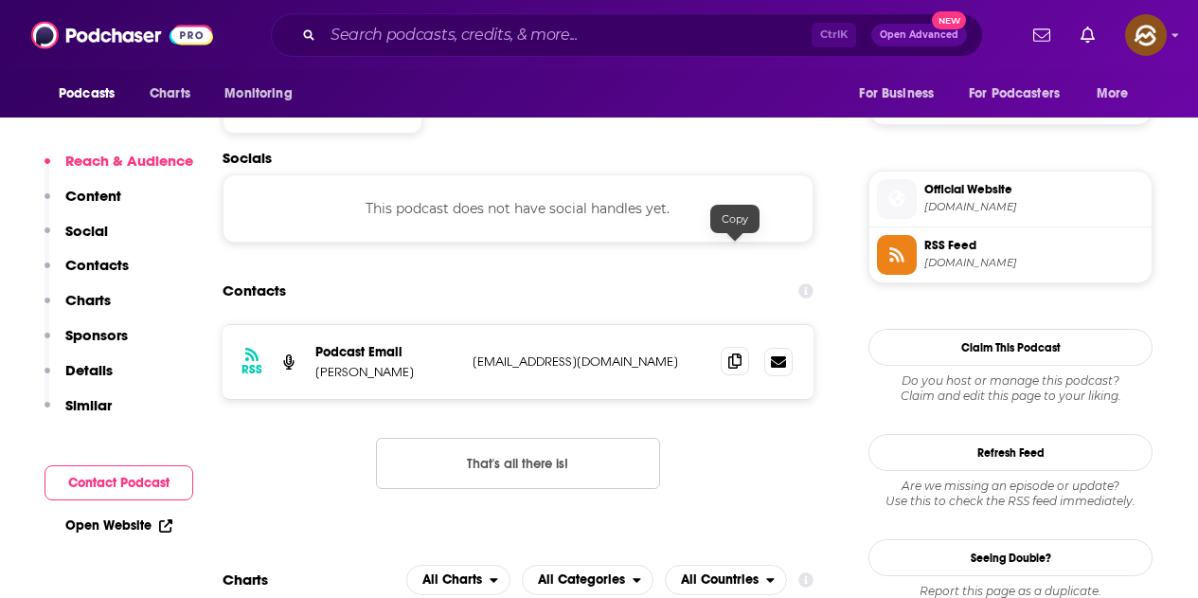
click at [736, 353] on icon at bounding box center [735, 360] width 13 height 15
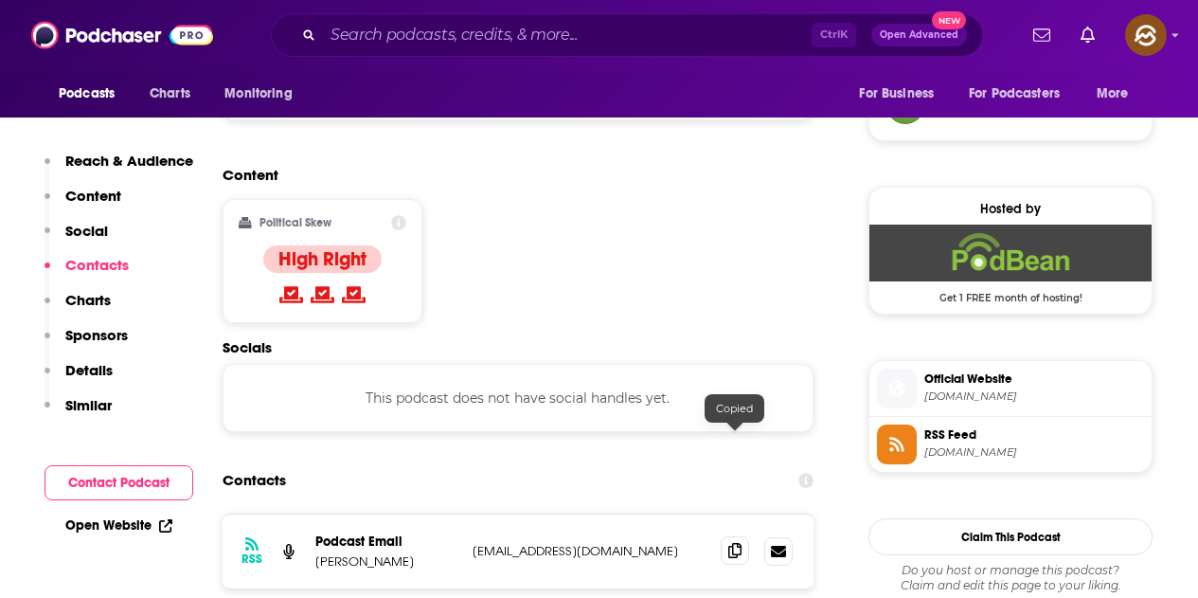
click at [735, 543] on icon at bounding box center [735, 550] width 13 height 15
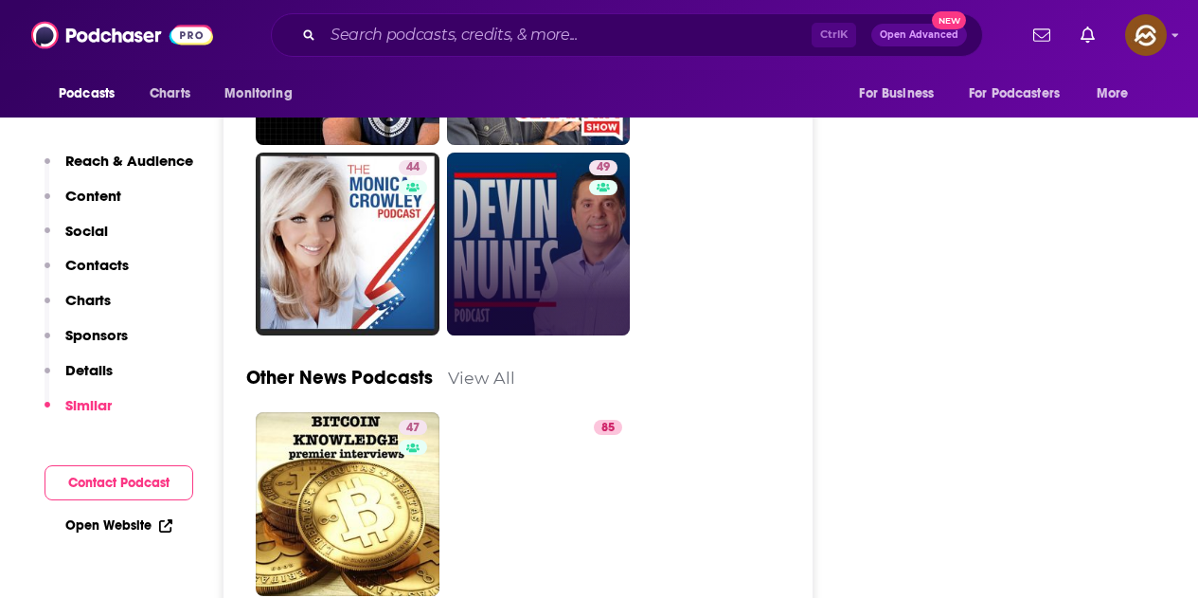
scroll to position [4737, 0]
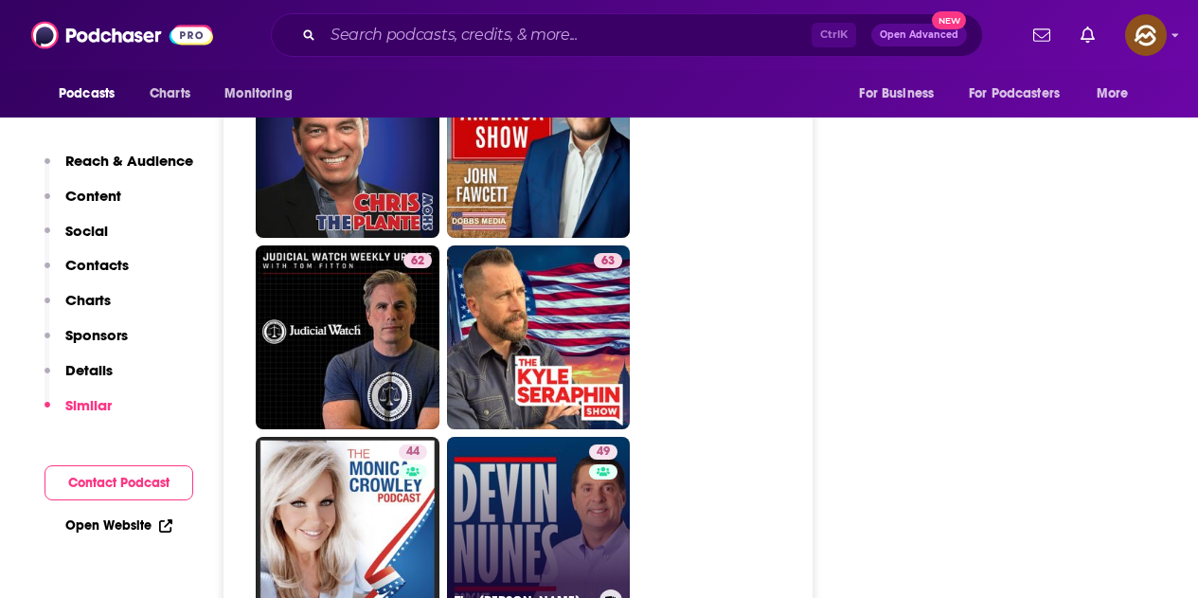
click at [563, 437] on link "49 The Devin Nunes Podcast" at bounding box center [539, 529] width 184 height 184
type input "https://www.podchaser.com/podcasts/the-devin-nunes-podcast-909940"
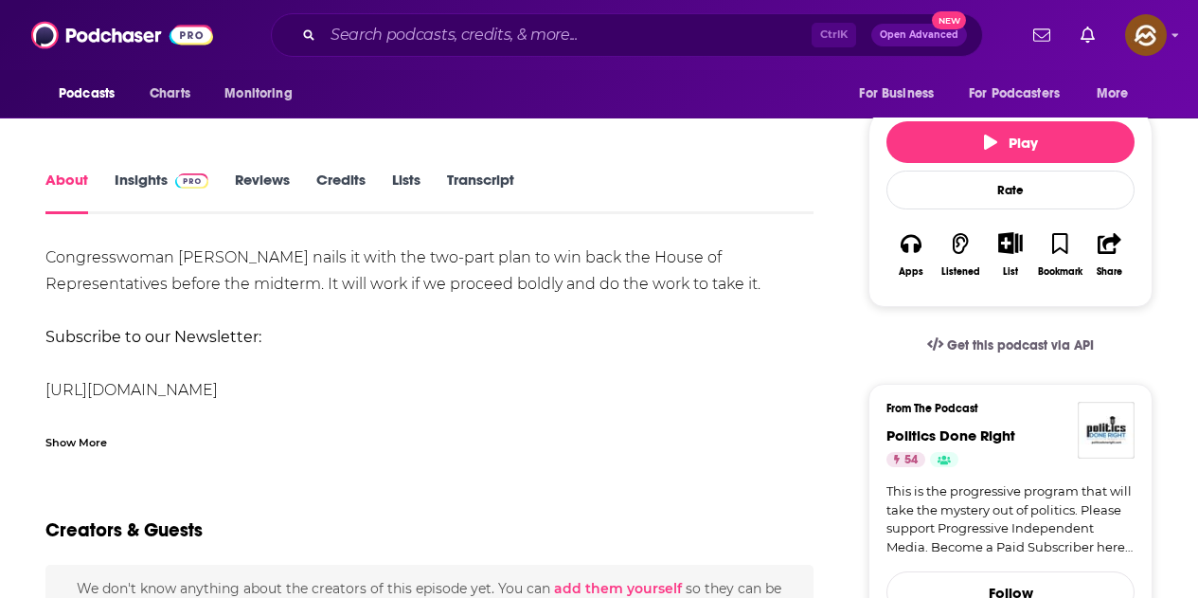
scroll to position [475, 0]
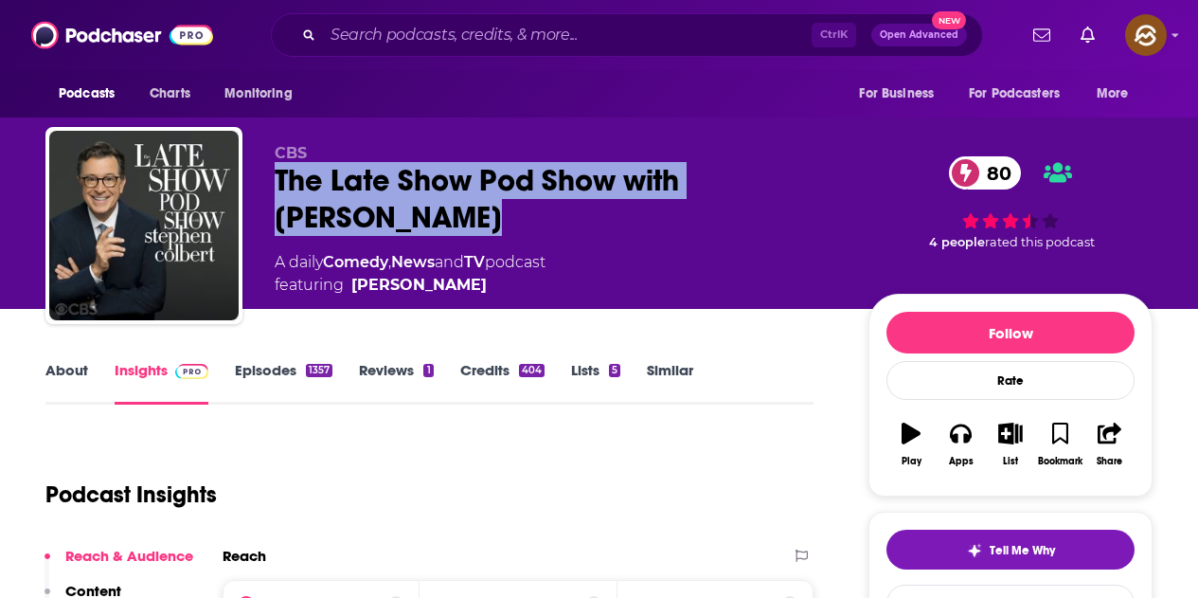
drag, startPoint x: 277, startPoint y: 173, endPoint x: 362, endPoint y: 201, distance: 89.6
click at [362, 201] on div "The Late Show Pod Show with [PERSON_NAME] 80" at bounding box center [557, 199] width 564 height 74
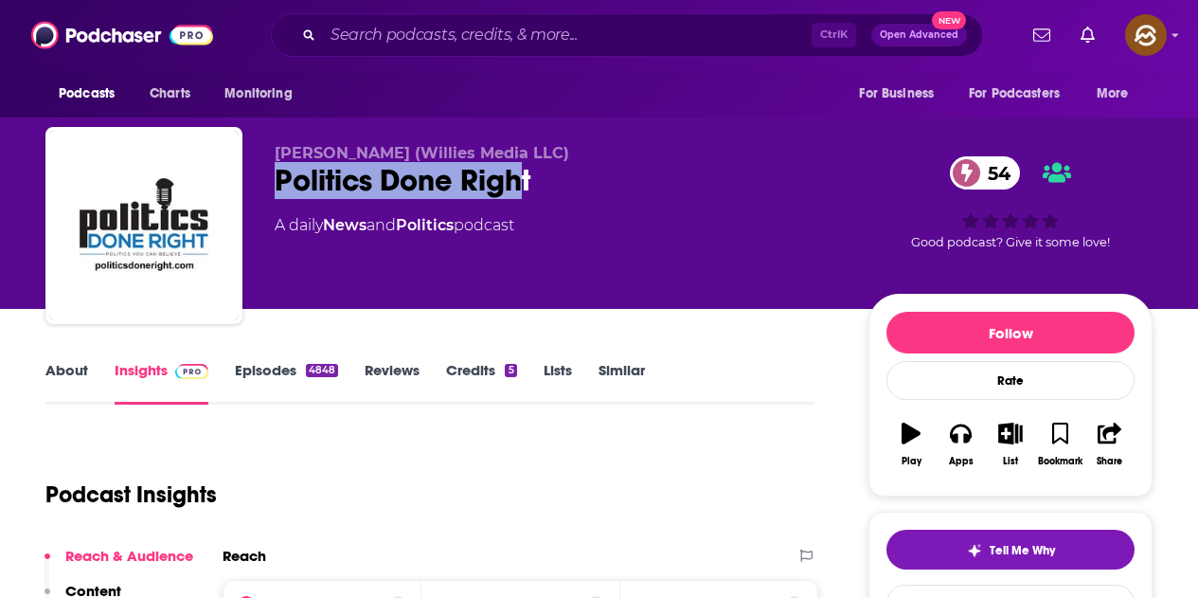
drag, startPoint x: 278, startPoint y: 173, endPoint x: 534, endPoint y: 186, distance: 257.0
click at [534, 186] on div "Politics Done Right 54" at bounding box center [557, 180] width 564 height 37
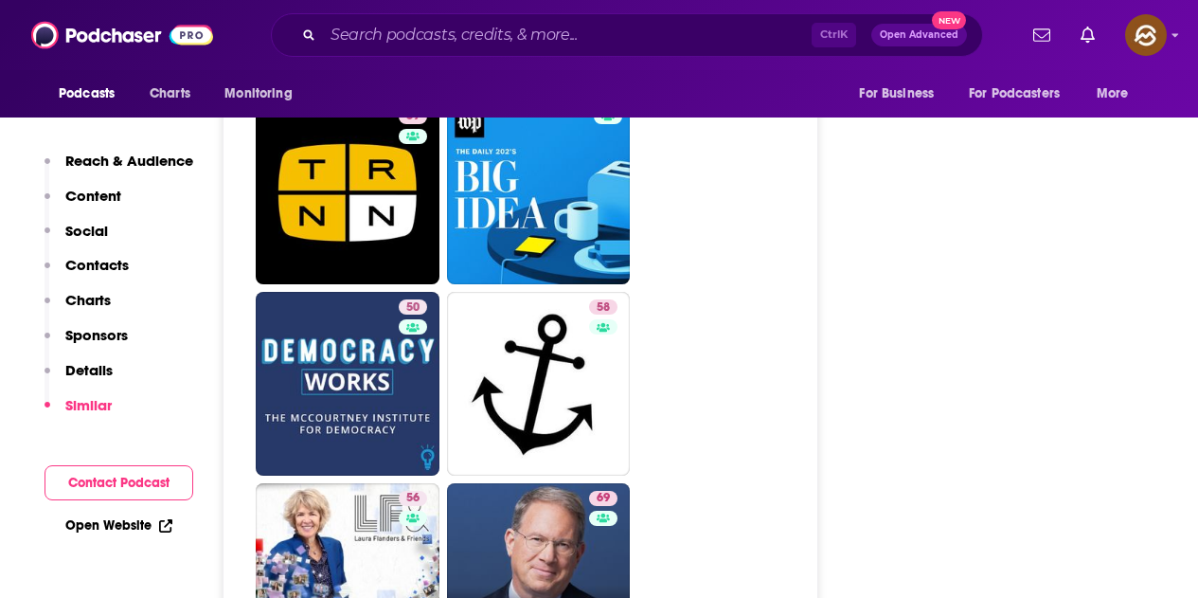
scroll to position [4832, 0]
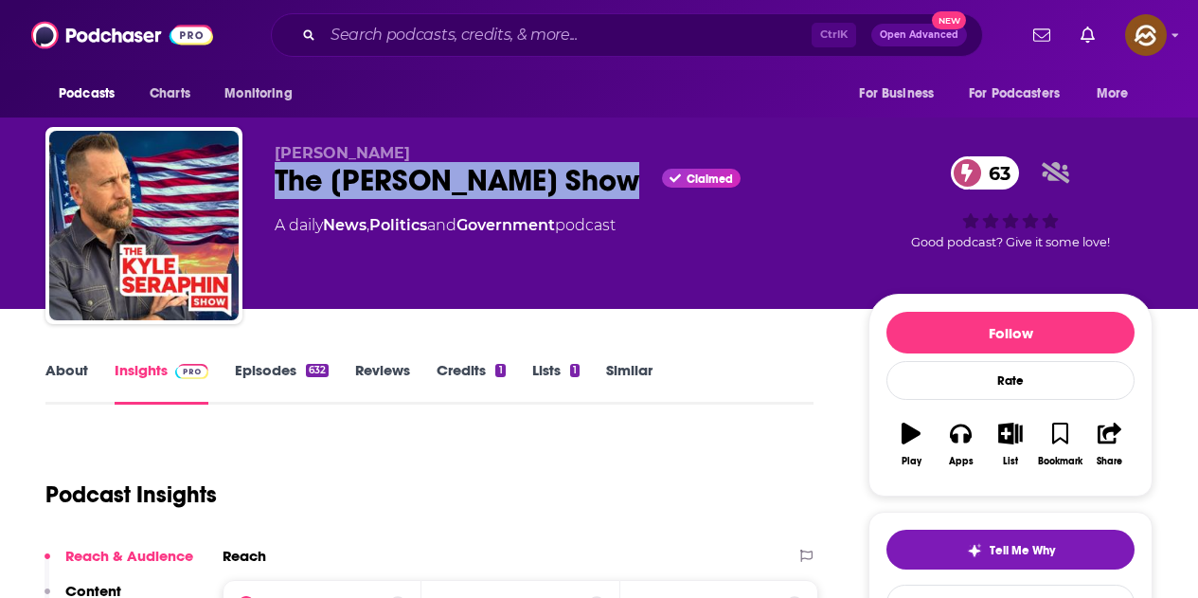
drag, startPoint x: 276, startPoint y: 186, endPoint x: 594, endPoint y: 178, distance: 318.4
click at [594, 178] on div "The [PERSON_NAME] Show Claimed 63" at bounding box center [557, 180] width 564 height 37
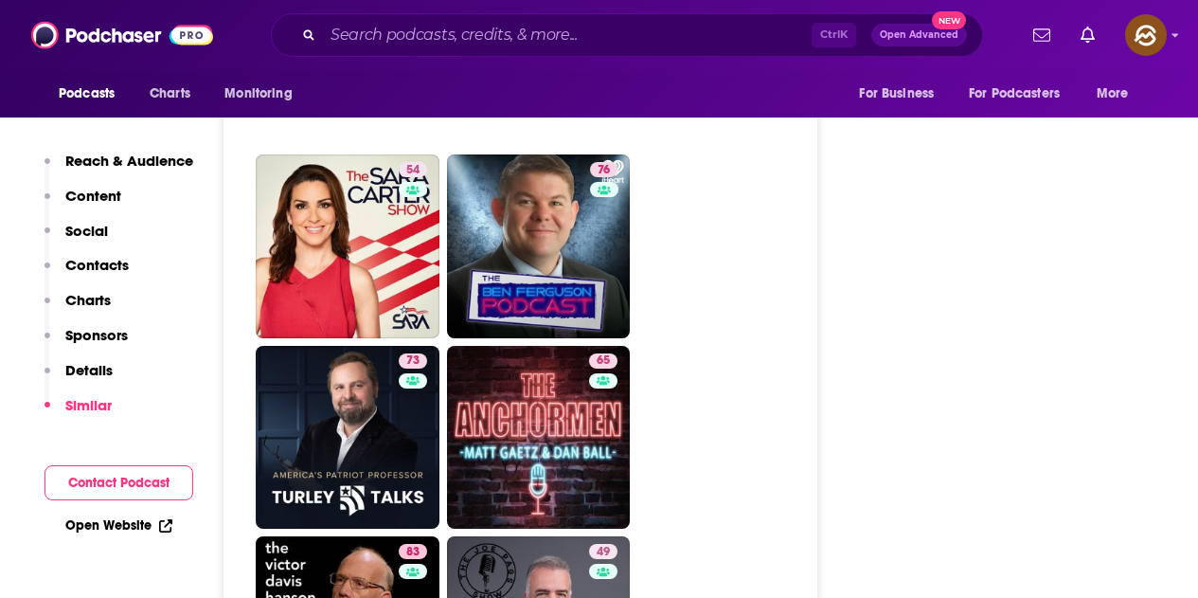
scroll to position [5495, 0]
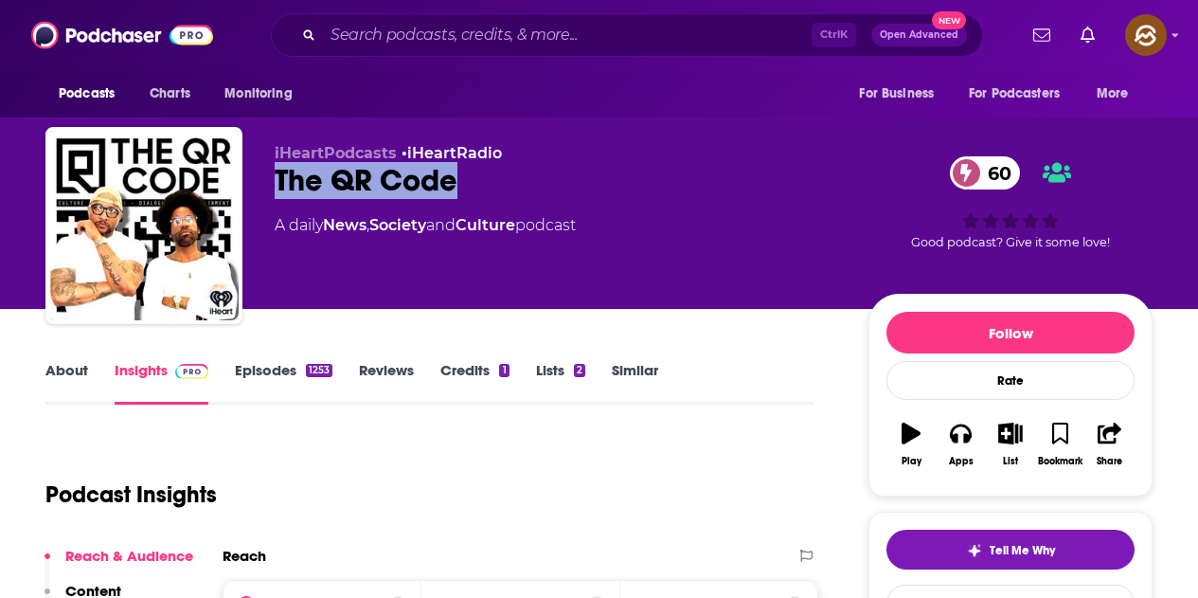
drag, startPoint x: 276, startPoint y: 175, endPoint x: 460, endPoint y: 186, distance: 184.1
click at [460, 186] on div "The QR Code 60" at bounding box center [557, 180] width 564 height 37
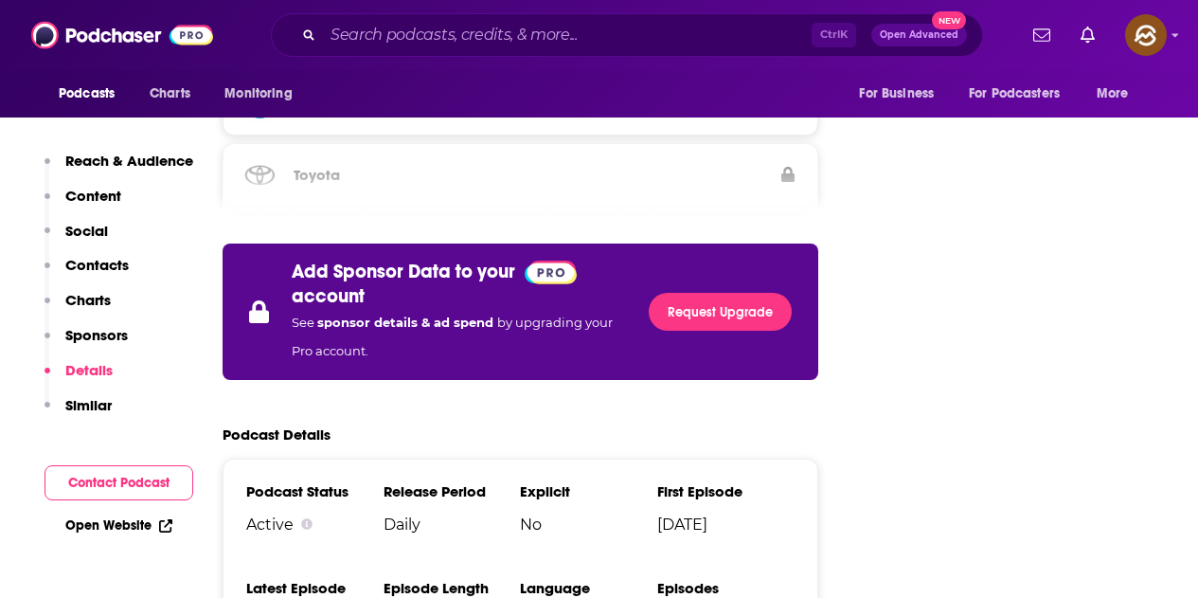
scroll to position [113, 0]
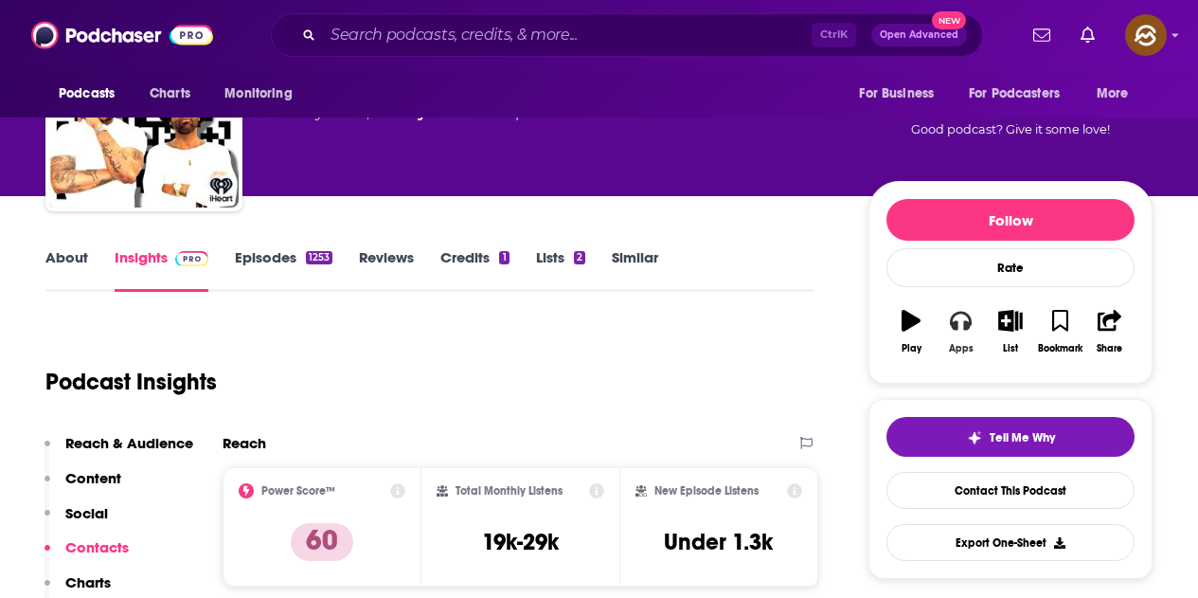
click at [966, 330] on icon "button" at bounding box center [960, 321] width 21 height 19
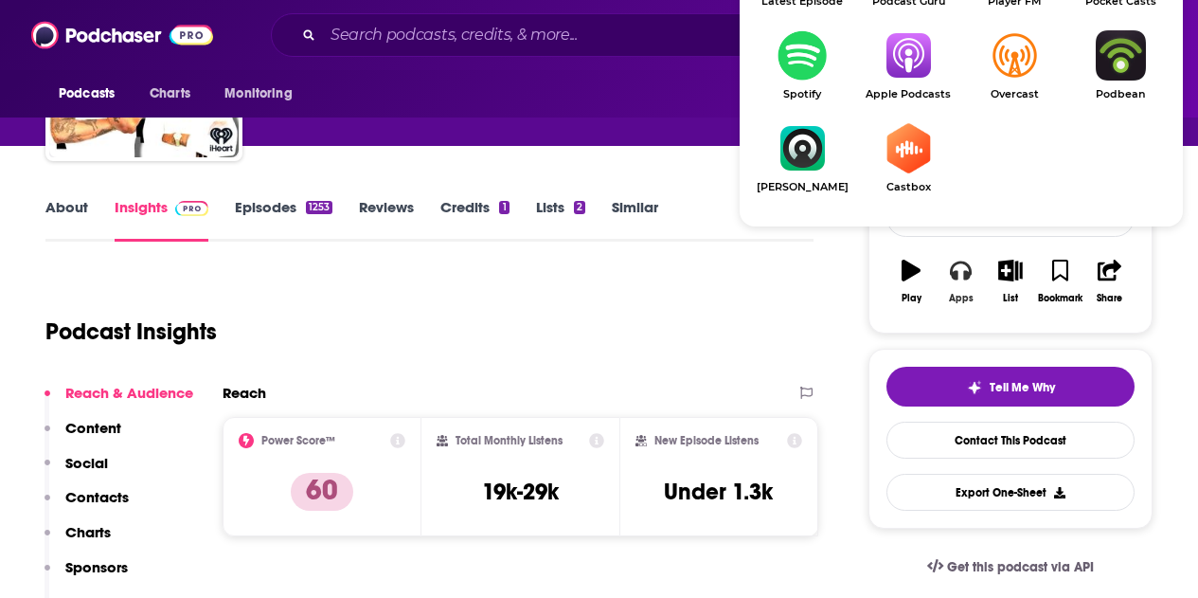
scroll to position [207, 0]
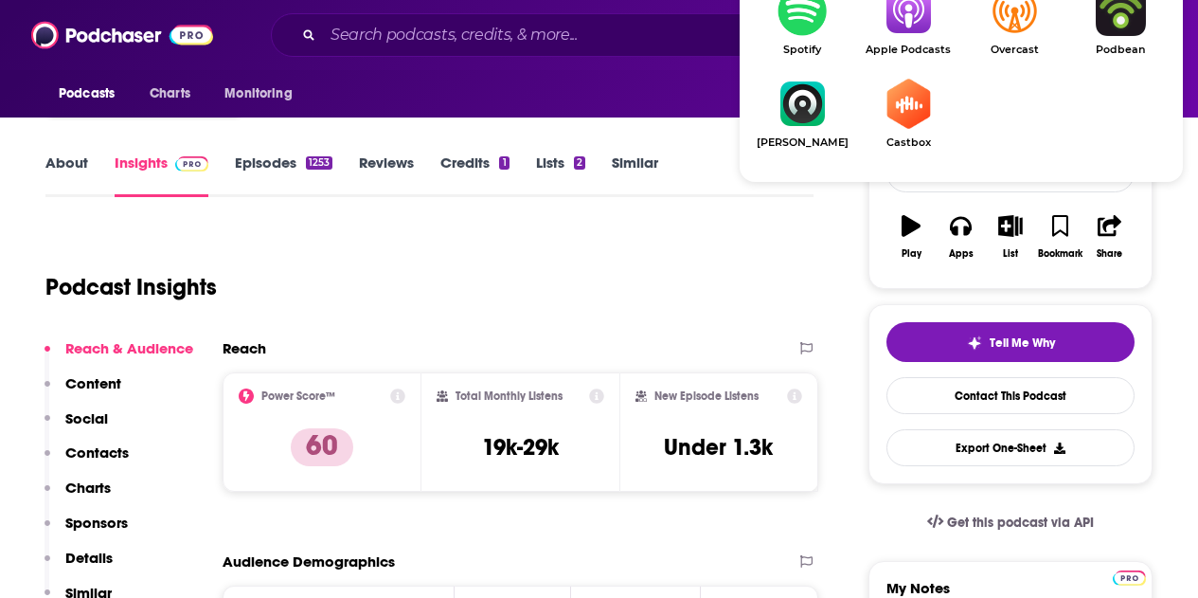
click at [909, 46] on span "Apple Podcasts" at bounding box center [909, 50] width 106 height 12
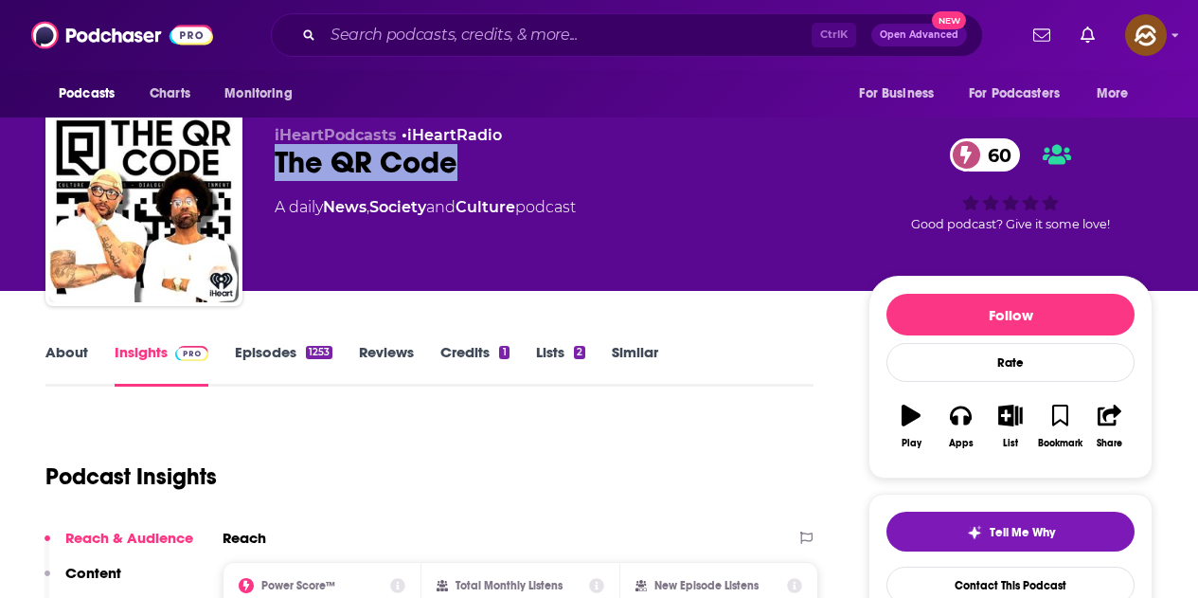
scroll to position [0, 0]
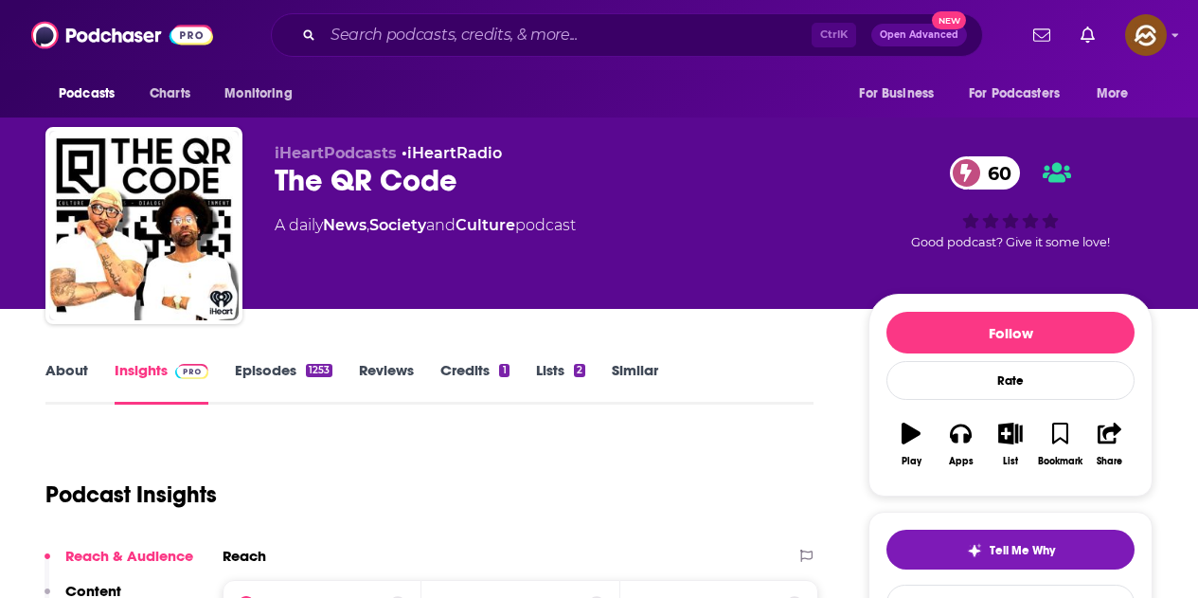
click at [727, 156] on p "iHeartPodcasts • iHeartRadio" at bounding box center [557, 153] width 564 height 18
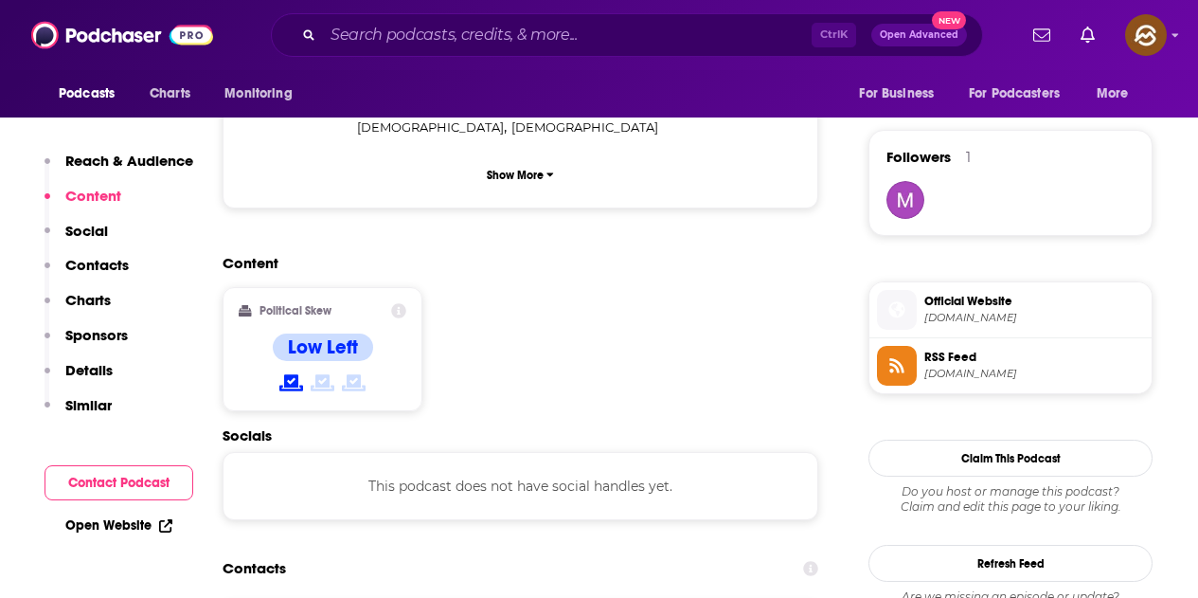
scroll to position [1611, 0]
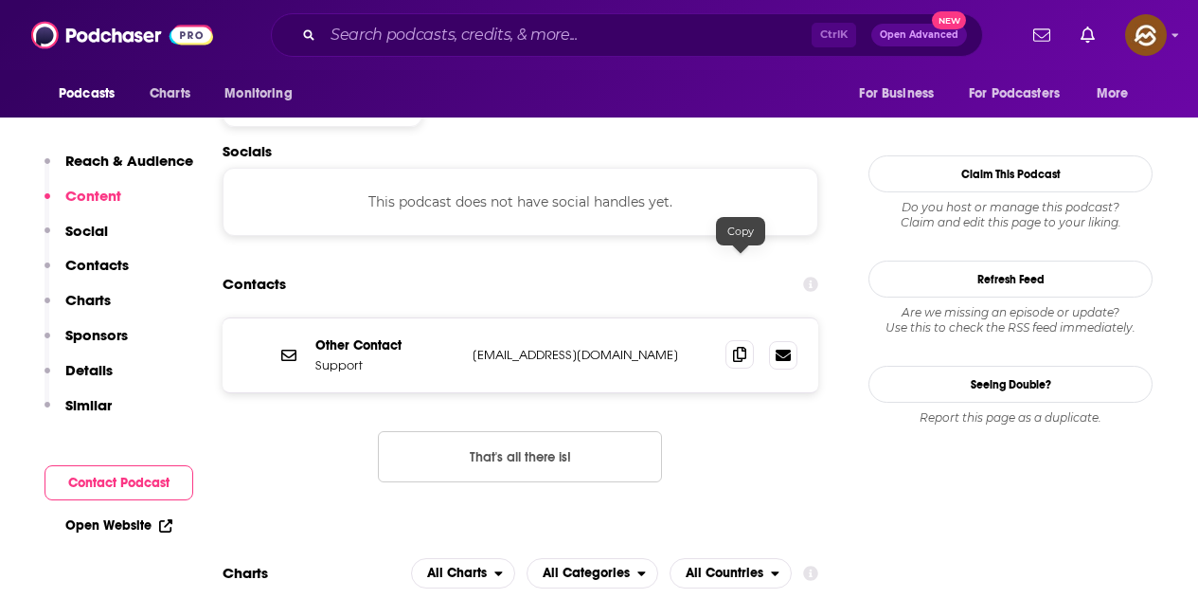
click at [738, 347] on icon at bounding box center [739, 354] width 13 height 15
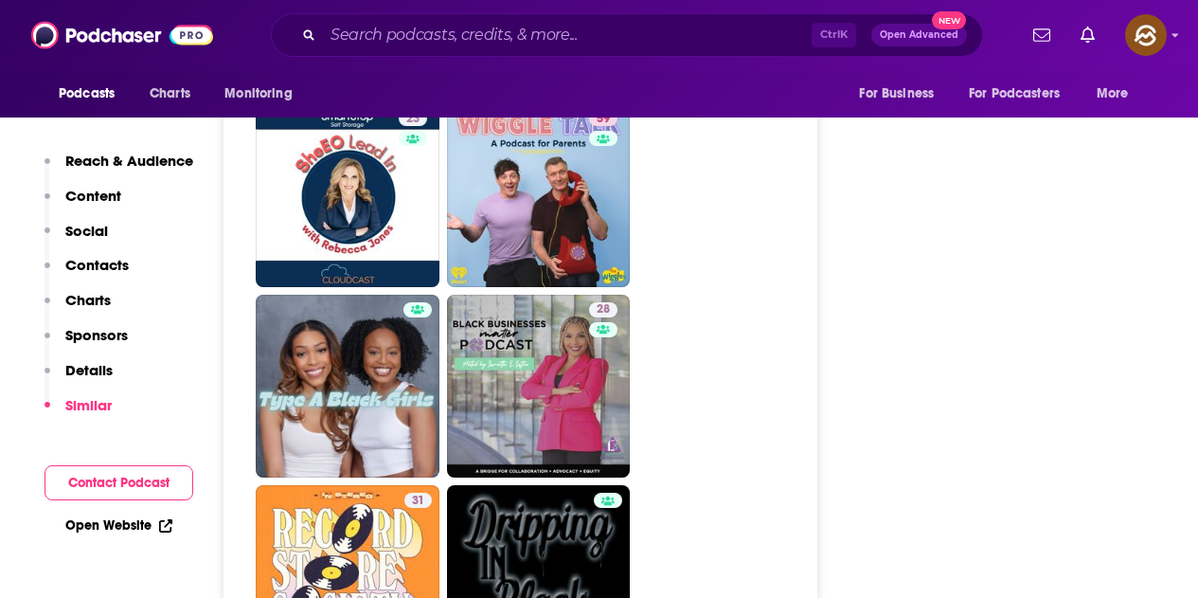
scroll to position [4074, 0]
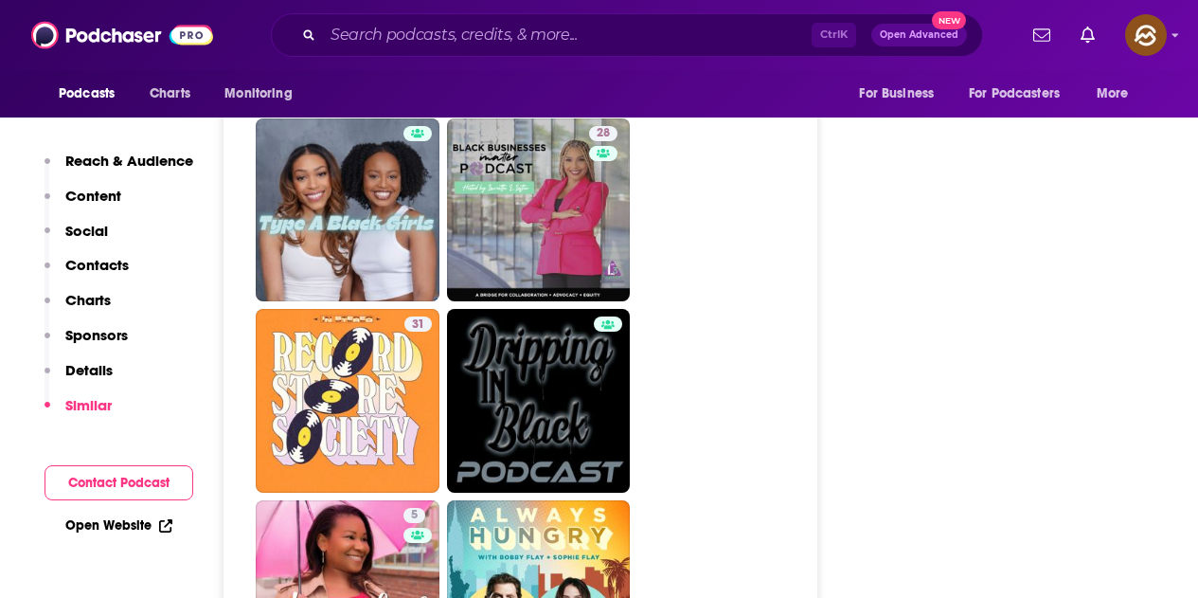
drag, startPoint x: 396, startPoint y: 301, endPoint x: 1164, endPoint y: 334, distance: 769.1
drag, startPoint x: 337, startPoint y: 282, endPoint x: 926, endPoint y: 350, distance: 592.2
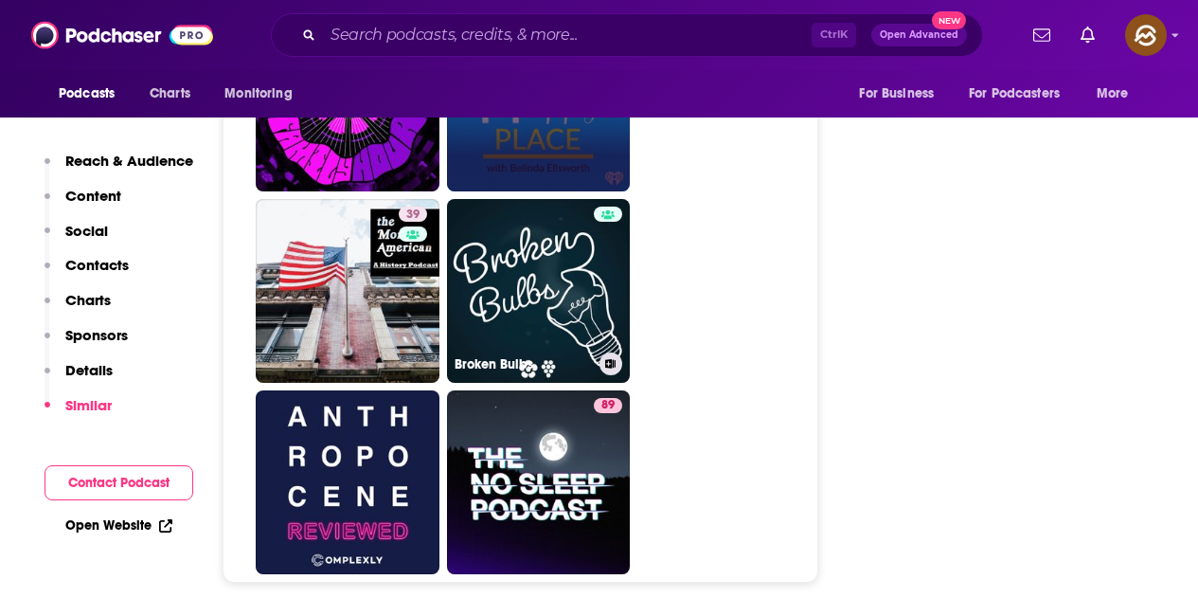
scroll to position [9001, 0]
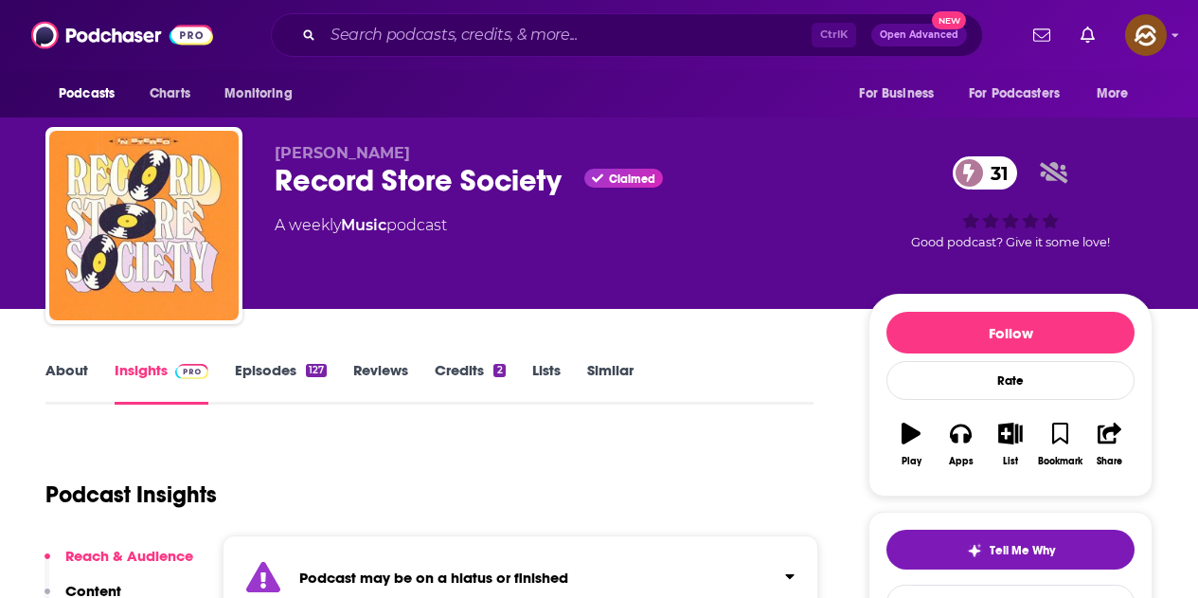
scroll to position [189, 0]
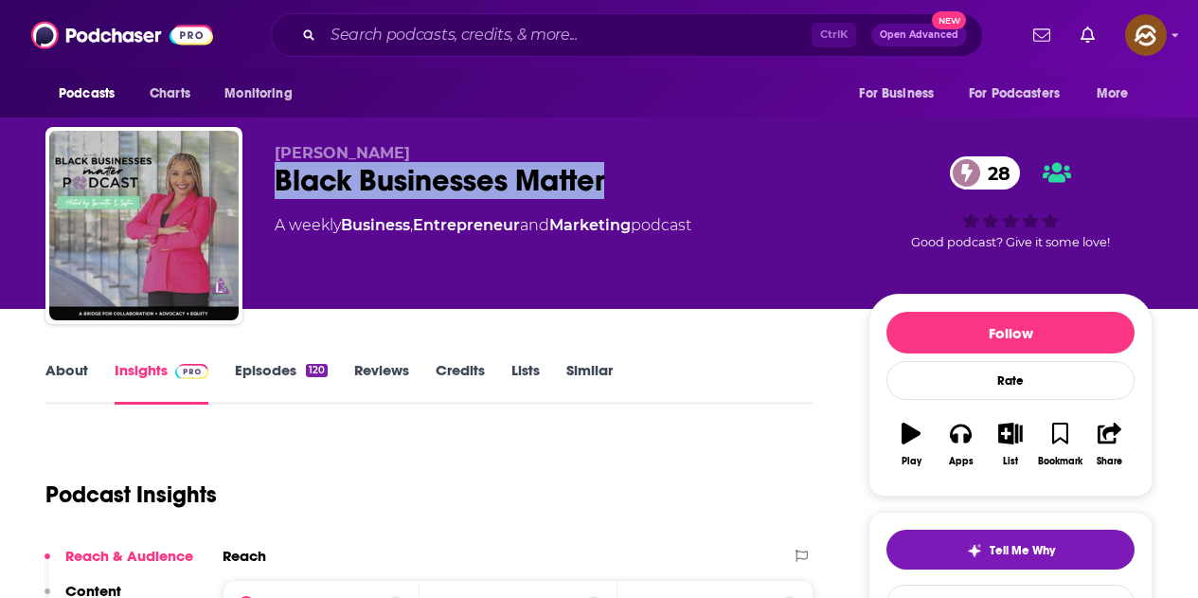
drag, startPoint x: 272, startPoint y: 181, endPoint x: 604, endPoint y: 186, distance: 332.6
click at [604, 186] on div "[PERSON_NAME] Black Businesses Matter 28 A weekly Business , Entrepreneur and M…" at bounding box center [599, 229] width 1108 height 205
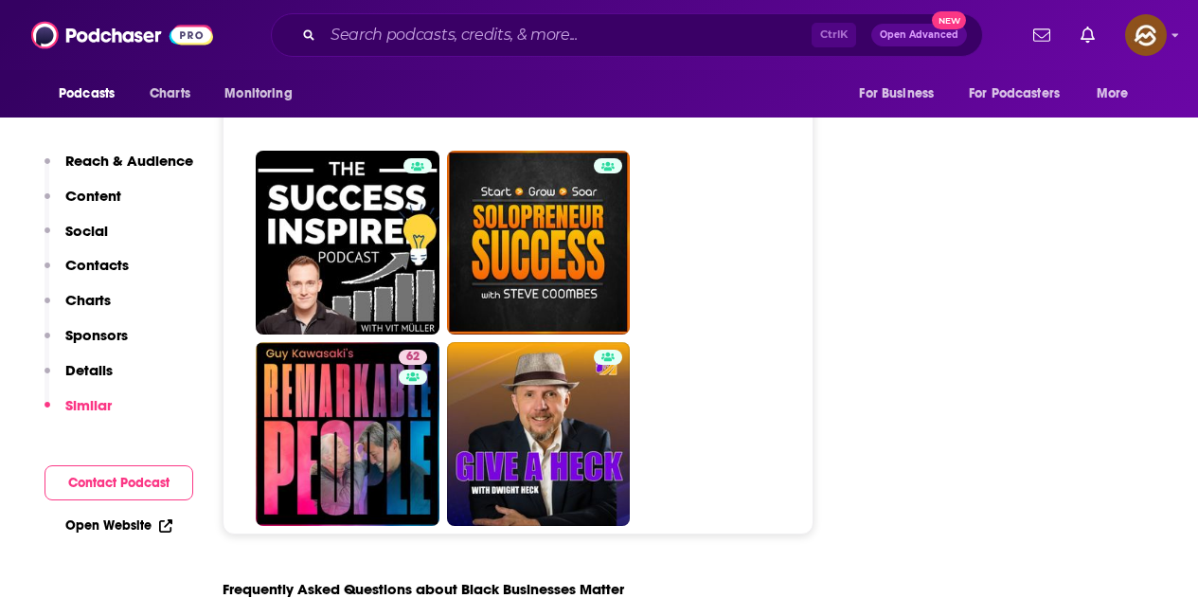
scroll to position [8432, 0]
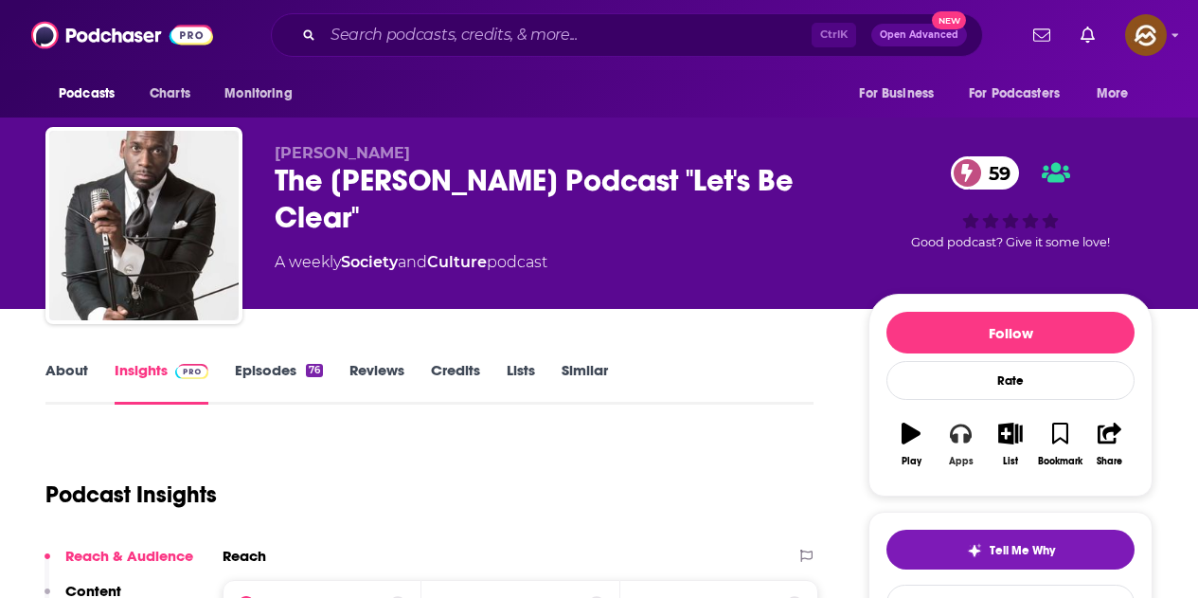
click at [970, 453] on button "Apps" at bounding box center [960, 444] width 49 height 68
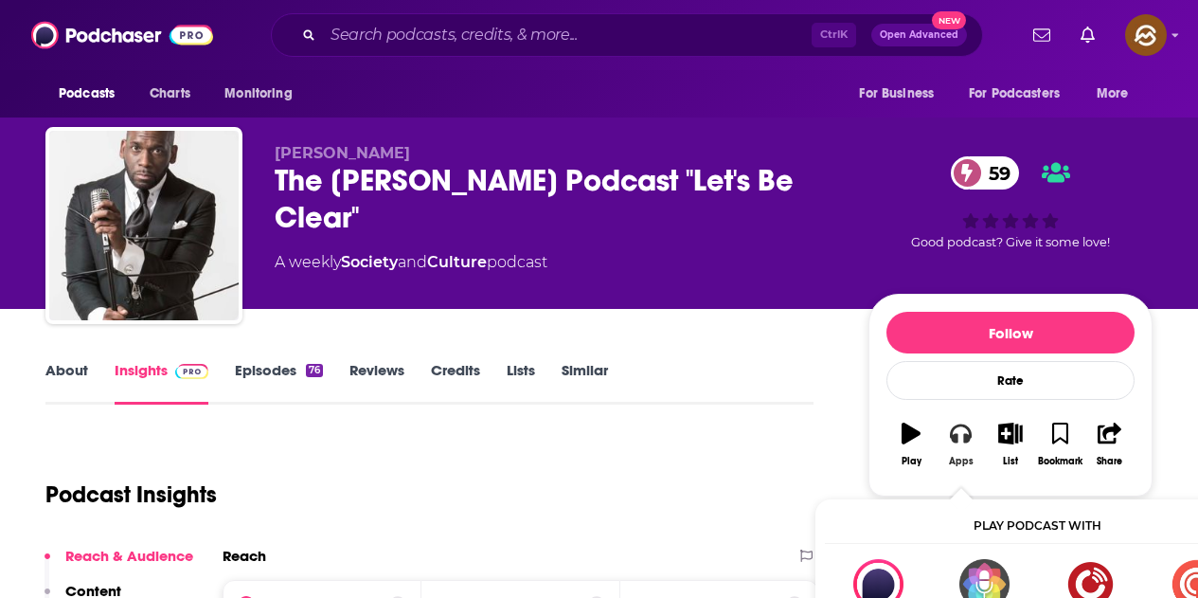
scroll to position [95, 0]
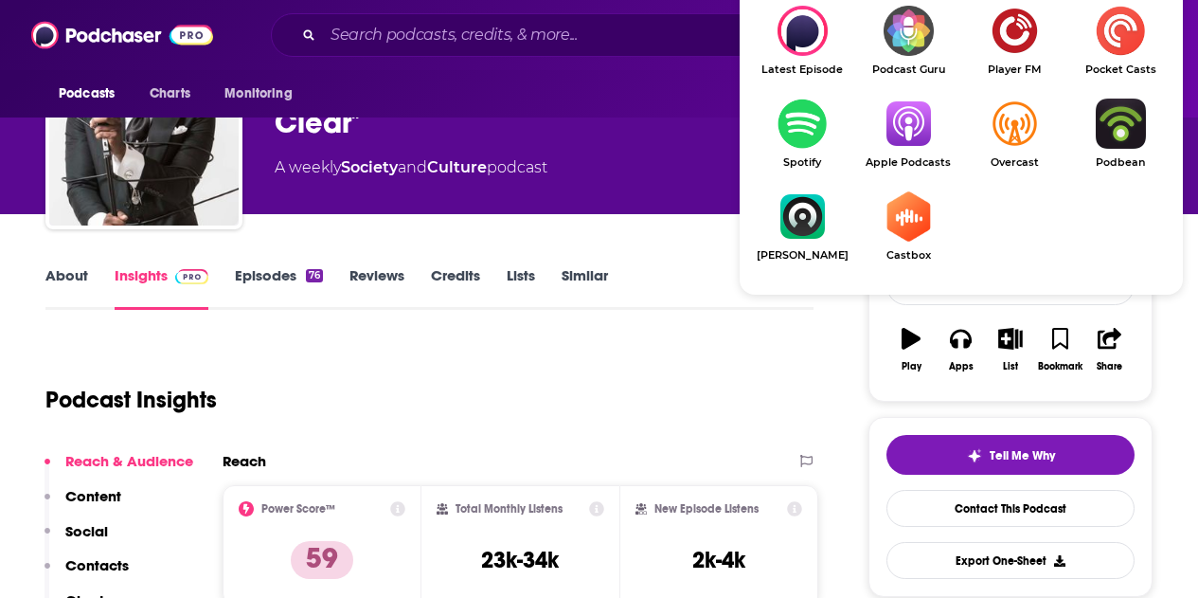
click at [920, 129] on img "Show Listen On dropdown" at bounding box center [909, 124] width 106 height 50
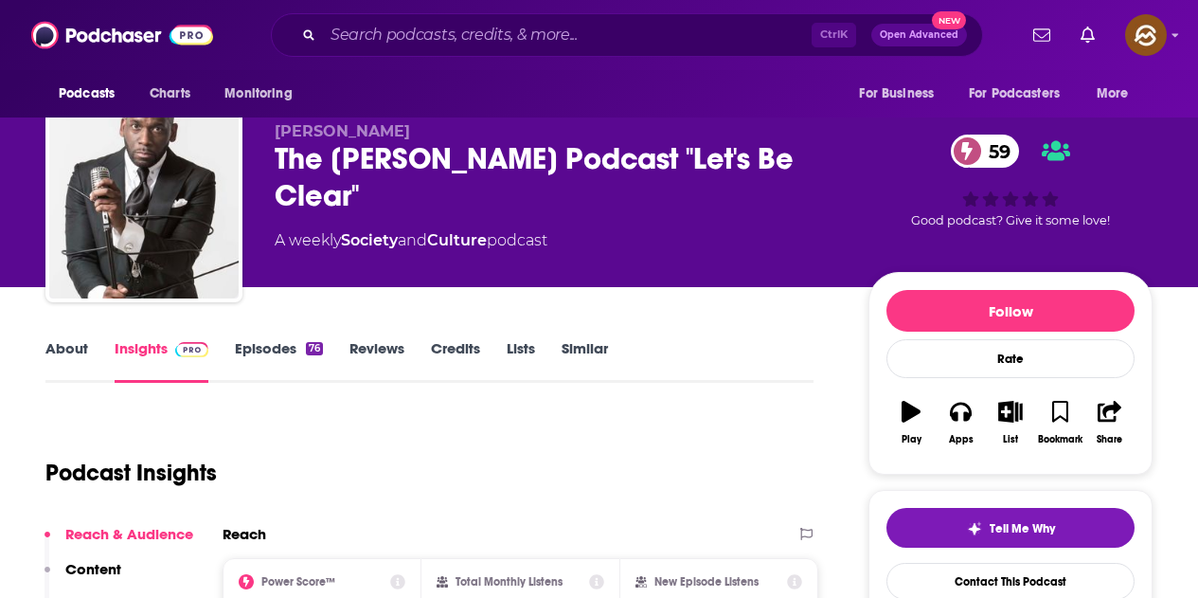
scroll to position [0, 0]
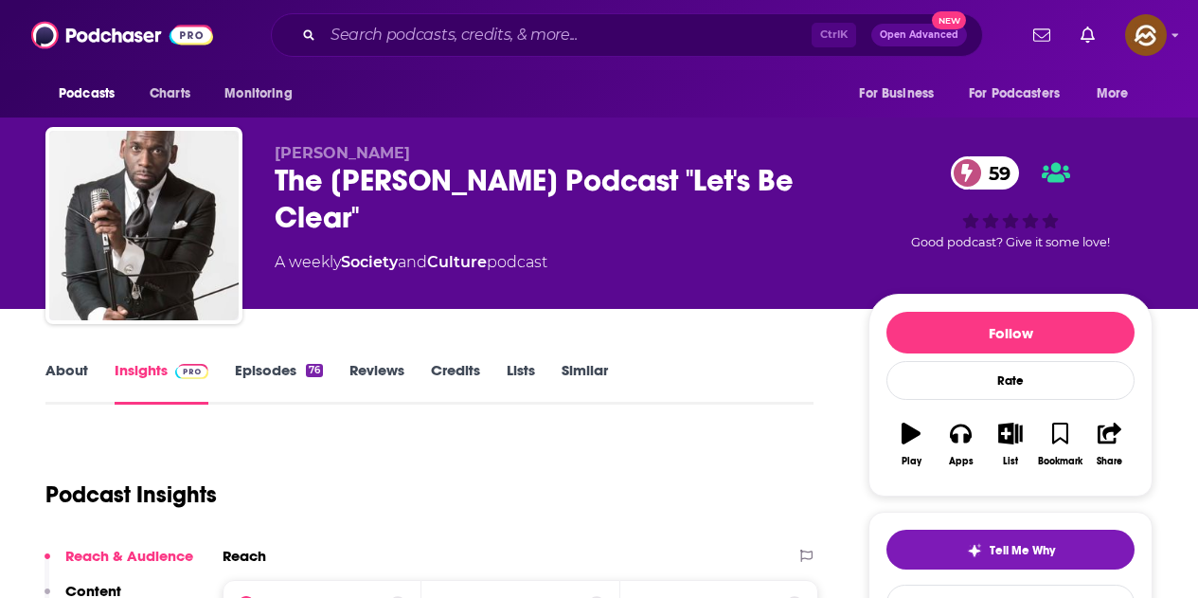
click at [281, 172] on div "The [PERSON_NAME] Podcast "Let's Be Clear" 59" at bounding box center [557, 199] width 564 height 74
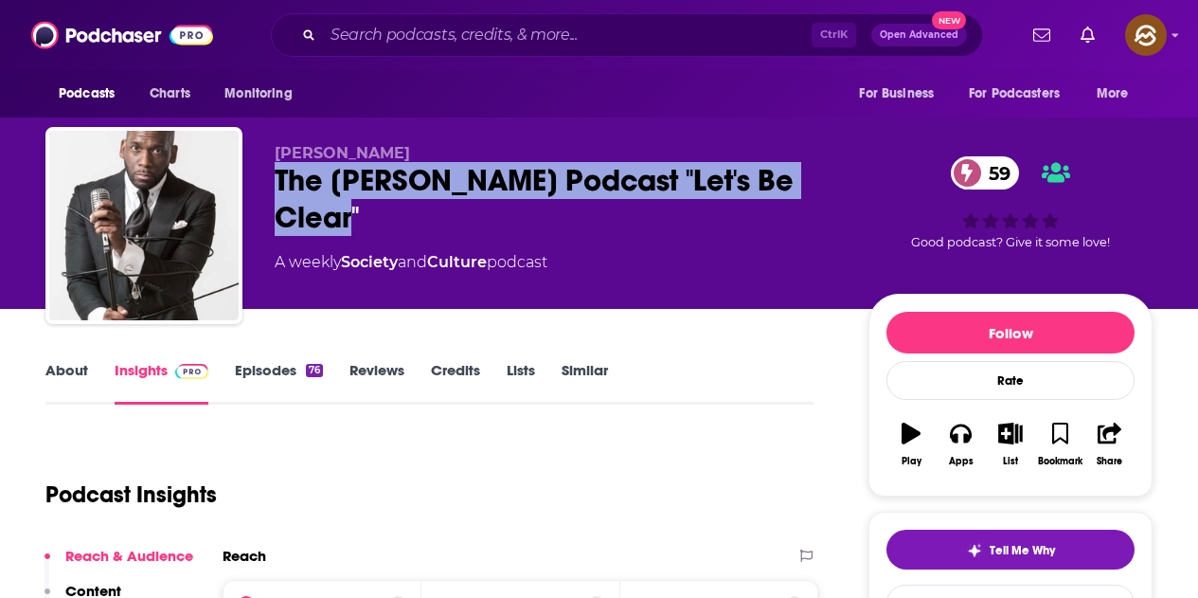
drag, startPoint x: 277, startPoint y: 173, endPoint x: 365, endPoint y: 213, distance: 96.7
click at [365, 213] on div "The [PERSON_NAME] Podcast "Let's Be Clear" 59" at bounding box center [557, 199] width 564 height 74
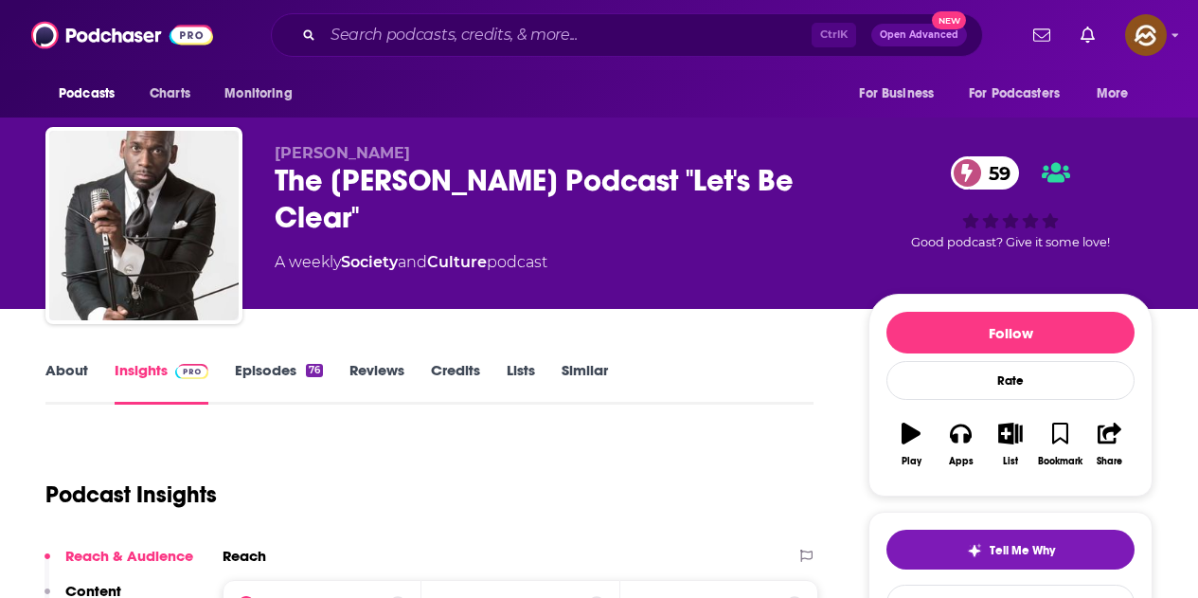
click at [276, 146] on span "[PERSON_NAME]" at bounding box center [342, 153] width 135 height 18
drag, startPoint x: 272, startPoint y: 146, endPoint x: 383, endPoint y: 147, distance: 110.9
click at [383, 147] on div "[PERSON_NAME] The [PERSON_NAME] Podcast "Let's Be Clear" 59 A weekly Society an…" at bounding box center [599, 229] width 1108 height 205
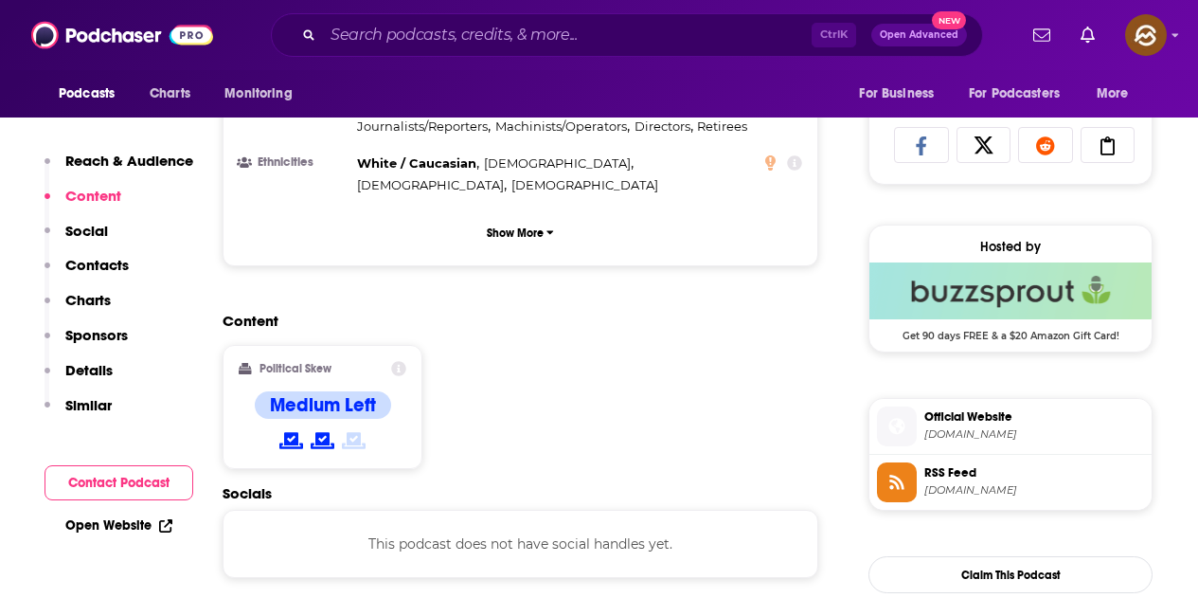
scroll to position [1516, 0]
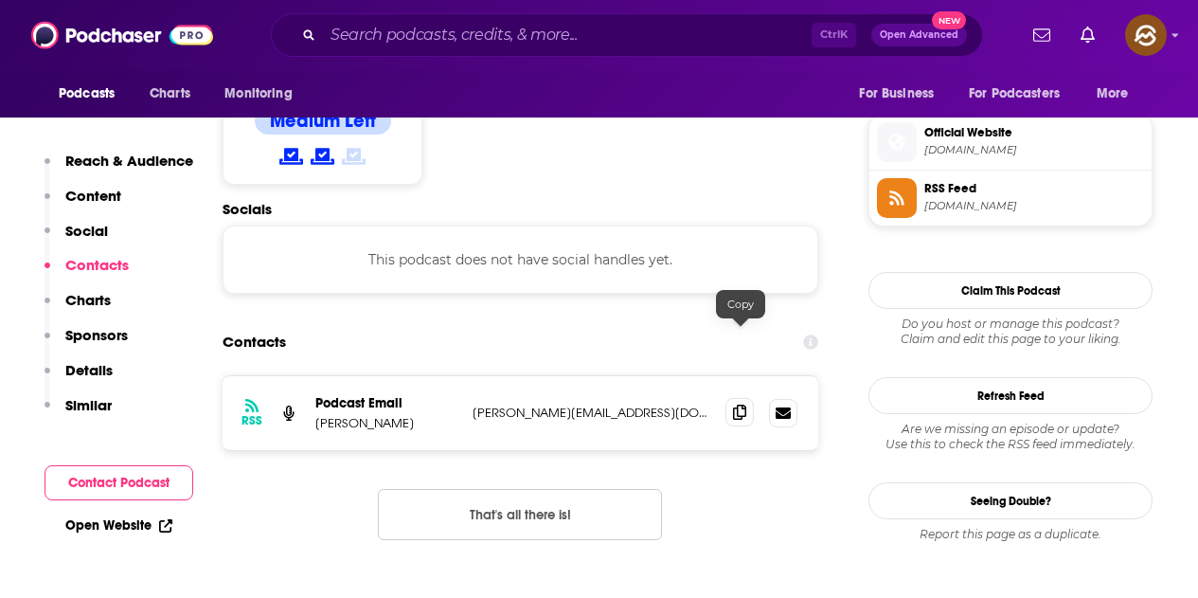
click at [740, 405] on icon at bounding box center [739, 412] width 13 height 15
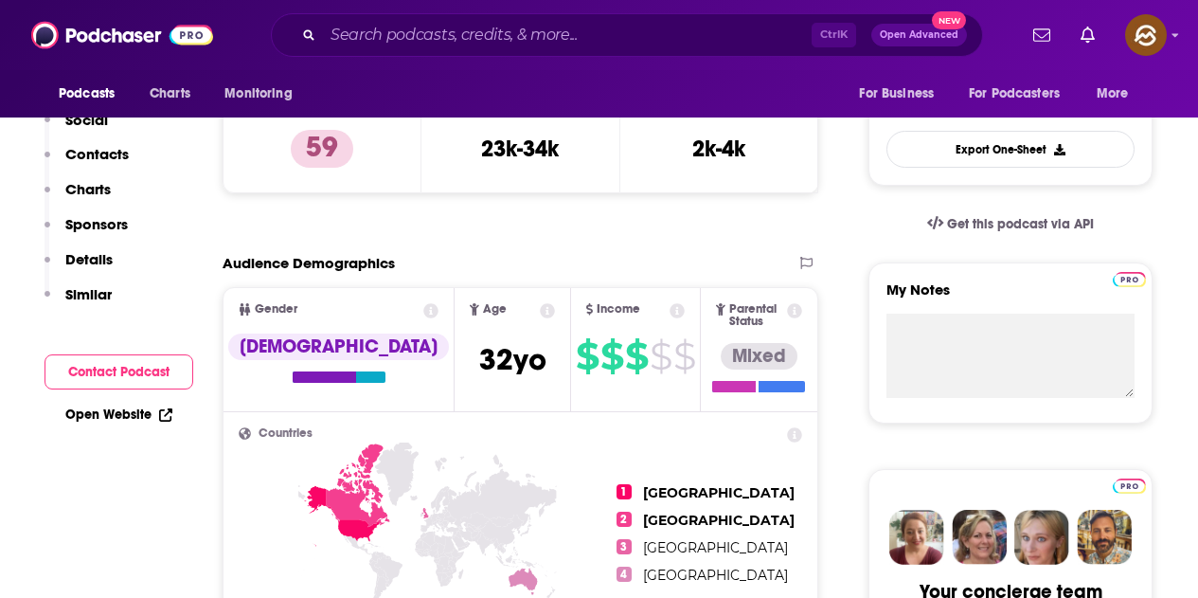
scroll to position [189, 0]
